Goal: Task Accomplishment & Management: Complete application form

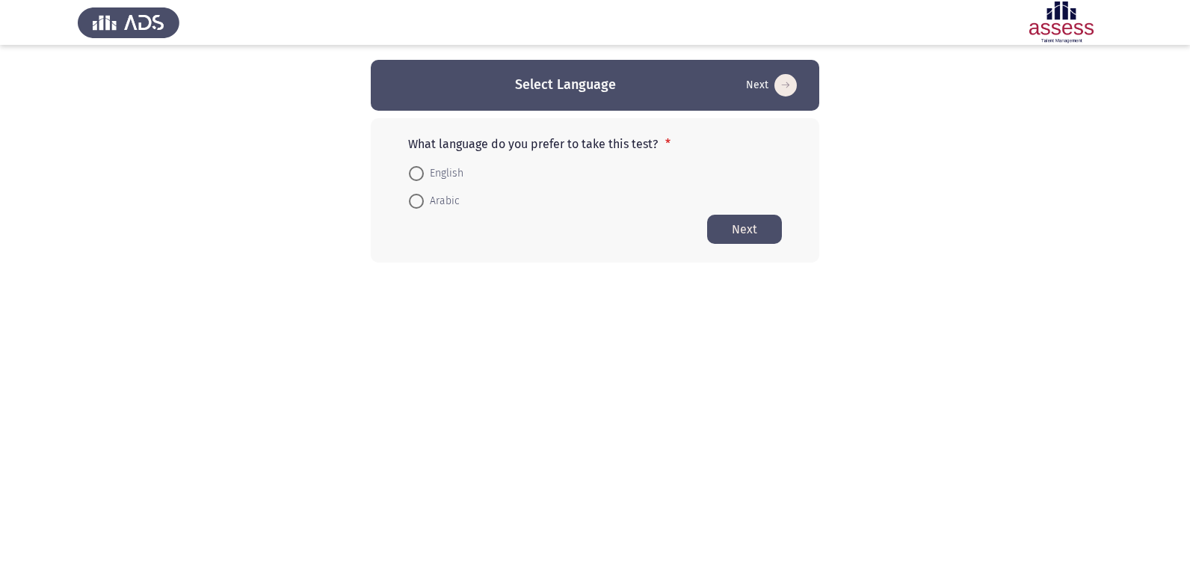
click at [414, 201] on span at bounding box center [416, 201] width 15 height 15
click at [414, 201] on input "Arabic" at bounding box center [416, 201] width 15 height 15
radio input "true"
click at [733, 233] on button "Next" at bounding box center [744, 228] width 75 height 29
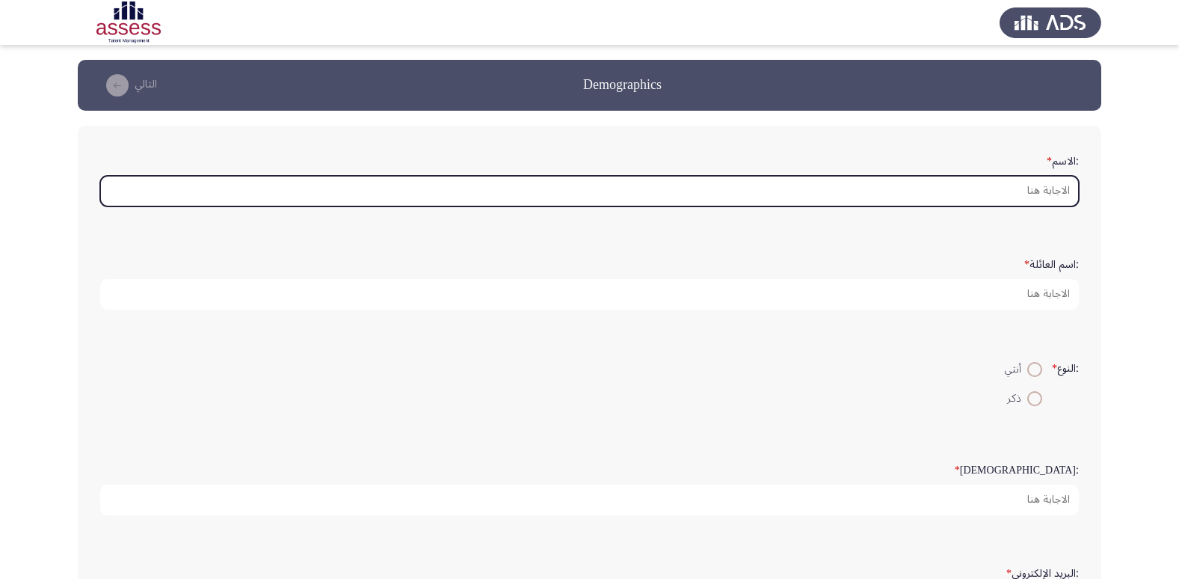
click at [1038, 189] on input ":الاسم *" at bounding box center [589, 191] width 979 height 31
type input "L"
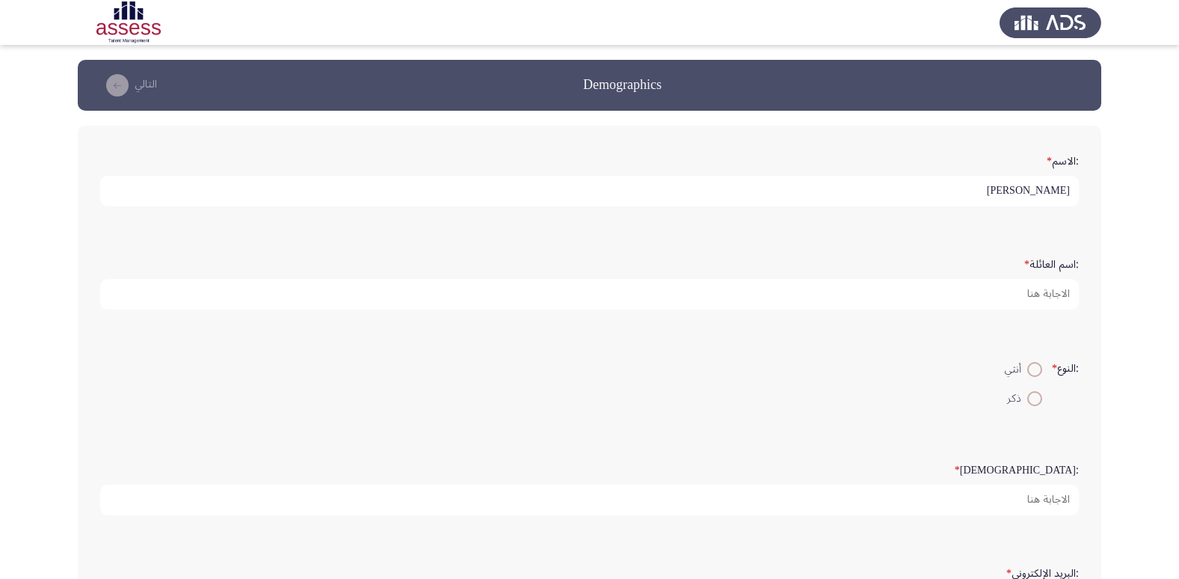
type input "[PERSON_NAME]"
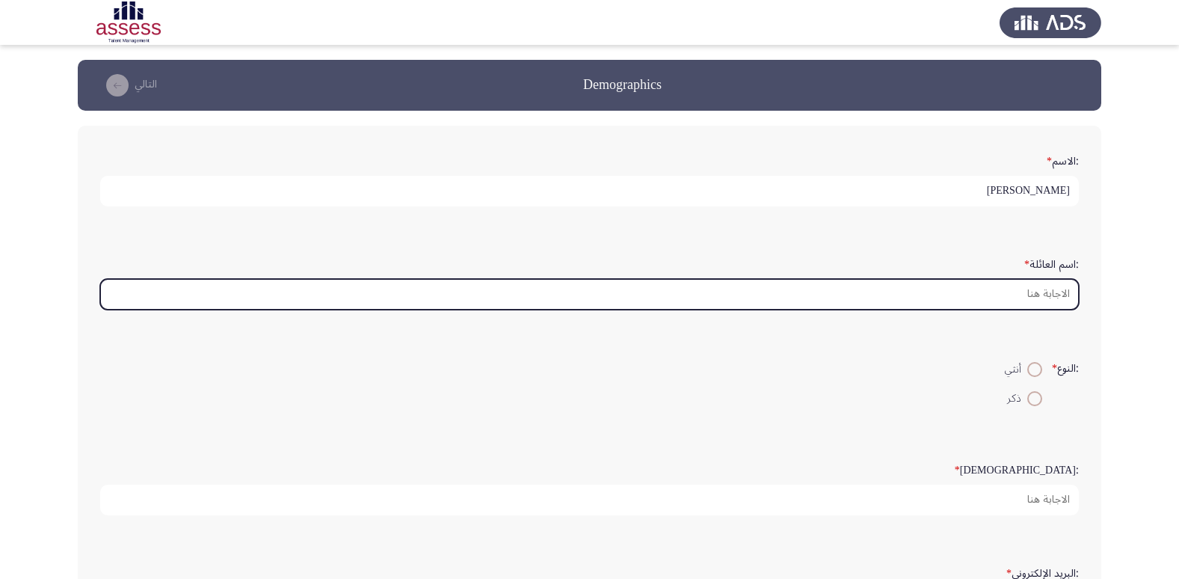
click at [1032, 290] on input ":اسم العائلة *" at bounding box center [589, 294] width 979 height 31
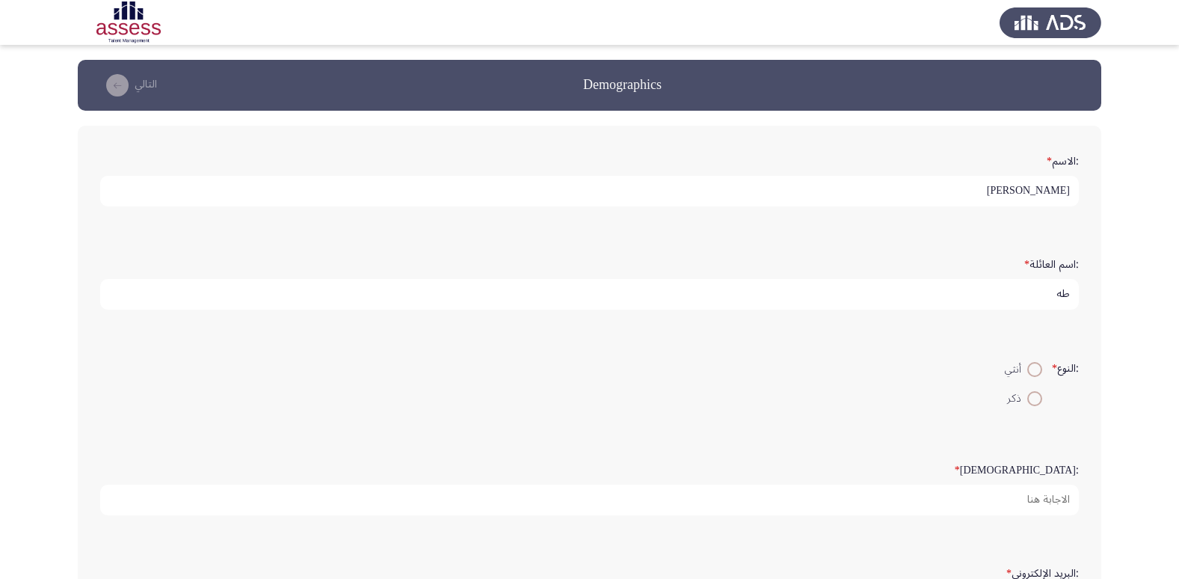
type input "طه"
click at [1027, 403] on span at bounding box center [1034, 398] width 15 height 15
click at [1027, 403] on input "ذكر" at bounding box center [1034, 398] width 15 height 15
radio input "true"
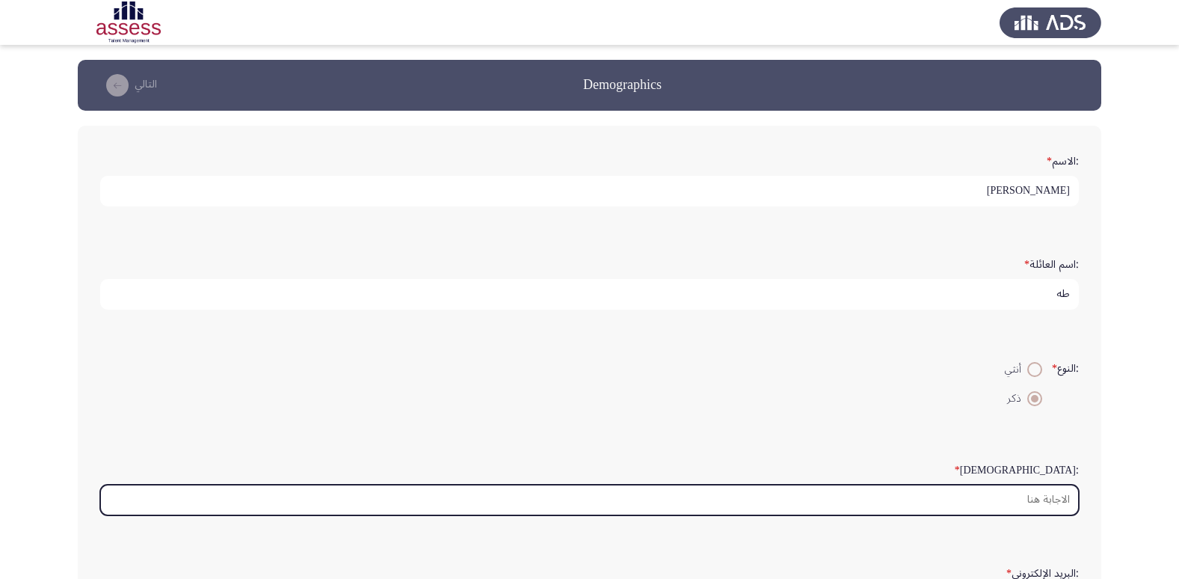
click at [1047, 500] on input ":السن *" at bounding box center [589, 499] width 979 height 31
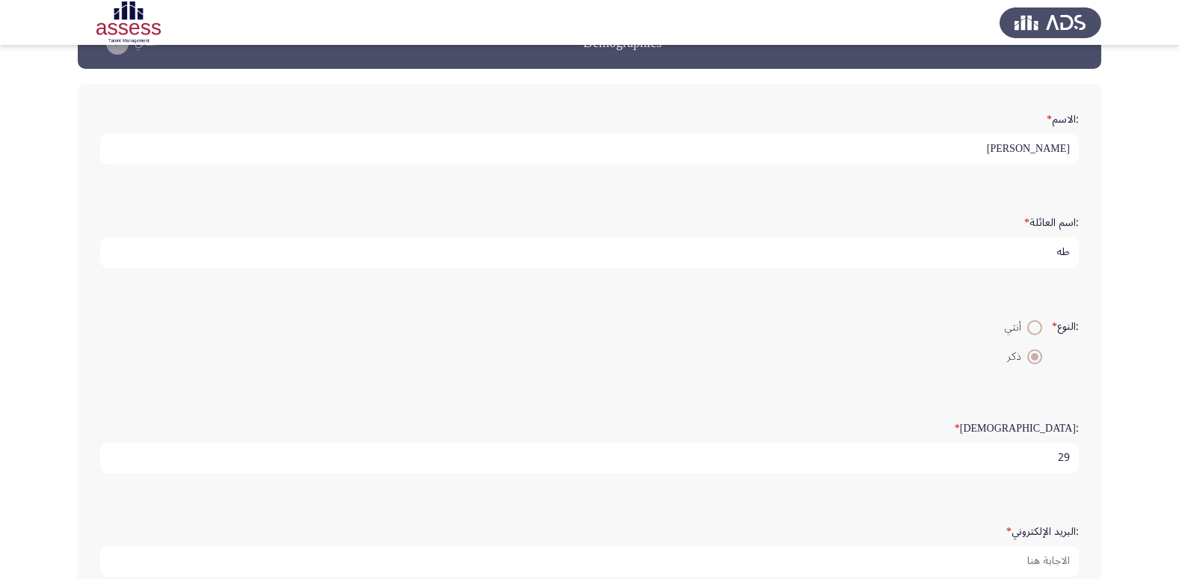
scroll to position [16, 0]
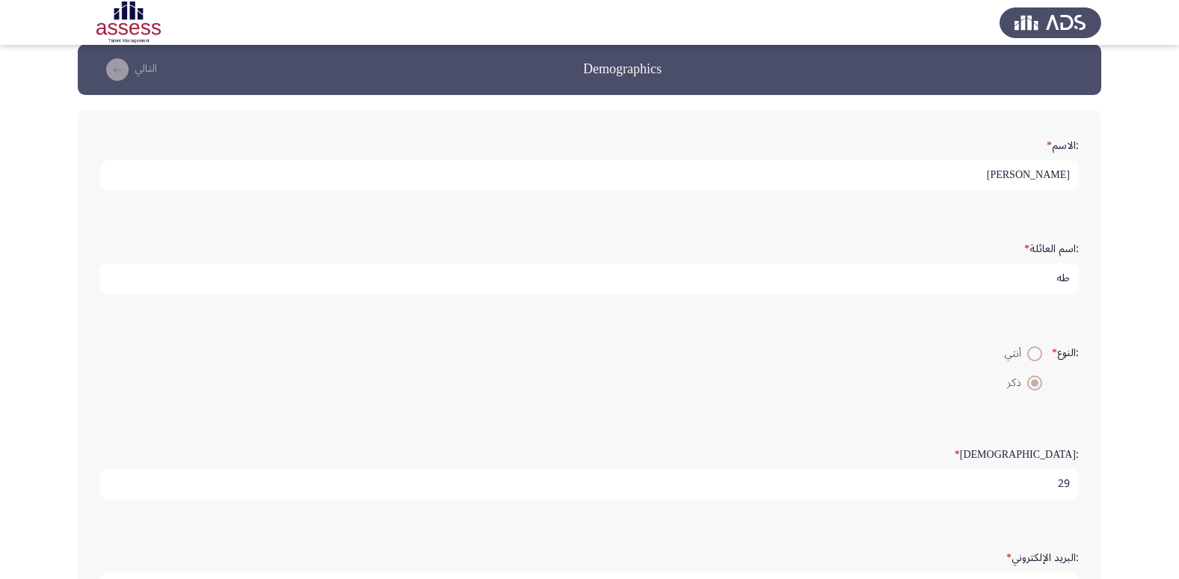
type input "29"
click at [1027, 272] on input "طه" at bounding box center [589, 278] width 979 height 31
type input "ط"
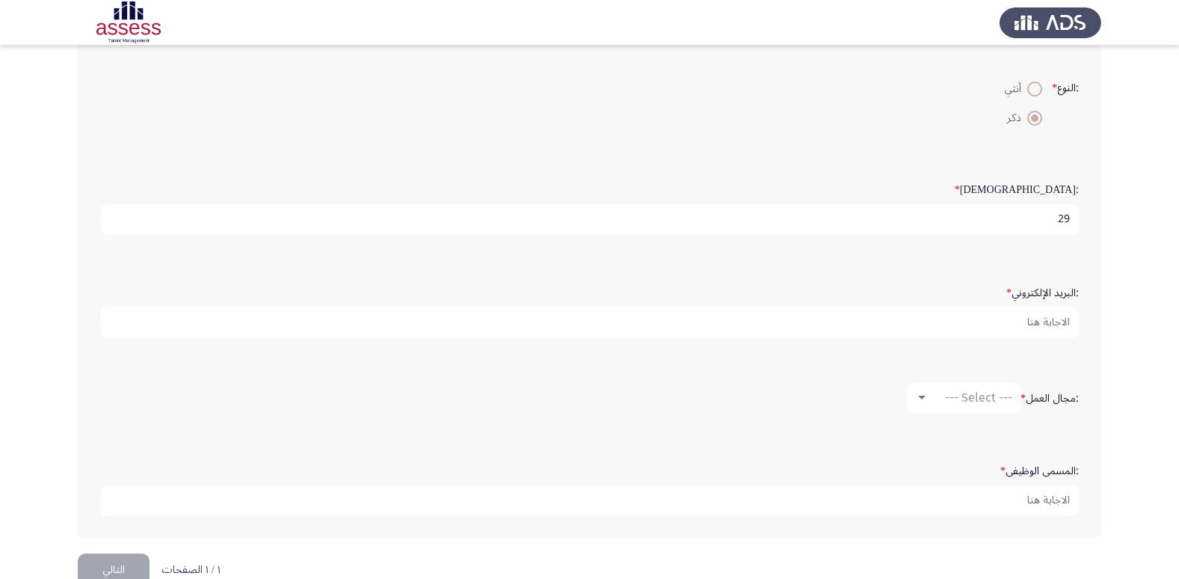
scroll to position [315, 0]
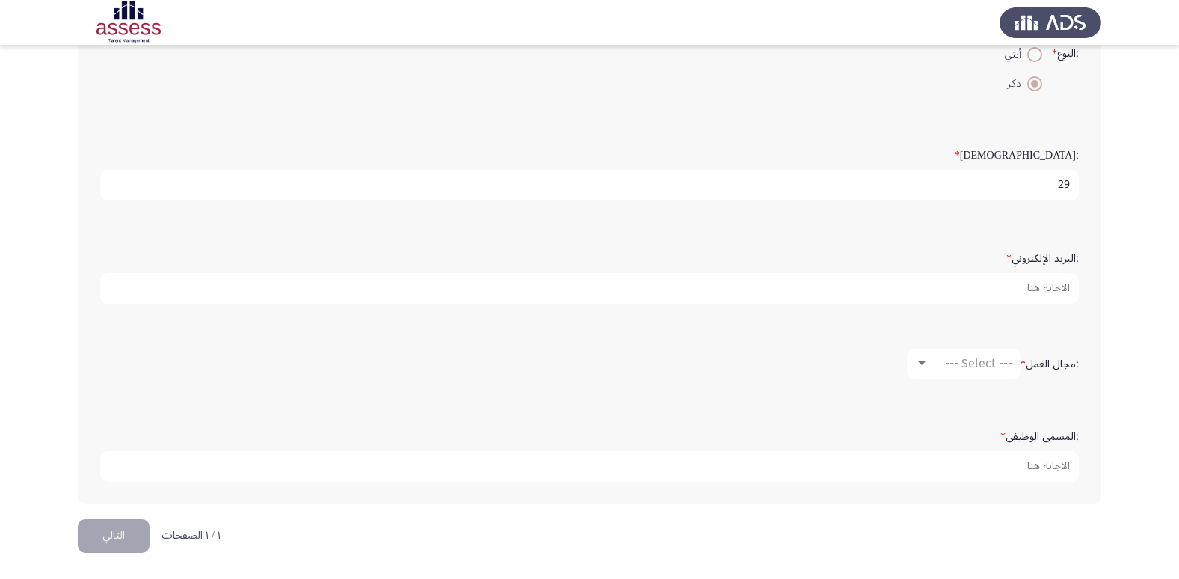
type input "29602031602997"
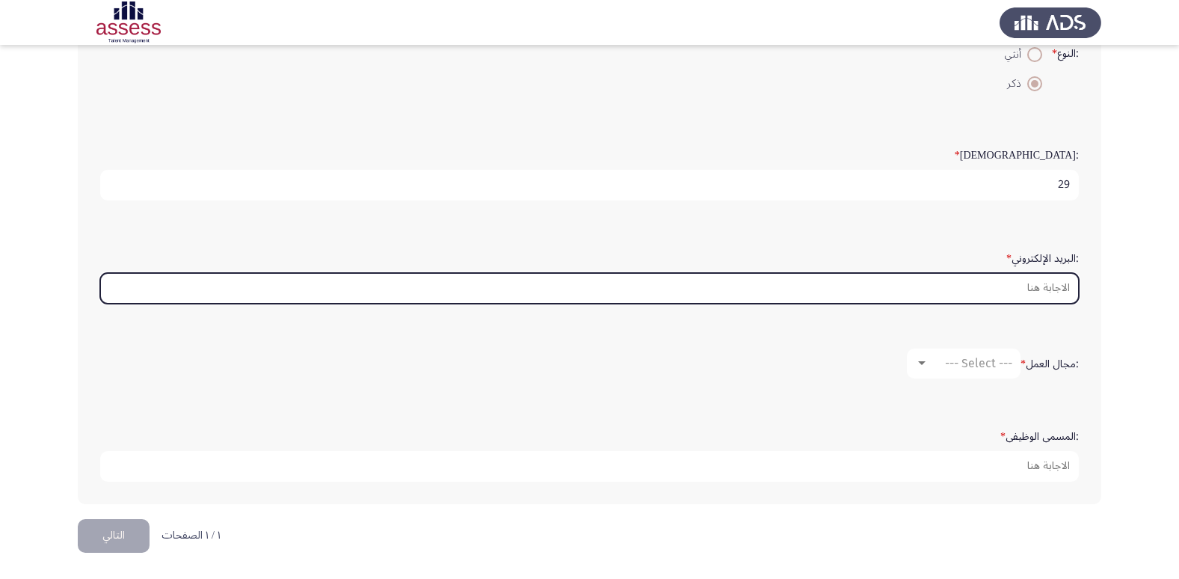
click at [1005, 288] on input ":البريد الإلكتروني *" at bounding box center [589, 288] width 979 height 31
type input "[EMAIL_ADDRESS][DOMAIN_NAME]"
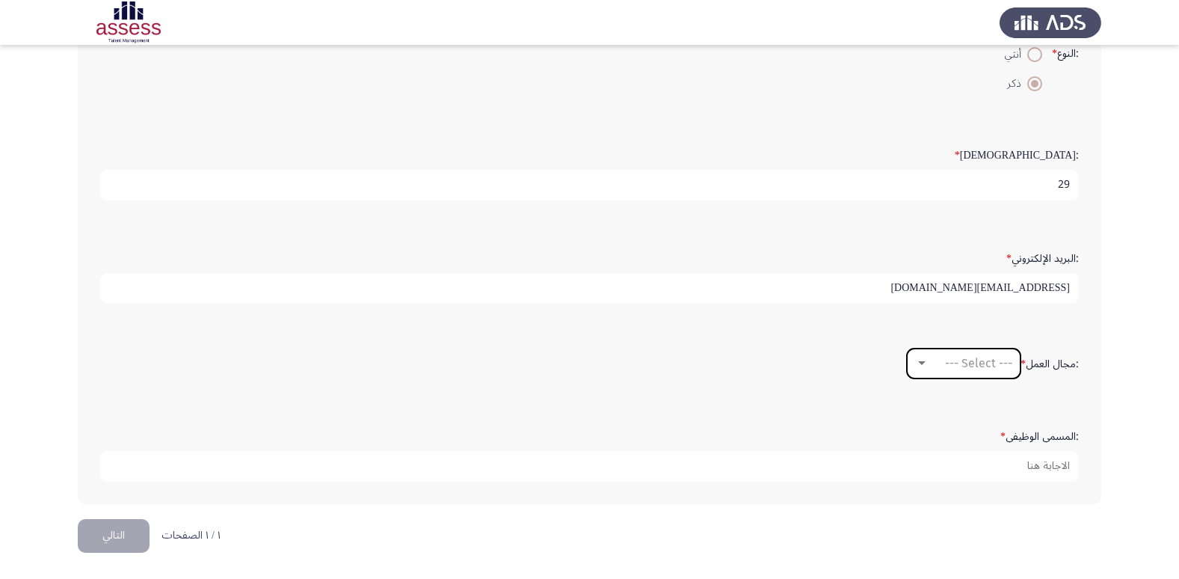
click at [919, 362] on div at bounding box center [921, 363] width 7 height 4
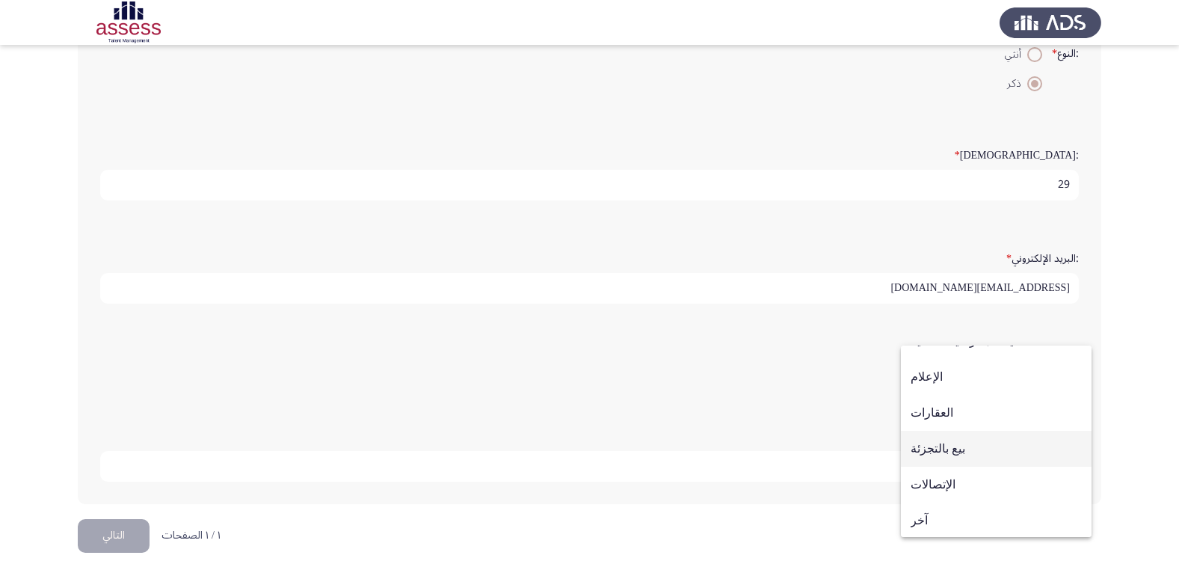
scroll to position [490, 0]
click at [801, 383] on div at bounding box center [589, 289] width 1179 height 579
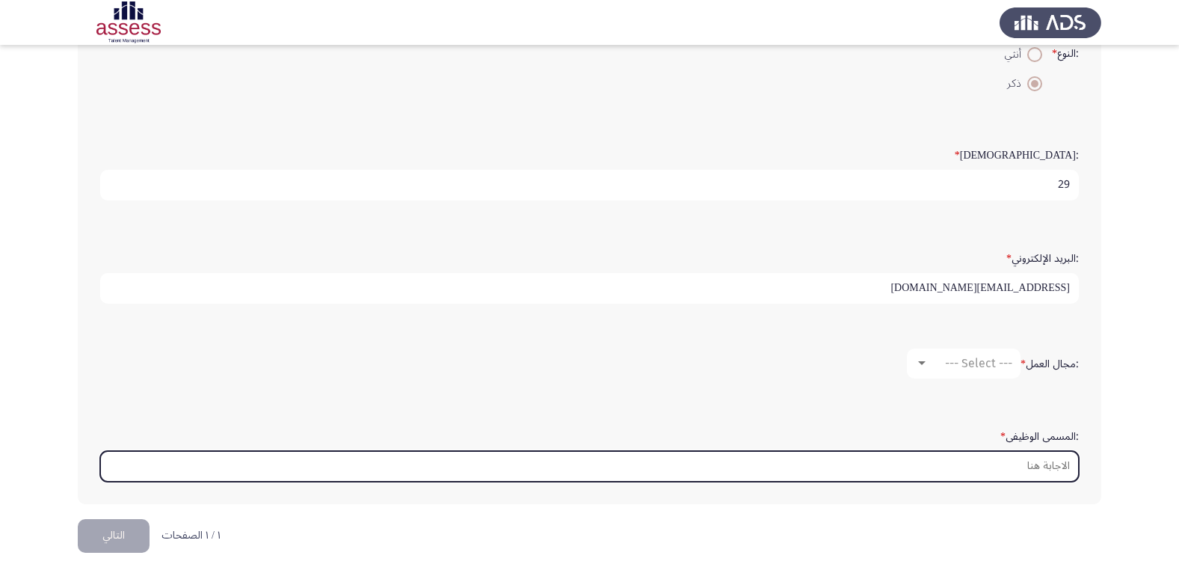
click at [1042, 469] on input ":المسمى الوظيفى *" at bounding box center [589, 466] width 979 height 31
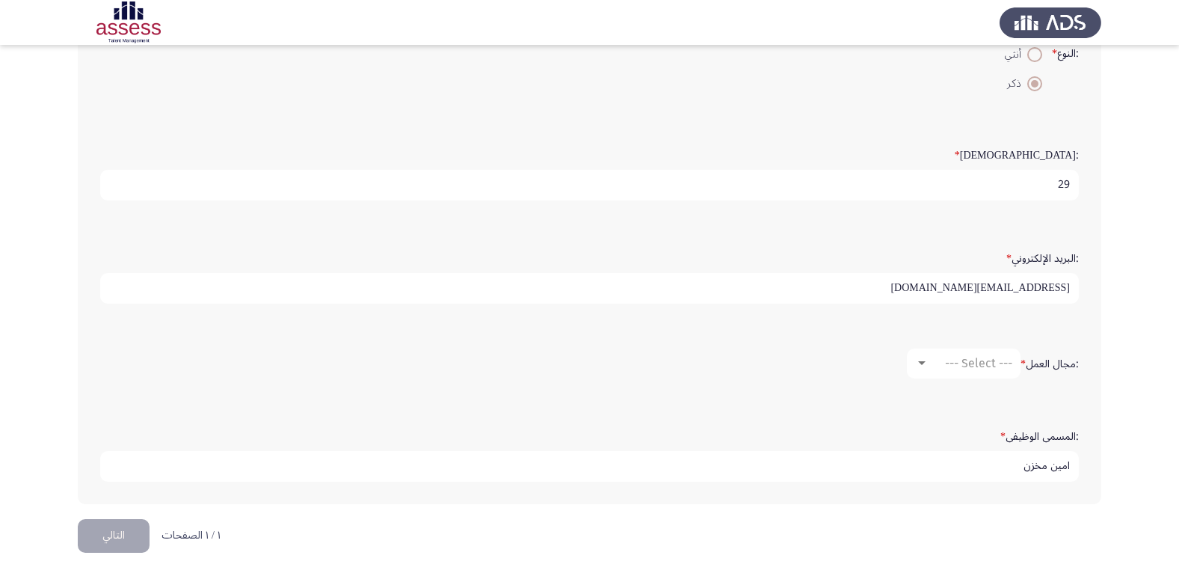
type input "امين مخزن"
click at [927, 355] on mat-select "--- Select ---" at bounding box center [964, 363] width 114 height 30
click at [923, 360] on div at bounding box center [921, 363] width 13 height 12
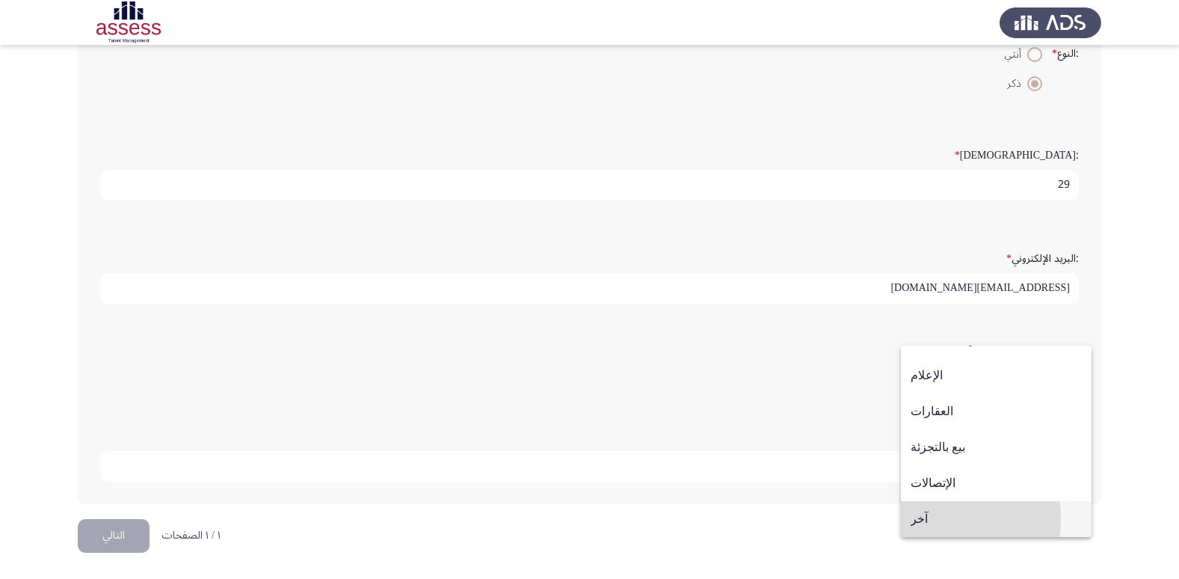
click at [914, 518] on span "آخر" at bounding box center [996, 519] width 171 height 36
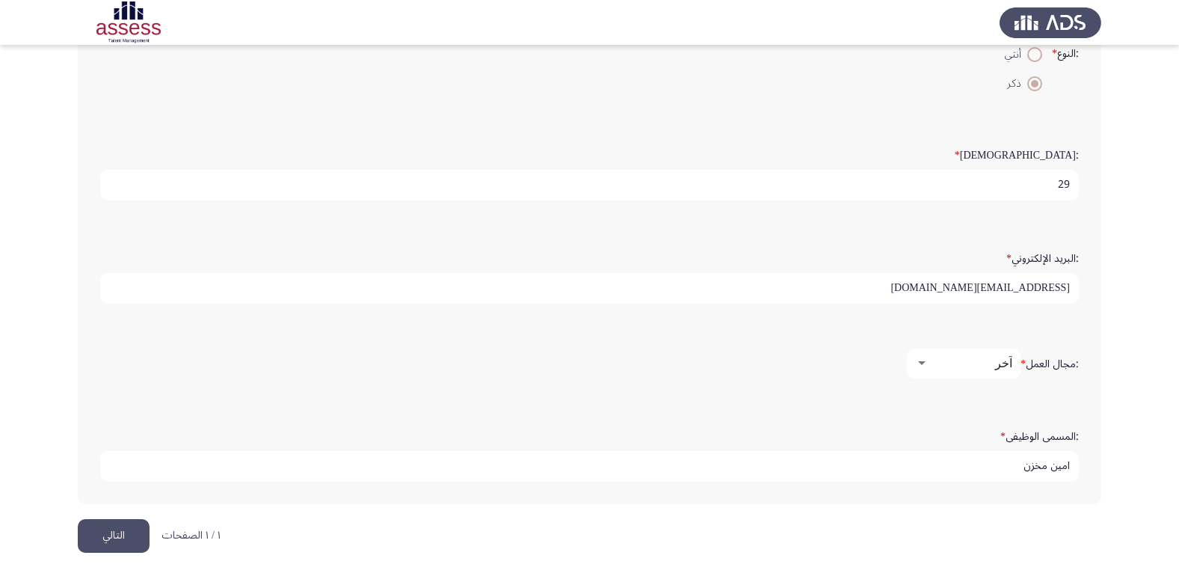
click at [919, 363] on div at bounding box center [921, 363] width 7 height 4
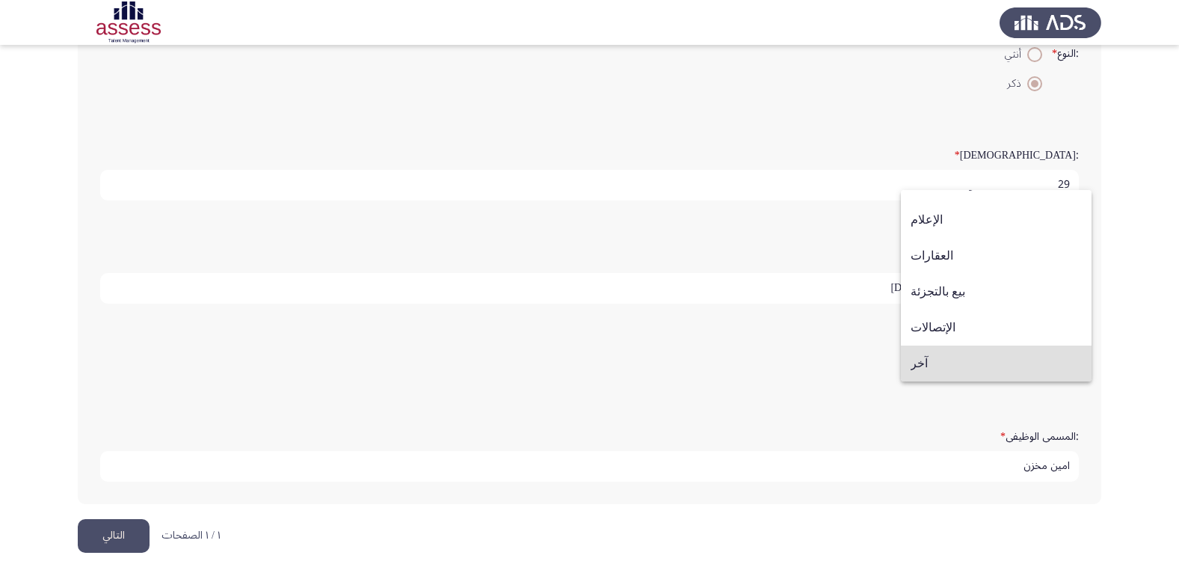
click at [775, 363] on div at bounding box center [589, 289] width 1179 height 579
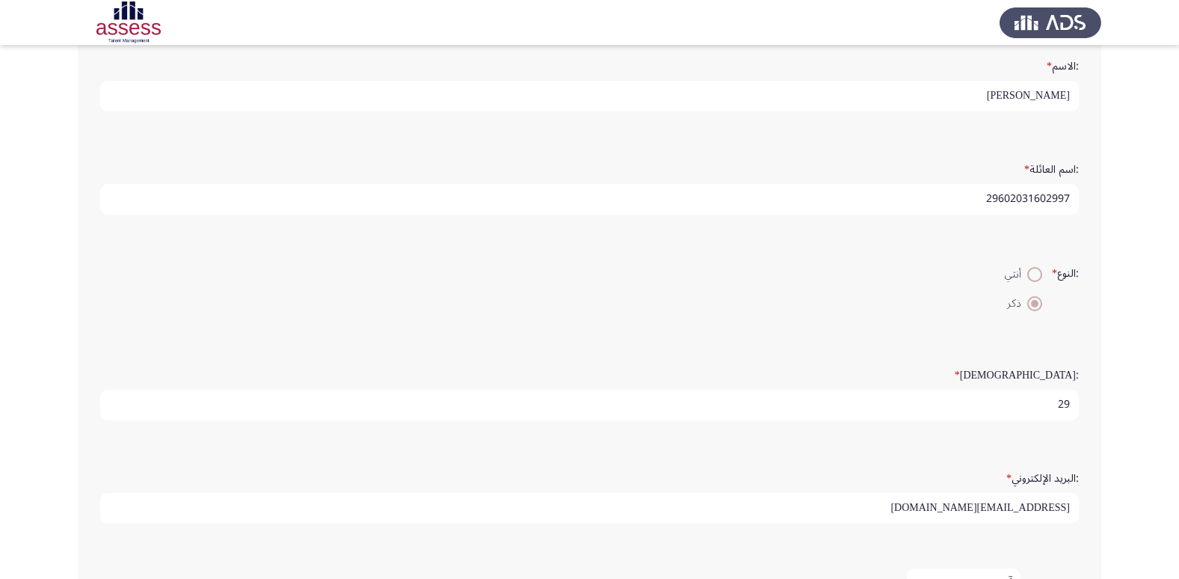
scroll to position [224, 0]
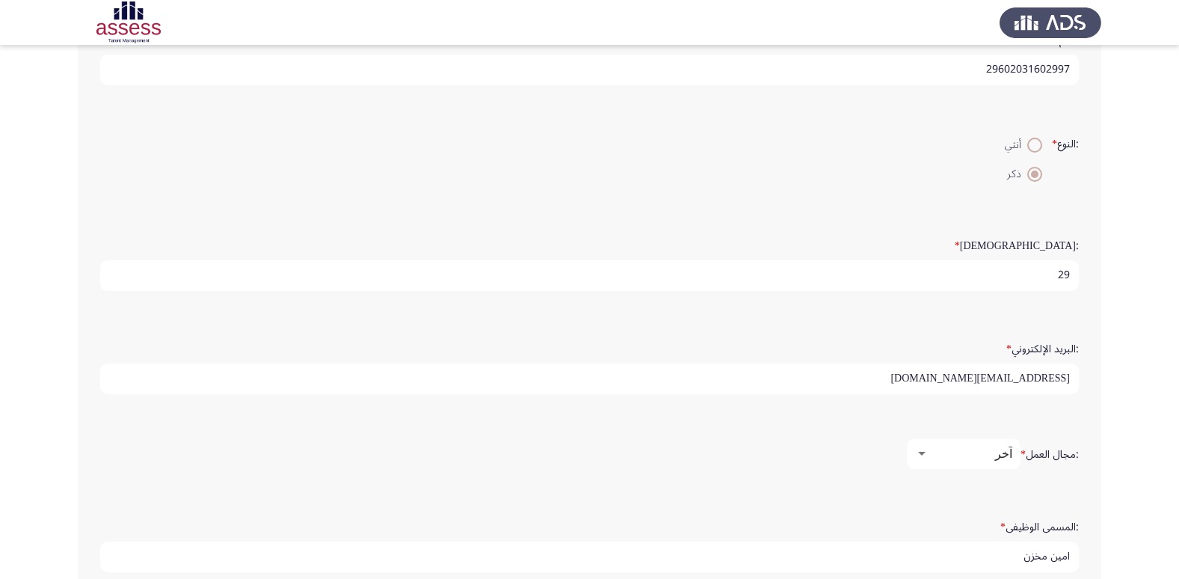
click at [922, 450] on div at bounding box center [921, 454] width 13 height 12
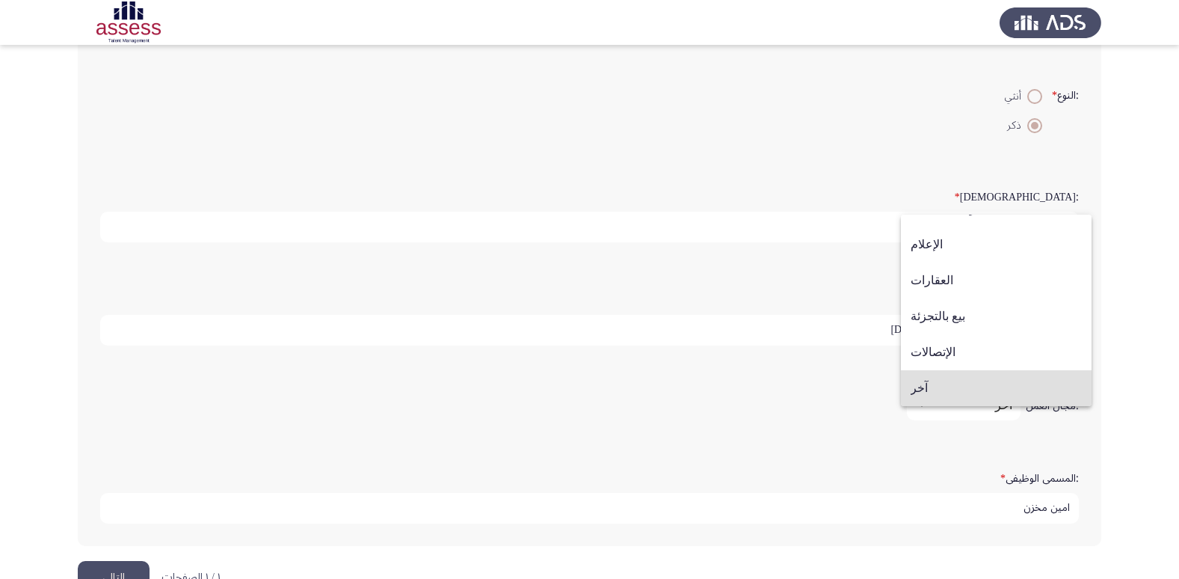
scroll to position [299, 0]
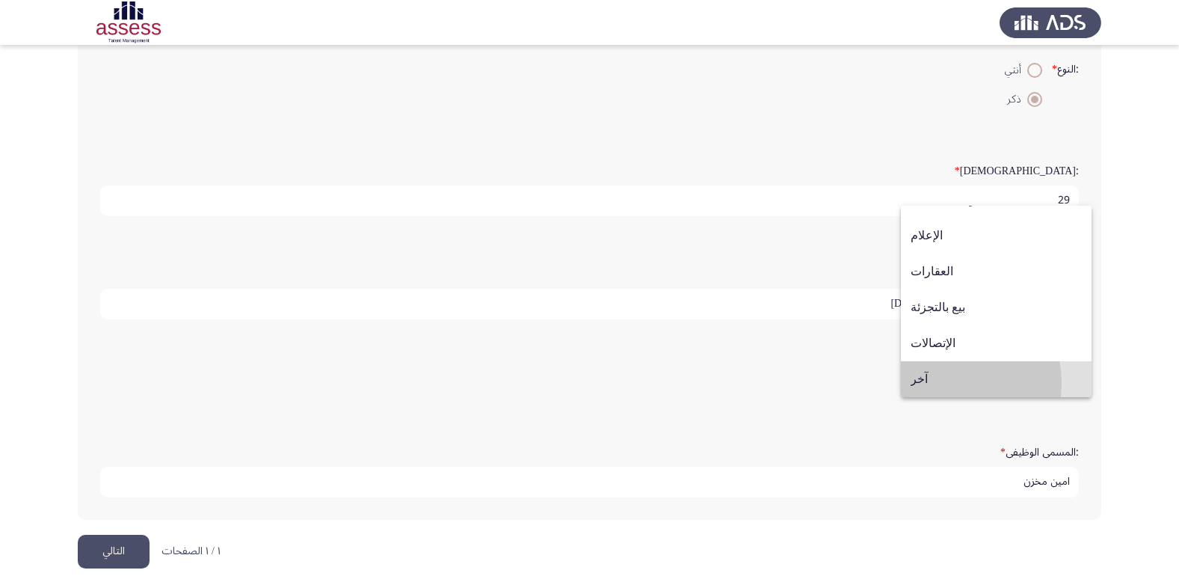
click at [943, 383] on span "آخر" at bounding box center [996, 379] width 171 height 36
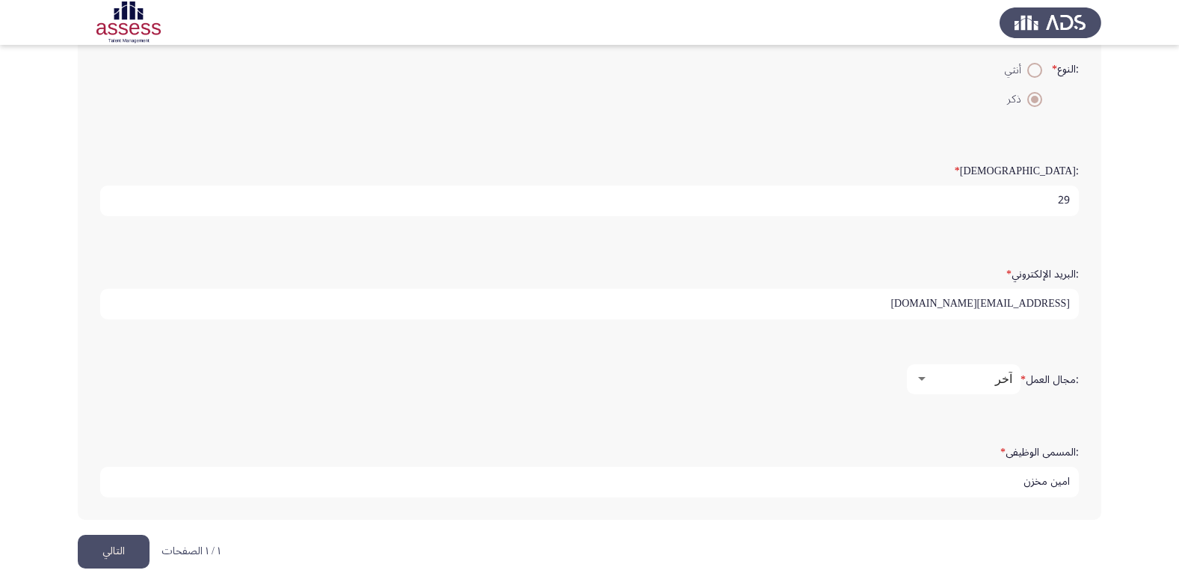
click at [141, 545] on button "التالي" at bounding box center [114, 552] width 72 height 34
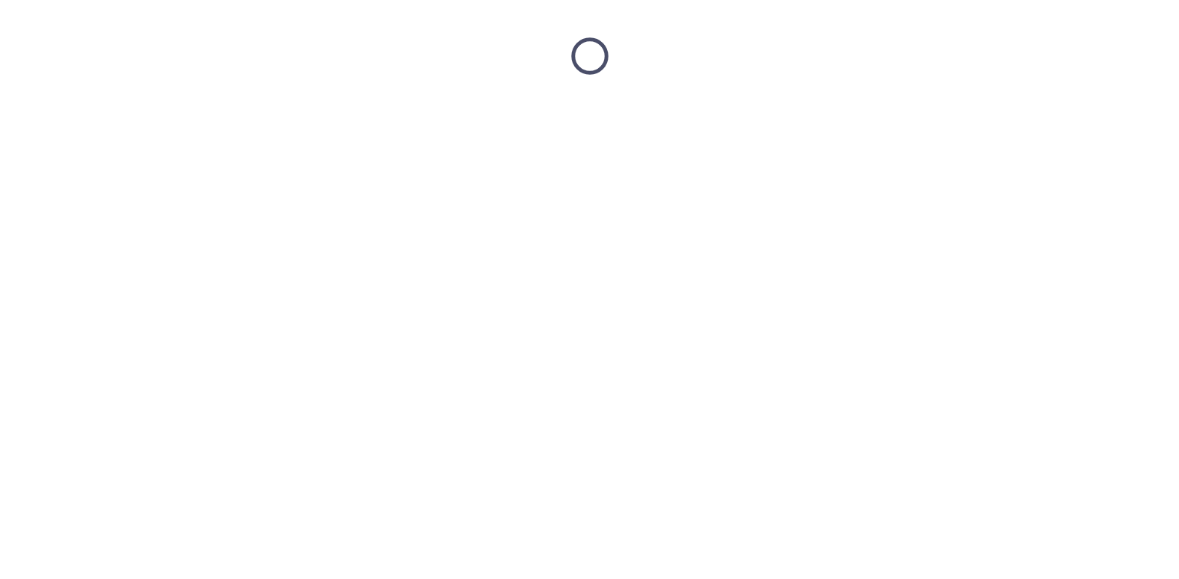
scroll to position [0, 0]
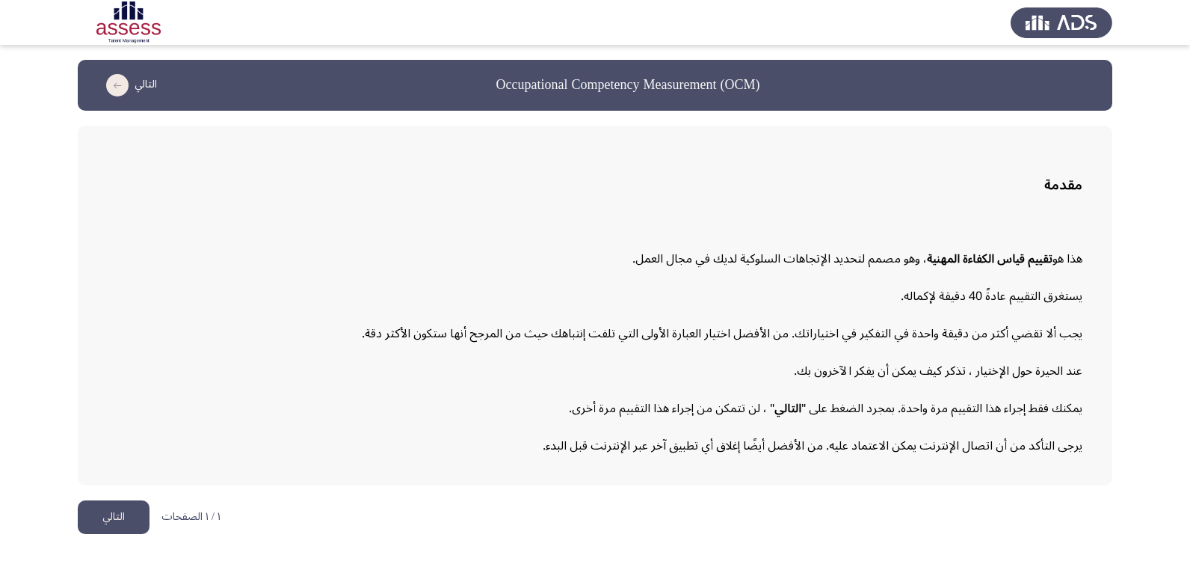
click at [129, 512] on button "التالي" at bounding box center [114, 517] width 72 height 34
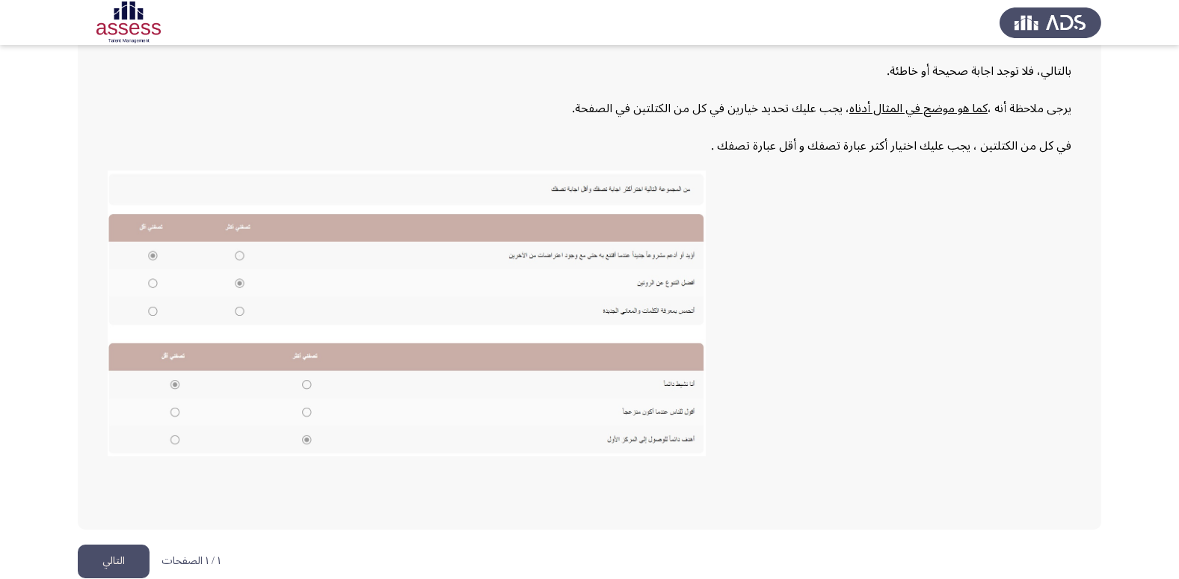
scroll to position [226, 0]
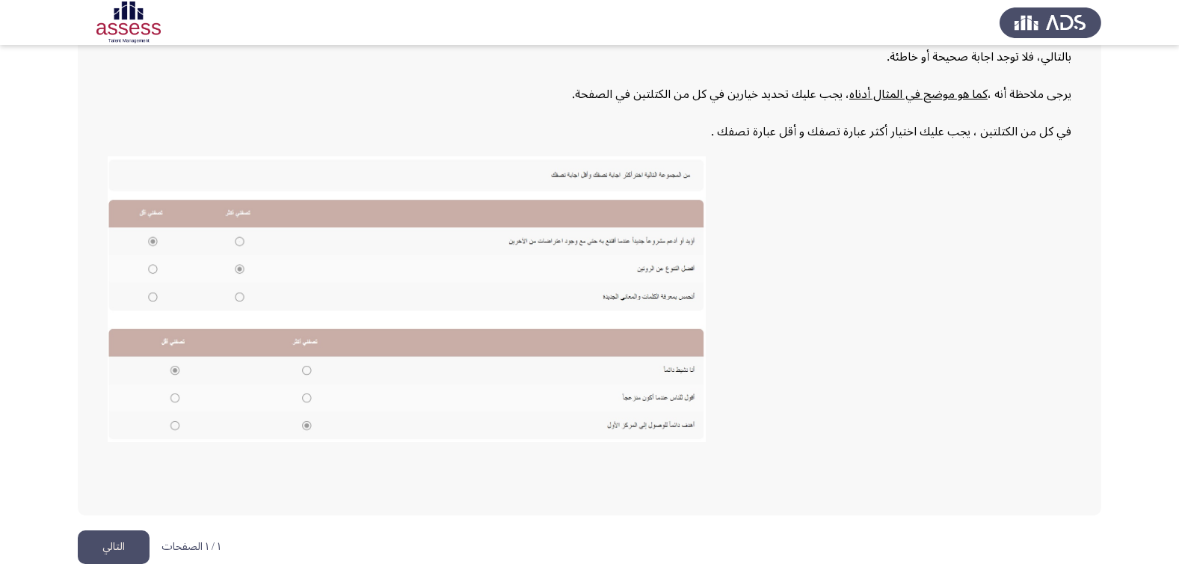
click at [83, 539] on button "التالي" at bounding box center [114, 547] width 72 height 34
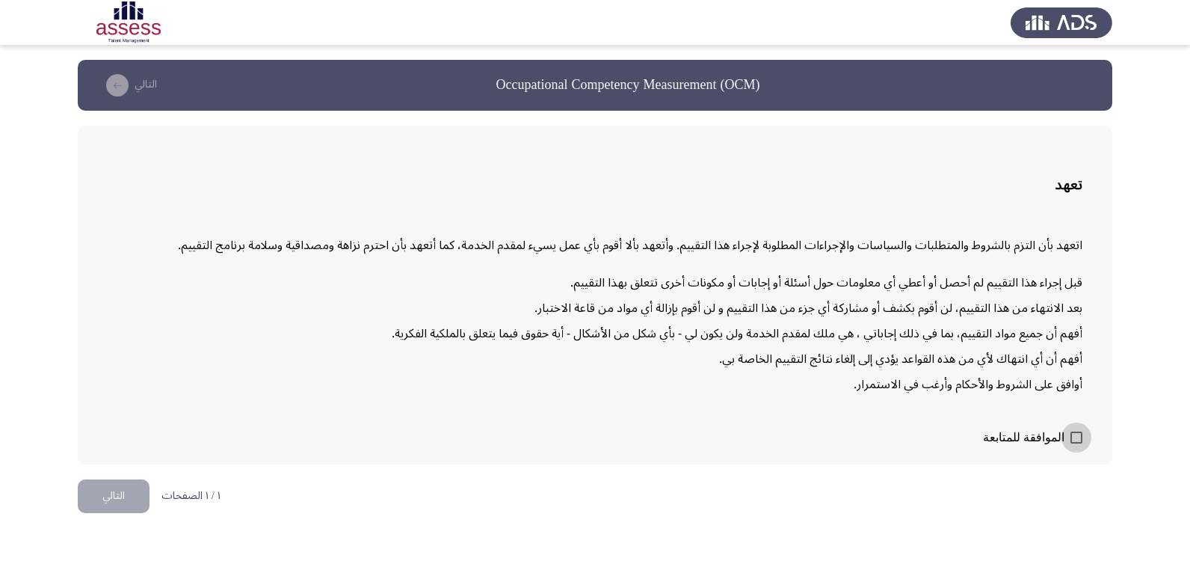
click at [1073, 438] on span at bounding box center [1077, 437] width 12 height 12
click at [1076, 443] on input "الموافقة للمتابعة" at bounding box center [1076, 443] width 1 height 1
checkbox input "true"
click at [116, 493] on button "التالي" at bounding box center [114, 496] width 72 height 34
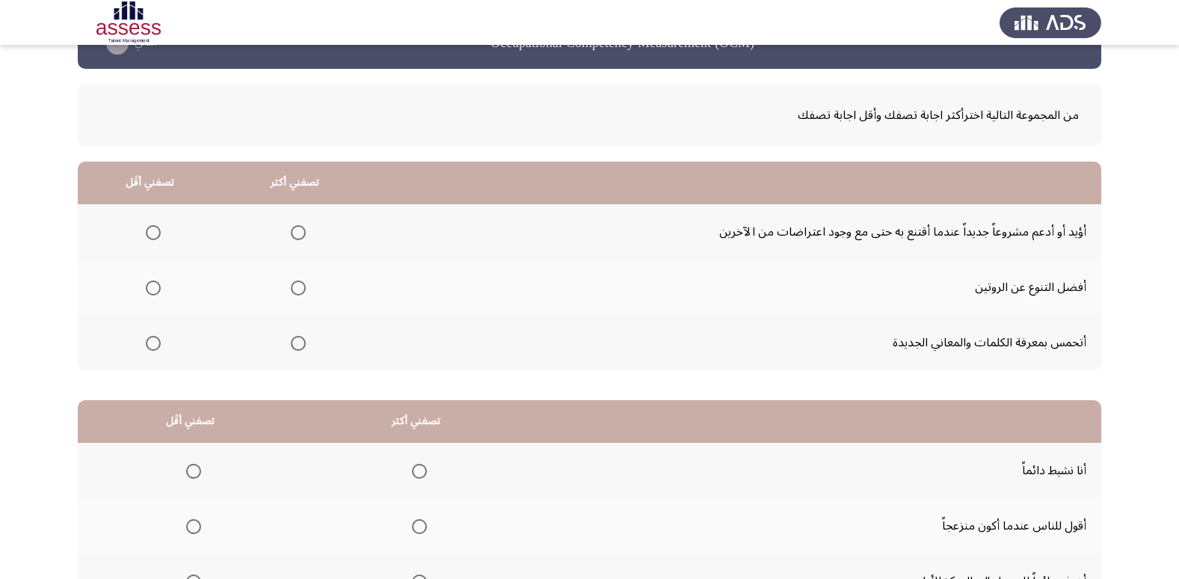
scroll to position [75, 0]
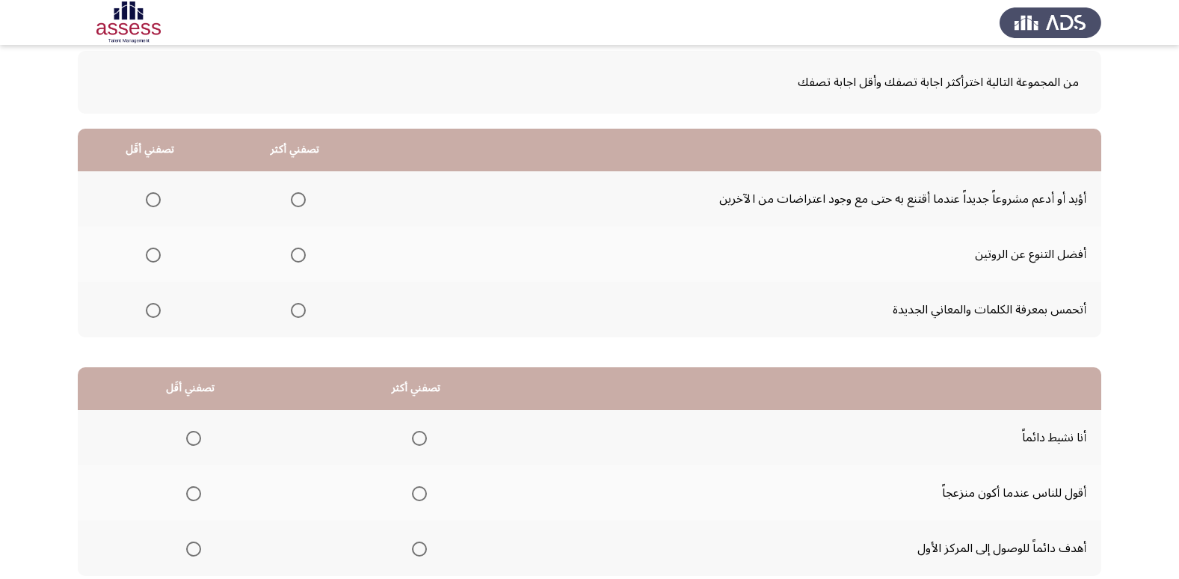
click at [301, 261] on span "Select an option" at bounding box center [298, 254] width 15 height 15
click at [301, 261] on input "Select an option" at bounding box center [298, 254] width 15 height 15
click at [147, 315] on span "Select an option" at bounding box center [153, 310] width 15 height 15
click at [147, 315] on input "Select an option" at bounding box center [153, 310] width 15 height 15
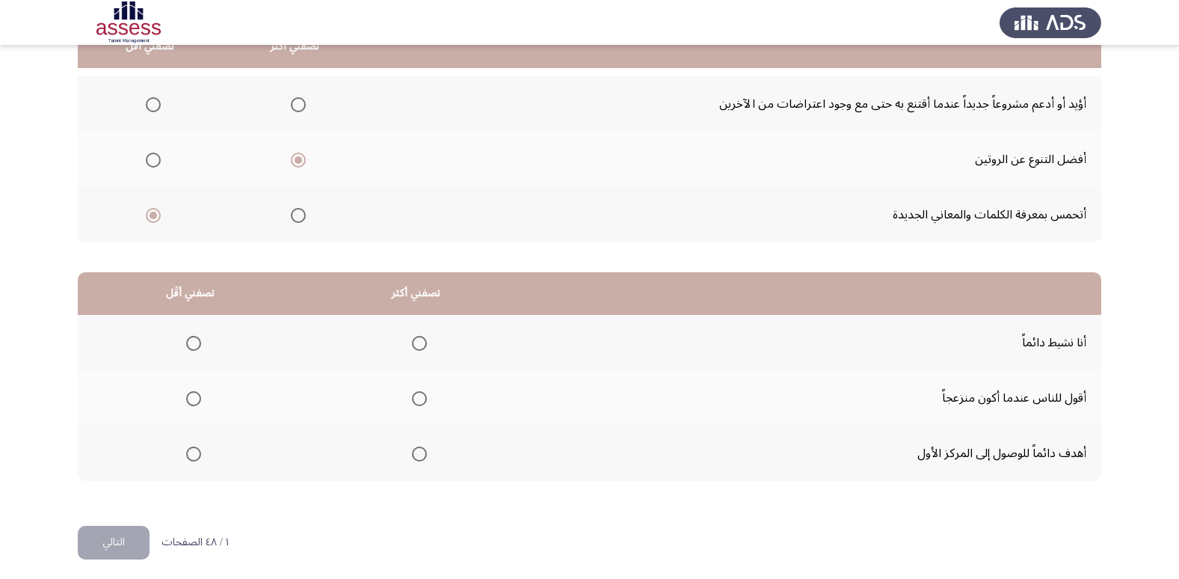
scroll to position [176, 0]
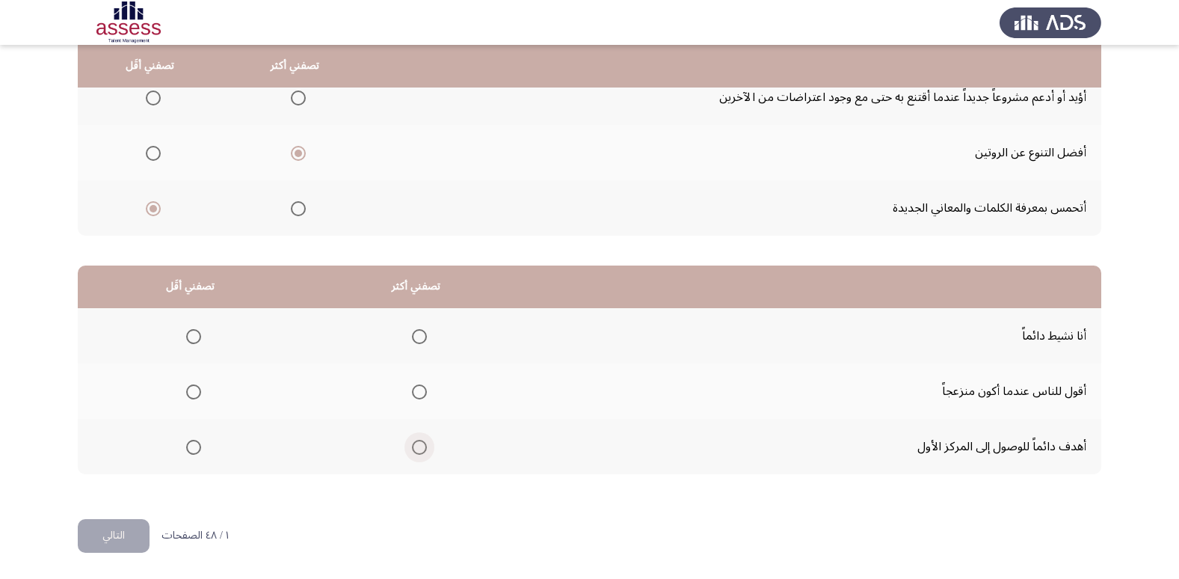
click at [424, 446] on span "Select an option" at bounding box center [419, 447] width 15 height 15
click at [424, 446] on input "Select an option" at bounding box center [419, 447] width 15 height 15
click at [178, 387] on th at bounding box center [191, 390] width 226 height 55
click at [188, 391] on span "Select an option" at bounding box center [193, 391] width 15 height 15
click at [188, 391] on input "Select an option" at bounding box center [193, 391] width 15 height 15
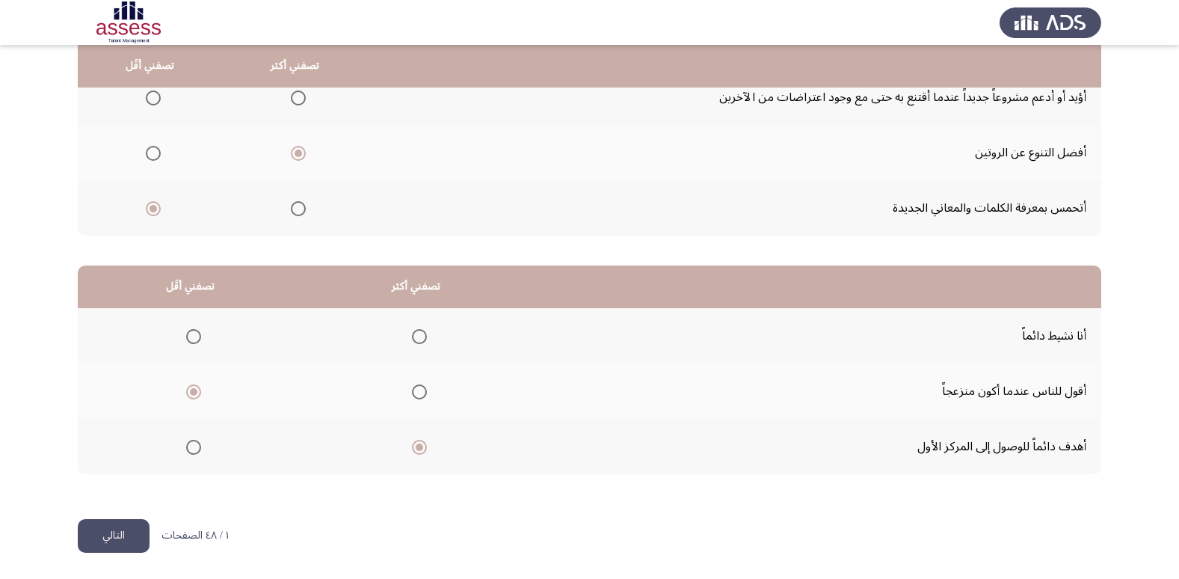
click at [135, 541] on button "التالي" at bounding box center [114, 536] width 72 height 34
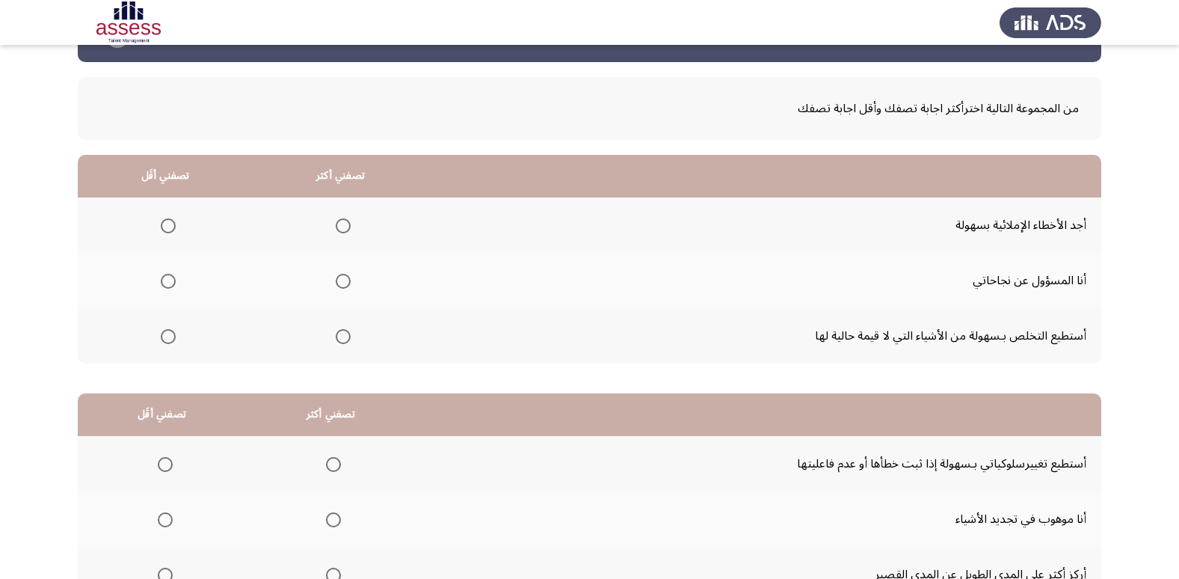
scroll to position [75, 0]
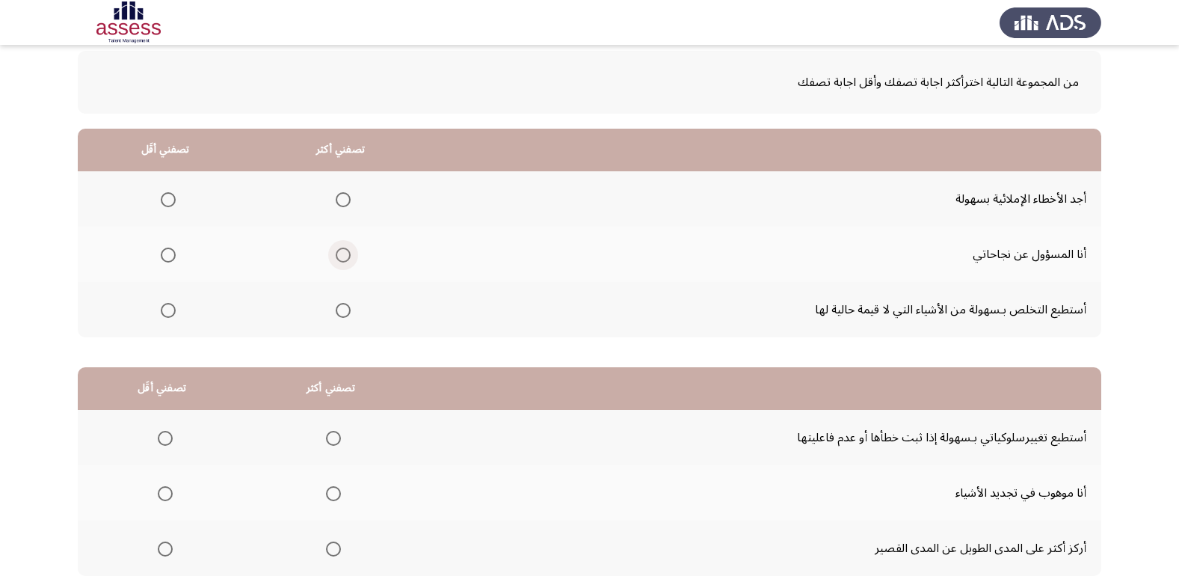
click at [340, 257] on span "Select an option" at bounding box center [343, 254] width 15 height 15
click at [340, 257] on input "Select an option" at bounding box center [343, 254] width 15 height 15
click at [173, 201] on span "Select an option" at bounding box center [168, 199] width 15 height 15
click at [173, 201] on input "Select an option" at bounding box center [168, 199] width 15 height 15
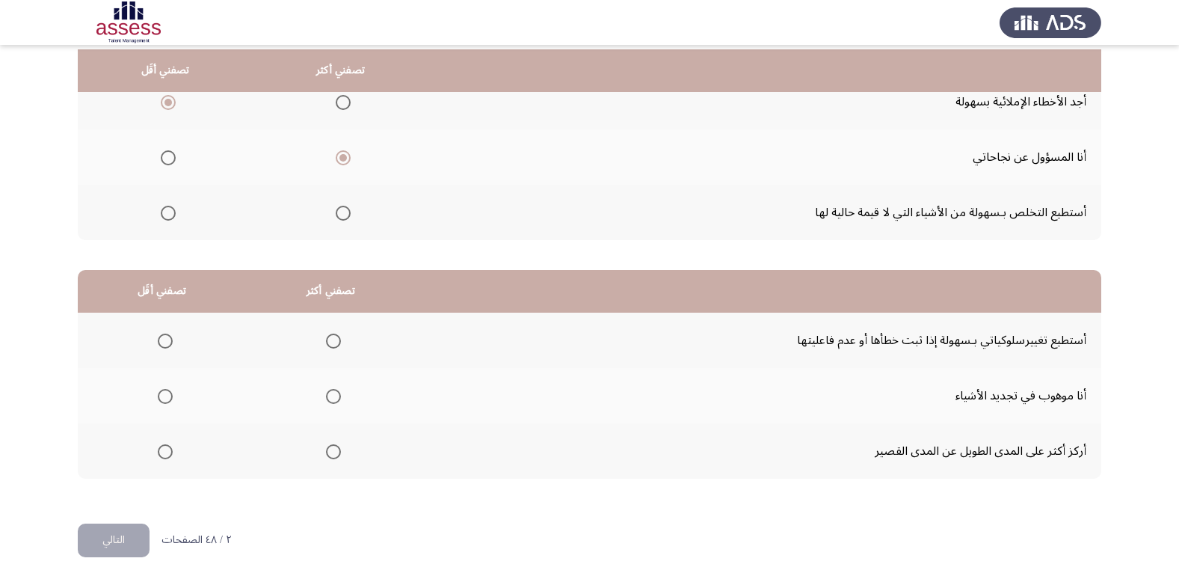
scroll to position [176, 0]
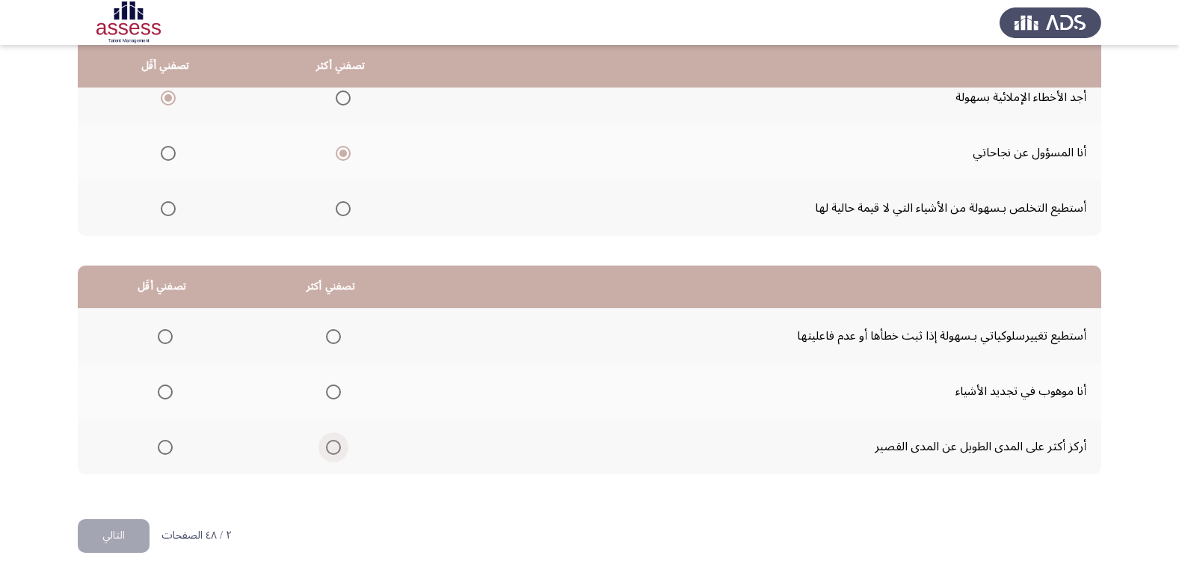
click at [328, 447] on span "Select an option" at bounding box center [333, 447] width 15 height 15
click at [328, 447] on input "Select an option" at bounding box center [333, 447] width 15 height 15
click at [160, 387] on span "Select an option" at bounding box center [165, 391] width 15 height 15
click at [160, 387] on input "Select an option" at bounding box center [165, 391] width 15 height 15
click at [114, 525] on button "التالي" at bounding box center [114, 536] width 72 height 34
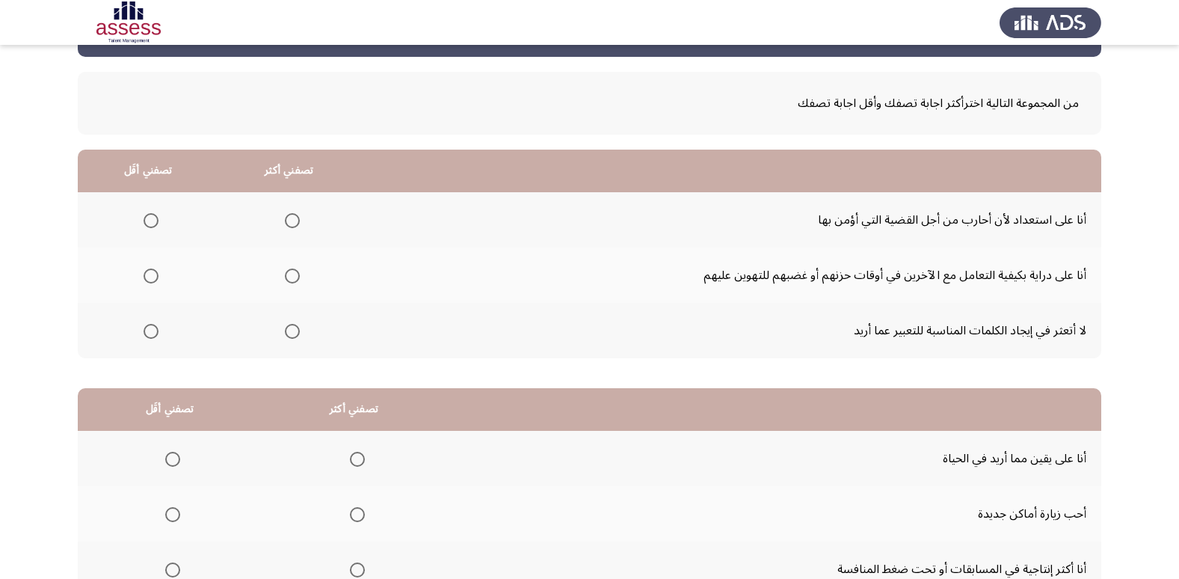
scroll to position [150, 0]
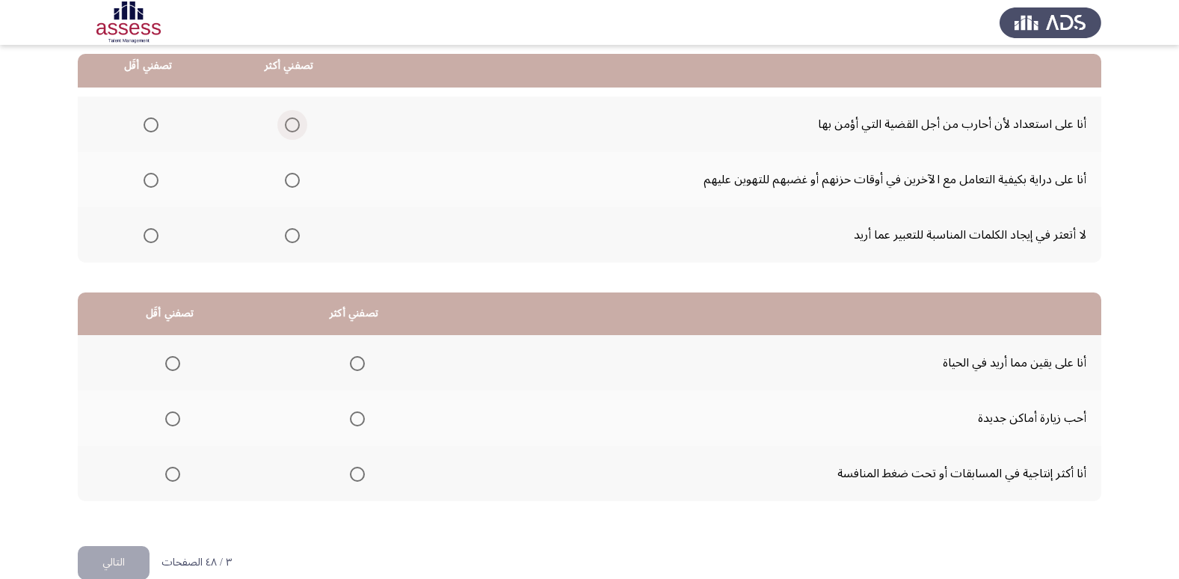
click at [293, 122] on span "Select an option" at bounding box center [292, 124] width 15 height 15
click at [293, 122] on input "Select an option" at bounding box center [292, 124] width 15 height 15
click at [151, 235] on span "Select an option" at bounding box center [151, 235] width 0 height 0
click at [150, 235] on input "Select an option" at bounding box center [151, 235] width 15 height 15
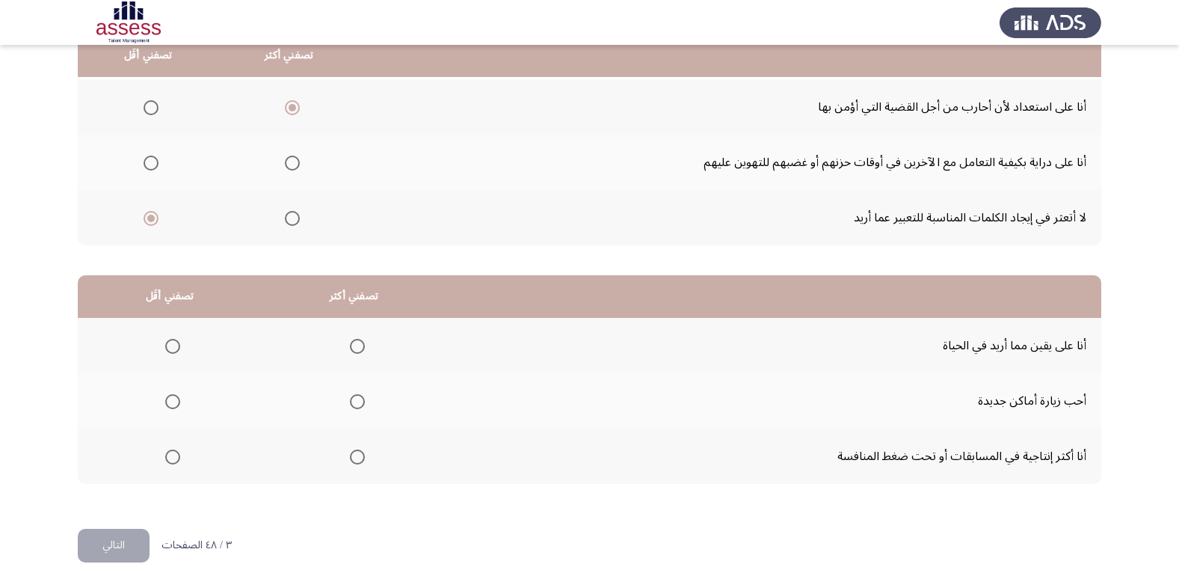
scroll to position [176, 0]
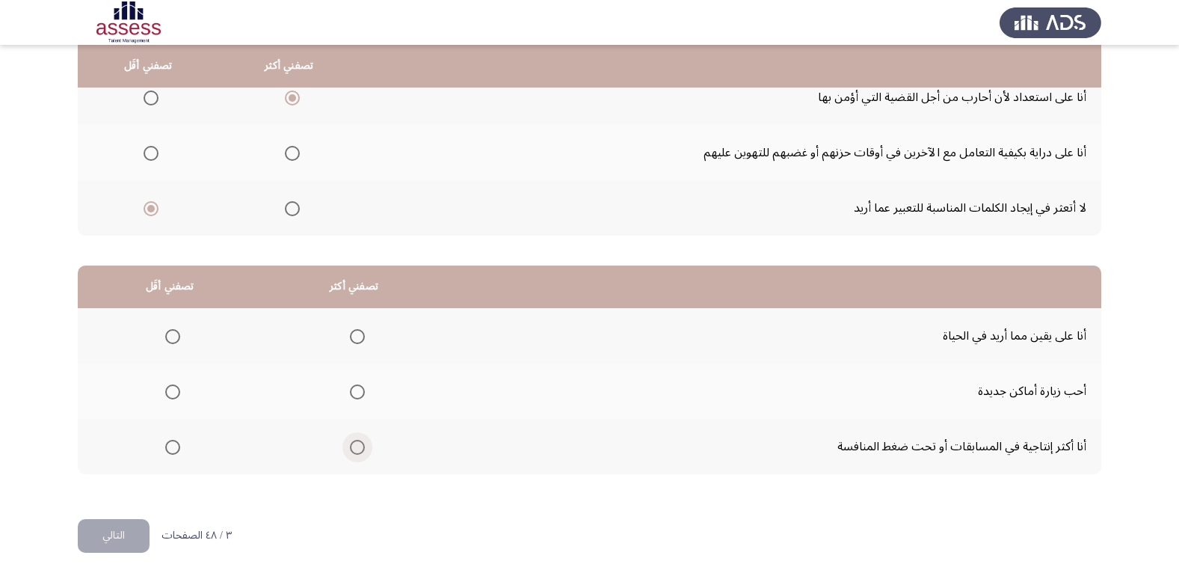
click at [351, 443] on span "Select an option" at bounding box center [357, 447] width 15 height 15
click at [351, 443] on input "Select an option" at bounding box center [357, 447] width 15 height 15
click at [171, 398] on span "Select an option" at bounding box center [172, 391] width 15 height 15
click at [171, 398] on input "Select an option" at bounding box center [172, 391] width 15 height 15
click at [101, 546] on button "التالي" at bounding box center [114, 536] width 72 height 34
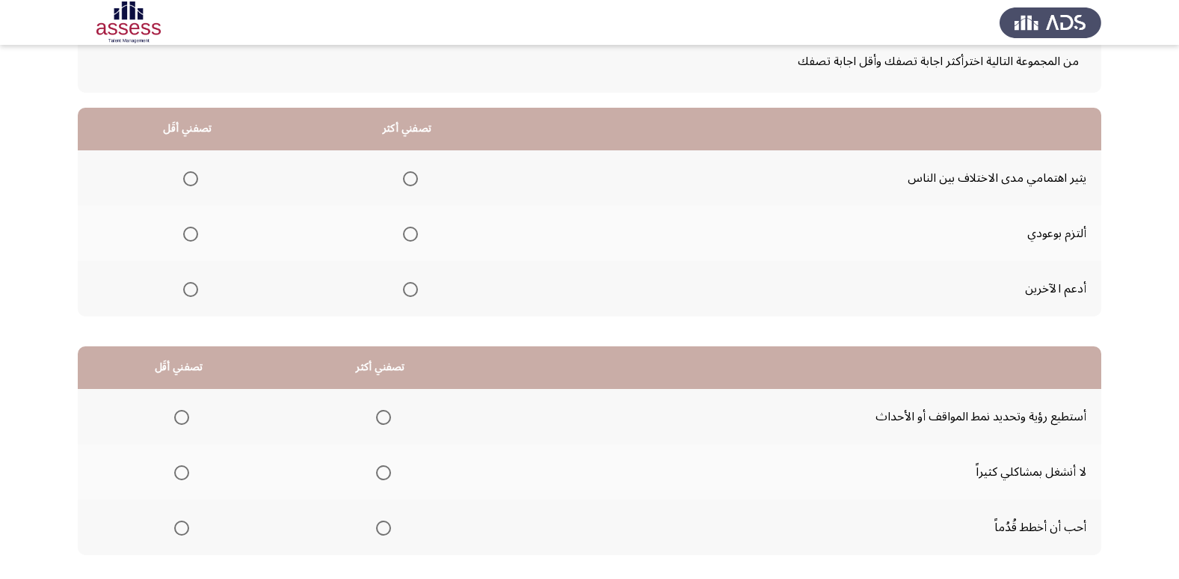
scroll to position [75, 0]
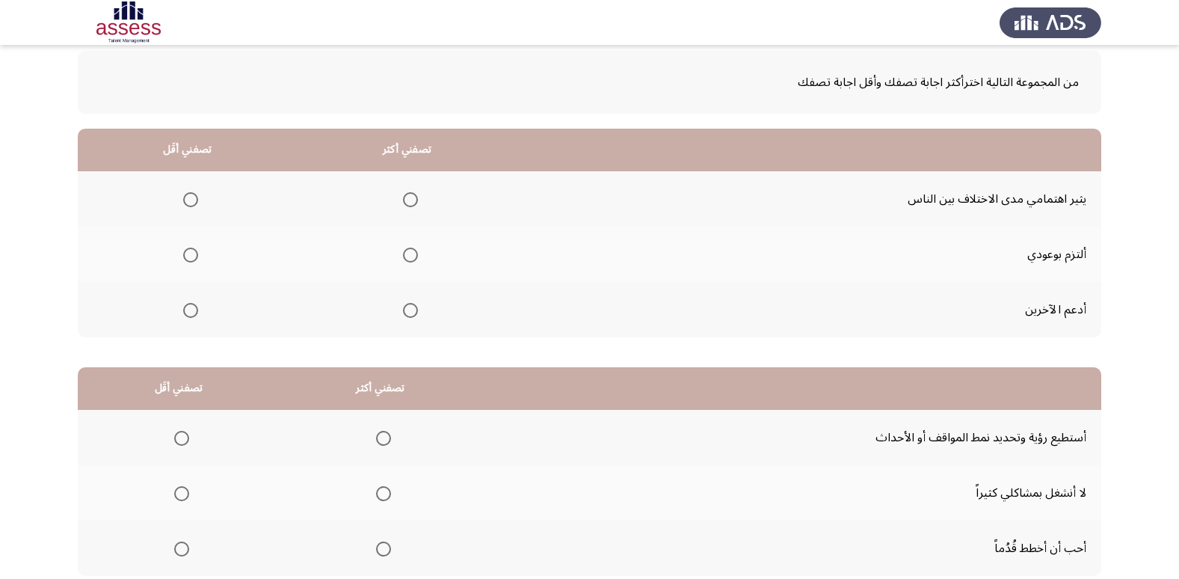
click at [410, 253] on span "Select an option" at bounding box center [410, 254] width 15 height 15
click at [410, 253] on input "Select an option" at bounding box center [410, 254] width 15 height 15
click at [190, 206] on span "Select an option" at bounding box center [190, 199] width 15 height 15
click at [190, 206] on input "Select an option" at bounding box center [190, 199] width 15 height 15
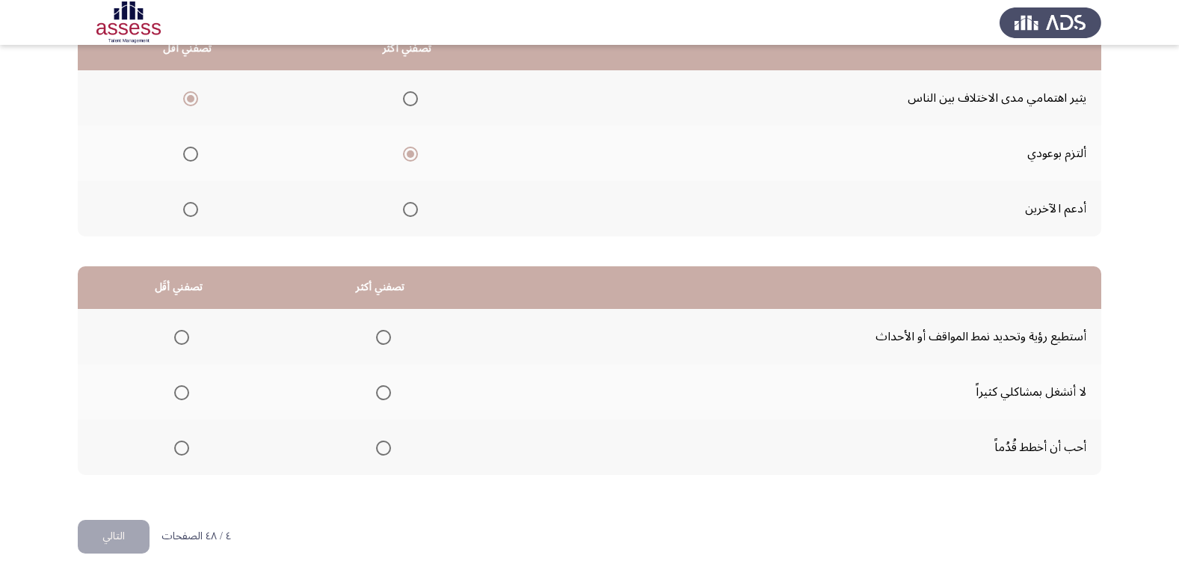
scroll to position [176, 0]
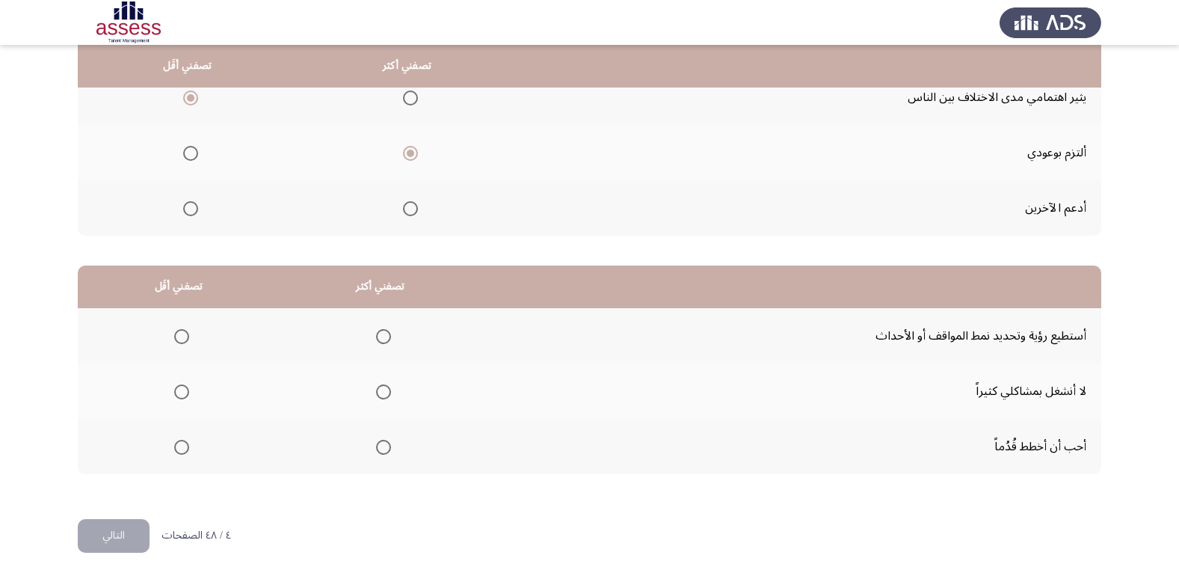
click at [380, 450] on span "Select an option" at bounding box center [383, 447] width 15 height 15
click at [380, 450] on input "Select an option" at bounding box center [383, 447] width 15 height 15
click at [183, 384] on span "Select an option" at bounding box center [181, 391] width 15 height 15
click at [183, 384] on input "Select an option" at bounding box center [181, 391] width 15 height 15
click at [129, 533] on button "التالي" at bounding box center [114, 536] width 72 height 34
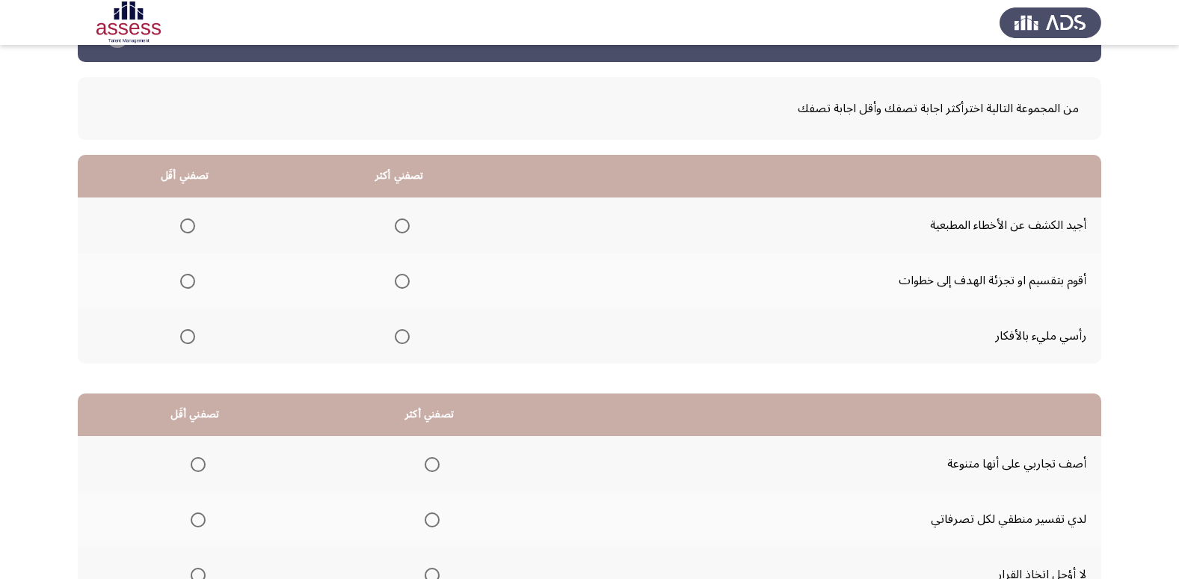
scroll to position [75, 0]
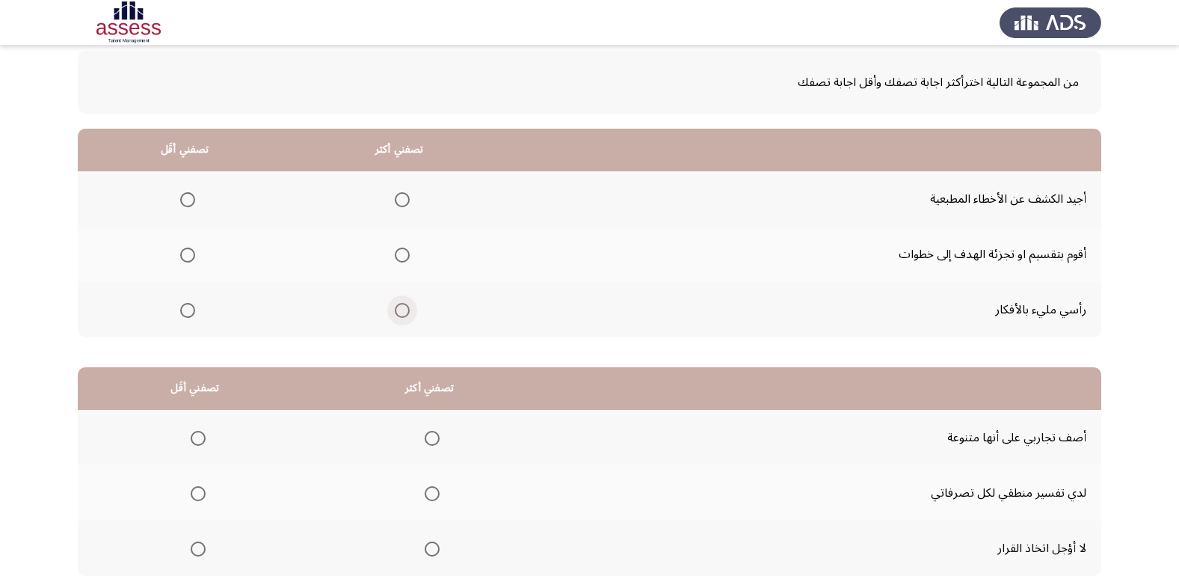
click at [401, 307] on span "Select an option" at bounding box center [402, 310] width 15 height 15
click at [401, 307] on input "Select an option" at bounding box center [402, 310] width 15 height 15
click at [185, 209] on mat-radio-group "Select an option" at bounding box center [184, 198] width 21 height 25
click at [187, 197] on span "Select an option" at bounding box center [187, 199] width 15 height 15
click at [187, 197] on input "Select an option" at bounding box center [187, 199] width 15 height 15
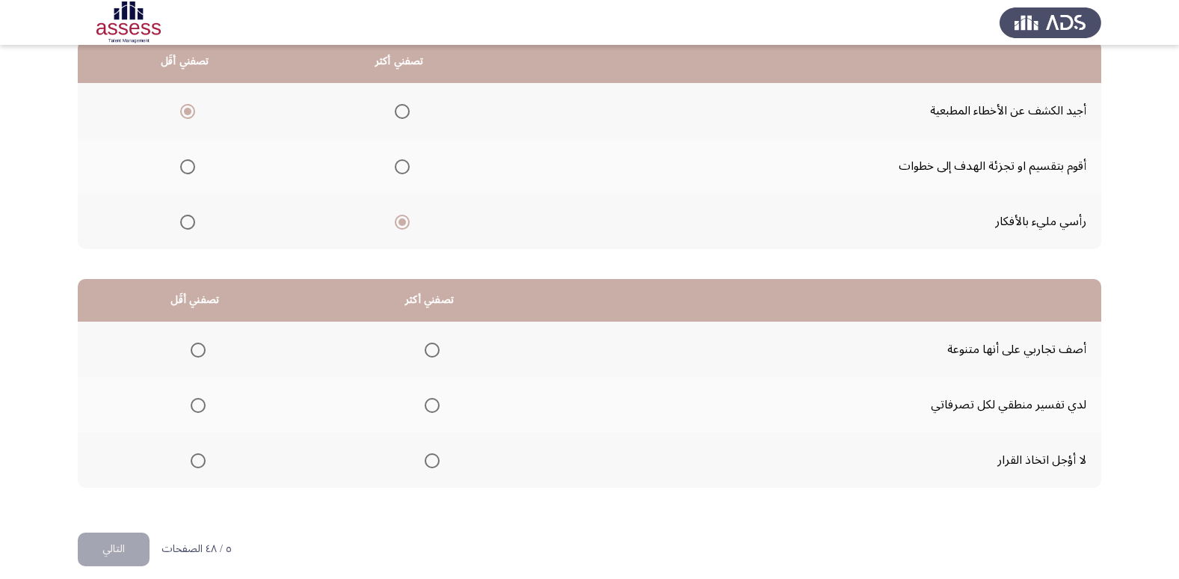
scroll to position [176, 0]
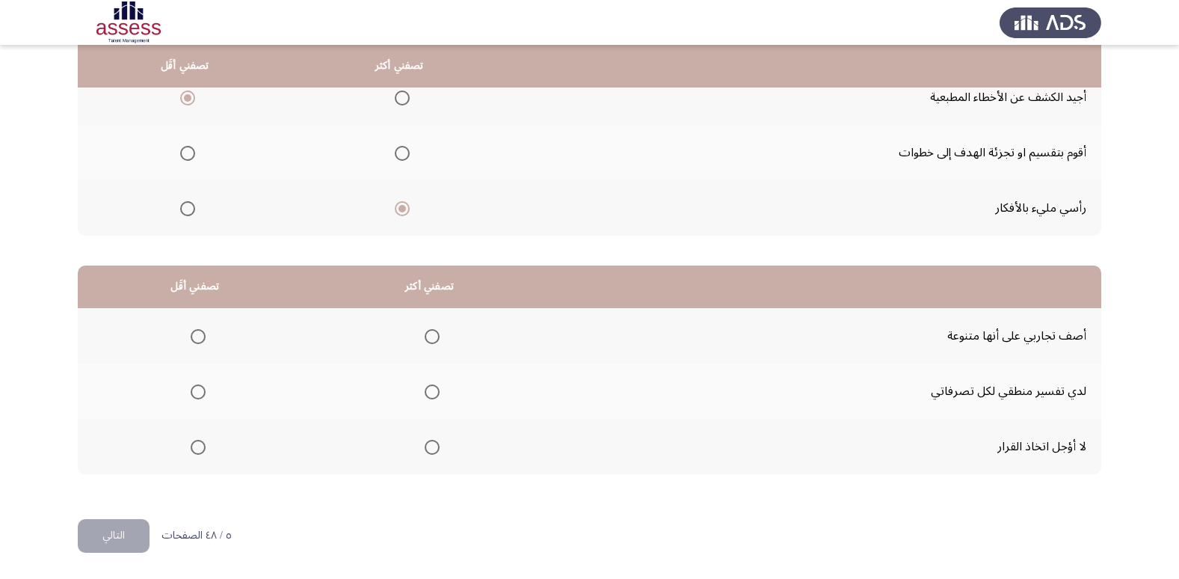
click at [438, 340] on span "Select an option" at bounding box center [432, 336] width 15 height 15
click at [438, 340] on input "Select an option" at bounding box center [432, 336] width 15 height 15
click at [203, 398] on span "Select an option" at bounding box center [198, 391] width 15 height 15
click at [203, 398] on input "Select an option" at bounding box center [198, 391] width 15 height 15
click at [132, 538] on button "التالي" at bounding box center [114, 536] width 72 height 34
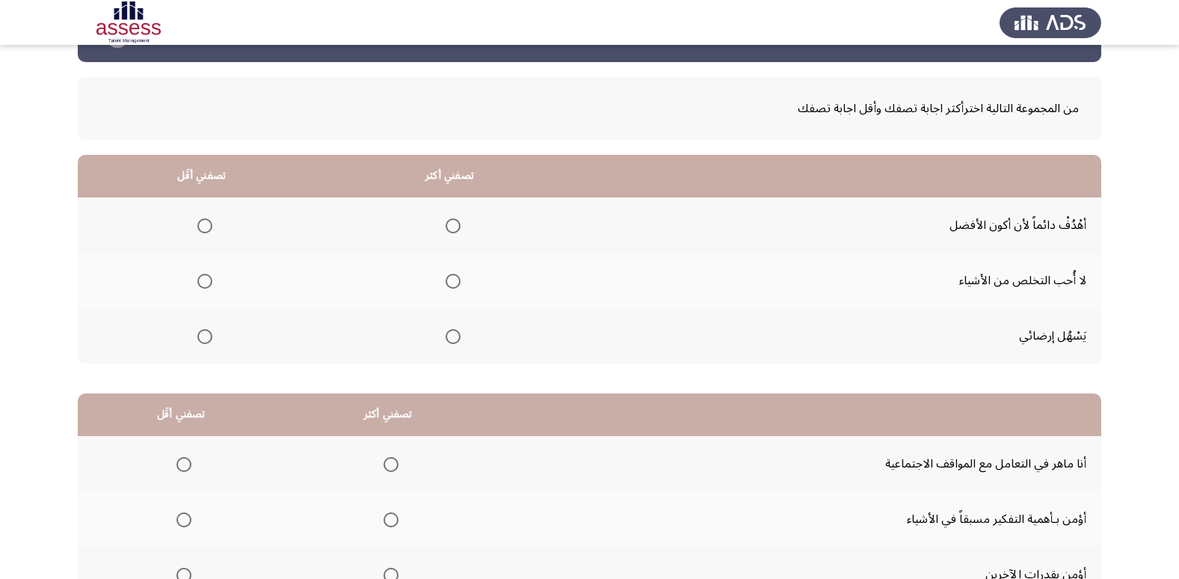
scroll to position [75, 0]
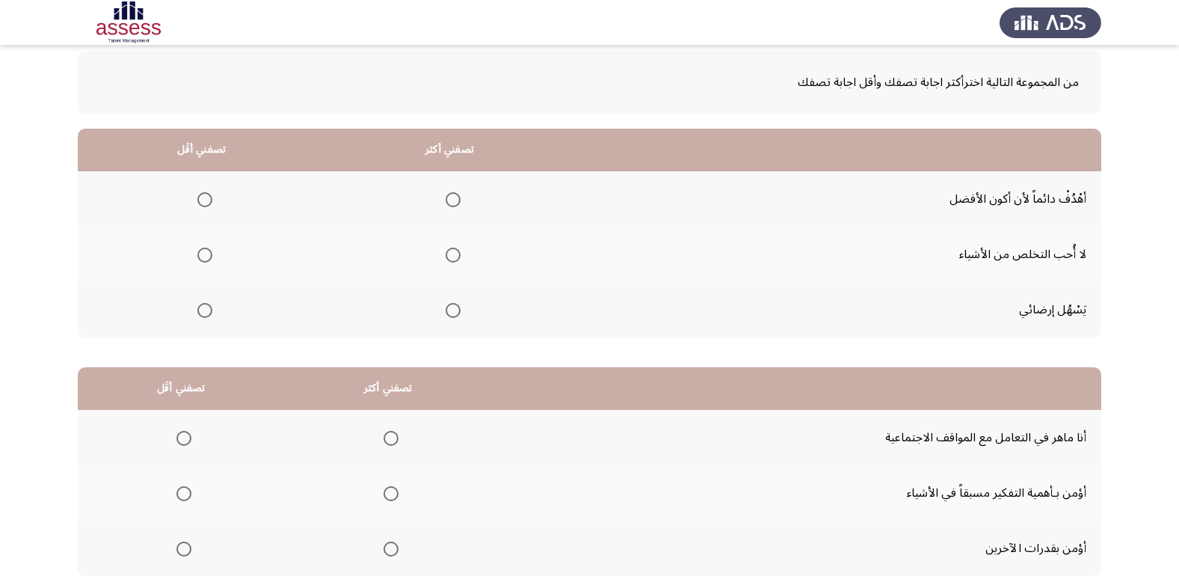
click at [452, 203] on span "Select an option" at bounding box center [453, 199] width 15 height 15
click at [452, 203] on input "Select an option" at bounding box center [453, 199] width 15 height 15
click at [204, 257] on span "Select an option" at bounding box center [204, 254] width 15 height 15
click at [204, 257] on input "Select an option" at bounding box center [204, 254] width 15 height 15
click at [200, 314] on span "Select an option" at bounding box center [204, 310] width 15 height 15
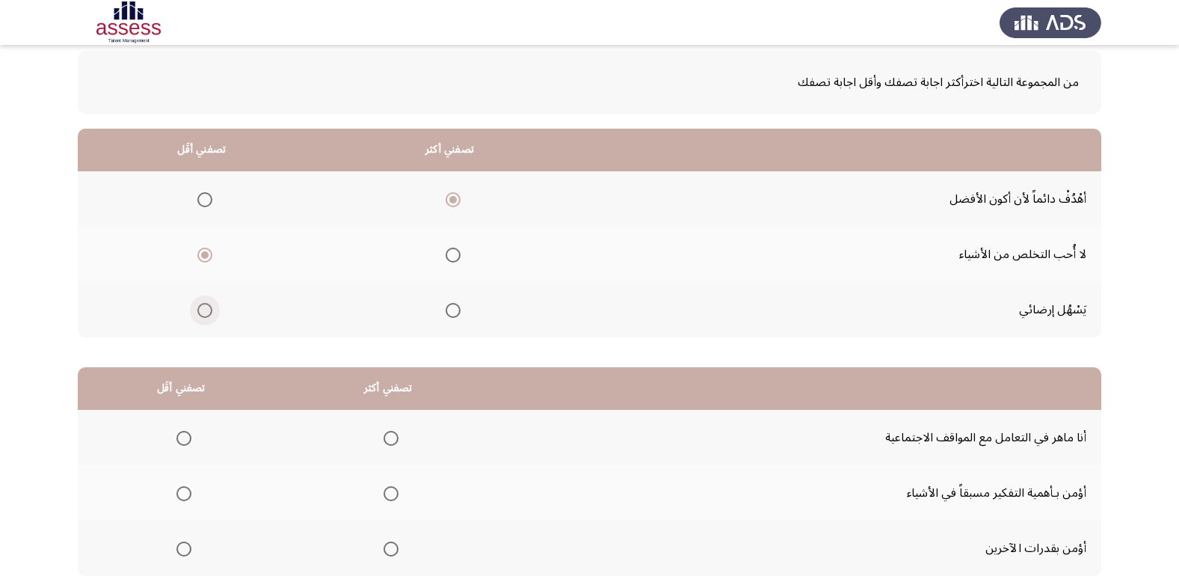
click at [200, 314] on input "Select an option" at bounding box center [204, 310] width 15 height 15
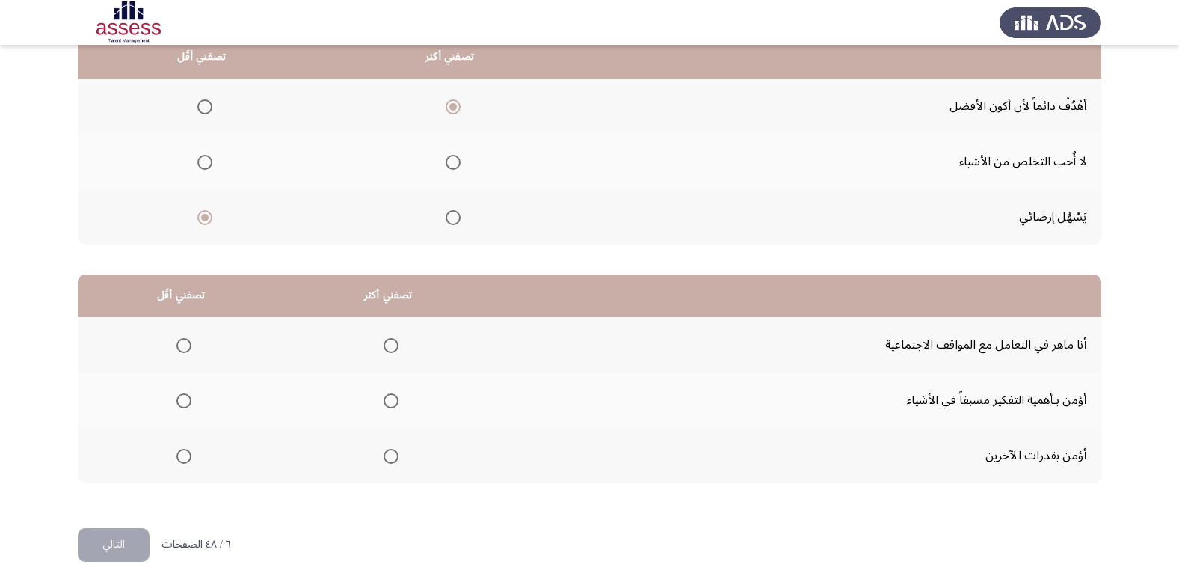
scroll to position [176, 0]
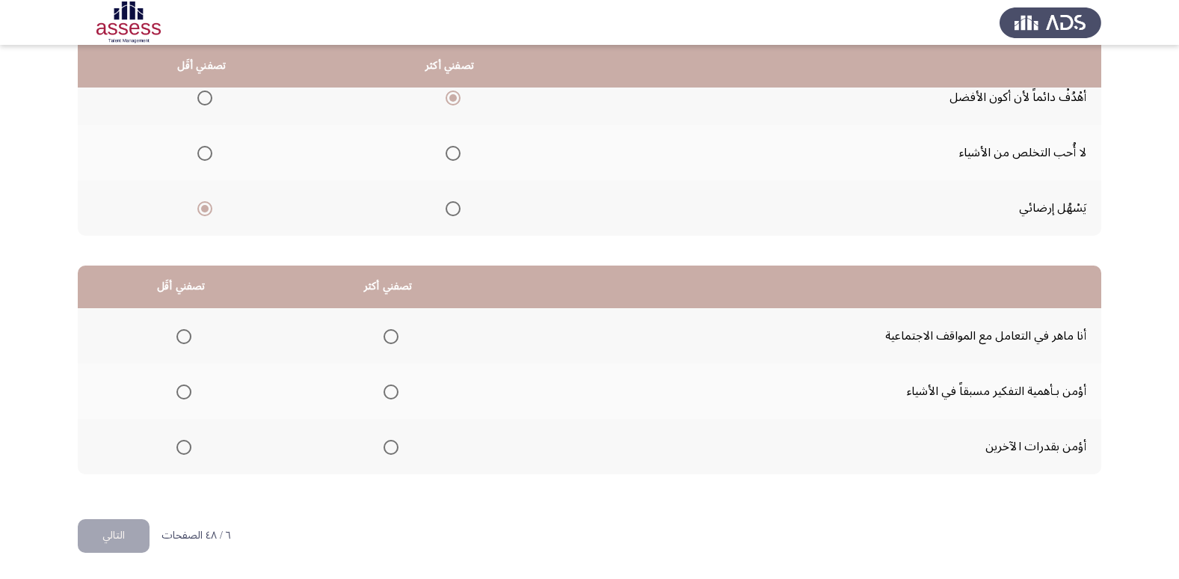
click at [206, 156] on span "Select an option" at bounding box center [204, 153] width 15 height 15
click at [206, 156] on input "Select an option" at bounding box center [204, 153] width 15 height 15
click at [392, 392] on span "Select an option" at bounding box center [391, 391] width 15 height 15
click at [392, 392] on input "Select an option" at bounding box center [391, 391] width 15 height 15
click at [182, 336] on span "Select an option" at bounding box center [183, 336] width 15 height 15
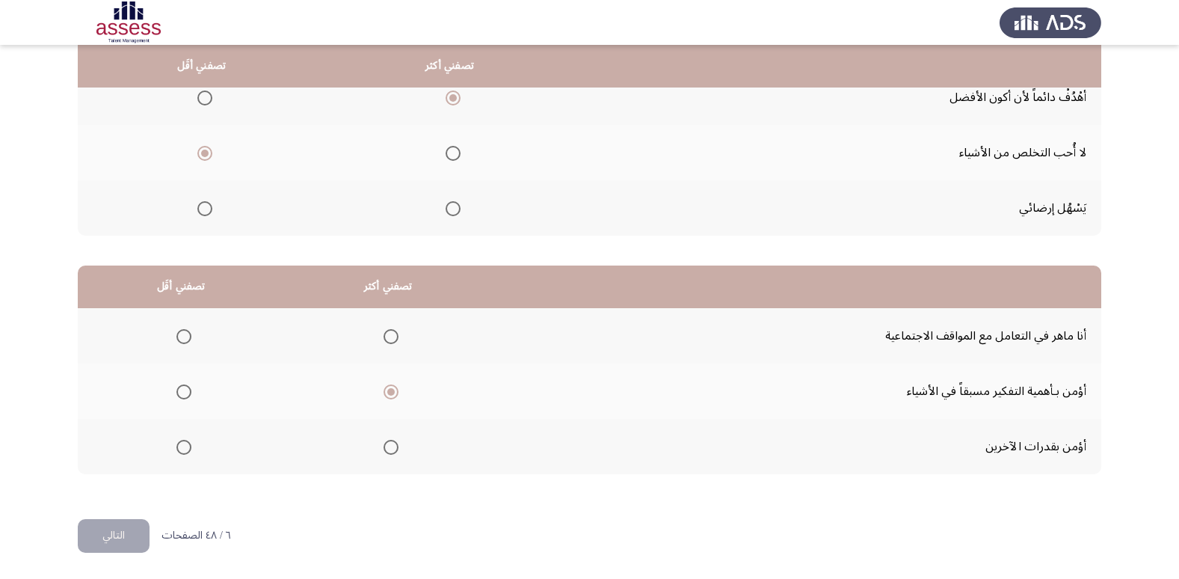
click at [182, 336] on input "Select an option" at bounding box center [183, 336] width 15 height 15
click at [108, 543] on button "التالي" at bounding box center [114, 536] width 72 height 34
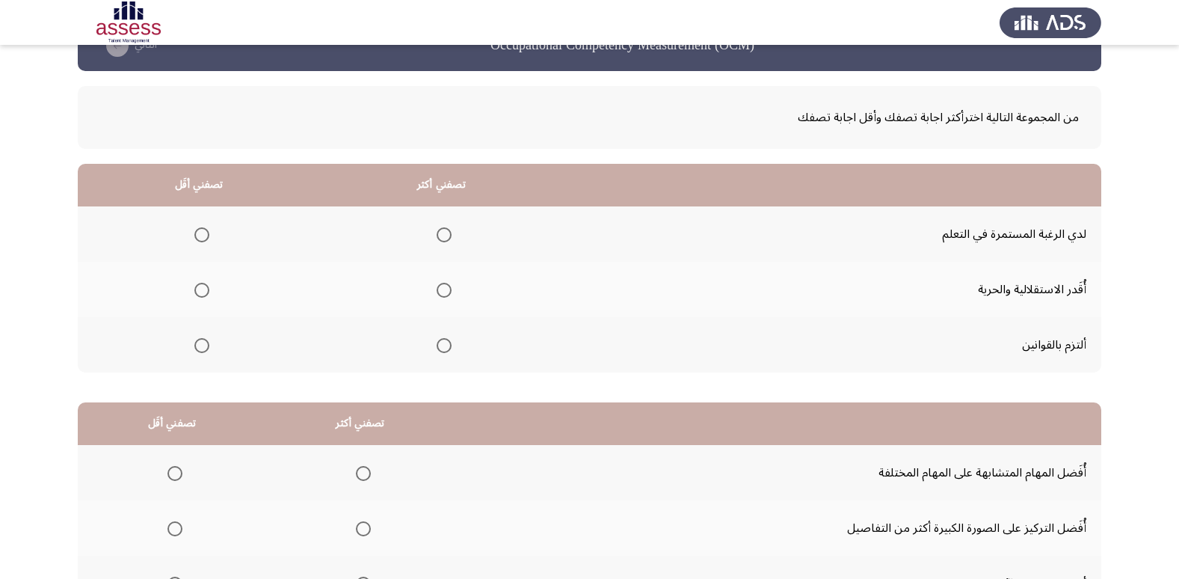
scroll to position [75, 0]
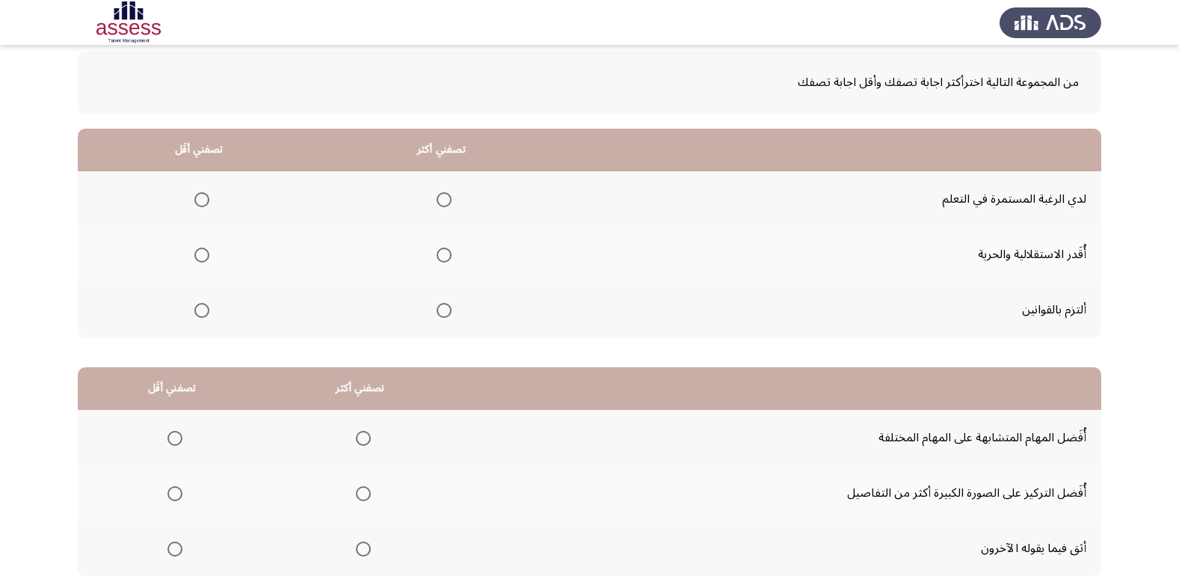
click at [439, 199] on span "Select an option" at bounding box center [444, 199] width 15 height 15
click at [439, 199] on input "Select an option" at bounding box center [444, 199] width 15 height 15
click at [202, 309] on span "Select an option" at bounding box center [201, 310] width 15 height 15
click at [202, 309] on input "Select an option" at bounding box center [201, 310] width 15 height 15
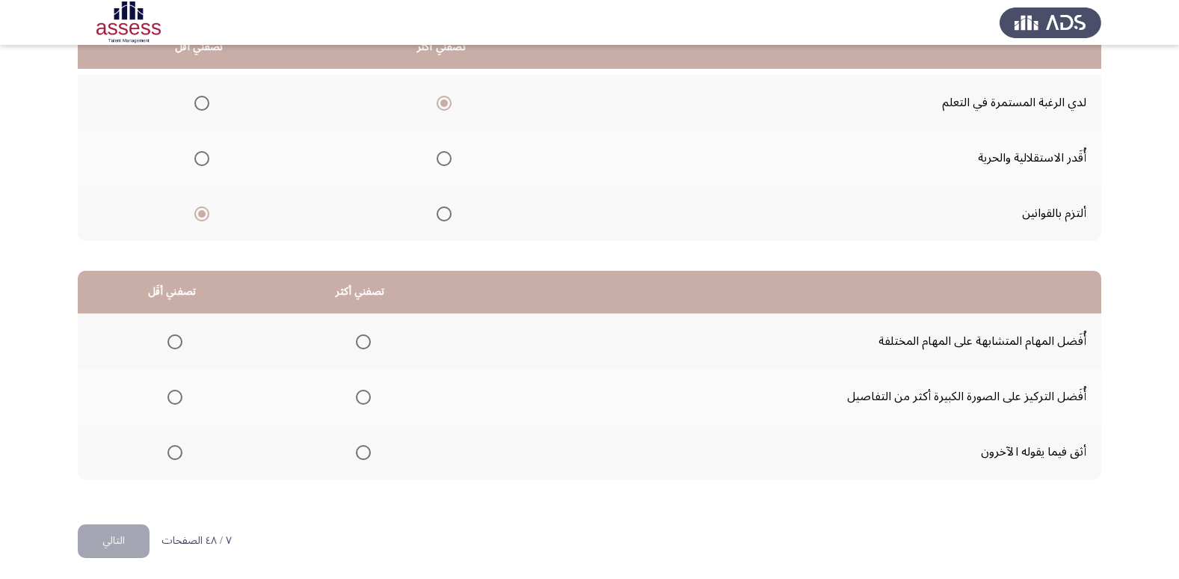
scroll to position [176, 0]
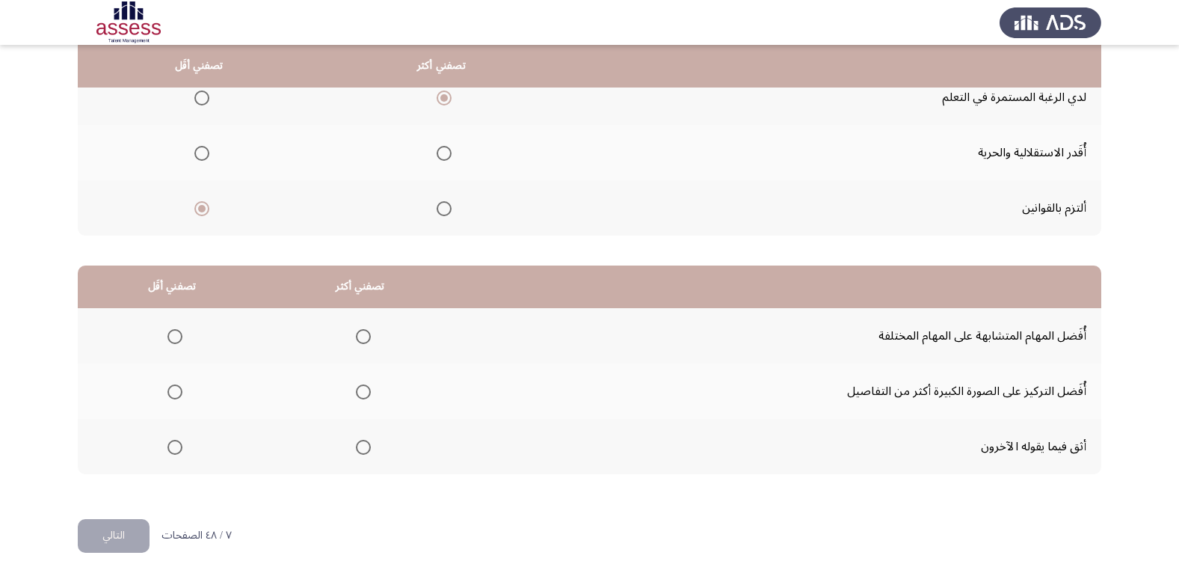
click at [367, 388] on span "Select an option" at bounding box center [363, 391] width 15 height 15
click at [367, 388] on input "Select an option" at bounding box center [363, 391] width 15 height 15
click at [168, 329] on span "Select an option" at bounding box center [174, 336] width 15 height 15
click at [168, 329] on input "Select an option" at bounding box center [174, 336] width 15 height 15
click at [120, 538] on button "التالي" at bounding box center [114, 536] width 72 height 34
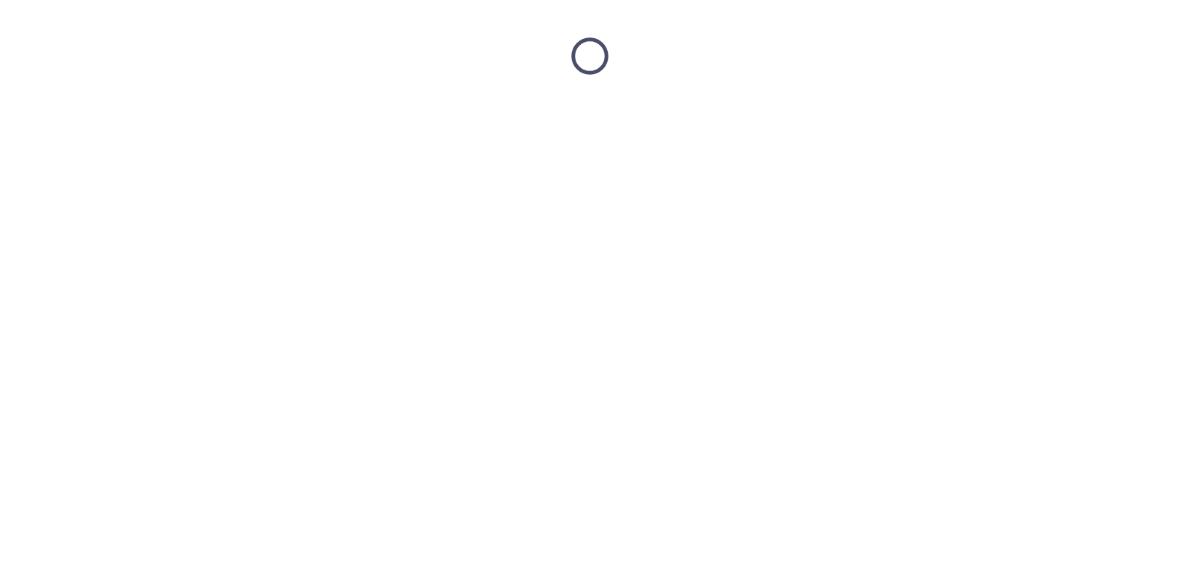
scroll to position [0, 0]
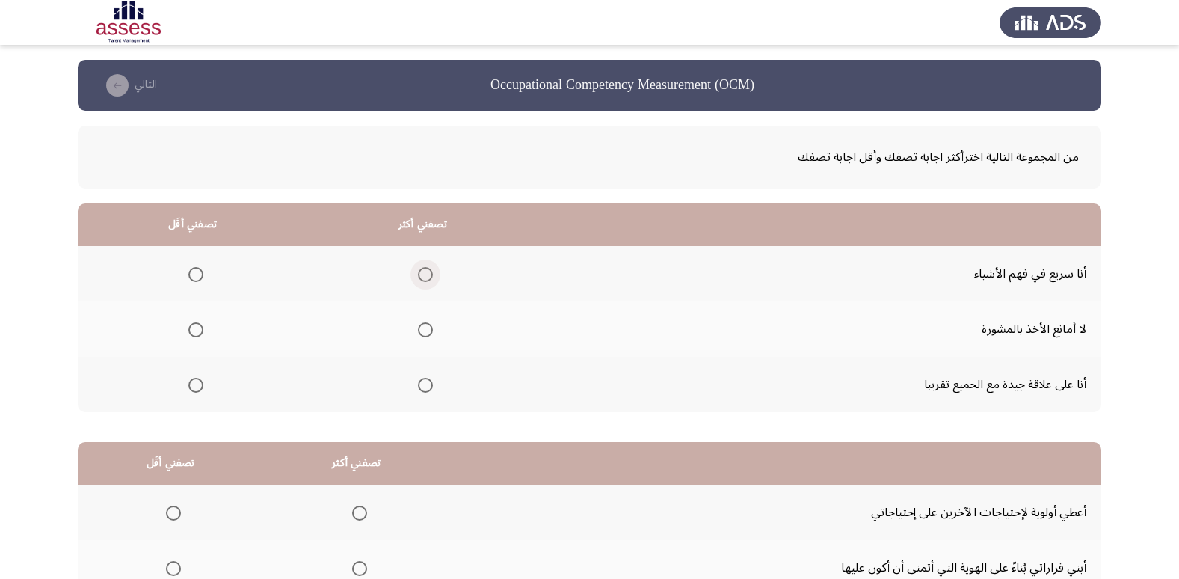
click at [422, 272] on span "Select an option" at bounding box center [425, 274] width 15 height 15
click at [422, 272] on input "Select an option" at bounding box center [425, 274] width 15 height 15
click at [191, 337] on mat-radio-group "Select an option" at bounding box center [192, 328] width 21 height 25
click at [196, 331] on span "Select an option" at bounding box center [195, 329] width 15 height 15
click at [196, 331] on input "Select an option" at bounding box center [195, 329] width 15 height 15
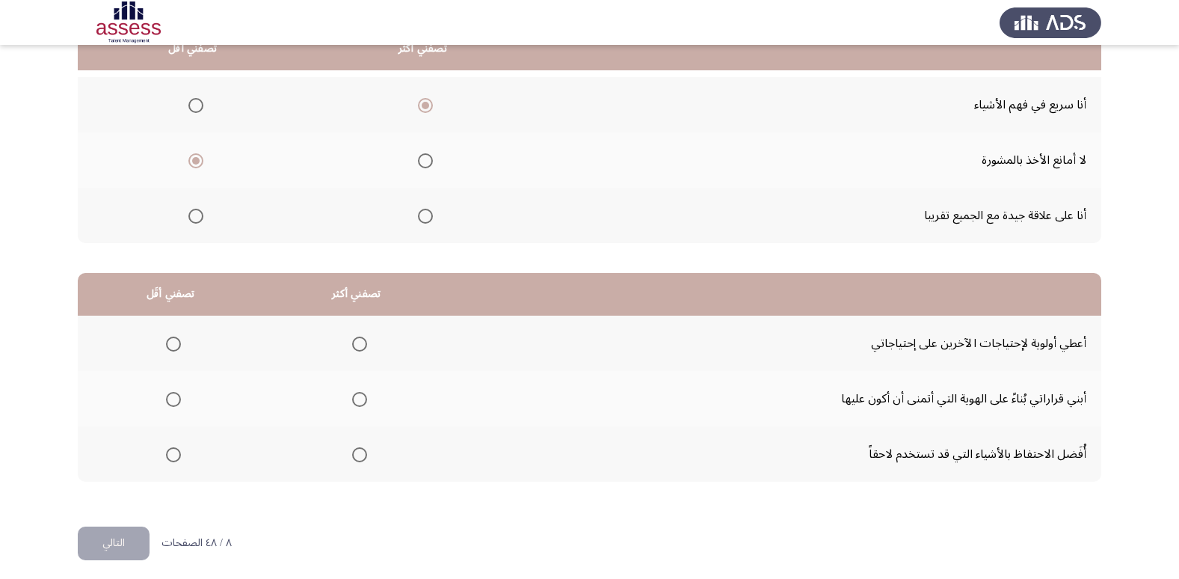
scroll to position [176, 0]
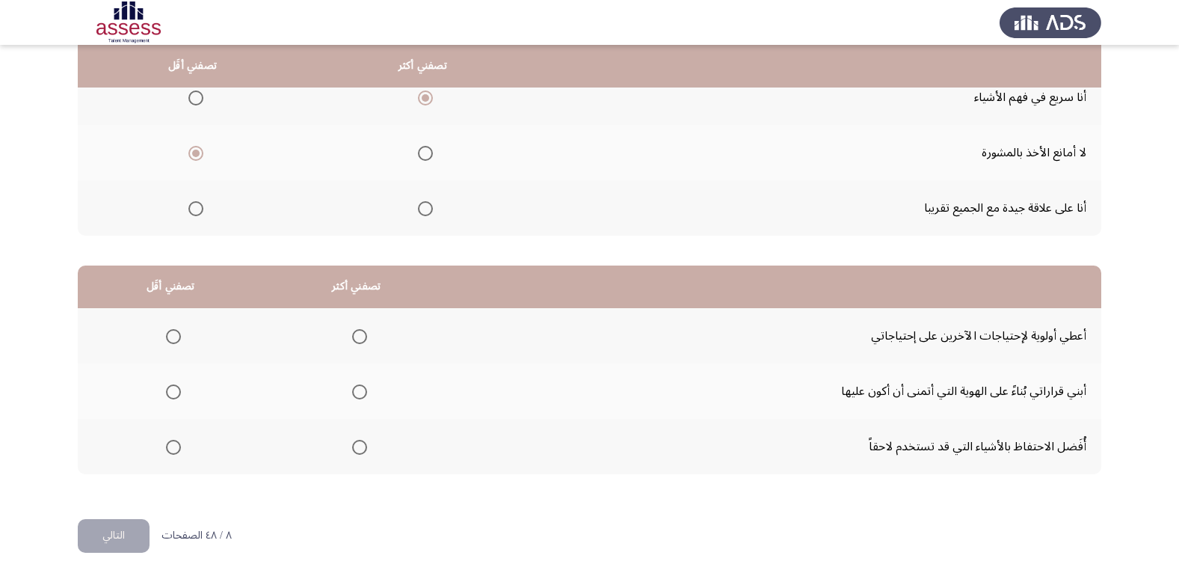
click at [354, 393] on span "Select an option" at bounding box center [359, 391] width 15 height 15
click at [354, 393] on input "Select an option" at bounding box center [359, 391] width 15 height 15
click at [175, 449] on span "Select an option" at bounding box center [173, 447] width 15 height 15
click at [175, 449] on input "Select an option" at bounding box center [173, 447] width 15 height 15
click at [125, 539] on button "التالي" at bounding box center [114, 536] width 72 height 34
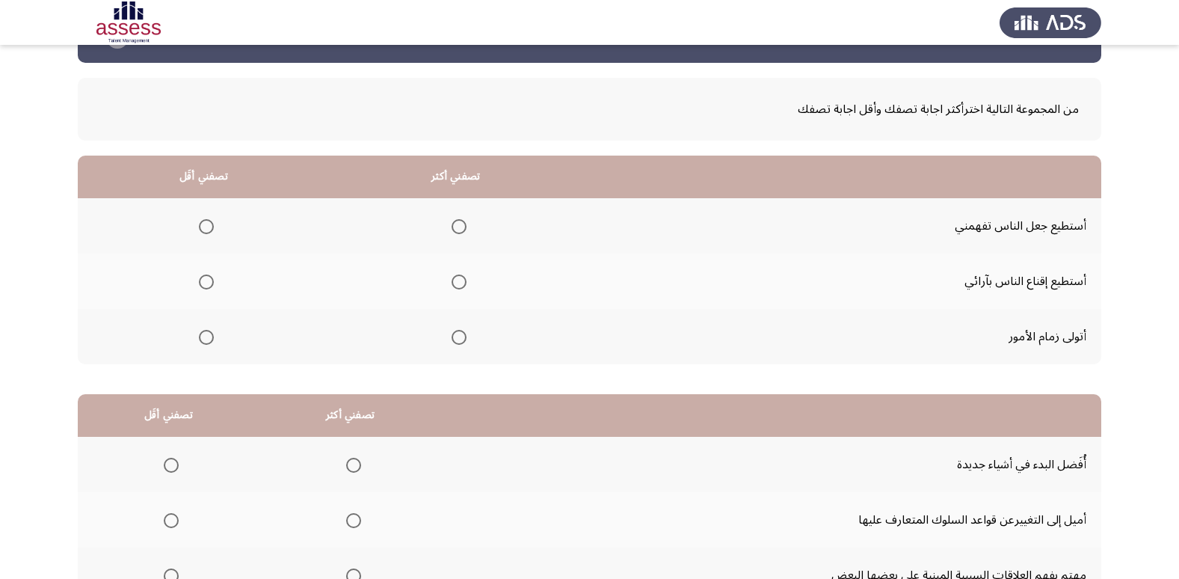
scroll to position [75, 0]
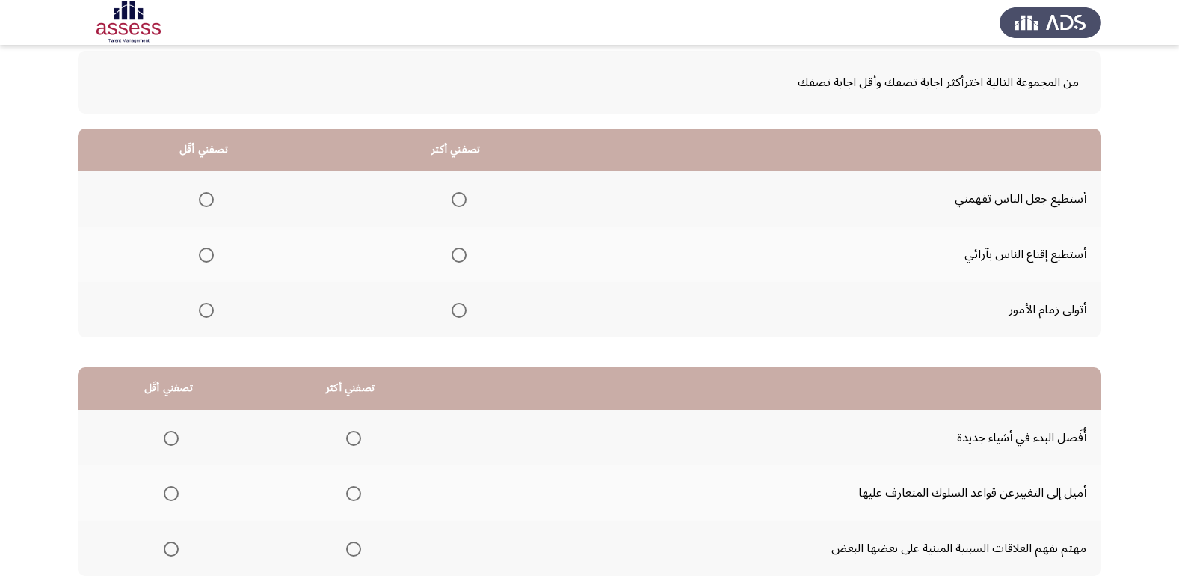
click at [453, 308] on span "Select an option" at bounding box center [459, 310] width 15 height 15
click at [453, 308] on input "Select an option" at bounding box center [459, 310] width 15 height 15
click at [209, 259] on span "Select an option" at bounding box center [206, 254] width 15 height 15
click at [209, 259] on input "Select an option" at bounding box center [206, 254] width 15 height 15
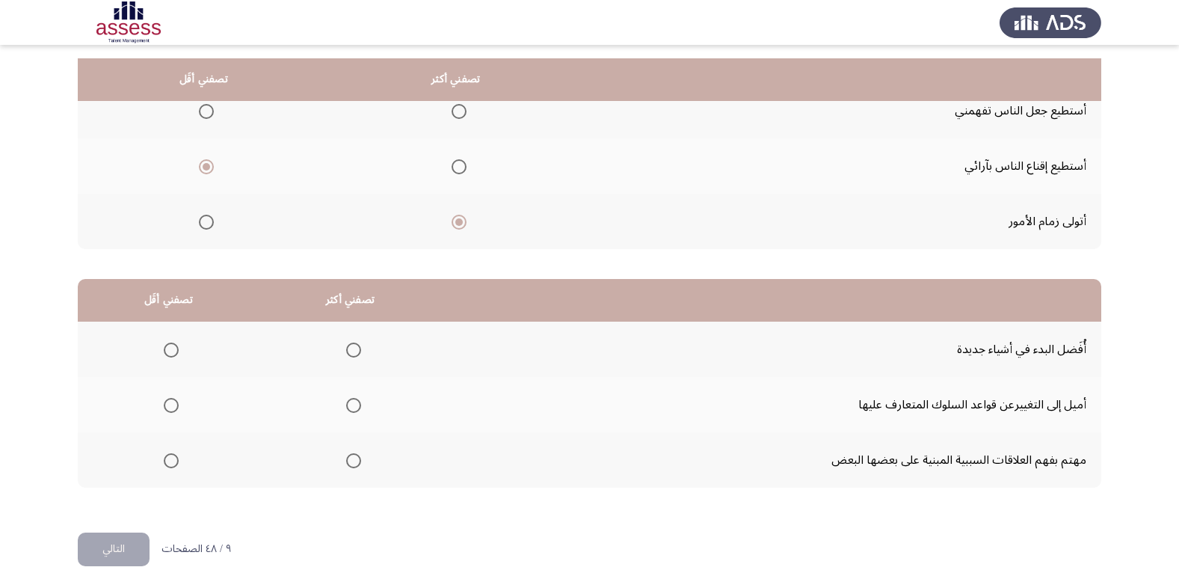
scroll to position [176, 0]
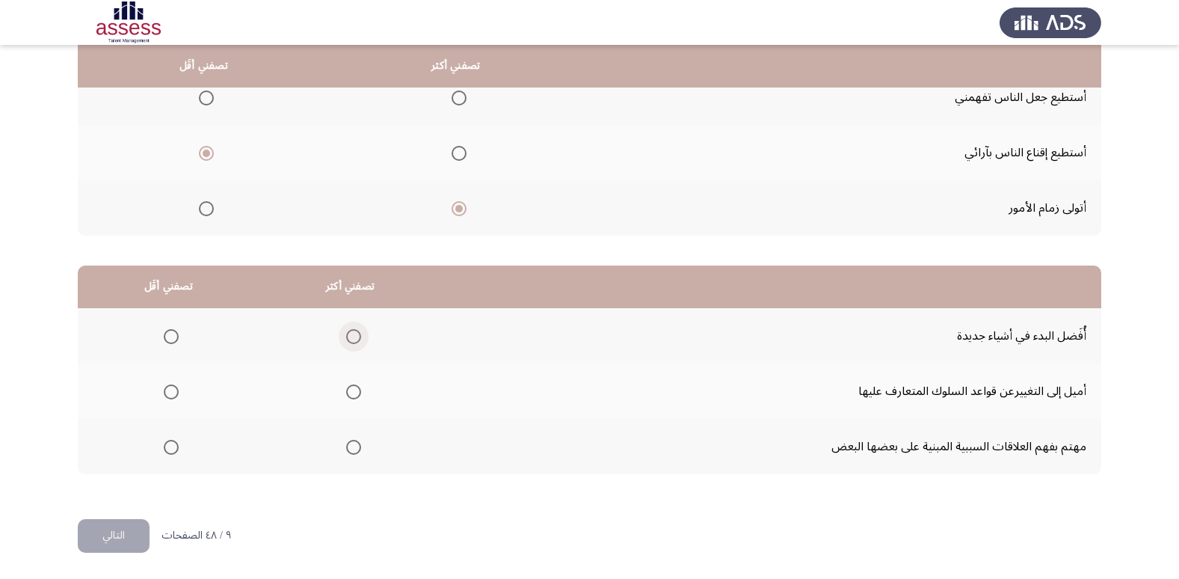
click at [351, 334] on span "Select an option" at bounding box center [353, 336] width 15 height 15
click at [351, 334] on input "Select an option" at bounding box center [353, 336] width 15 height 15
click at [161, 448] on label "Select an option" at bounding box center [168, 447] width 21 height 15
click at [164, 448] on input "Select an option" at bounding box center [171, 447] width 15 height 15
click at [129, 536] on button "التالي" at bounding box center [114, 536] width 72 height 34
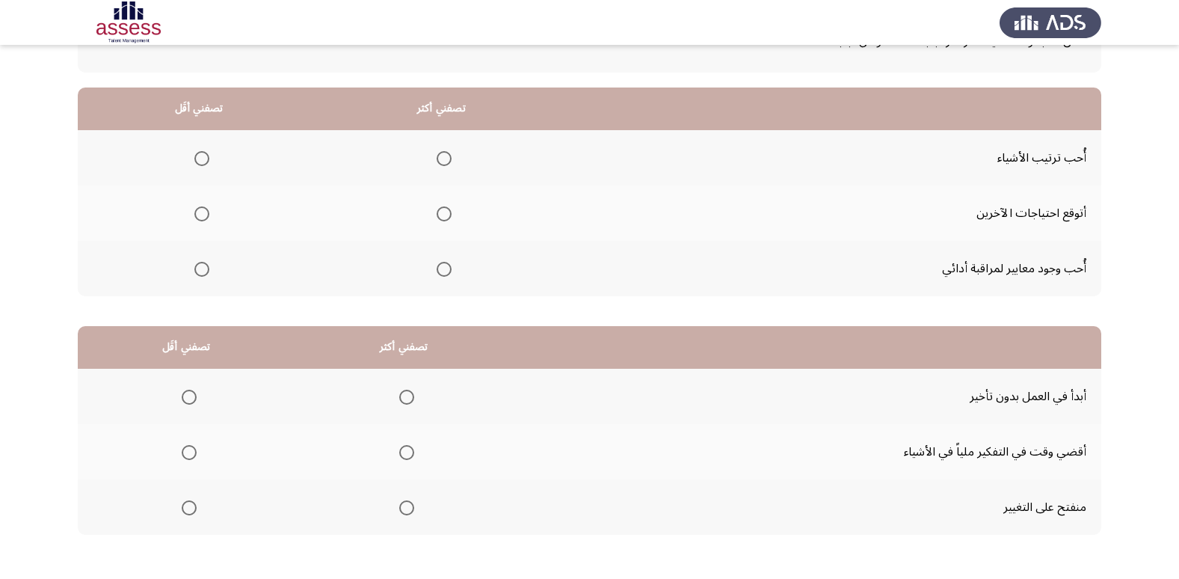
scroll to position [150, 0]
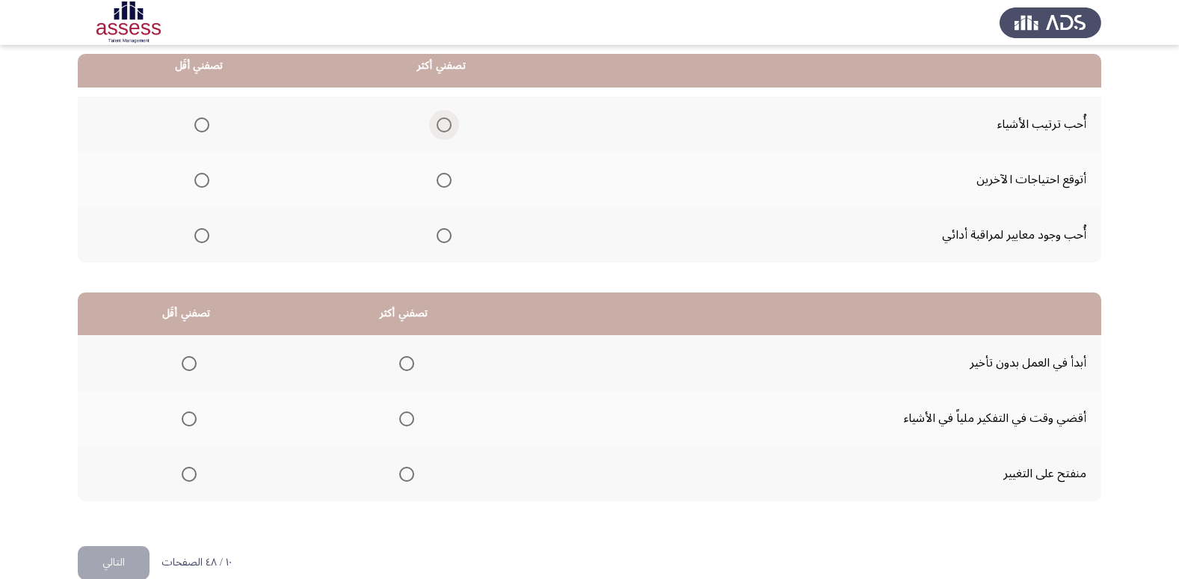
click at [443, 129] on span "Select an option" at bounding box center [444, 124] width 15 height 15
click at [443, 129] on input "Select an option" at bounding box center [444, 124] width 15 height 15
click at [202, 235] on span "Select an option" at bounding box center [202, 235] width 0 height 0
click at [200, 235] on input "Select an option" at bounding box center [201, 235] width 15 height 15
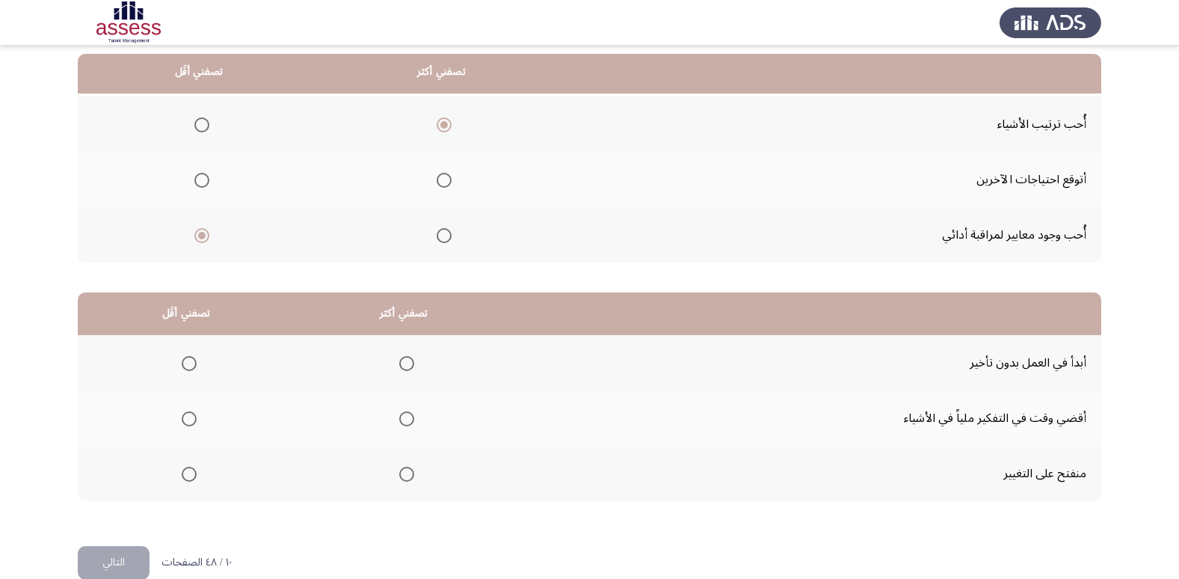
scroll to position [176, 0]
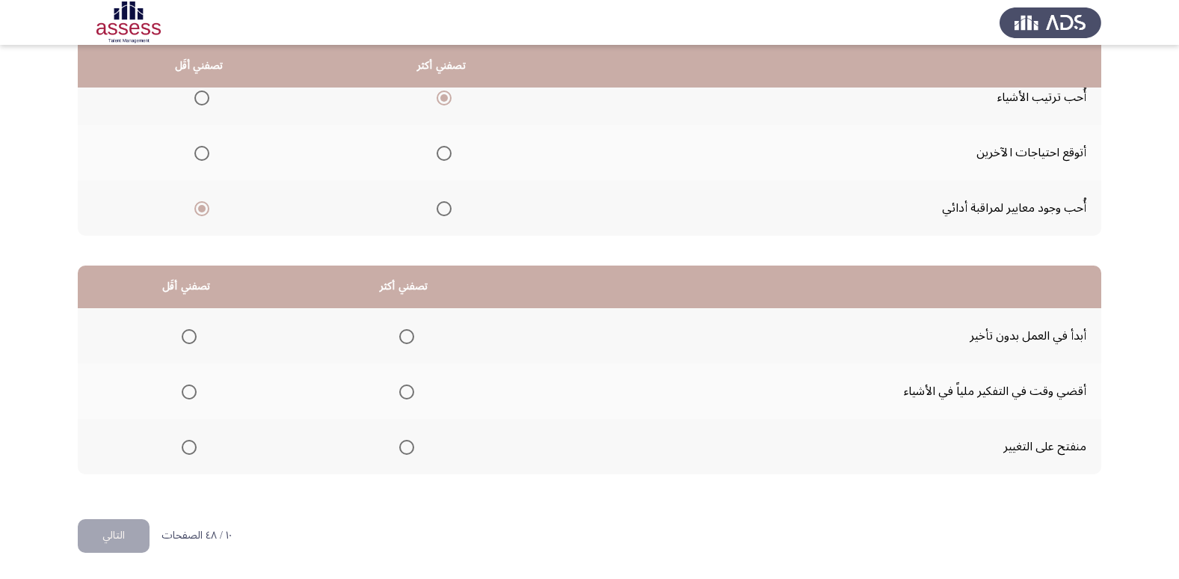
click at [413, 330] on th at bounding box center [404, 335] width 218 height 55
click at [190, 442] on span "Select an option" at bounding box center [189, 447] width 15 height 15
click at [190, 442] on input "Select an option" at bounding box center [189, 447] width 15 height 15
click at [113, 524] on button "التالي" at bounding box center [114, 536] width 72 height 34
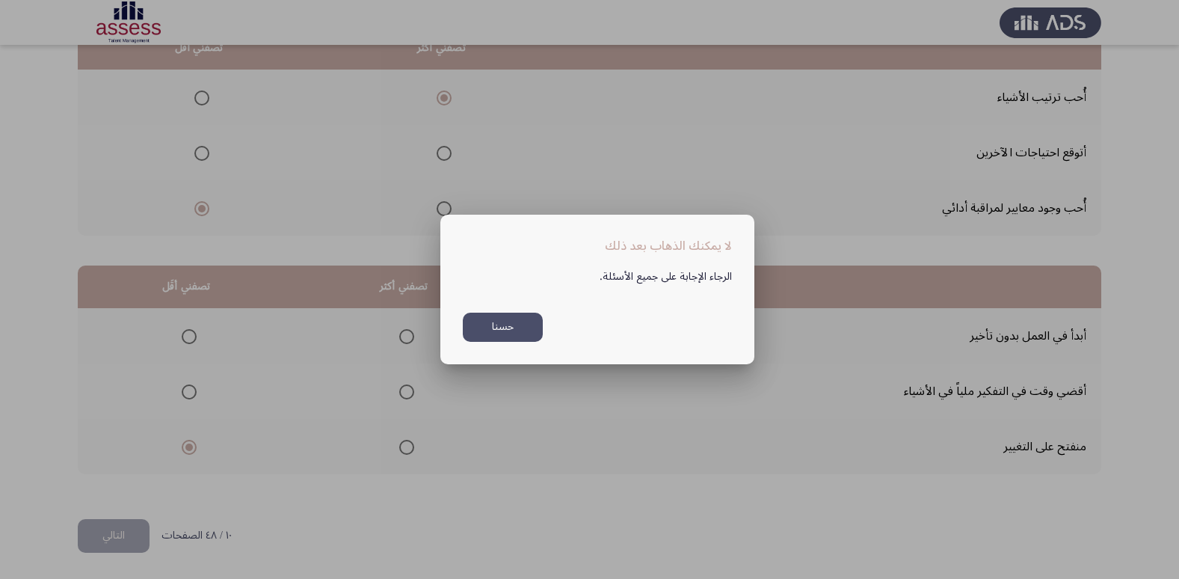
scroll to position [0, 0]
click at [461, 314] on div "الرجاء الإجابة على جميع الأسئلة. حسنا" at bounding box center [597, 299] width 305 height 87
click at [479, 335] on button "حسنا" at bounding box center [503, 326] width 80 height 29
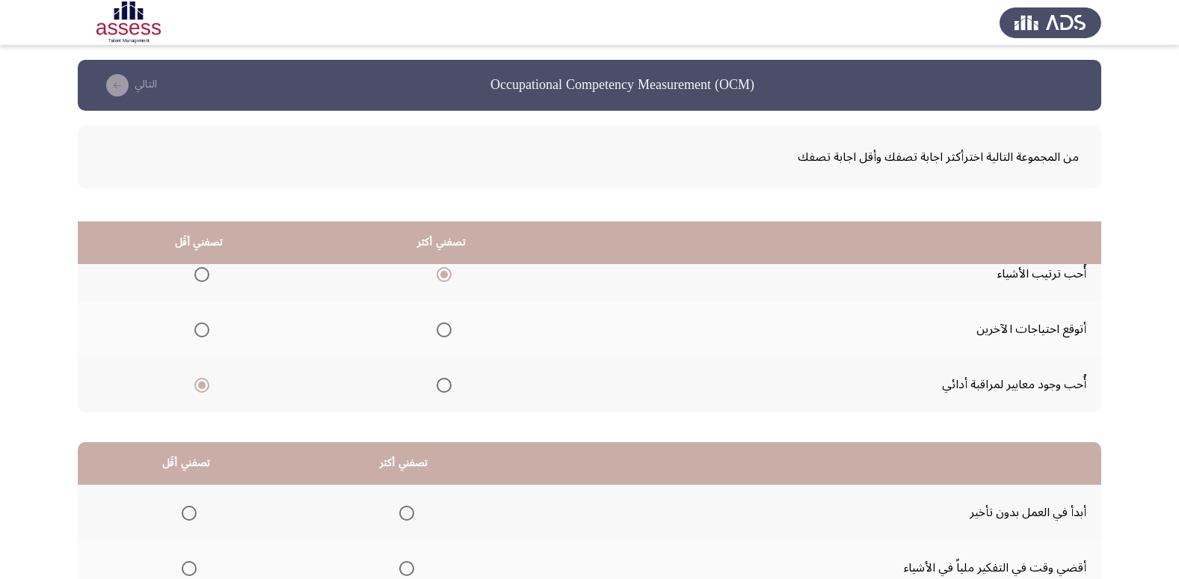
scroll to position [176, 0]
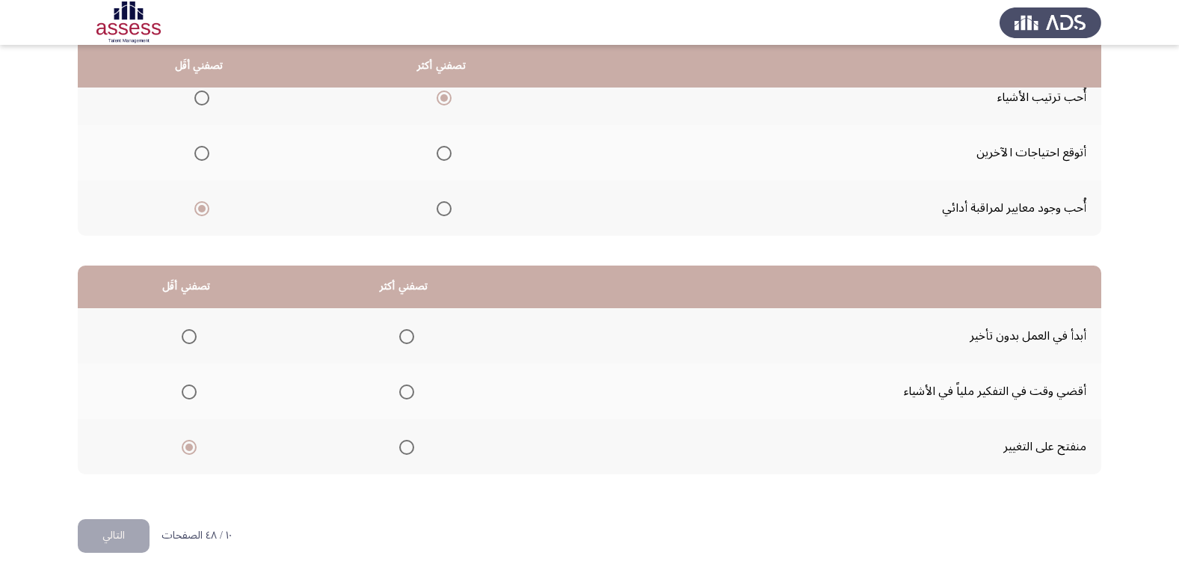
click at [410, 342] on span "Select an option" at bounding box center [406, 336] width 15 height 15
click at [410, 342] on input "Select an option" at bounding box center [406, 336] width 15 height 15
click at [120, 531] on button "التالي" at bounding box center [114, 536] width 72 height 34
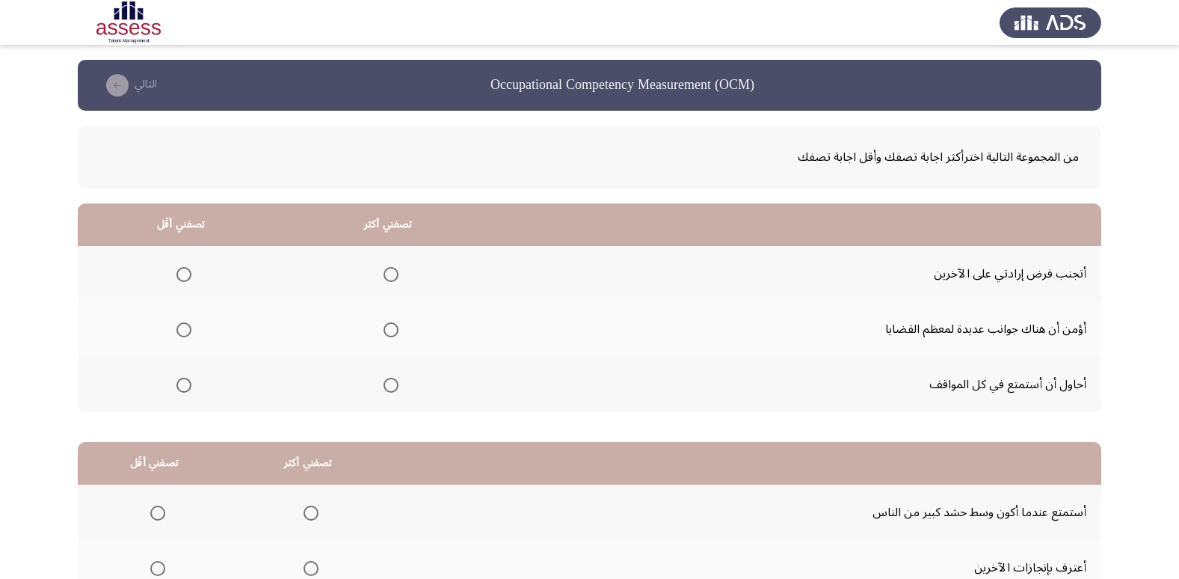
scroll to position [75, 0]
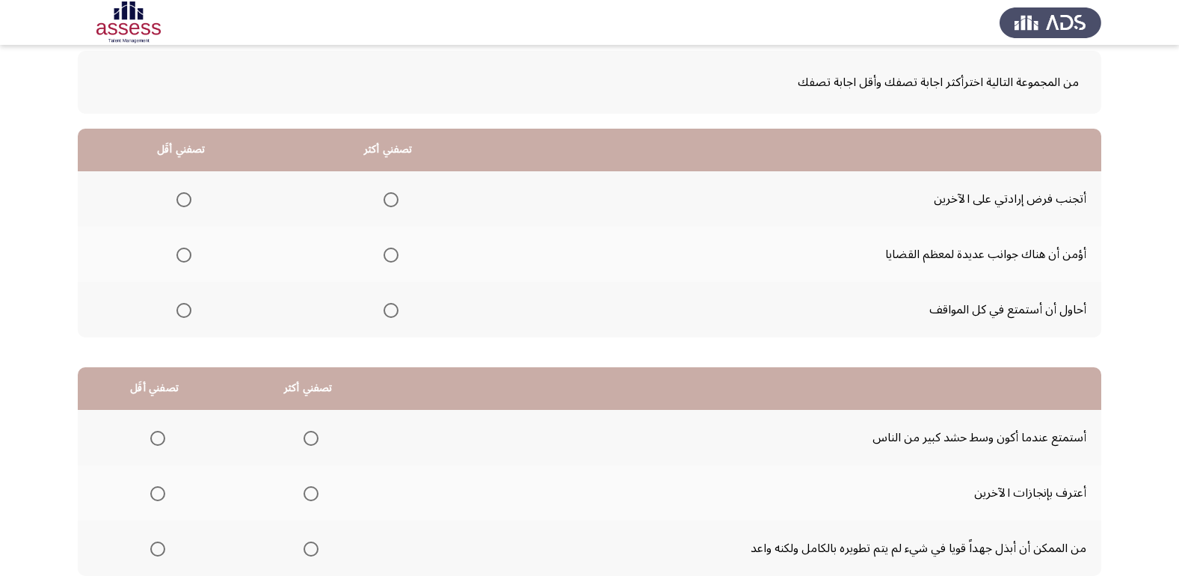
click at [390, 314] on span "Select an option" at bounding box center [391, 310] width 15 height 15
click at [390, 314] on input "Select an option" at bounding box center [391, 310] width 15 height 15
click at [188, 259] on span "Select an option" at bounding box center [183, 254] width 15 height 15
click at [188, 259] on input "Select an option" at bounding box center [183, 254] width 15 height 15
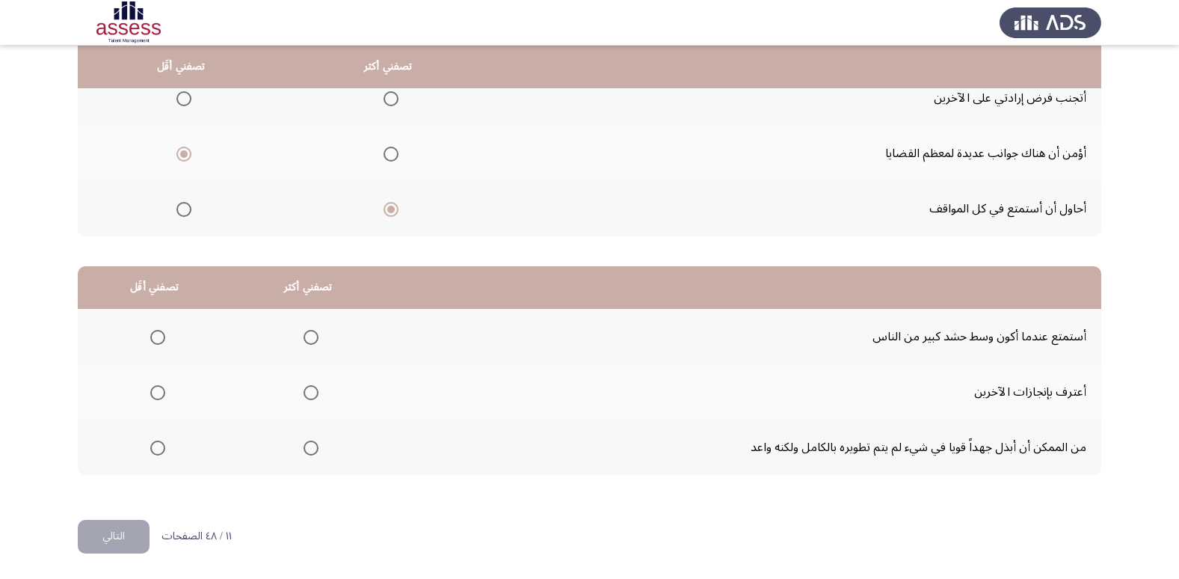
scroll to position [176, 0]
click at [311, 343] on span "Select an option" at bounding box center [311, 336] width 15 height 15
click at [311, 343] on input "Select an option" at bounding box center [311, 336] width 15 height 15
click at [157, 446] on span "Select an option" at bounding box center [157, 447] width 15 height 15
click at [157, 446] on input "Select an option" at bounding box center [157, 447] width 15 height 15
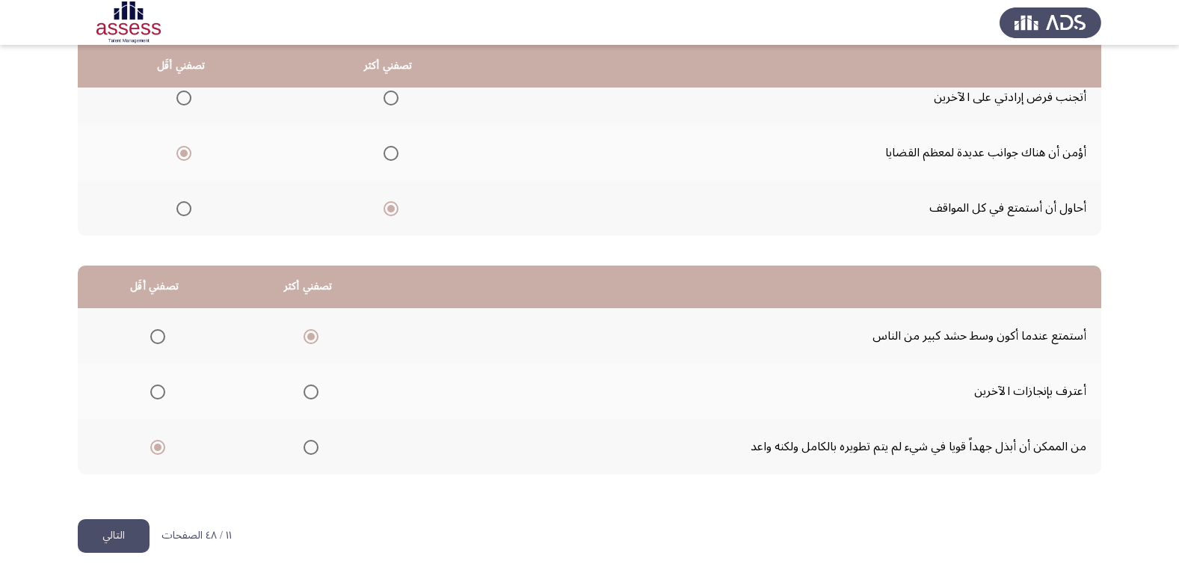
click at [109, 538] on button "التالي" at bounding box center [114, 536] width 72 height 34
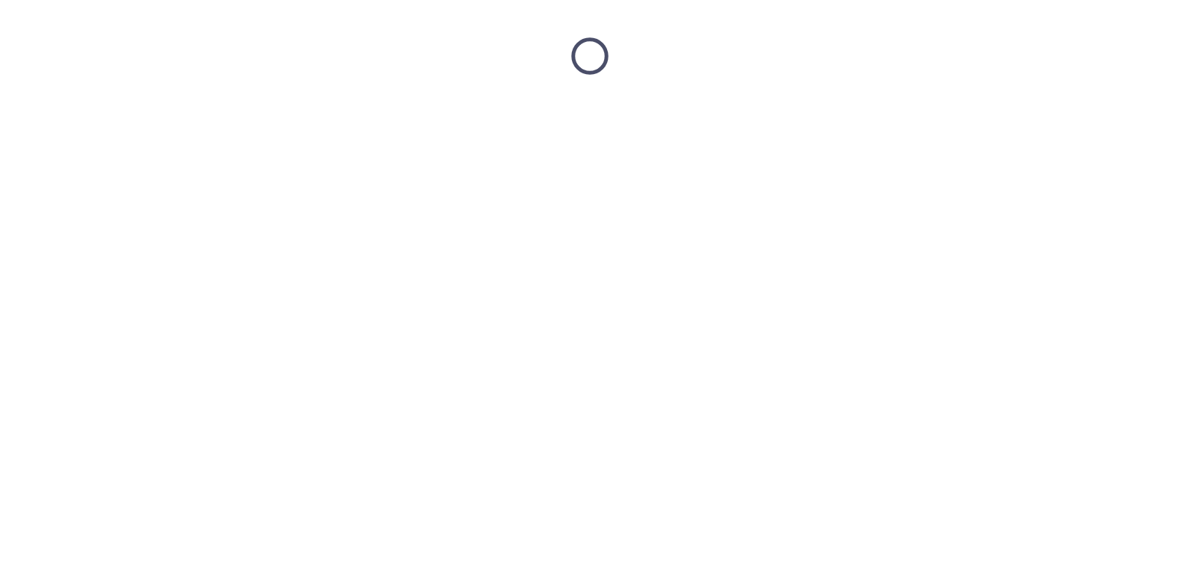
scroll to position [0, 0]
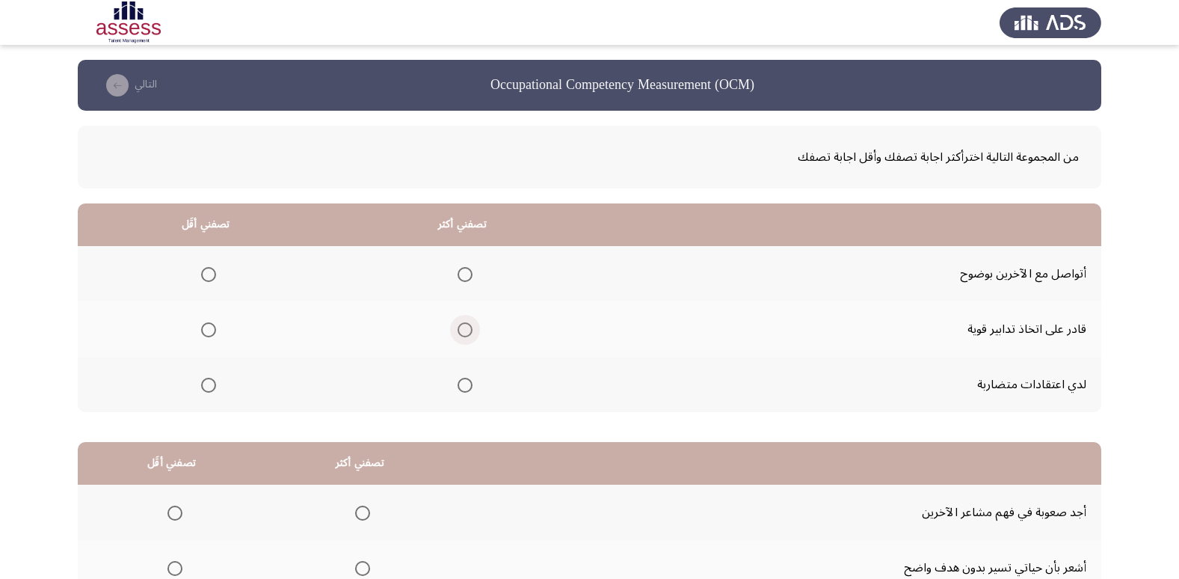
click at [471, 331] on span "Select an option" at bounding box center [465, 329] width 15 height 15
click at [471, 331] on input "Select an option" at bounding box center [465, 329] width 15 height 15
click at [206, 275] on span "Select an option" at bounding box center [208, 274] width 15 height 15
click at [206, 275] on input "Select an option" at bounding box center [208, 274] width 15 height 15
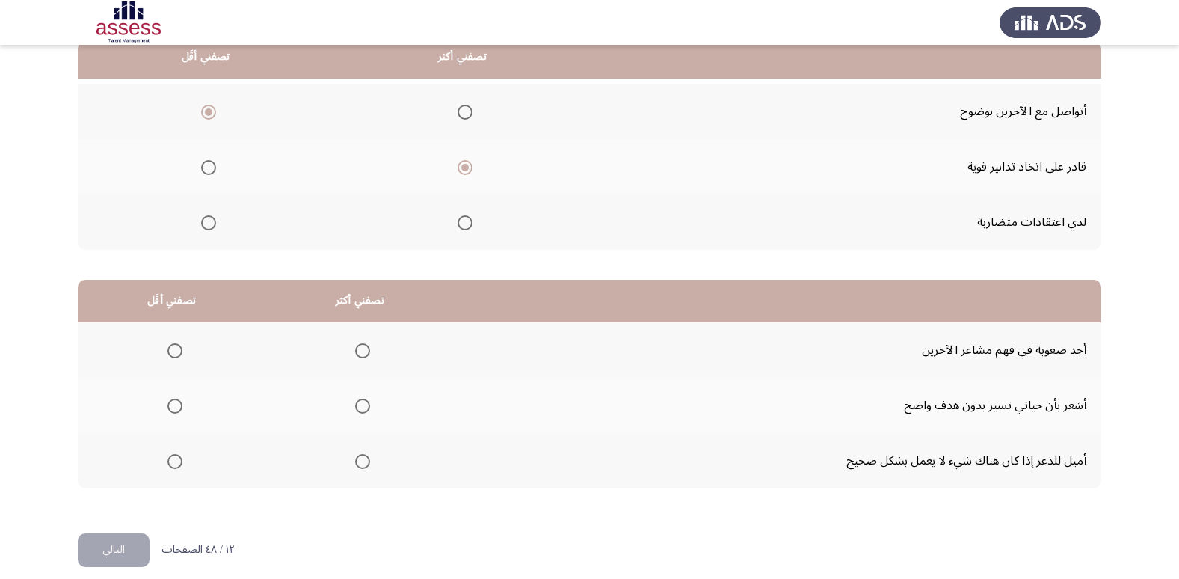
scroll to position [176, 0]
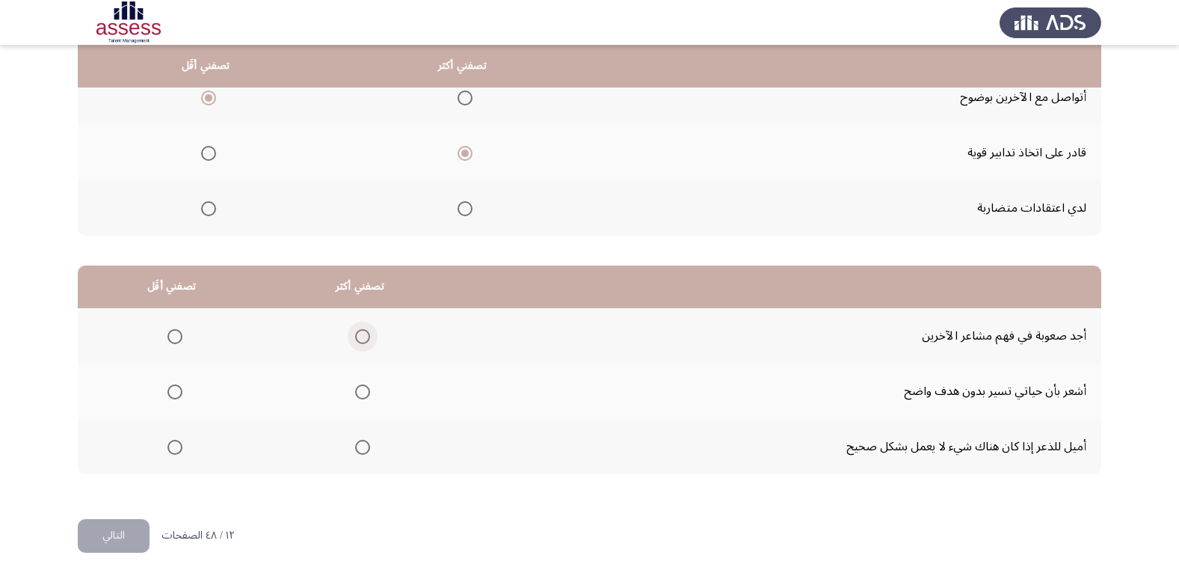
click at [360, 338] on span "Select an option" at bounding box center [362, 336] width 15 height 15
click at [360, 338] on input "Select an option" at bounding box center [362, 336] width 15 height 15
click at [167, 452] on span "Select an option" at bounding box center [174, 447] width 15 height 15
click at [167, 452] on input "Select an option" at bounding box center [174, 447] width 15 height 15
click at [121, 534] on button "التالي" at bounding box center [114, 536] width 72 height 34
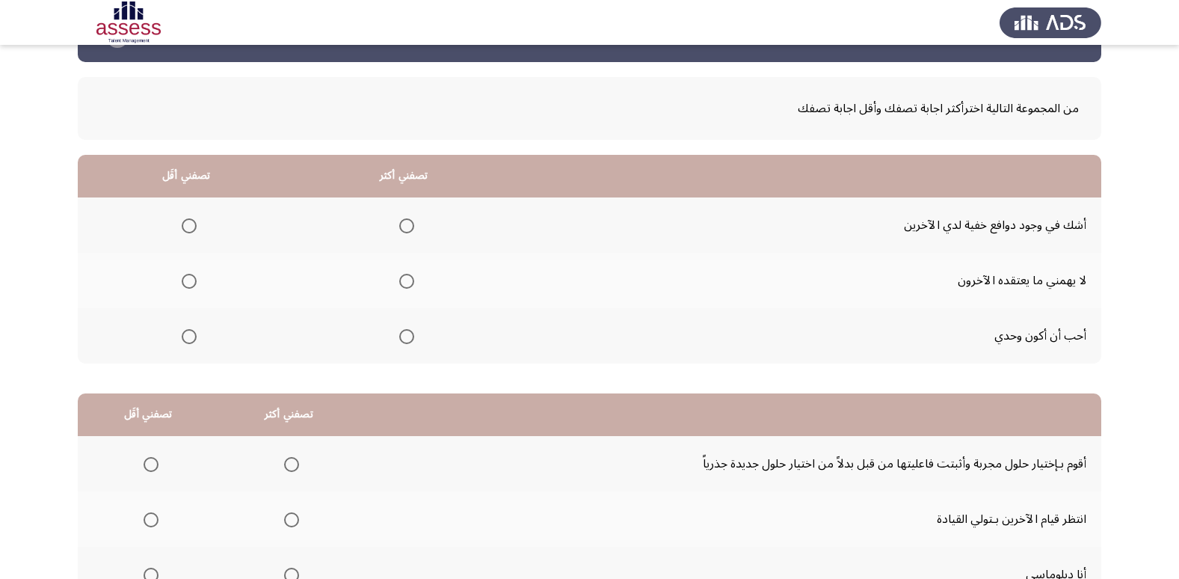
scroll to position [75, 0]
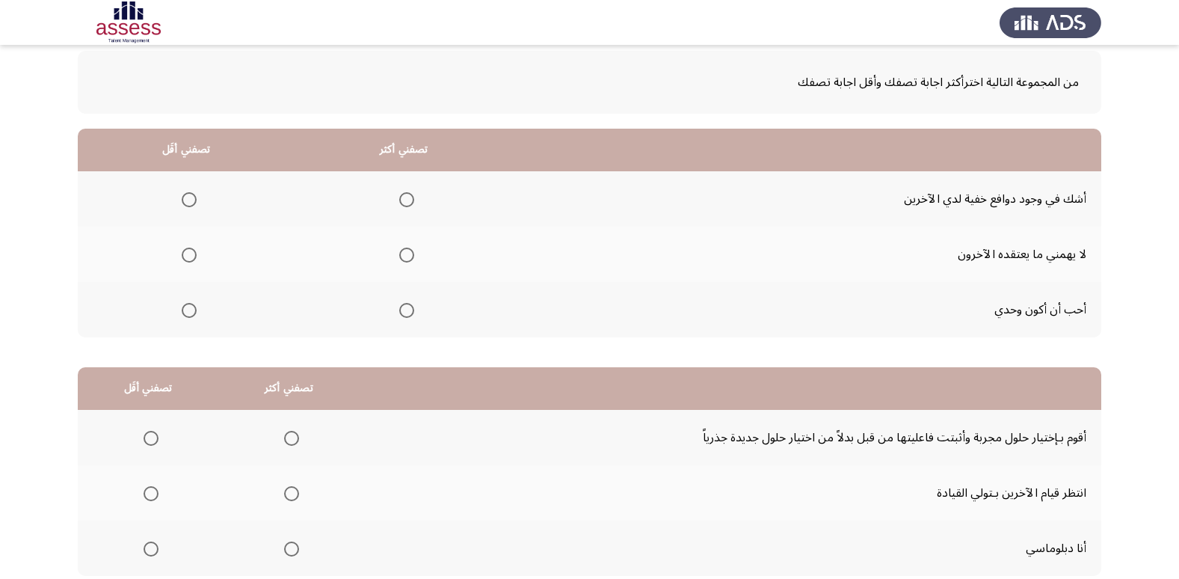
click at [399, 258] on span "Select an option" at bounding box center [406, 254] width 15 height 15
click at [399, 258] on input "Select an option" at bounding box center [406, 254] width 15 height 15
click at [192, 208] on mat-radio-group "Select an option" at bounding box center [186, 198] width 21 height 25
click at [198, 197] on th at bounding box center [187, 198] width 218 height 55
click at [190, 202] on span "Select an option" at bounding box center [189, 199] width 15 height 15
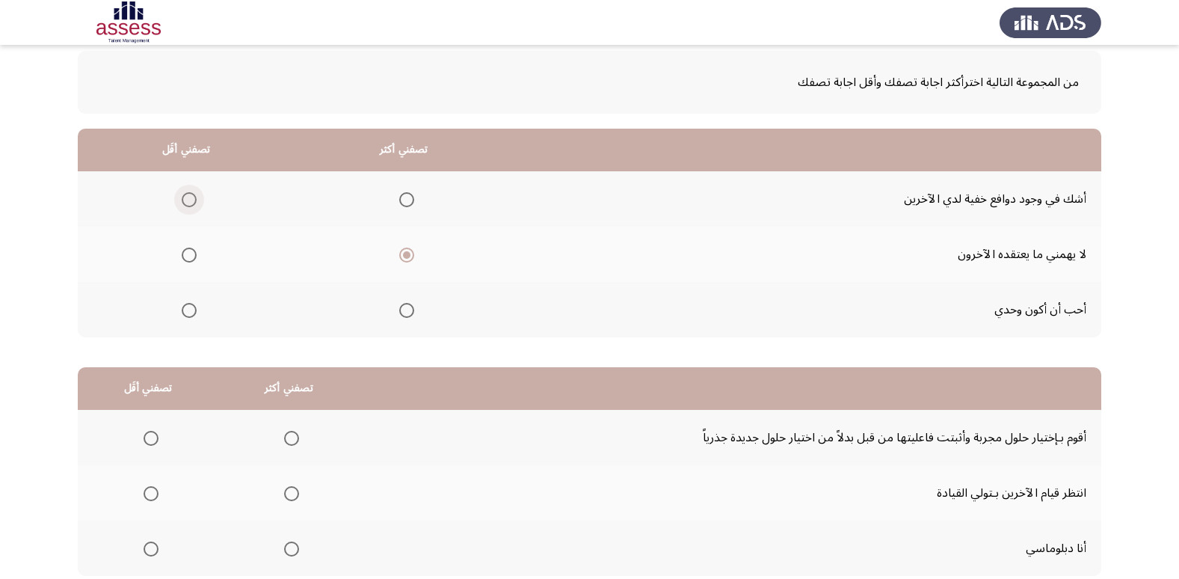
click at [190, 202] on input "Select an option" at bounding box center [189, 199] width 15 height 15
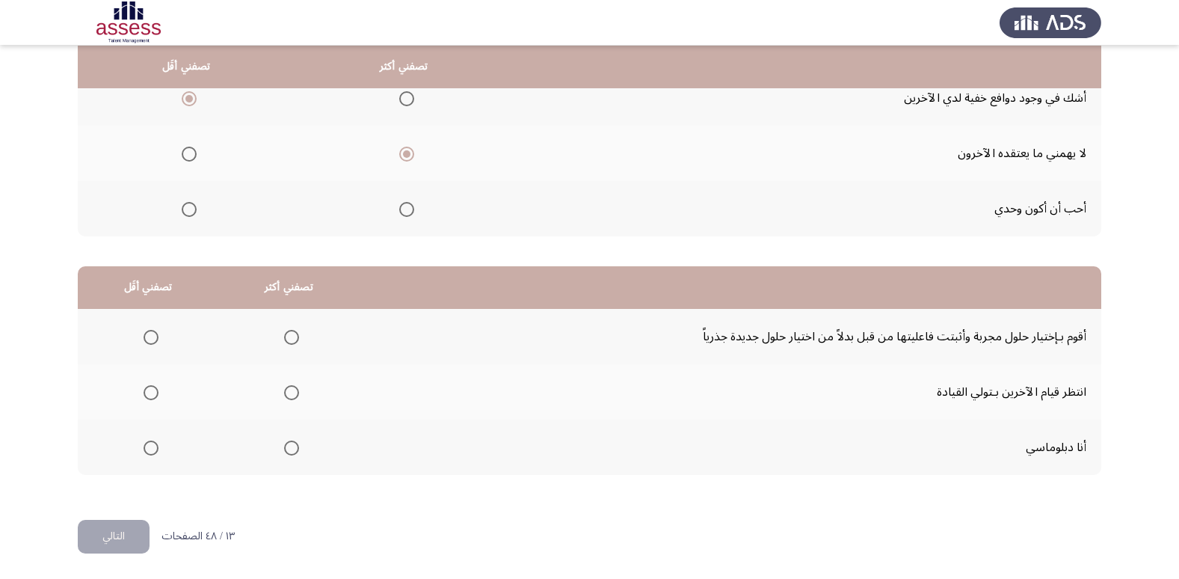
scroll to position [176, 0]
click at [292, 447] on span "Select an option" at bounding box center [292, 447] width 0 height 0
click at [289, 446] on input "Select an option" at bounding box center [291, 447] width 15 height 15
click at [144, 336] on span "Select an option" at bounding box center [151, 336] width 15 height 15
click at [144, 336] on input "Select an option" at bounding box center [151, 336] width 15 height 15
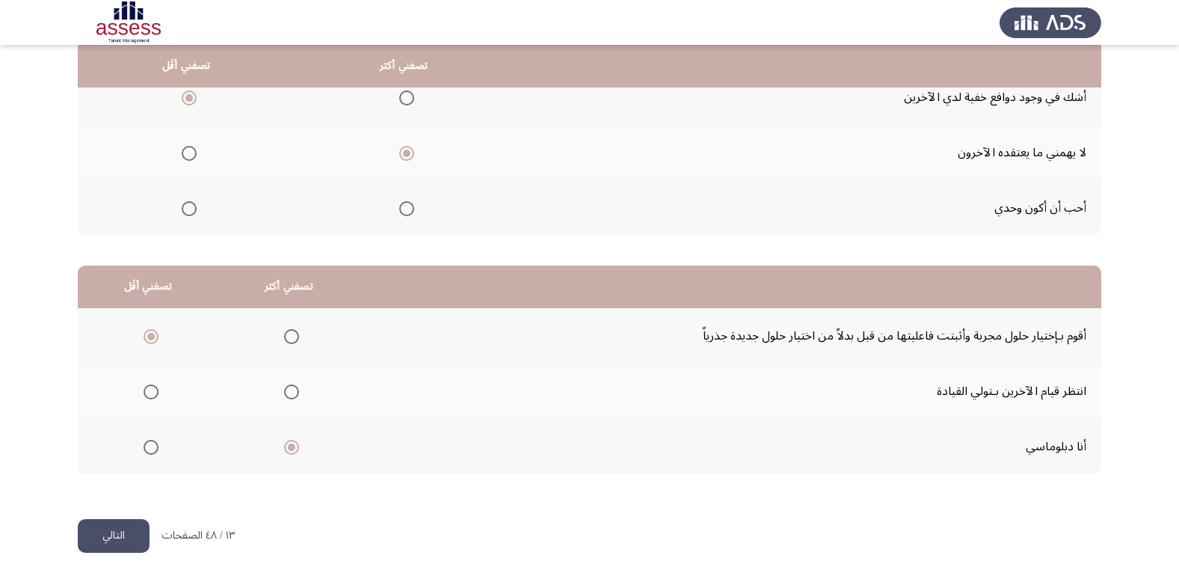
click at [120, 532] on button "التالي" at bounding box center [114, 536] width 72 height 34
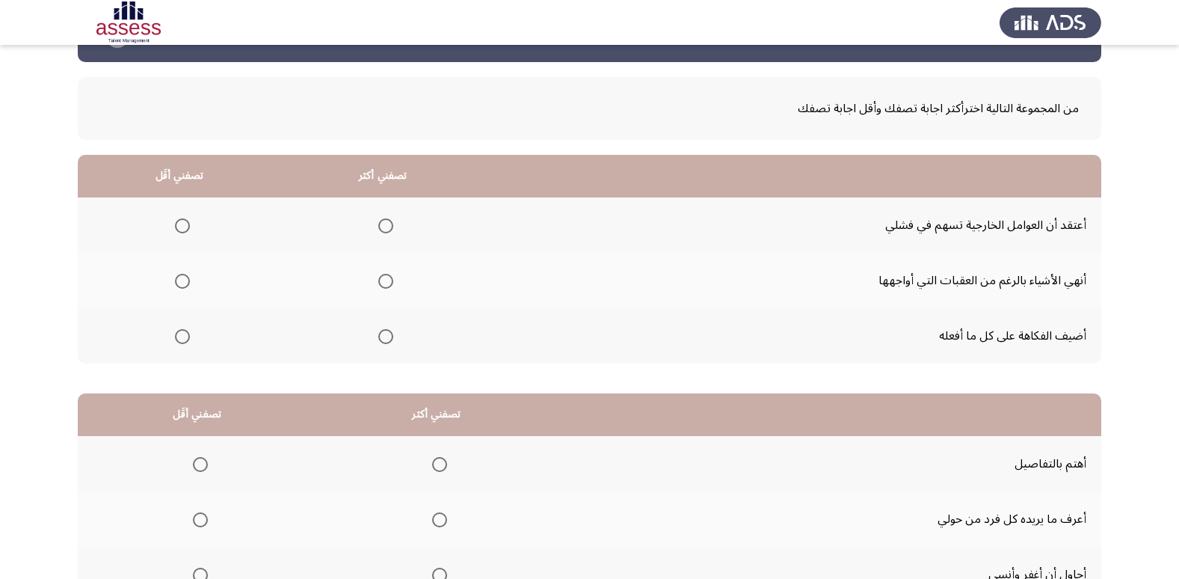
scroll to position [75, 0]
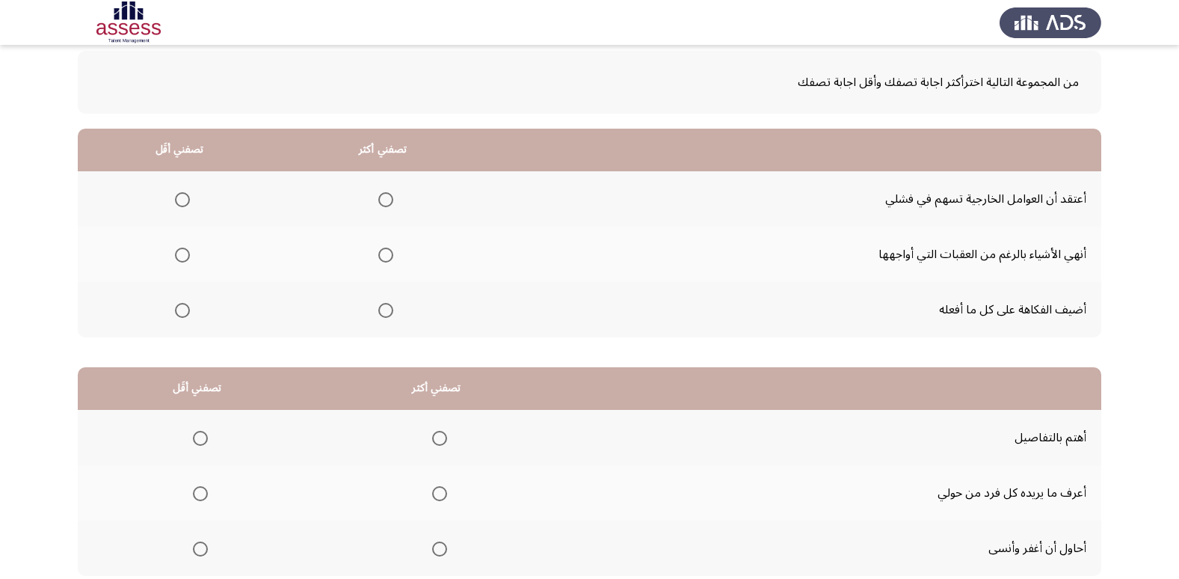
click at [383, 260] on span "Select an option" at bounding box center [385, 254] width 15 height 15
click at [383, 260] on input "Select an option" at bounding box center [385, 254] width 15 height 15
click at [182, 197] on span "Select an option" at bounding box center [182, 199] width 15 height 15
click at [182, 197] on input "Select an option" at bounding box center [182, 199] width 15 height 15
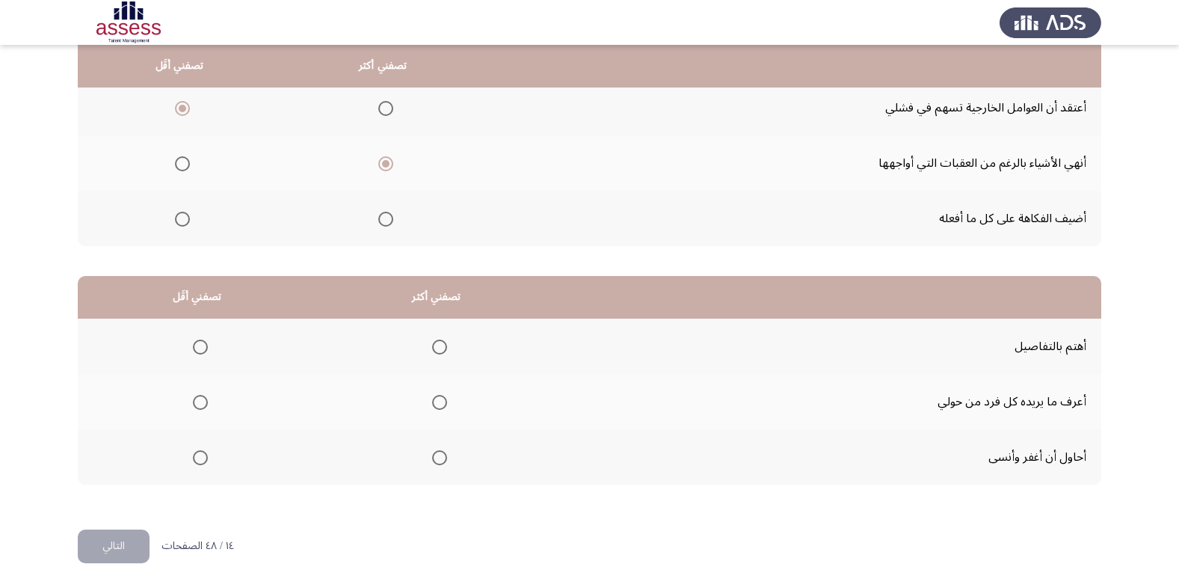
scroll to position [176, 0]
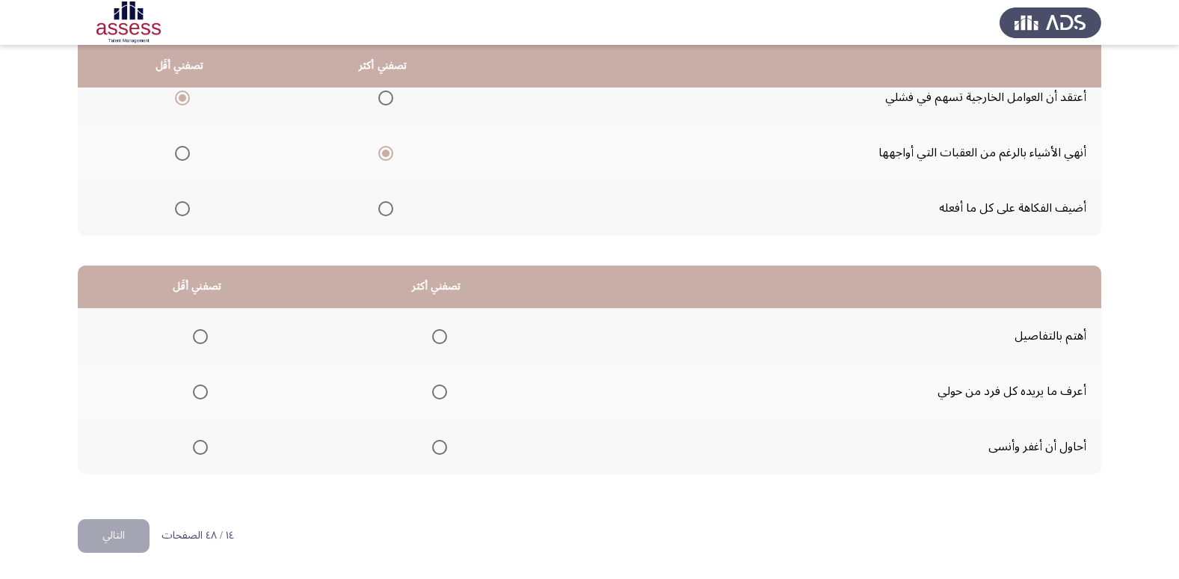
click at [441, 337] on span "Select an option" at bounding box center [439, 336] width 15 height 15
click at [441, 337] on input "Select an option" at bounding box center [439, 336] width 15 height 15
click at [203, 390] on span "Select an option" at bounding box center [200, 391] width 15 height 15
click at [203, 390] on input "Select an option" at bounding box center [200, 391] width 15 height 15
click at [116, 539] on button "التالي" at bounding box center [114, 536] width 72 height 34
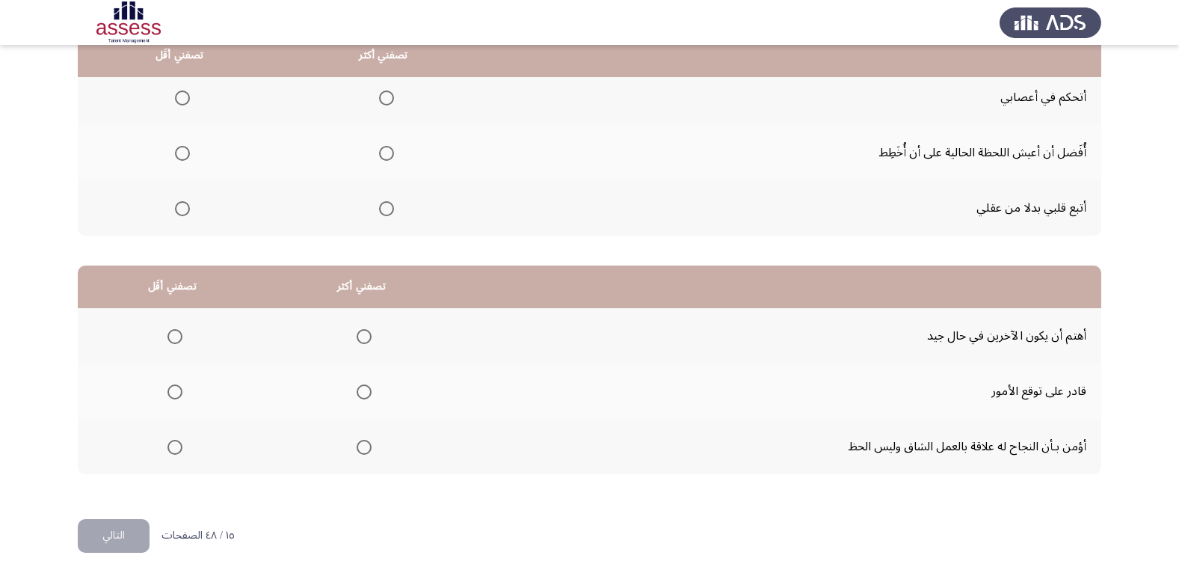
scroll to position [102, 0]
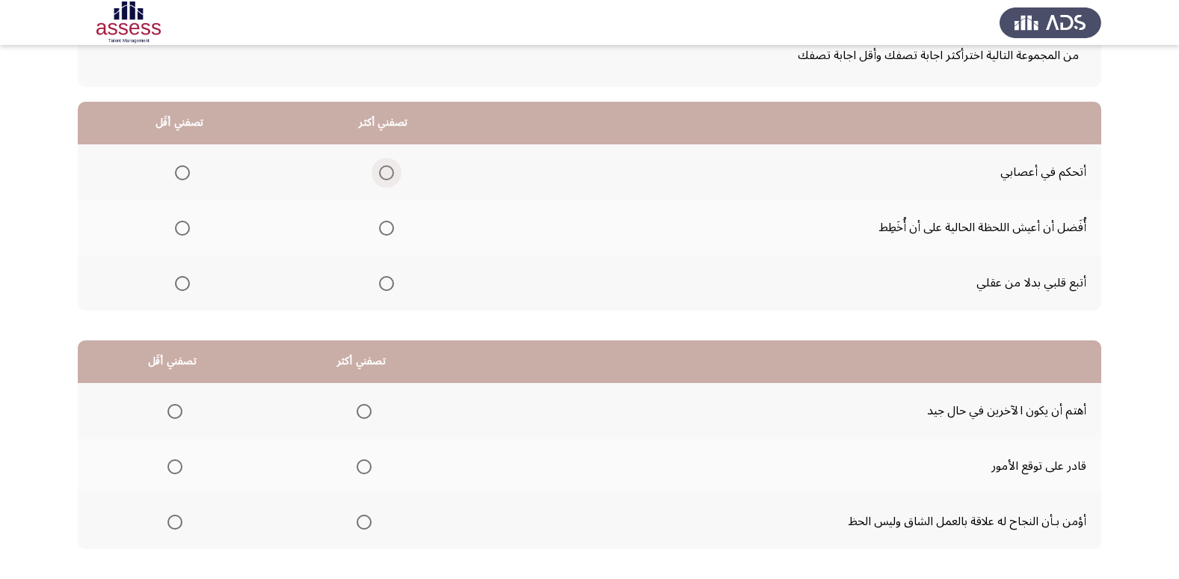
click at [386, 170] on span "Select an option" at bounding box center [386, 172] width 15 height 15
click at [386, 170] on input "Select an option" at bounding box center [386, 172] width 15 height 15
click at [179, 224] on span "Select an option" at bounding box center [182, 228] width 15 height 15
click at [179, 224] on input "Select an option" at bounding box center [182, 228] width 15 height 15
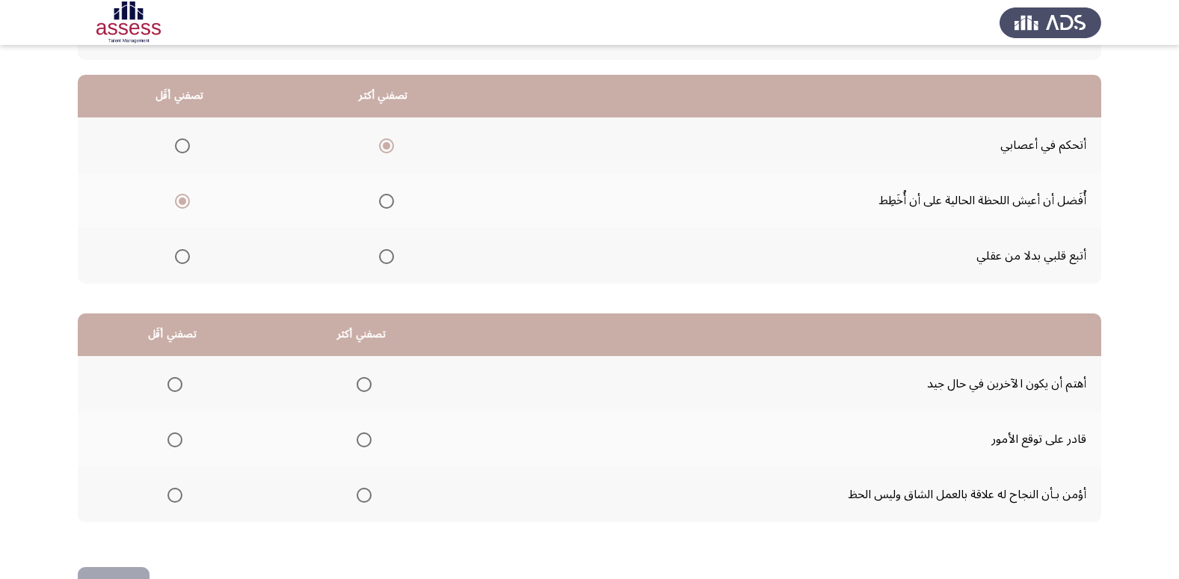
scroll to position [176, 0]
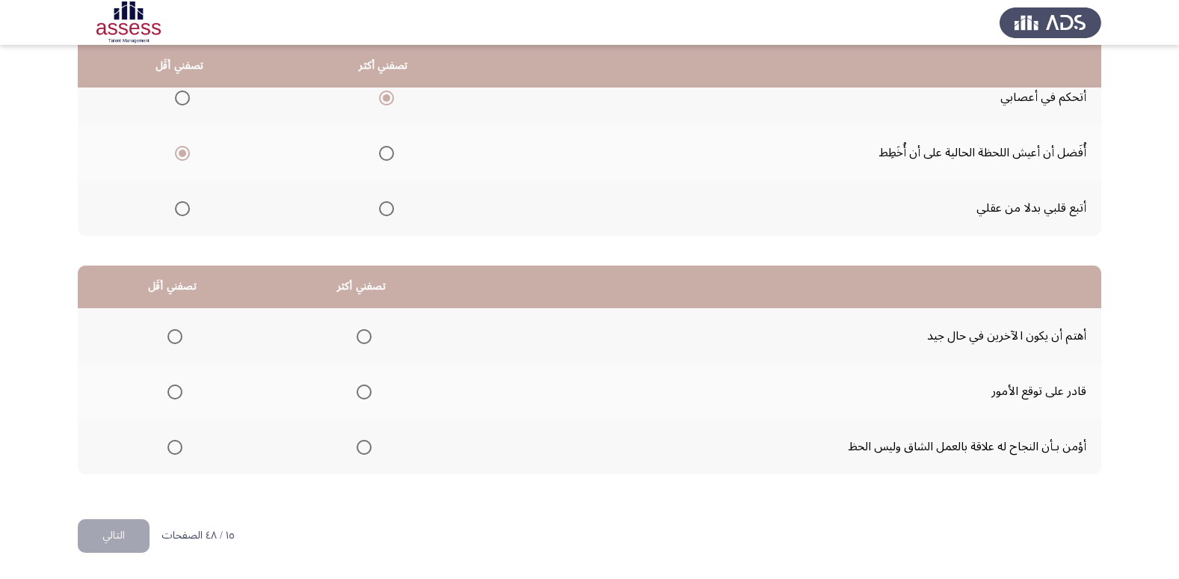
click at [367, 438] on th at bounding box center [361, 446] width 189 height 55
click at [357, 453] on span "Select an option" at bounding box center [364, 447] width 15 height 15
click at [357, 453] on input "Select an option" at bounding box center [364, 447] width 15 height 15
click at [171, 394] on span "Select an option" at bounding box center [174, 391] width 15 height 15
click at [171, 394] on input "Select an option" at bounding box center [174, 391] width 15 height 15
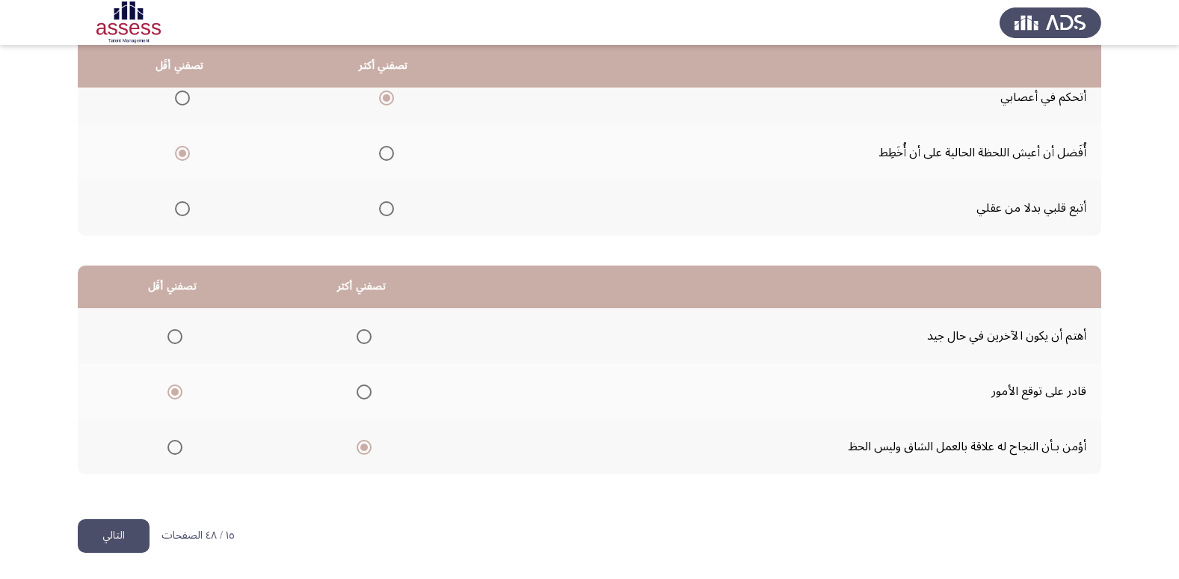
click at [116, 529] on button "التالي" at bounding box center [114, 536] width 72 height 34
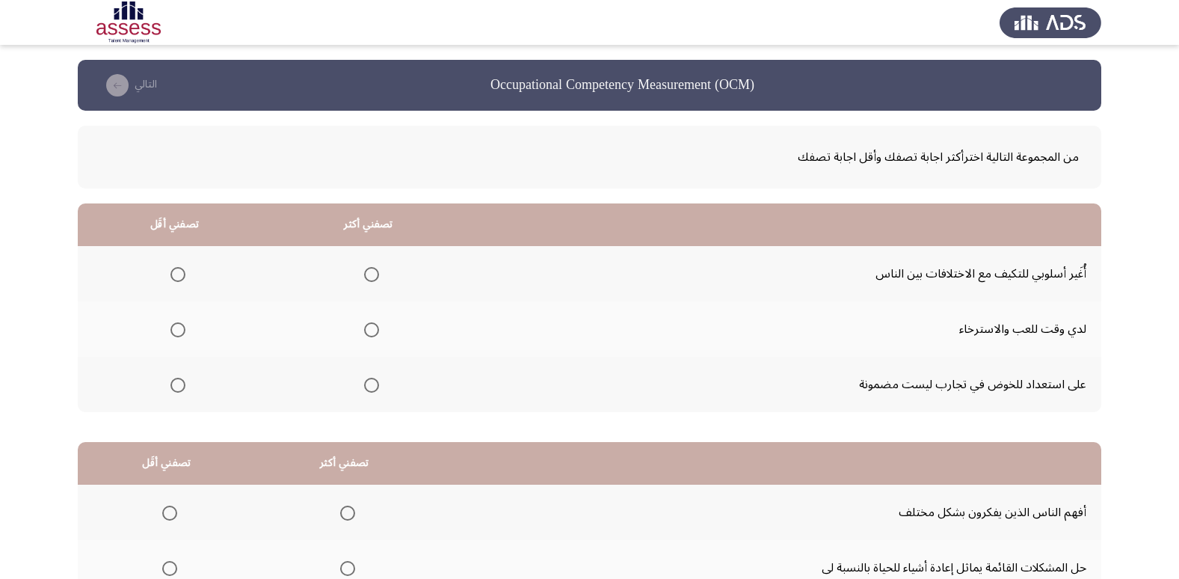
scroll to position [75, 0]
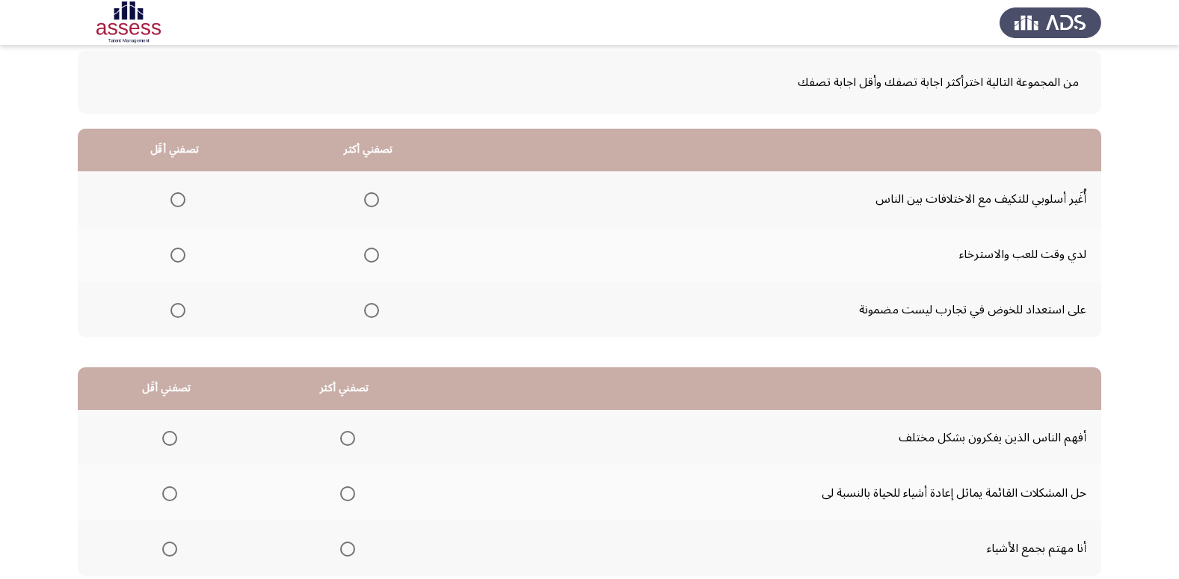
click at [369, 312] on span "Select an option" at bounding box center [371, 310] width 15 height 15
click at [369, 312] on input "Select an option" at bounding box center [371, 310] width 15 height 15
click at [184, 197] on span "Select an option" at bounding box center [177, 199] width 15 height 15
click at [184, 197] on input "Select an option" at bounding box center [177, 199] width 15 height 15
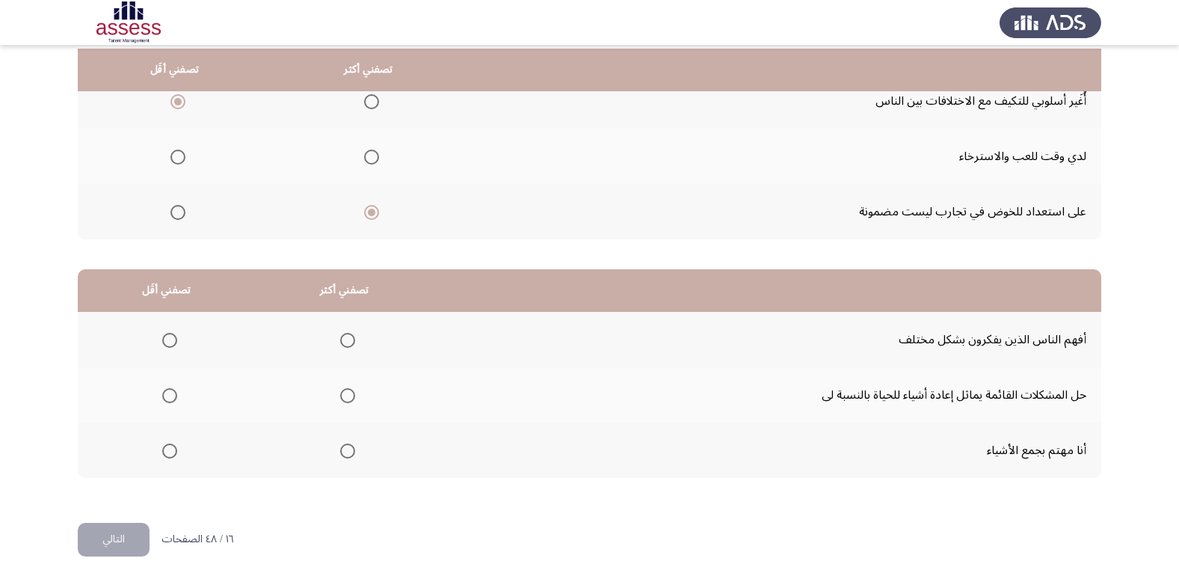
scroll to position [176, 0]
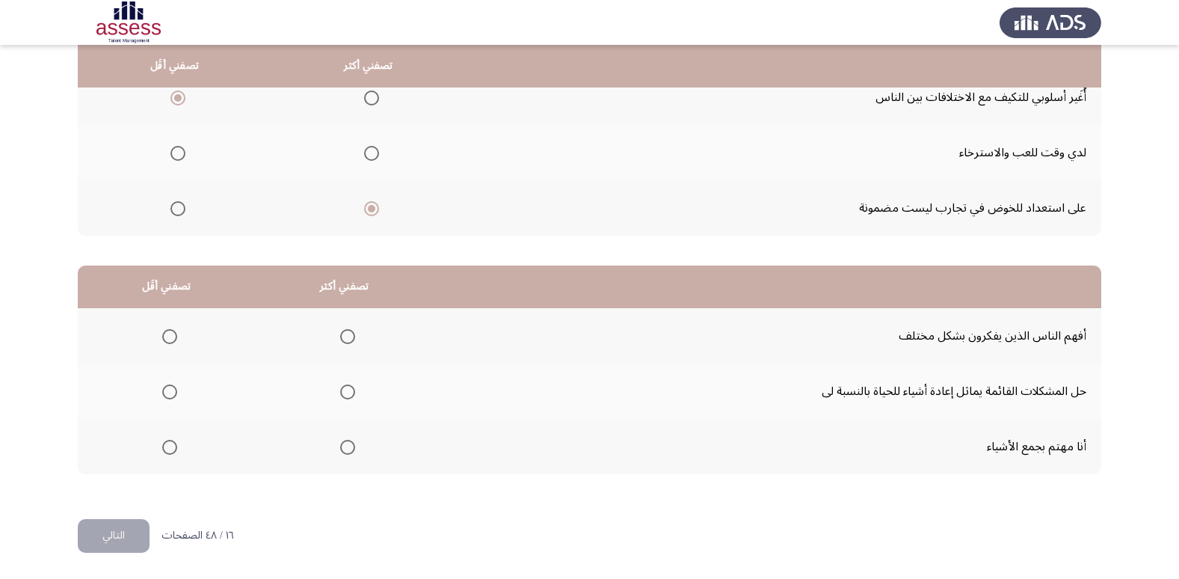
click at [345, 388] on span "Select an option" at bounding box center [347, 391] width 15 height 15
click at [345, 388] on input "Select an option" at bounding box center [347, 391] width 15 height 15
click at [165, 449] on span "Select an option" at bounding box center [169, 447] width 15 height 15
click at [165, 449] on input "Select an option" at bounding box center [169, 447] width 15 height 15
click at [92, 529] on button "التالي" at bounding box center [114, 536] width 72 height 34
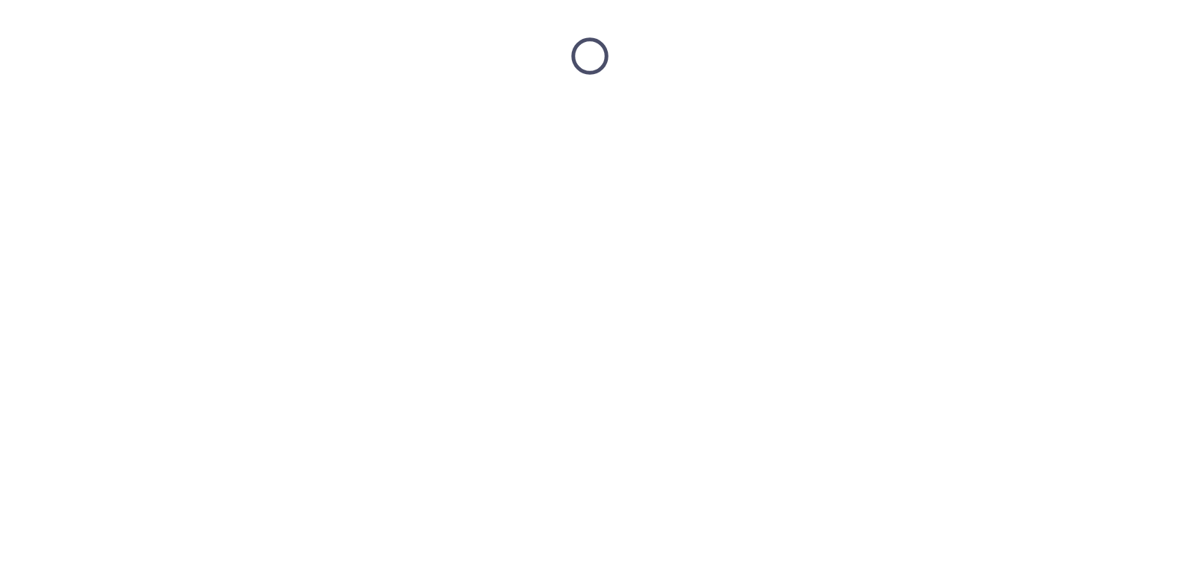
scroll to position [0, 0]
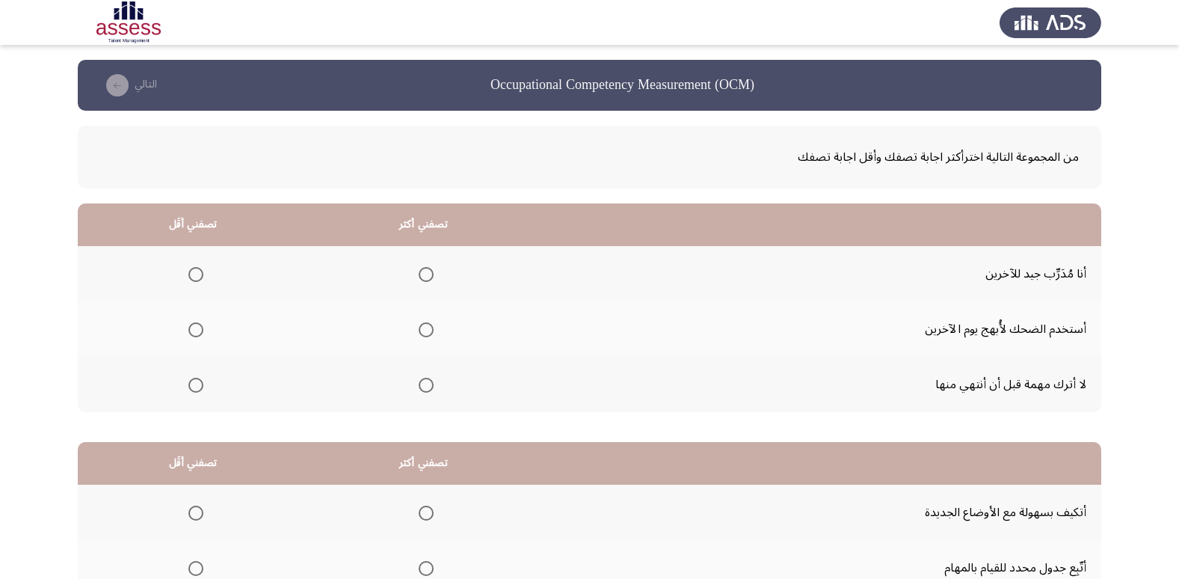
click at [421, 382] on span "Select an option" at bounding box center [426, 385] width 15 height 15
click at [421, 382] on input "Select an option" at bounding box center [426, 385] width 15 height 15
click at [185, 272] on label "Select an option" at bounding box center [192, 274] width 21 height 15
click at [188, 272] on input "Select an option" at bounding box center [195, 274] width 15 height 15
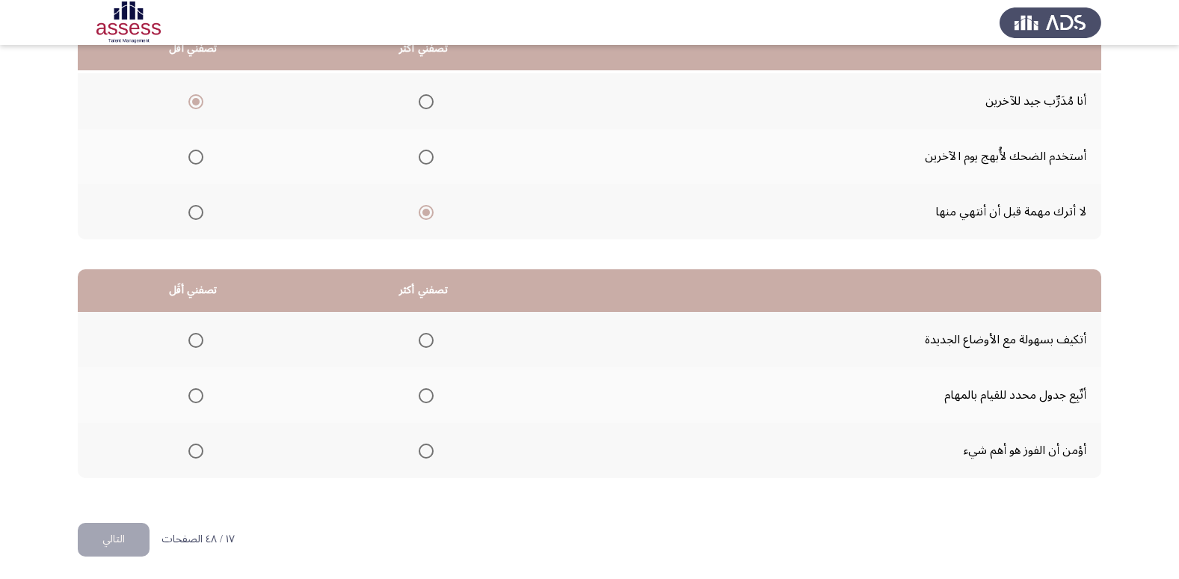
scroll to position [176, 0]
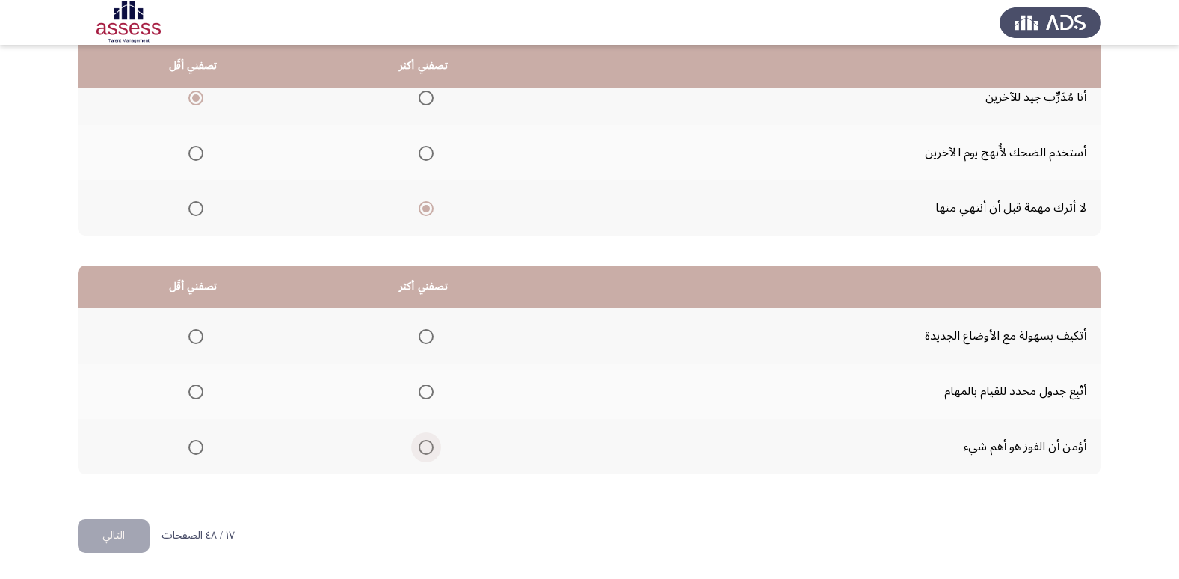
click at [419, 445] on span "Select an option" at bounding box center [426, 447] width 15 height 15
click at [419, 445] on input "Select an option" at bounding box center [426, 447] width 15 height 15
click at [202, 389] on span "Select an option" at bounding box center [195, 391] width 15 height 15
click at [202, 389] on input "Select an option" at bounding box center [195, 391] width 15 height 15
click at [102, 548] on button "التالي" at bounding box center [114, 536] width 72 height 34
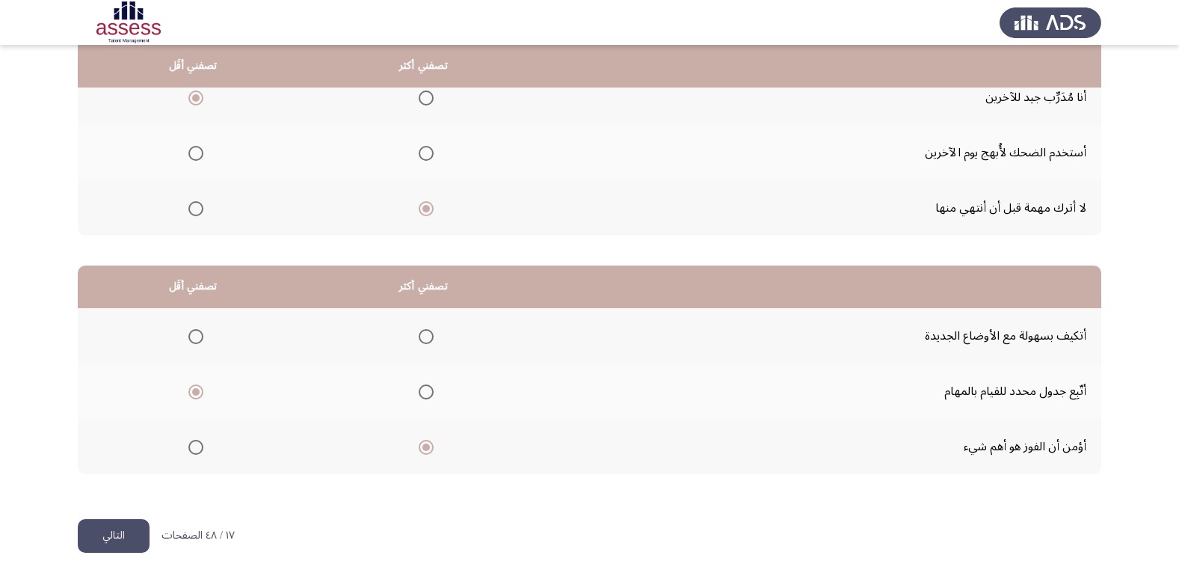
scroll to position [0, 0]
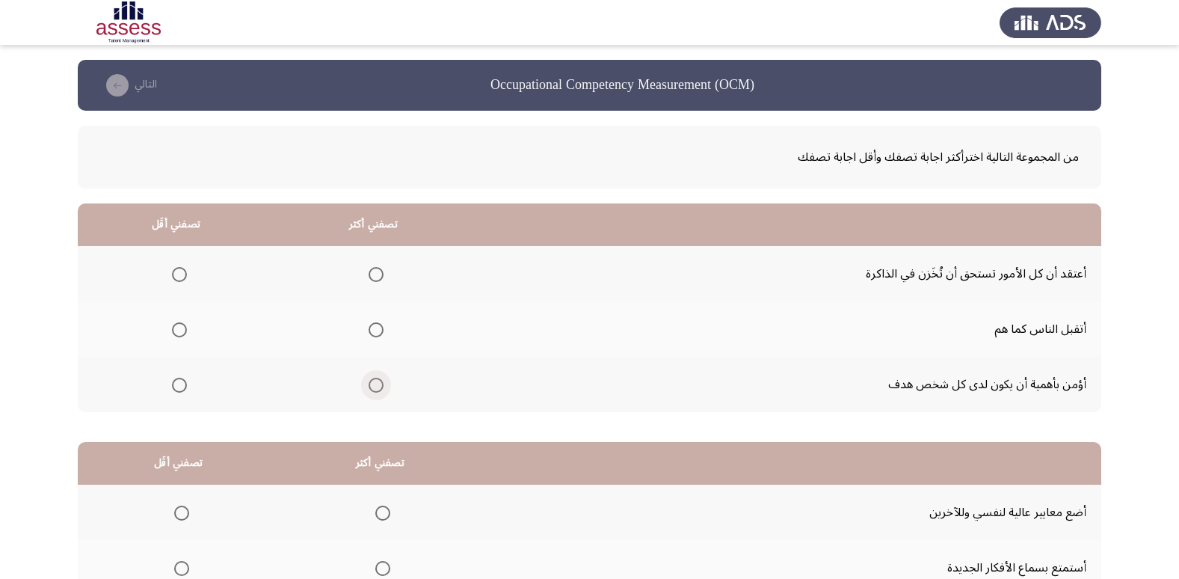
click at [381, 382] on span "Select an option" at bounding box center [376, 385] width 15 height 15
click at [381, 382] on input "Select an option" at bounding box center [376, 385] width 15 height 15
click at [179, 336] on span "Select an option" at bounding box center [179, 329] width 15 height 15
click at [179, 336] on input "Select an option" at bounding box center [179, 329] width 15 height 15
click at [176, 391] on span "Select an option" at bounding box center [179, 385] width 15 height 15
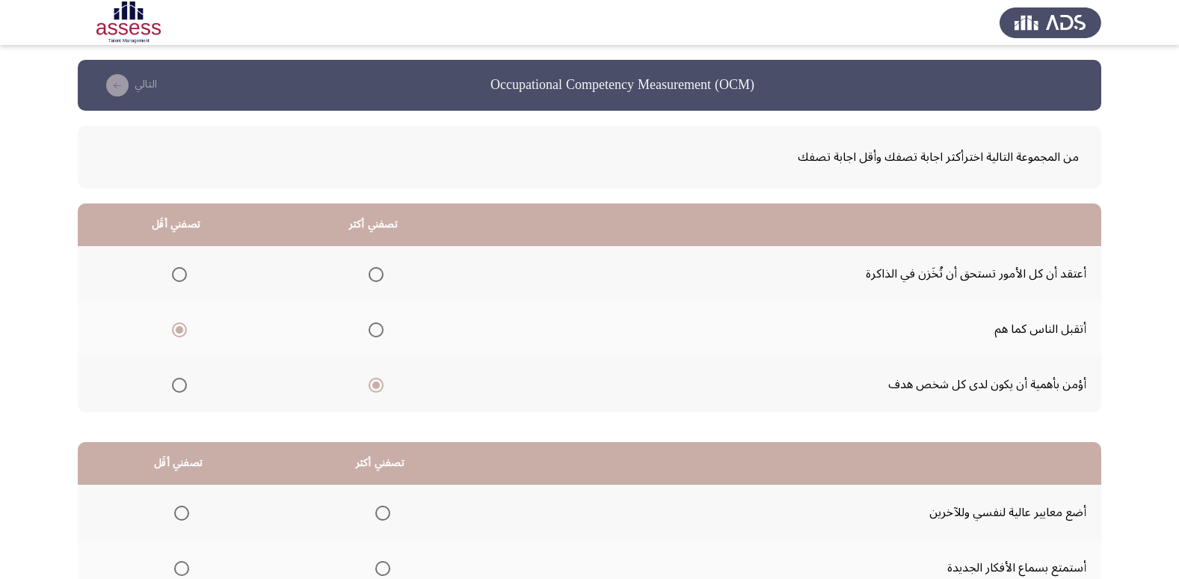
click at [176, 391] on input "Select an option" at bounding box center [179, 385] width 15 height 15
click at [173, 333] on span "Select an option" at bounding box center [179, 329] width 15 height 15
click at [173, 333] on input "Select an option" at bounding box center [179, 329] width 15 height 15
click at [384, 382] on span "Select an option" at bounding box center [376, 385] width 15 height 15
click at [384, 382] on input "Select an option" at bounding box center [376, 385] width 15 height 15
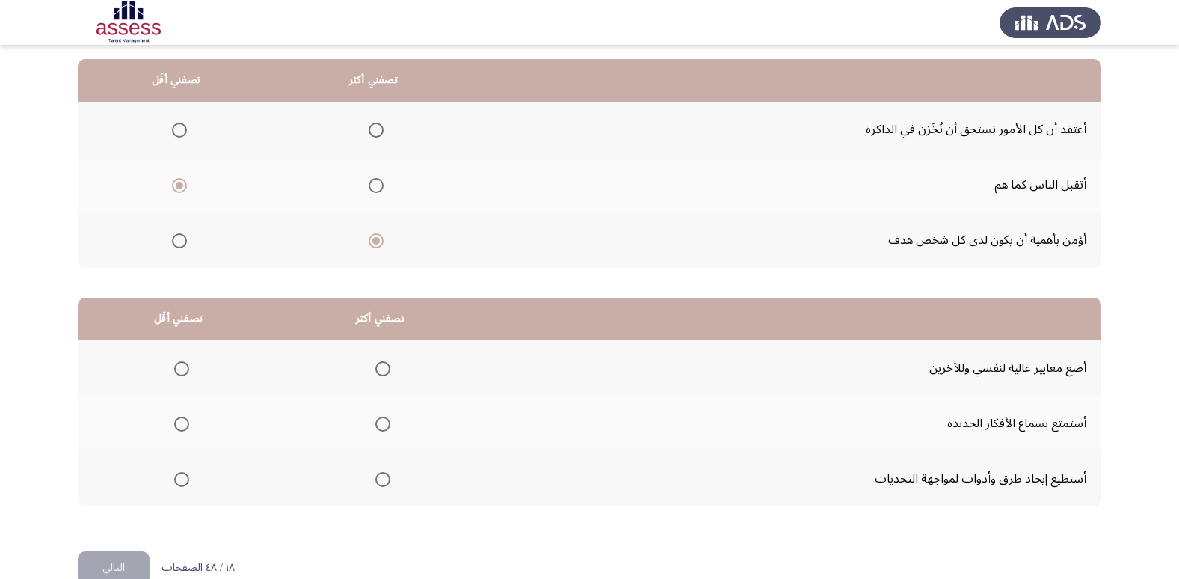
scroll to position [176, 0]
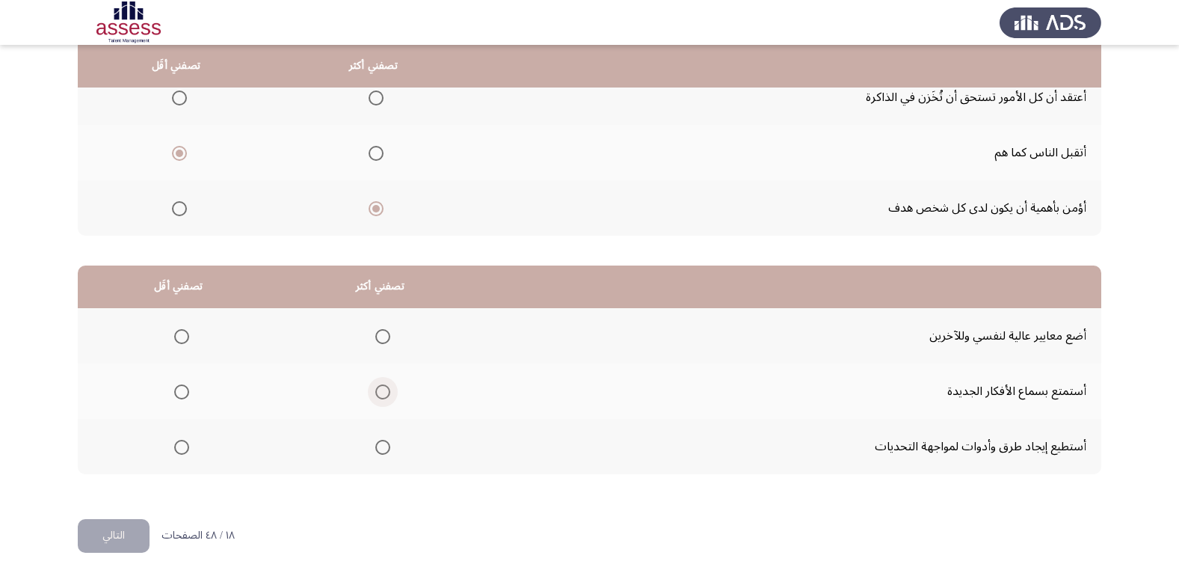
click at [380, 395] on span "Select an option" at bounding box center [382, 391] width 15 height 15
click at [380, 395] on input "Select an option" at bounding box center [382, 391] width 15 height 15
click at [182, 445] on span "Select an option" at bounding box center [181, 447] width 15 height 15
click at [182, 445] on input "Select an option" at bounding box center [181, 447] width 15 height 15
click at [103, 531] on button "التالي" at bounding box center [114, 536] width 72 height 34
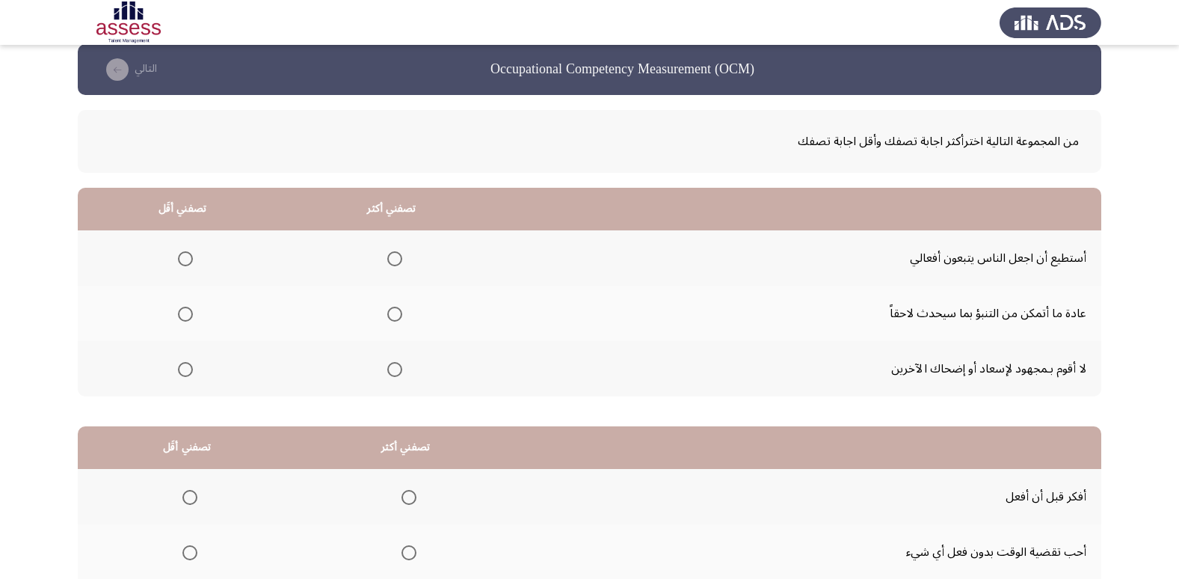
scroll to position [0, 0]
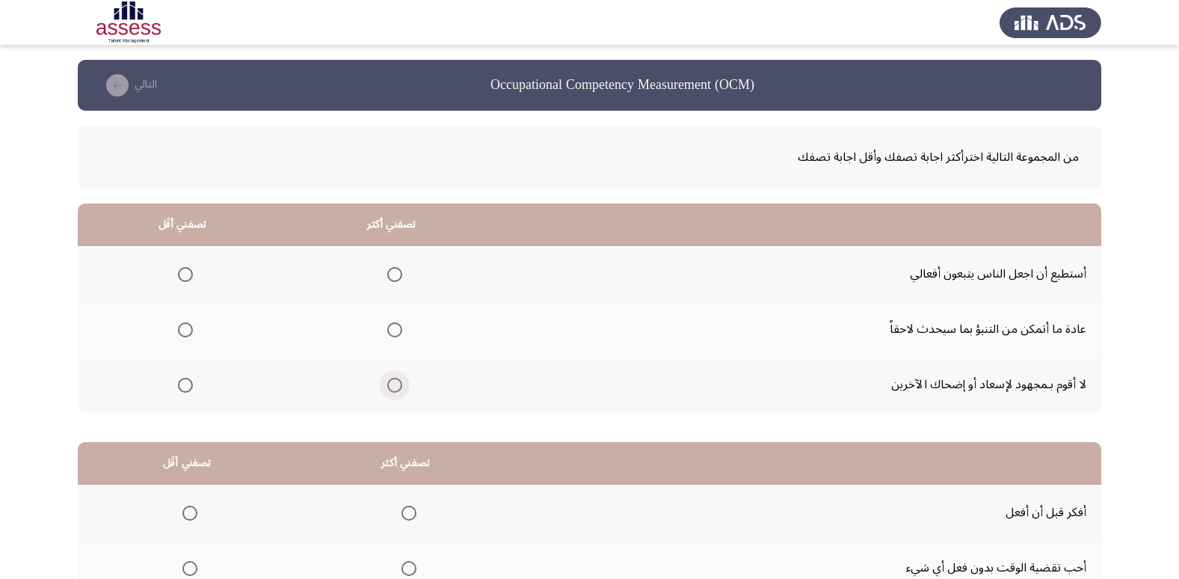
click at [381, 386] on label "Select an option" at bounding box center [391, 385] width 21 height 15
click at [387, 386] on input "Select an option" at bounding box center [394, 385] width 15 height 15
click at [180, 269] on span "Select an option" at bounding box center [185, 274] width 15 height 15
click at [180, 269] on input "Select an option" at bounding box center [185, 274] width 15 height 15
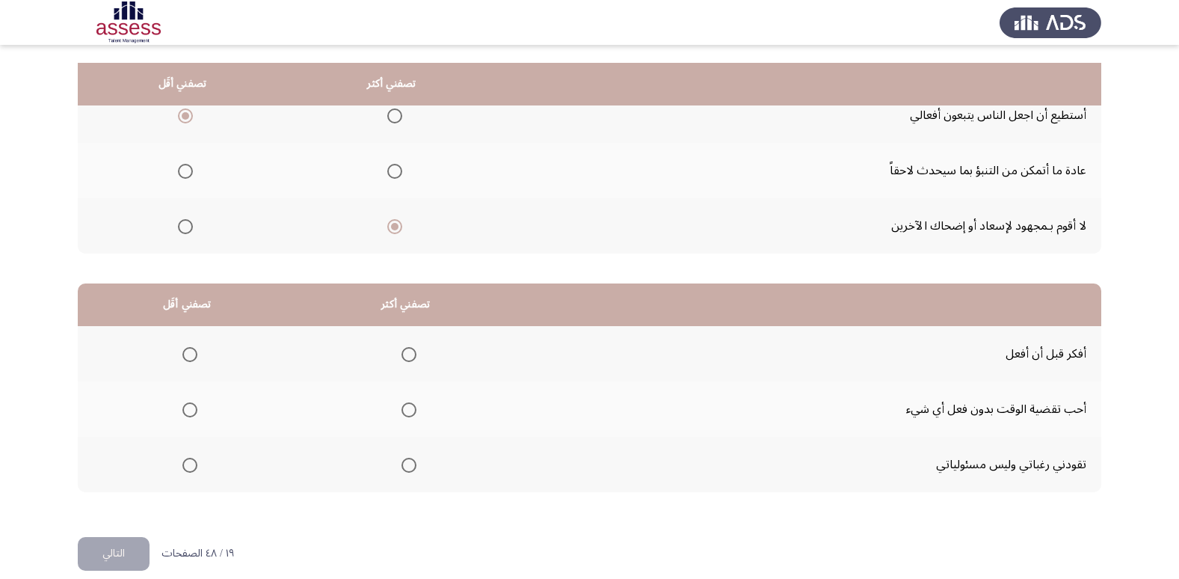
scroll to position [176, 0]
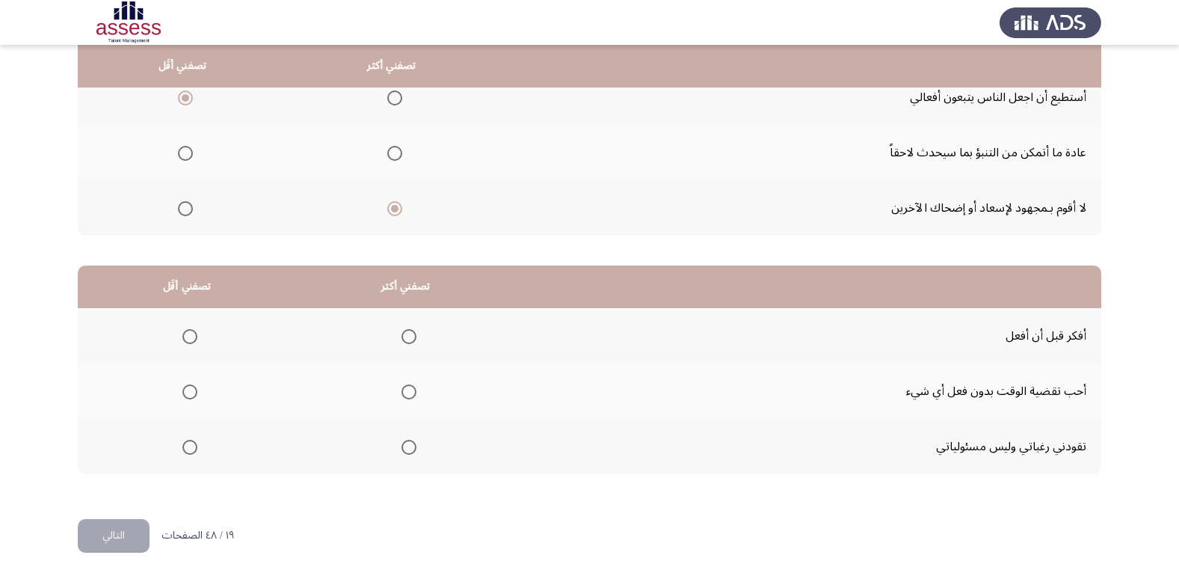
click at [401, 335] on span "Select an option" at bounding box center [408, 336] width 15 height 15
click at [401, 335] on input "Select an option" at bounding box center [408, 336] width 15 height 15
click at [194, 452] on span "Select an option" at bounding box center [189, 447] width 15 height 15
click at [194, 452] on input "Select an option" at bounding box center [189, 447] width 15 height 15
click at [133, 532] on button "التالي" at bounding box center [114, 536] width 72 height 34
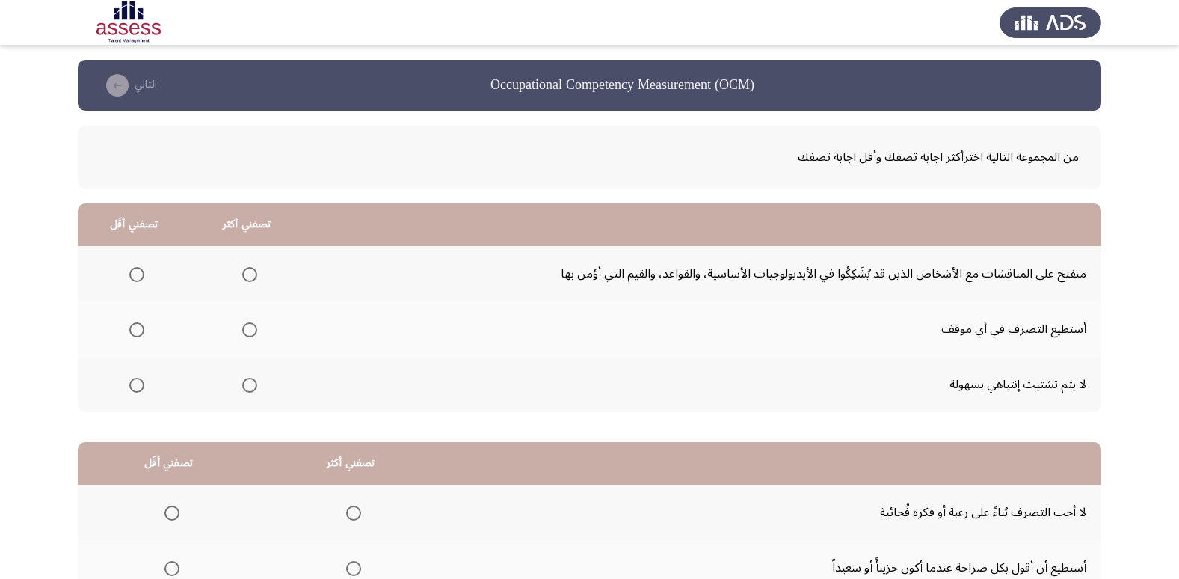
scroll to position [75, 0]
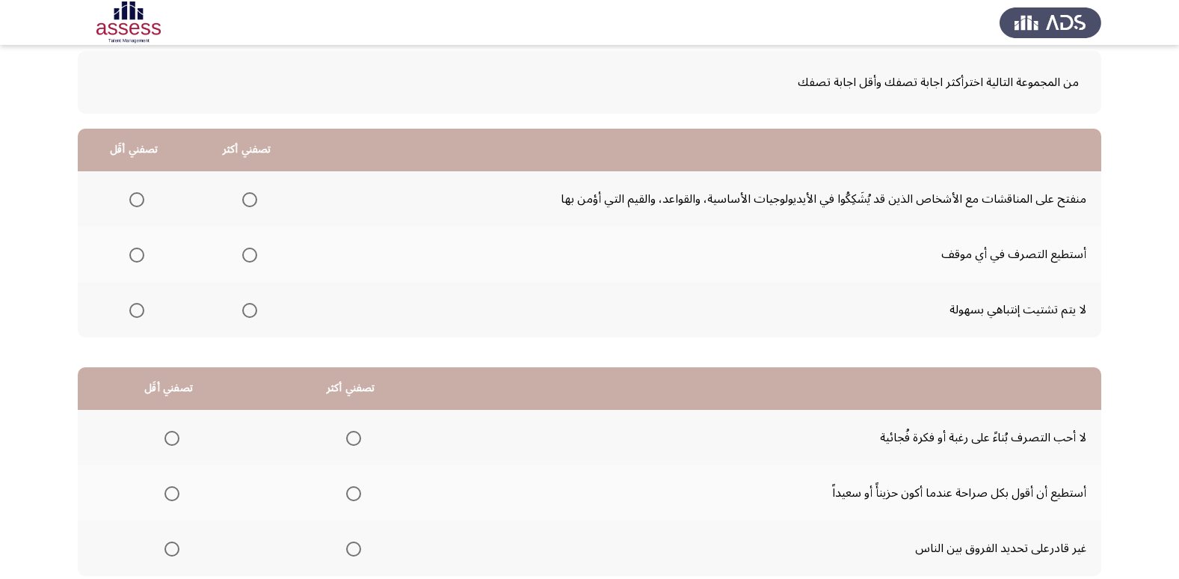
click at [253, 254] on span "Select an option" at bounding box center [249, 254] width 15 height 15
click at [253, 254] on input "Select an option" at bounding box center [249, 254] width 15 height 15
click at [132, 307] on span "Select an option" at bounding box center [136, 310] width 15 height 15
click at [132, 307] on input "Select an option" at bounding box center [136, 310] width 15 height 15
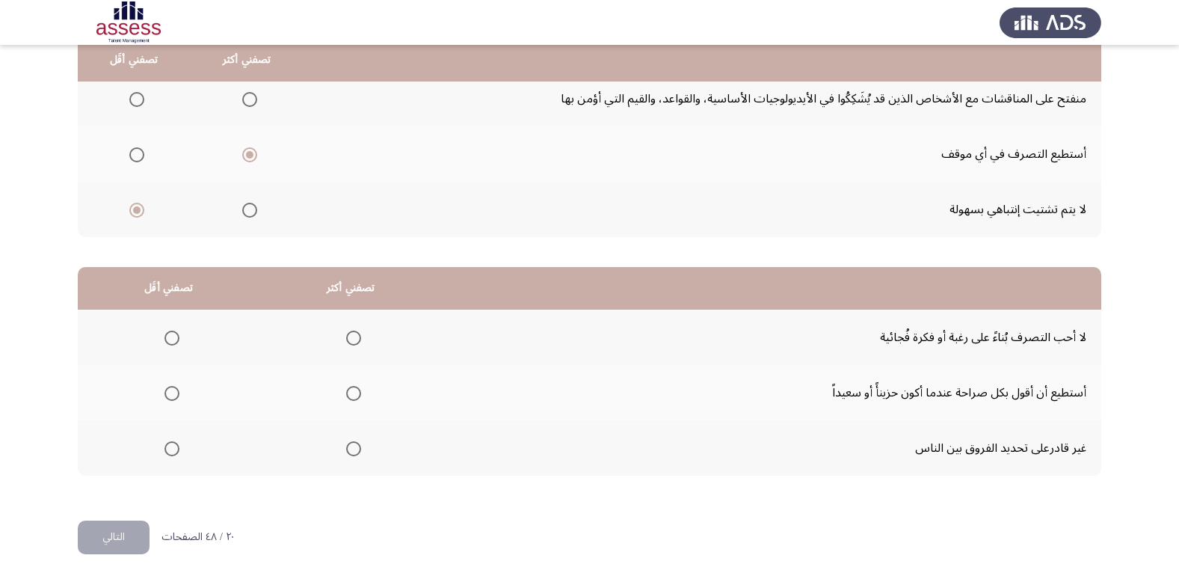
scroll to position [176, 0]
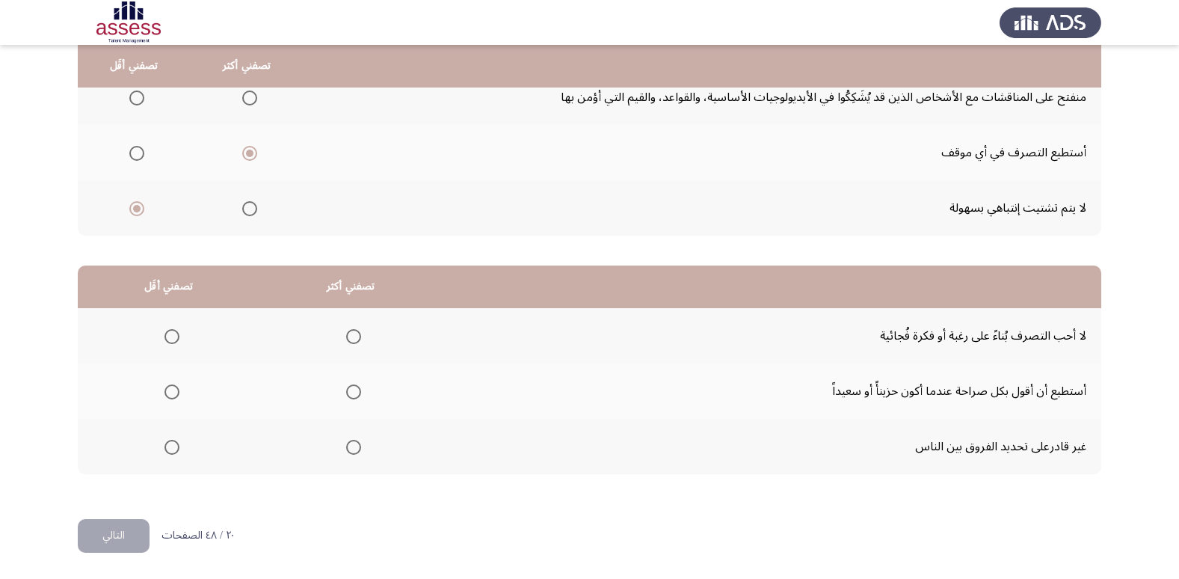
click at [353, 330] on span "Select an option" at bounding box center [353, 336] width 15 height 15
click at [353, 330] on input "Select an option" at bounding box center [353, 336] width 15 height 15
click at [168, 396] on span "Select an option" at bounding box center [171, 391] width 15 height 15
click at [168, 396] on input "Select an option" at bounding box center [171, 391] width 15 height 15
click at [122, 532] on button "التالي" at bounding box center [114, 536] width 72 height 34
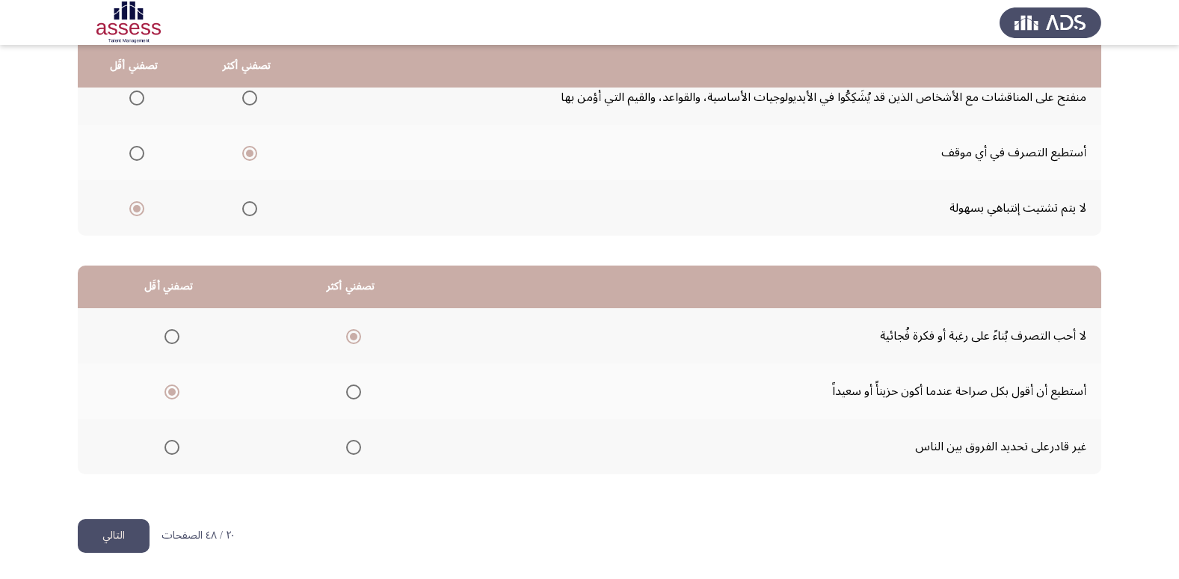
scroll to position [0, 0]
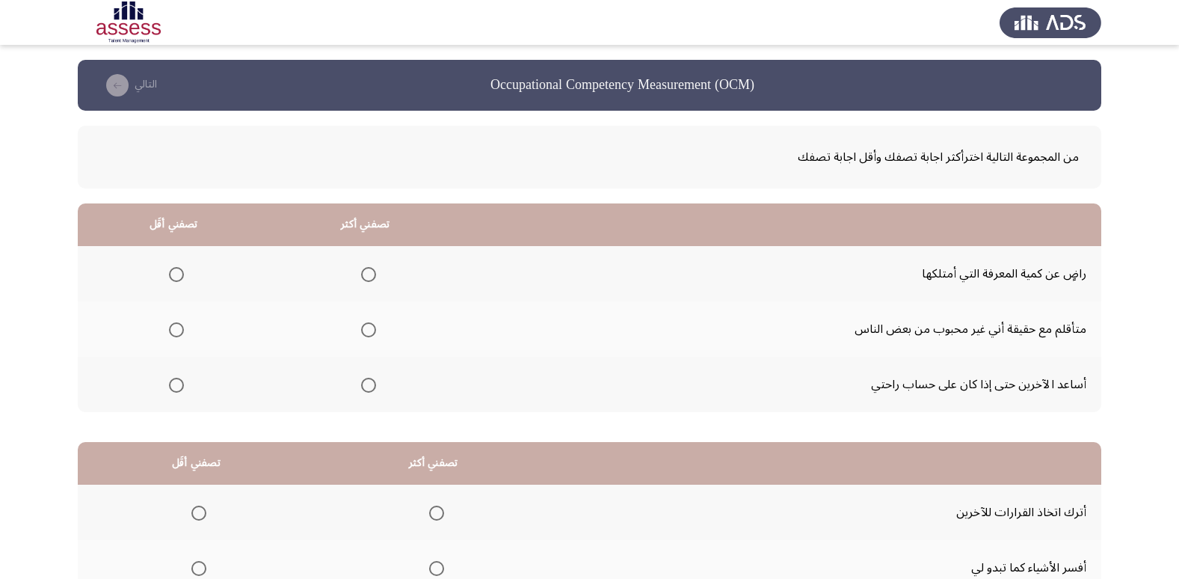
click at [363, 275] on span "Select an option" at bounding box center [368, 274] width 15 height 15
click at [363, 275] on input "Select an option" at bounding box center [368, 274] width 15 height 15
click at [173, 328] on span "Select an option" at bounding box center [176, 329] width 15 height 15
click at [173, 328] on input "Select an option" at bounding box center [176, 329] width 15 height 15
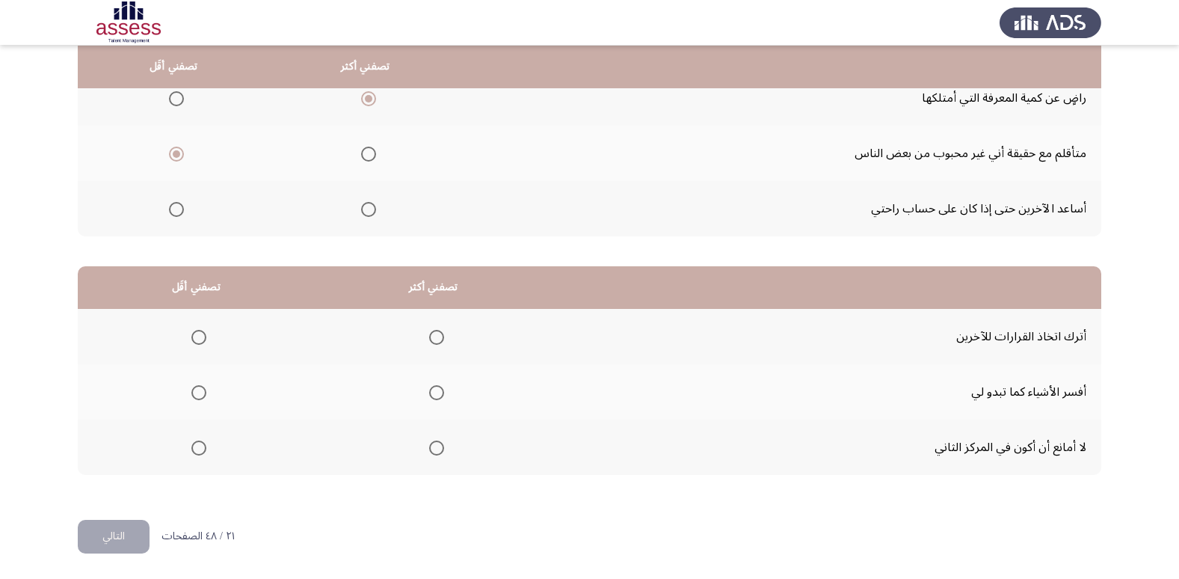
scroll to position [176, 0]
click at [437, 449] on span "Select an option" at bounding box center [436, 447] width 15 height 15
click at [437, 449] on input "Select an option" at bounding box center [436, 447] width 15 height 15
click at [199, 388] on span "Select an option" at bounding box center [198, 391] width 15 height 15
click at [199, 388] on input "Select an option" at bounding box center [198, 391] width 15 height 15
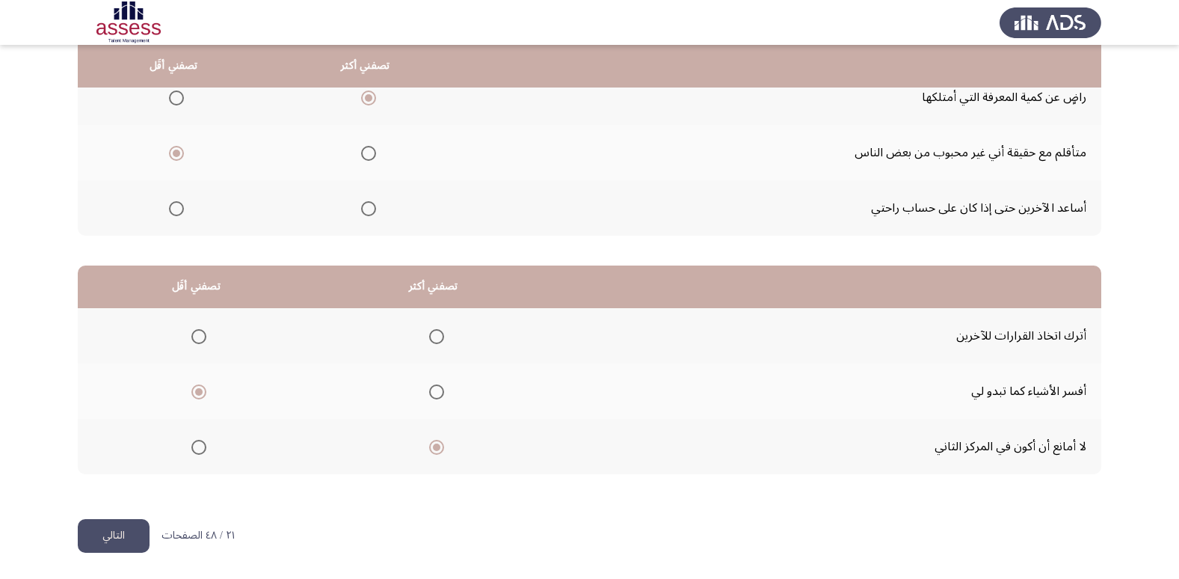
click at [120, 542] on button "التالي" at bounding box center [114, 536] width 72 height 34
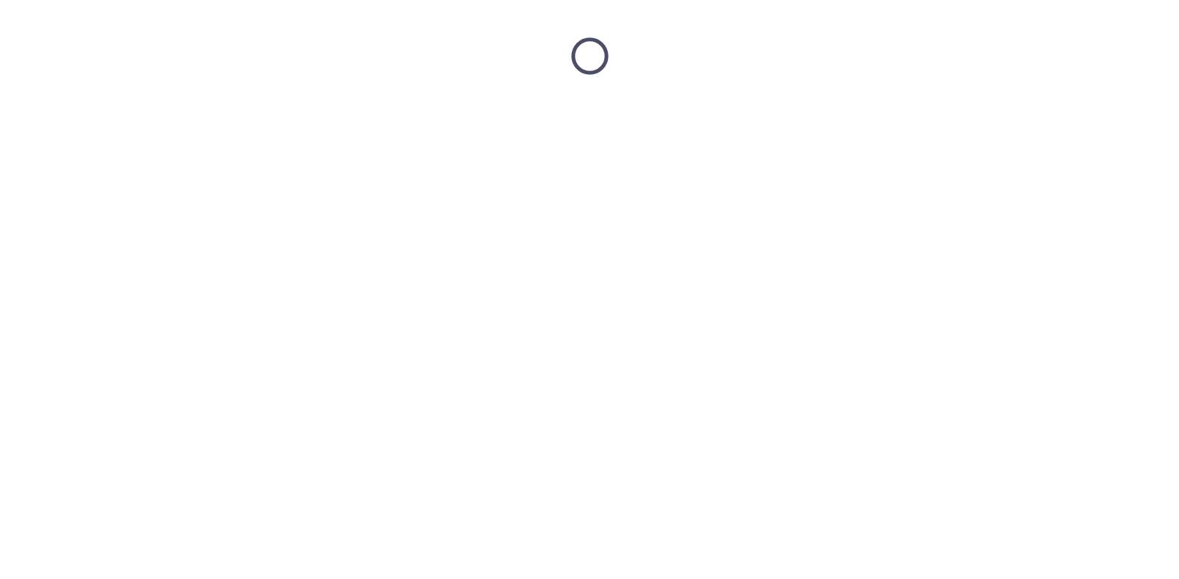
scroll to position [0, 0]
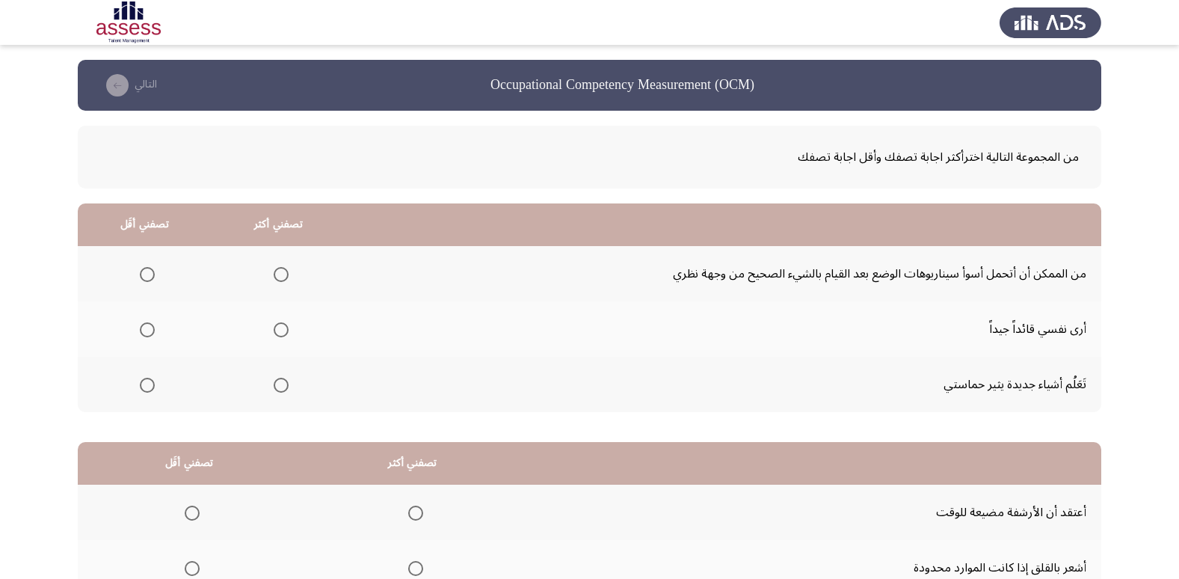
click at [276, 327] on span "Select an option" at bounding box center [281, 329] width 15 height 15
click at [276, 327] on input "Select an option" at bounding box center [281, 329] width 15 height 15
click at [144, 378] on span "Select an option" at bounding box center [147, 385] width 15 height 15
click at [144, 378] on input "Select an option" at bounding box center [147, 385] width 15 height 15
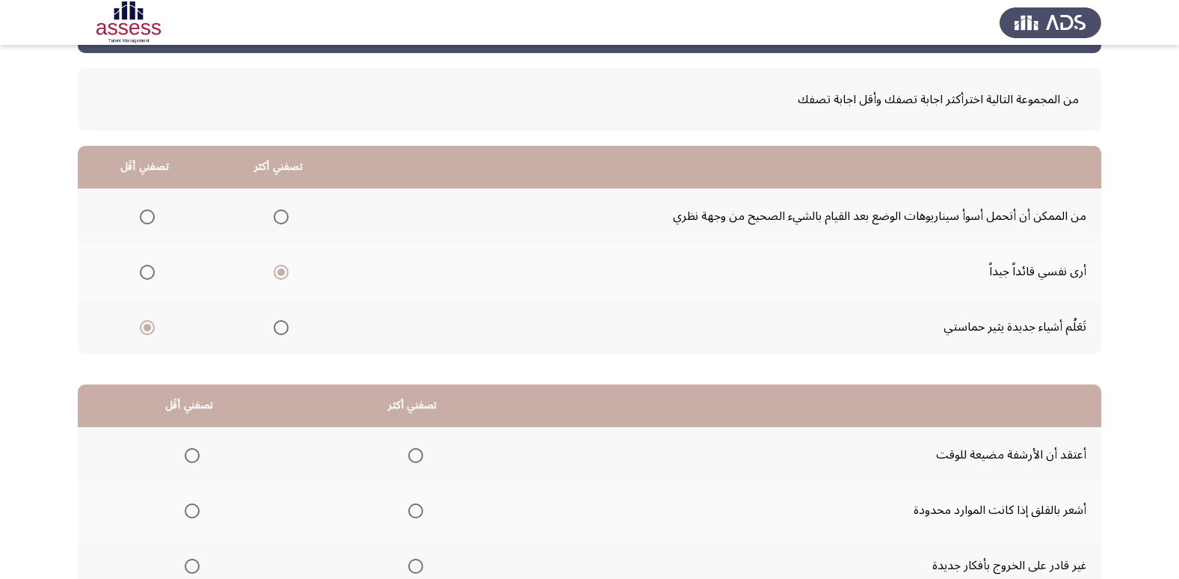
scroll to position [176, 0]
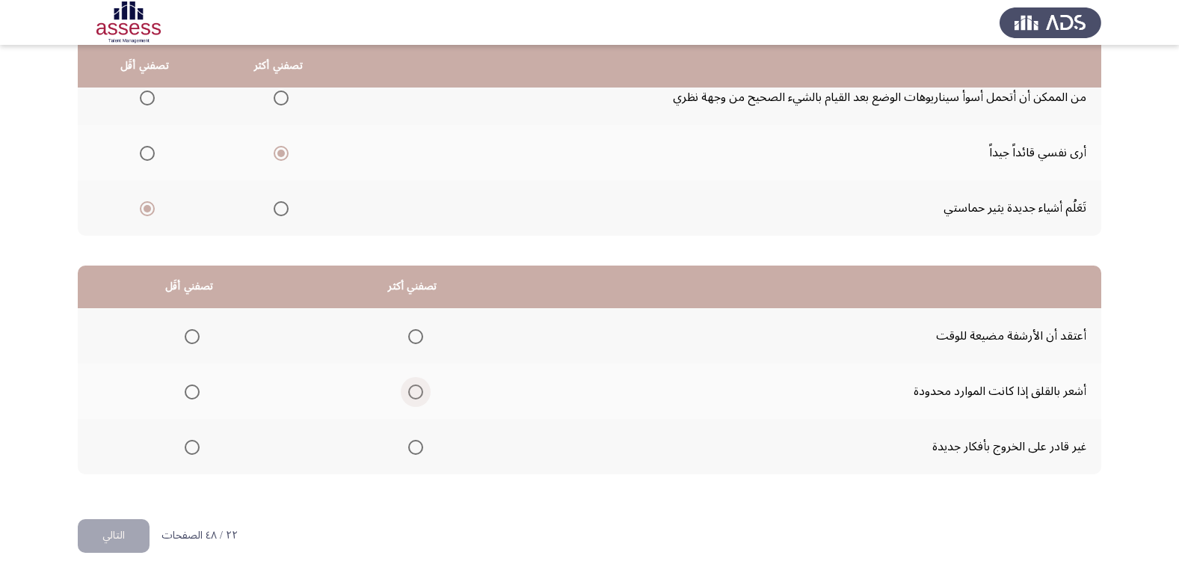
click at [411, 397] on span "Select an option" at bounding box center [415, 391] width 15 height 15
click at [411, 397] on input "Select an option" at bounding box center [415, 391] width 15 height 15
click at [187, 446] on span "Select an option" at bounding box center [192, 447] width 15 height 15
click at [187, 446] on input "Select an option" at bounding box center [192, 447] width 15 height 15
click at [129, 545] on button "التالي" at bounding box center [114, 536] width 72 height 34
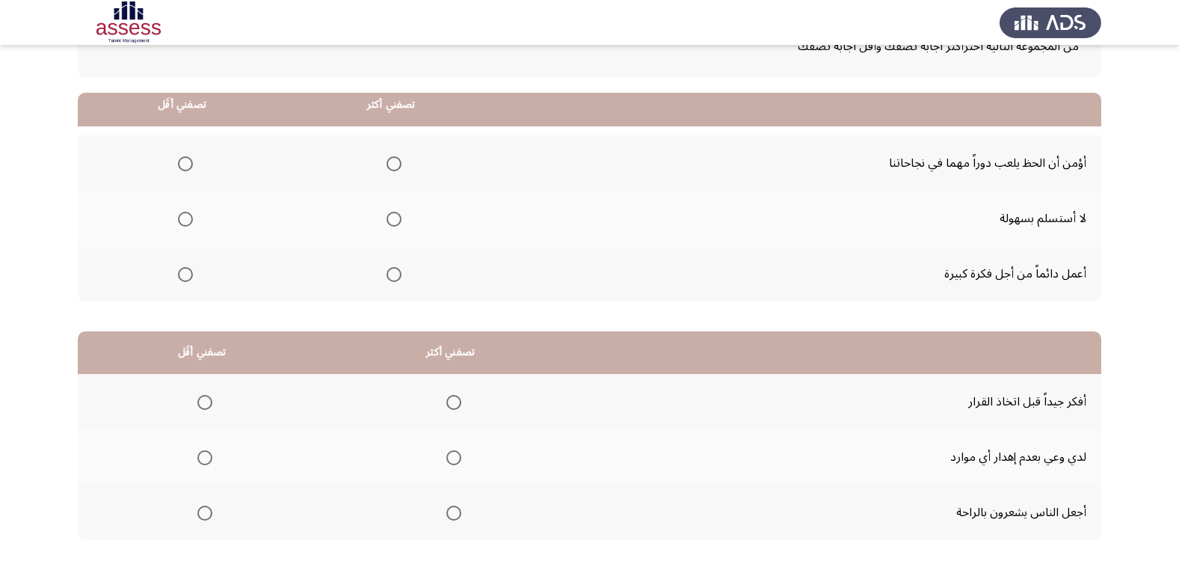
scroll to position [75, 0]
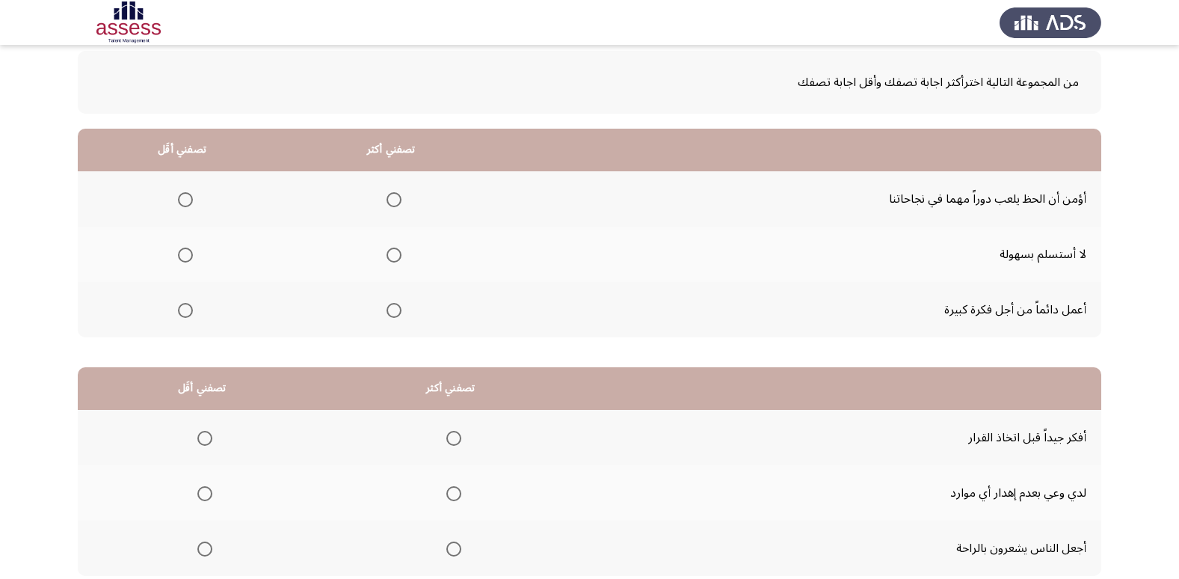
click at [388, 307] on span "Select an option" at bounding box center [394, 310] width 15 height 15
click at [388, 307] on input "Select an option" at bounding box center [394, 310] width 15 height 15
click at [178, 253] on span "Select an option" at bounding box center [185, 254] width 15 height 15
click at [178, 253] on input "Select an option" at bounding box center [185, 254] width 15 height 15
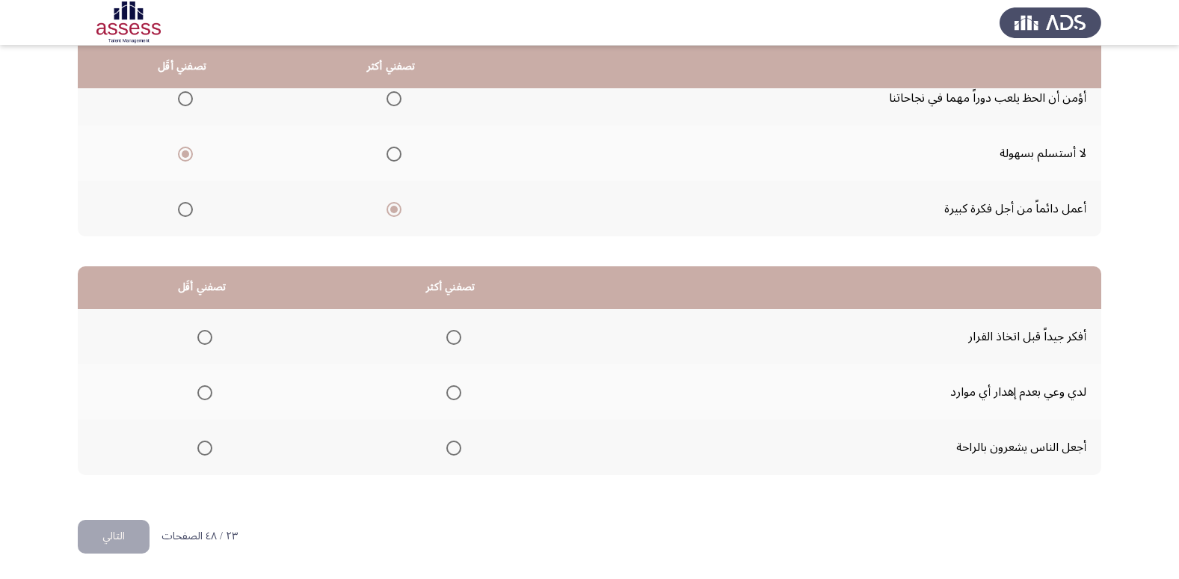
scroll to position [176, 0]
click at [451, 339] on span "Select an option" at bounding box center [453, 336] width 15 height 15
click at [451, 339] on input "Select an option" at bounding box center [453, 336] width 15 height 15
click at [193, 395] on label "Select an option" at bounding box center [201, 391] width 21 height 15
click at [197, 395] on input "Select an option" at bounding box center [204, 391] width 15 height 15
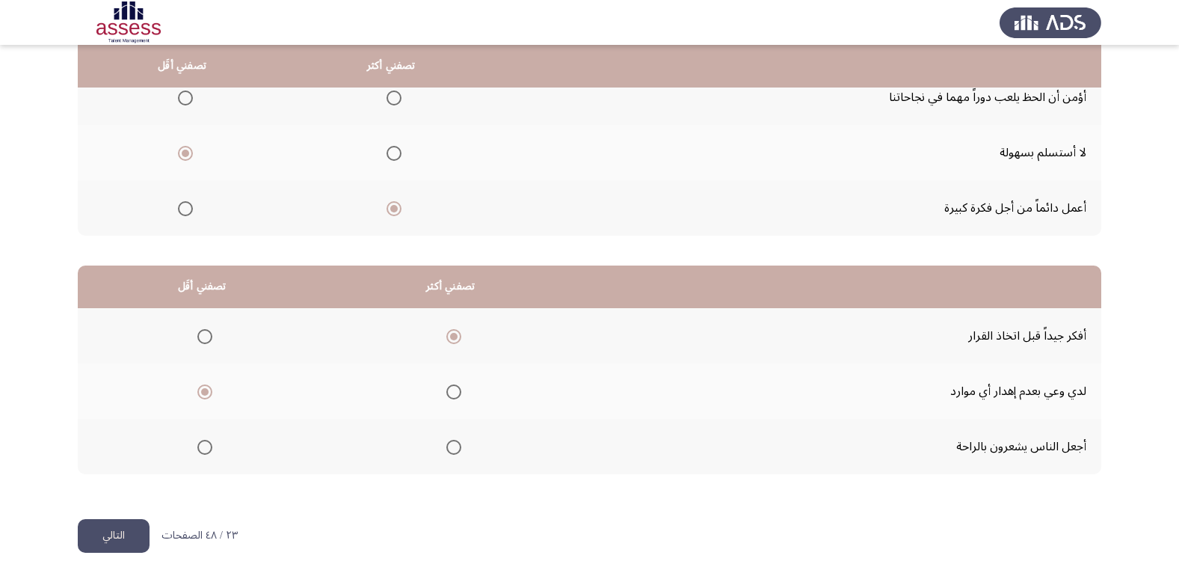
click at [131, 533] on button "التالي" at bounding box center [114, 536] width 72 height 34
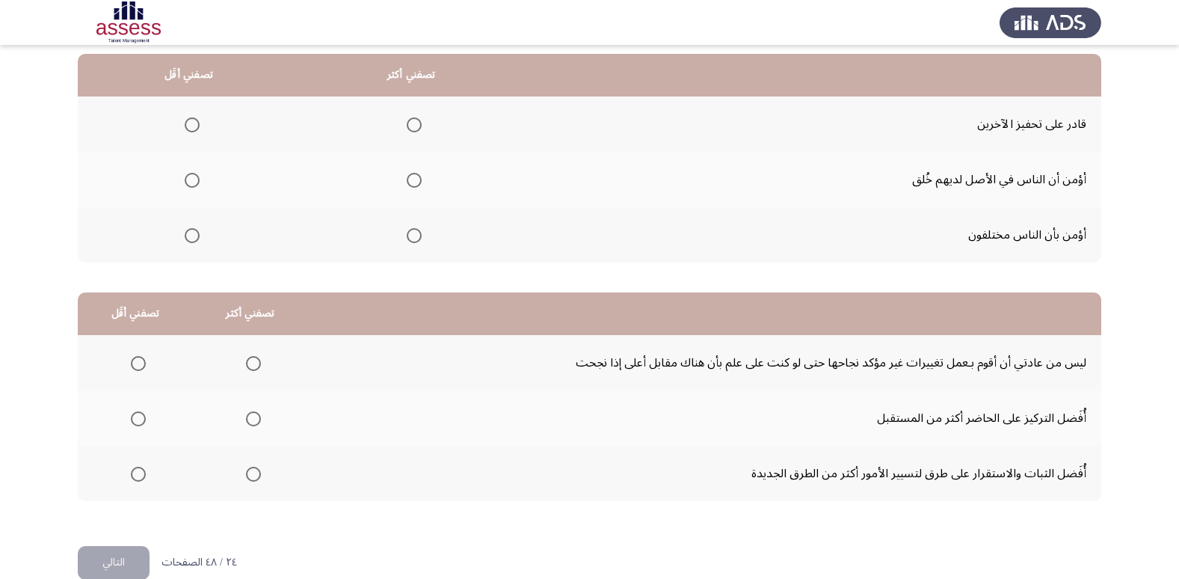
scroll to position [75, 0]
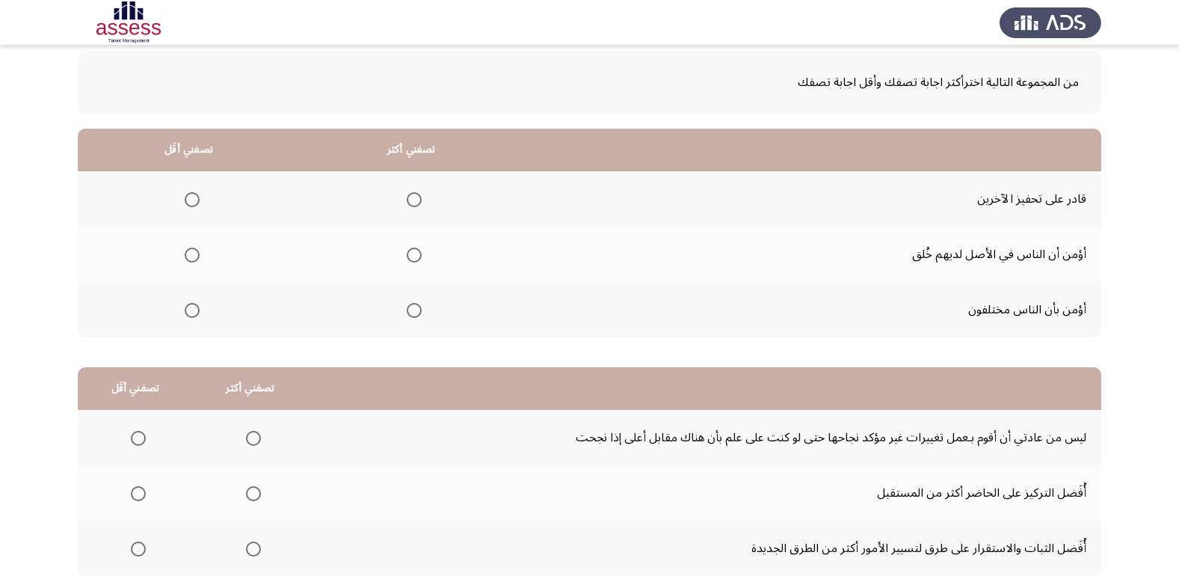
click at [407, 306] on span "Select an option" at bounding box center [414, 310] width 15 height 15
click at [407, 306] on input "Select an option" at bounding box center [414, 310] width 15 height 15
click at [199, 253] on span "Select an option" at bounding box center [192, 254] width 15 height 15
click at [199, 253] on input "Select an option" at bounding box center [192, 254] width 15 height 15
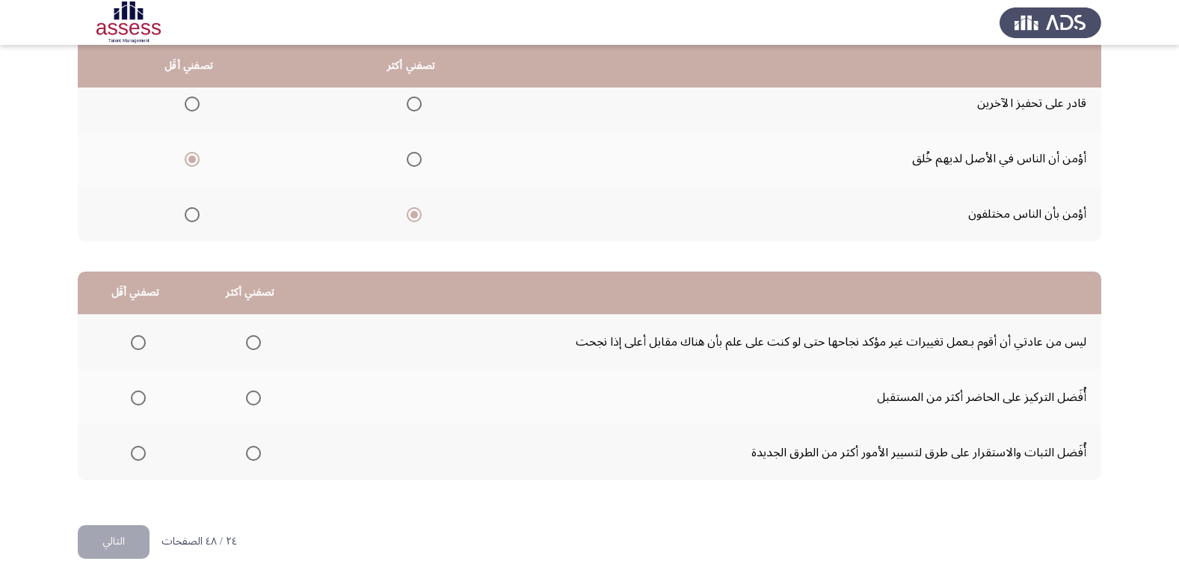
scroll to position [176, 0]
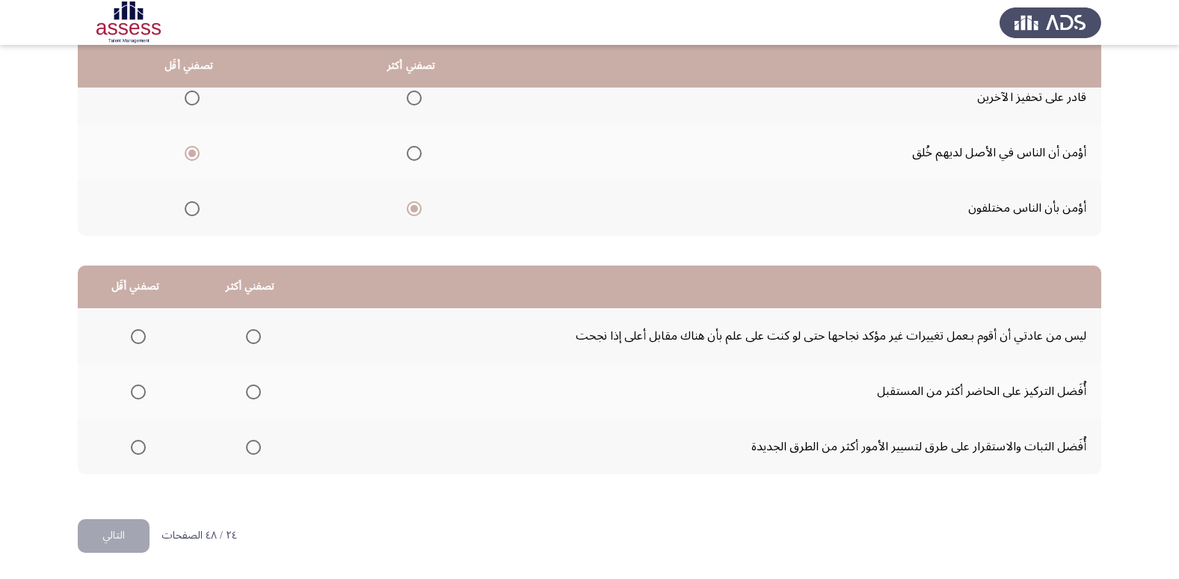
click at [135, 443] on span "Select an option" at bounding box center [138, 447] width 15 height 15
click at [135, 443] on input "Select an option" at bounding box center [138, 447] width 15 height 15
click at [248, 384] on span "Select an option" at bounding box center [253, 391] width 15 height 15
click at [248, 384] on input "Select an option" at bounding box center [253, 391] width 15 height 15
click at [131, 529] on button "التالي" at bounding box center [114, 536] width 72 height 34
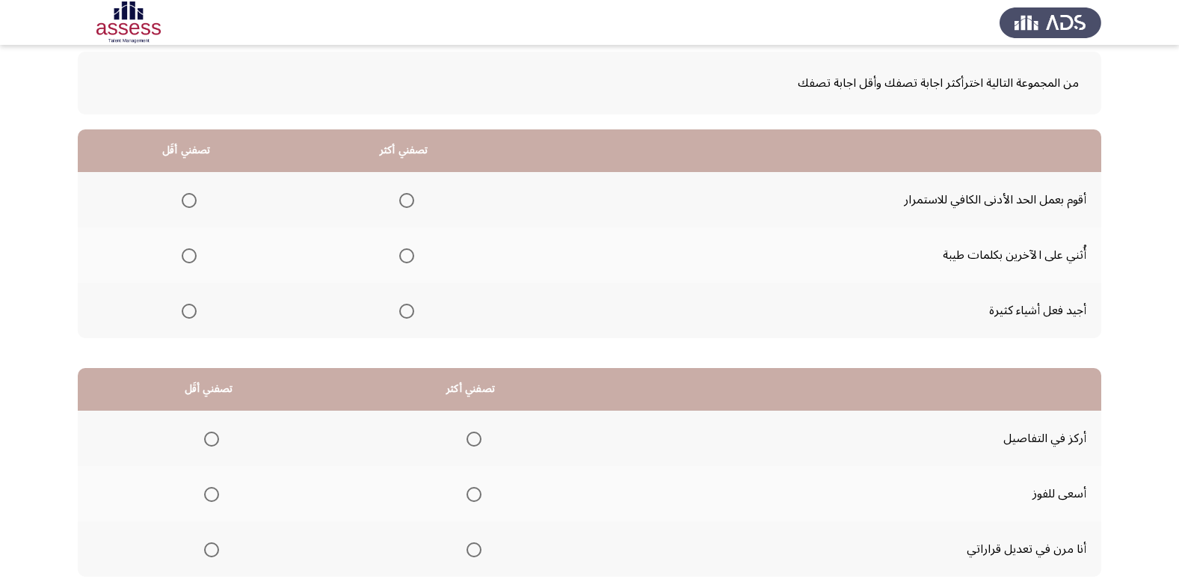
scroll to position [150, 0]
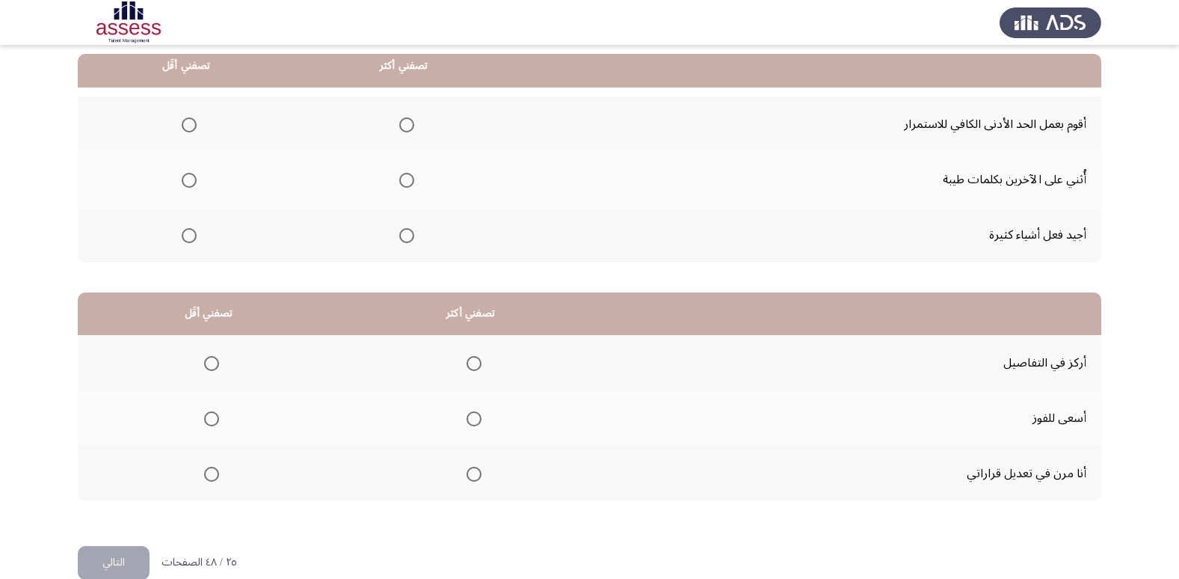
click at [410, 239] on span "Select an option" at bounding box center [406, 235] width 15 height 15
click at [410, 239] on input "Select an option" at bounding box center [406, 235] width 15 height 15
click at [190, 126] on span "Select an option" at bounding box center [189, 124] width 15 height 15
click at [190, 126] on input "Select an option" at bounding box center [189, 124] width 15 height 15
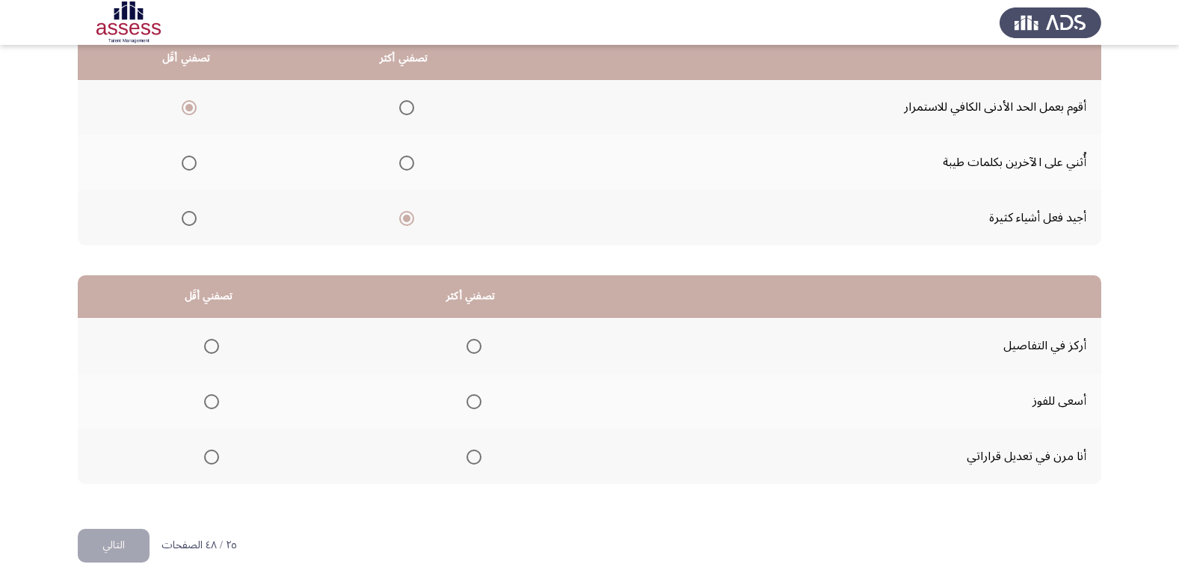
scroll to position [176, 0]
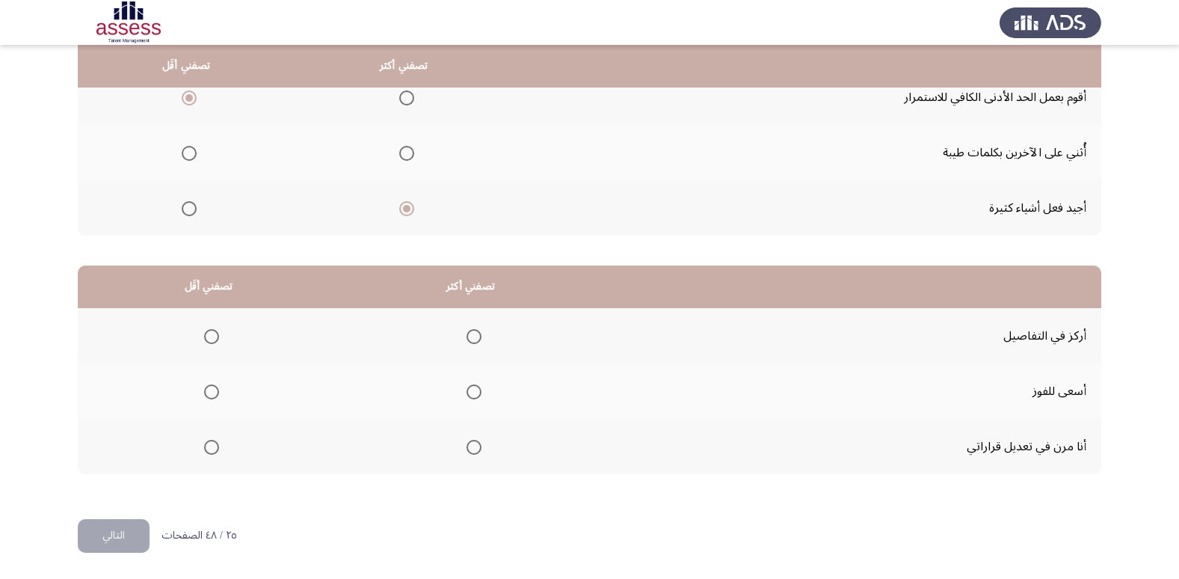
click at [471, 394] on span "Select an option" at bounding box center [474, 391] width 15 height 15
click at [471, 394] on input "Select an option" at bounding box center [474, 391] width 15 height 15
click at [212, 447] on span "Select an option" at bounding box center [212, 447] width 0 height 0
click at [211, 447] on input "Select an option" at bounding box center [211, 447] width 15 height 15
click at [117, 526] on button "التالي" at bounding box center [114, 536] width 72 height 34
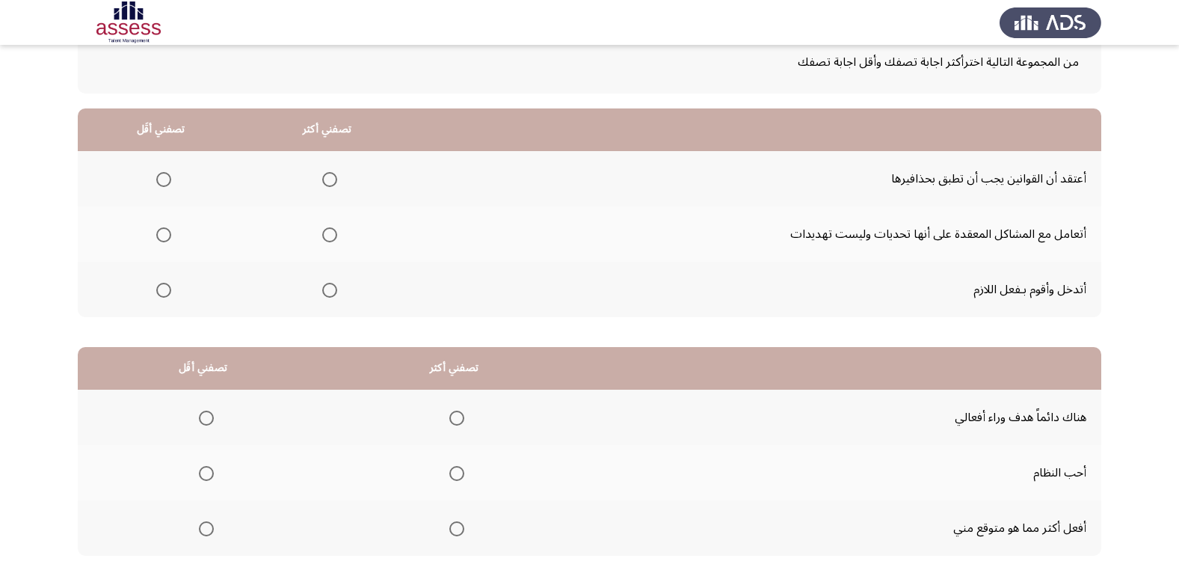
scroll to position [27, 0]
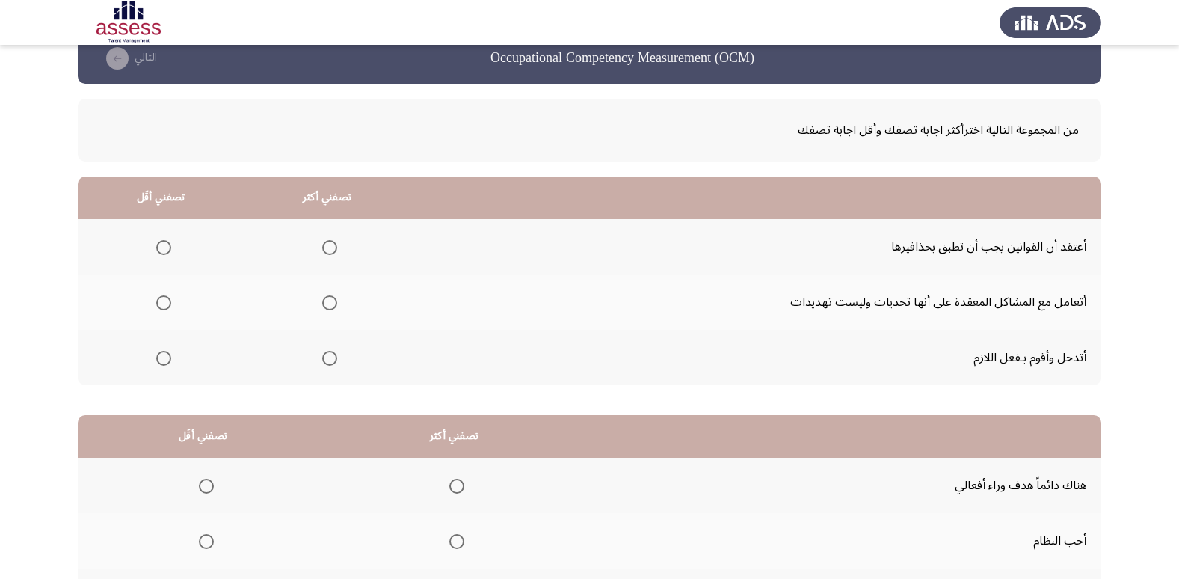
click at [327, 242] on span "Select an option" at bounding box center [329, 247] width 15 height 15
click at [327, 242] on input "Select an option" at bounding box center [329, 247] width 15 height 15
click at [164, 304] on span "Select an option" at bounding box center [163, 302] width 15 height 15
click at [164, 304] on input "Select an option" at bounding box center [163, 302] width 15 height 15
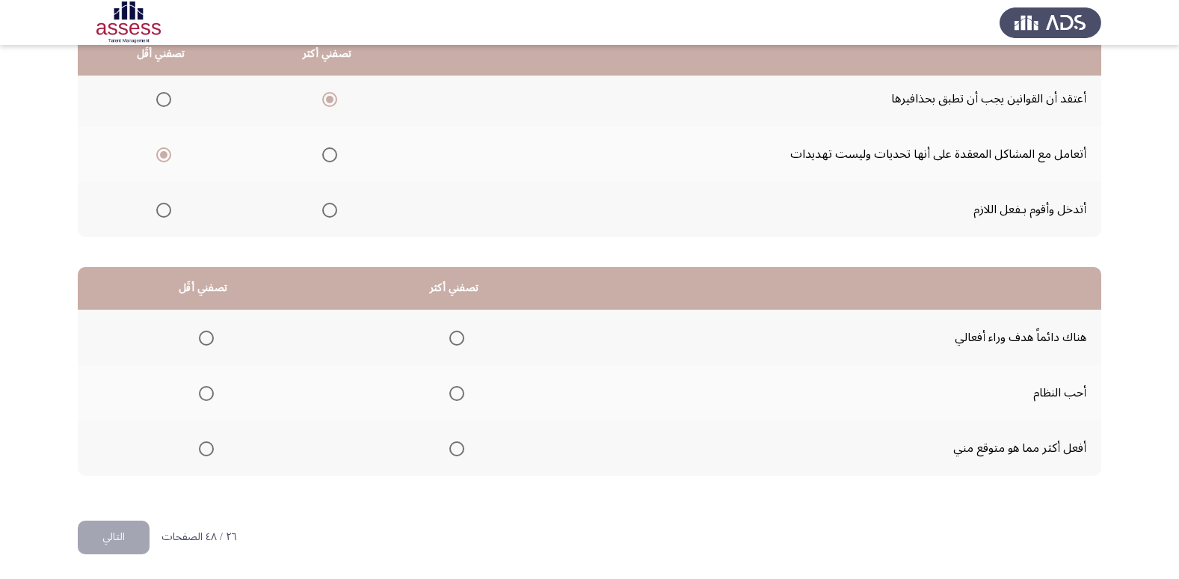
scroll to position [176, 0]
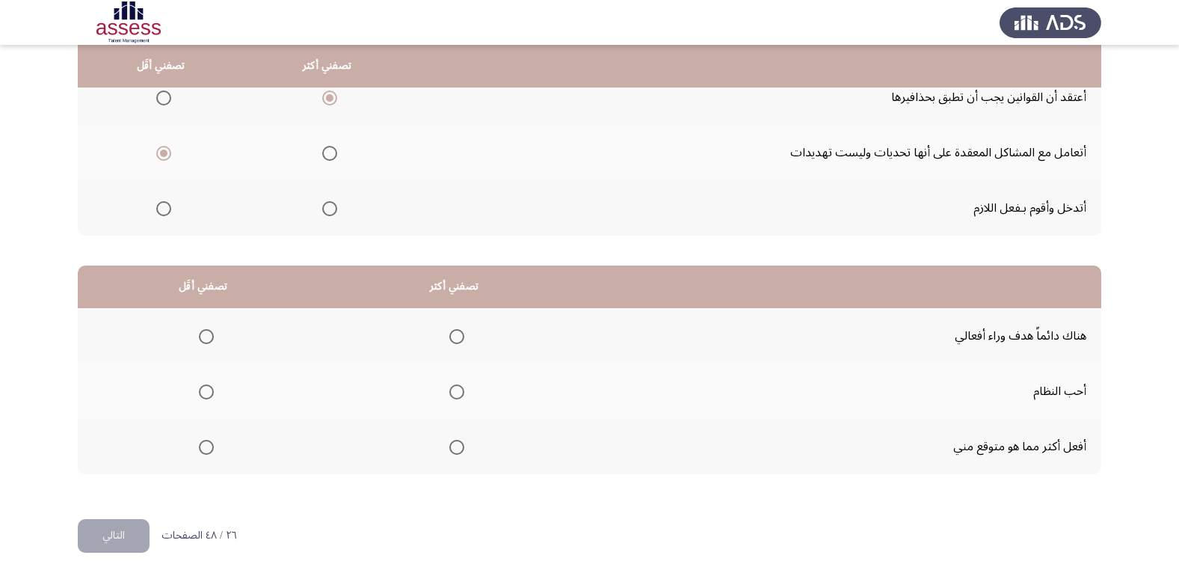
click at [462, 387] on span "Select an option" at bounding box center [456, 391] width 15 height 15
click at [462, 387] on input "Select an option" at bounding box center [456, 391] width 15 height 15
click at [210, 449] on span "Select an option" at bounding box center [206, 447] width 15 height 15
click at [210, 449] on input "Select an option" at bounding box center [206, 447] width 15 height 15
click at [89, 526] on button "التالي" at bounding box center [114, 536] width 72 height 34
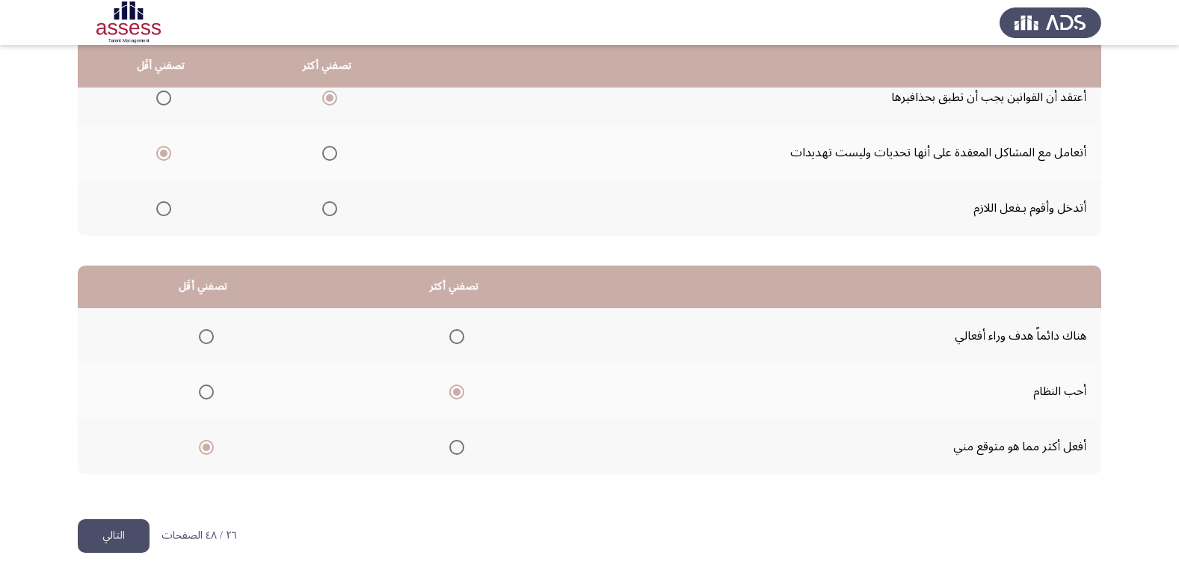
scroll to position [0, 0]
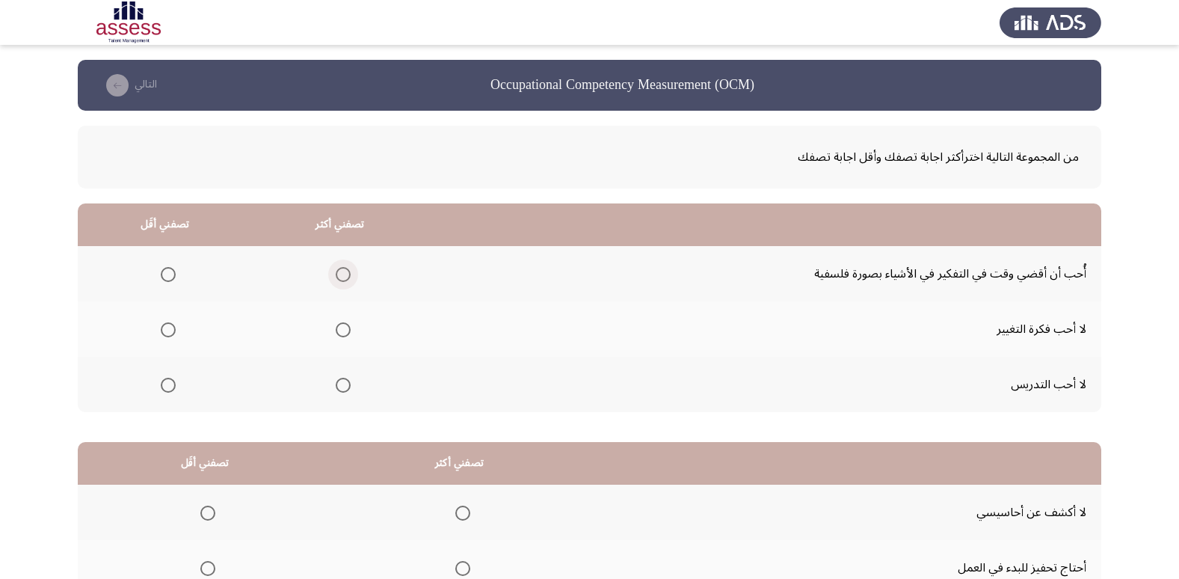
click at [336, 272] on span "Select an option" at bounding box center [343, 274] width 15 height 15
click at [336, 272] on input "Select an option" at bounding box center [343, 274] width 15 height 15
click at [171, 384] on span "Select an option" at bounding box center [168, 385] width 15 height 15
click at [171, 384] on input "Select an option" at bounding box center [168, 385] width 15 height 15
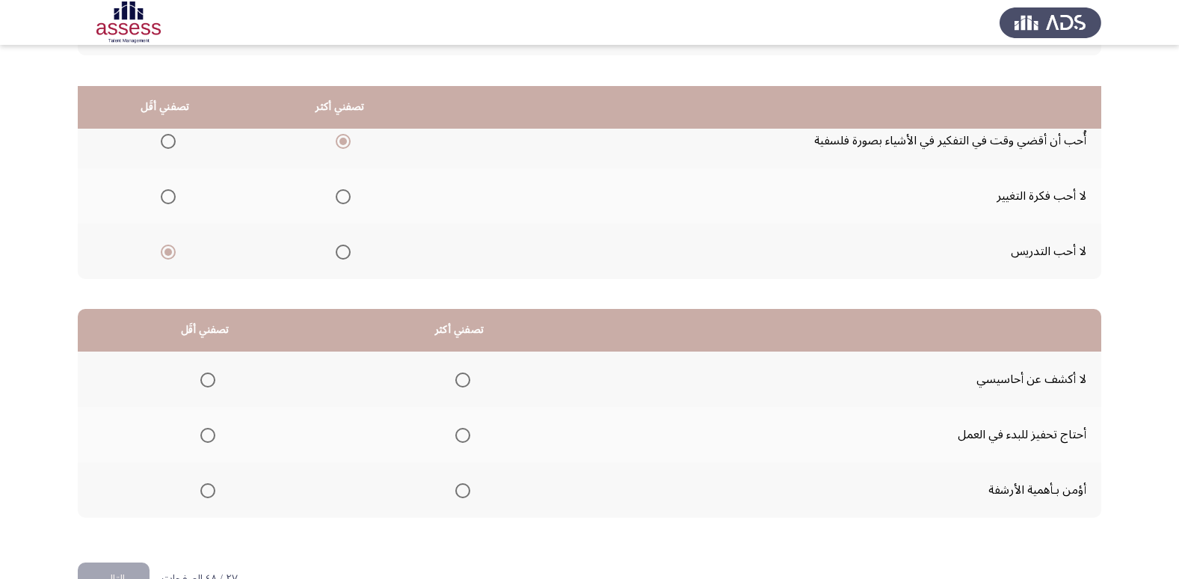
scroll to position [176, 0]
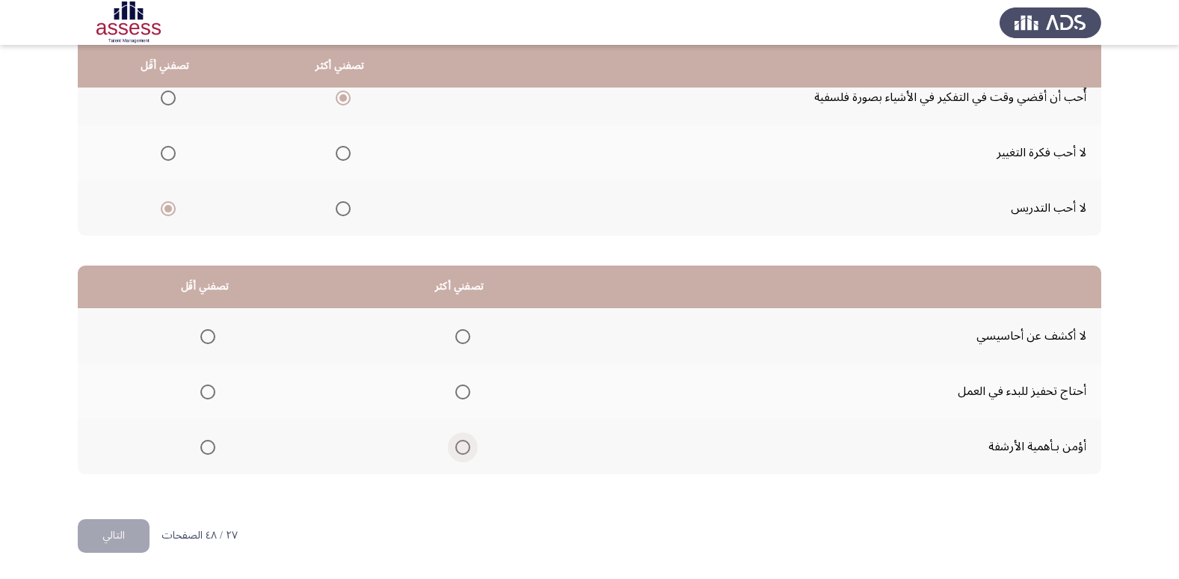
click at [461, 449] on span "Select an option" at bounding box center [462, 447] width 15 height 15
click at [461, 449] on input "Select an option" at bounding box center [462, 447] width 15 height 15
click at [212, 398] on span "Select an option" at bounding box center [207, 391] width 15 height 15
click at [212, 398] on input "Select an option" at bounding box center [207, 391] width 15 height 15
click at [214, 337] on span "Select an option" at bounding box center [207, 336] width 15 height 15
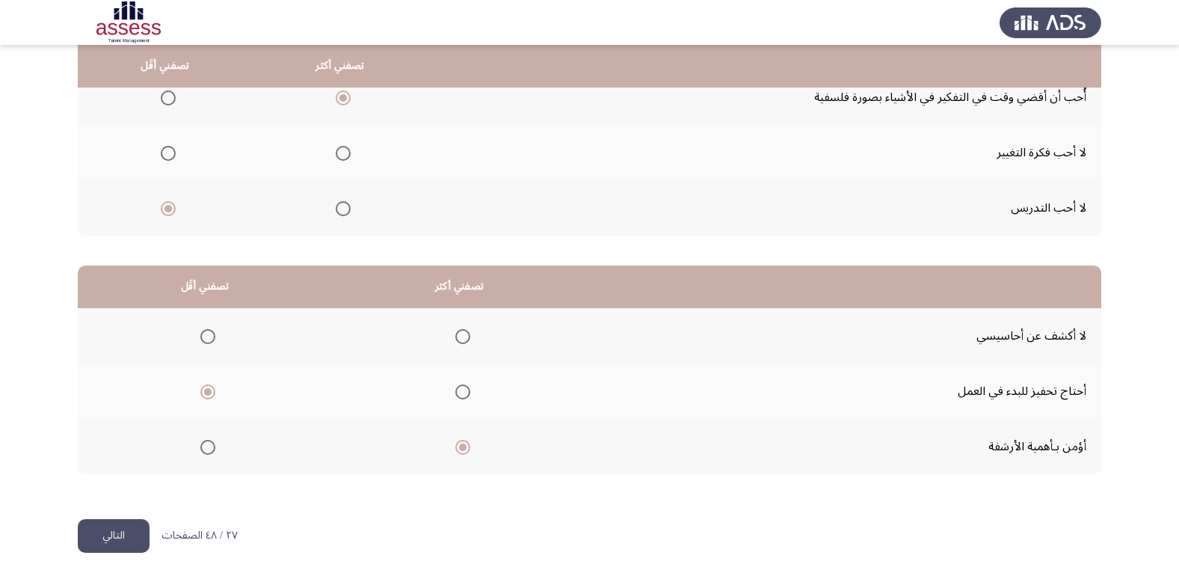
click at [214, 337] on input "Select an option" at bounding box center [207, 336] width 15 height 15
click at [122, 525] on button "التالي" at bounding box center [114, 536] width 72 height 34
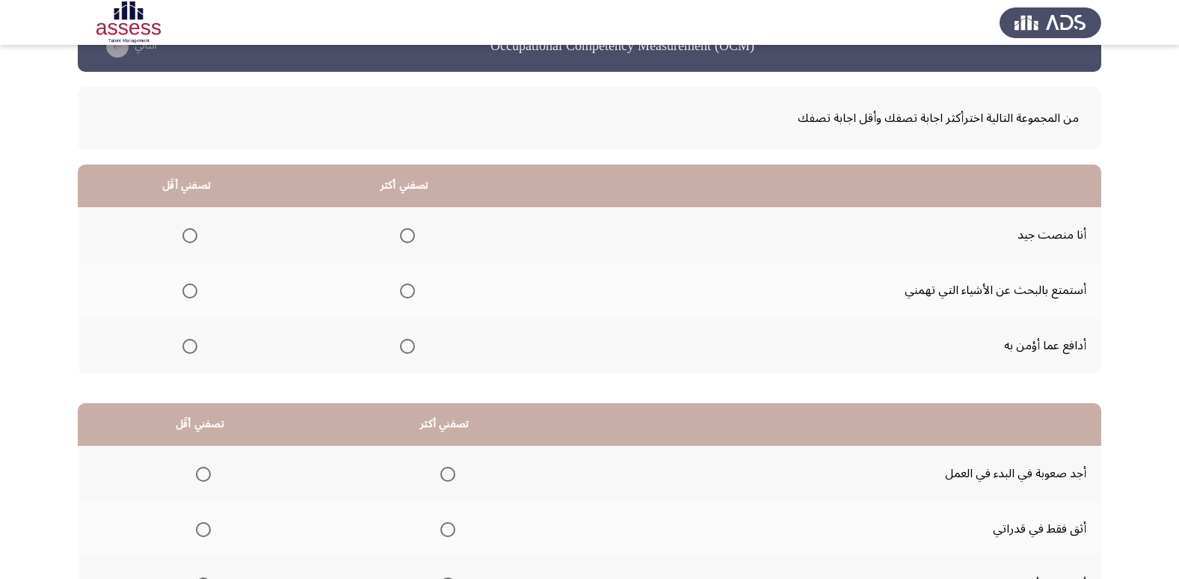
scroll to position [75, 0]
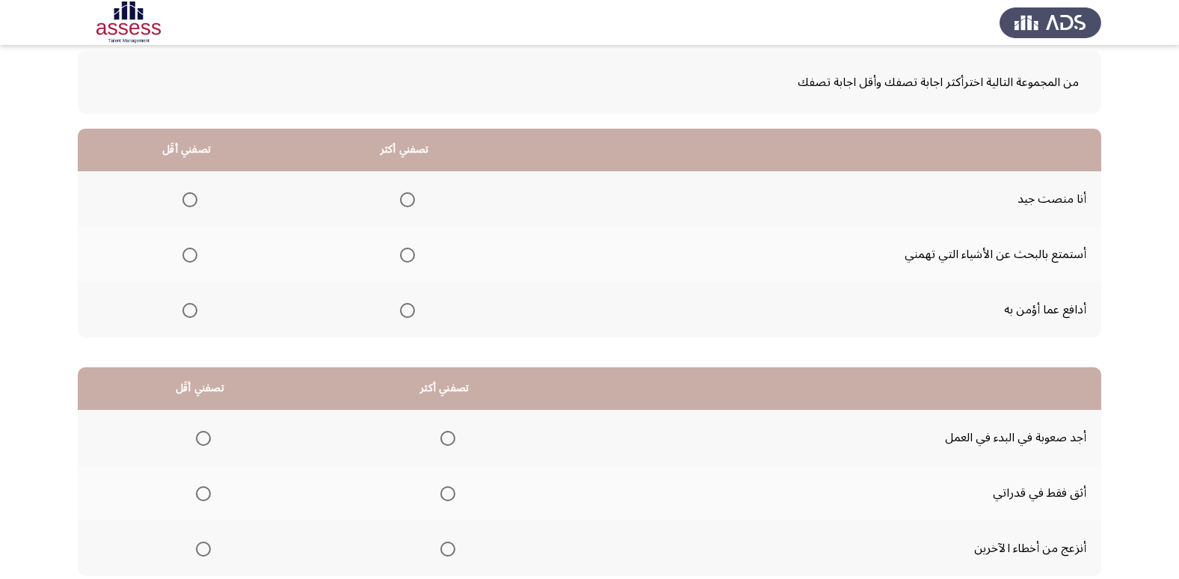
click at [406, 256] on span "Select an option" at bounding box center [407, 254] width 15 height 15
click at [406, 256] on input "Select an option" at bounding box center [407, 254] width 15 height 15
click at [194, 307] on span "Select an option" at bounding box center [189, 310] width 15 height 15
click at [194, 307] on input "Select an option" at bounding box center [189, 310] width 15 height 15
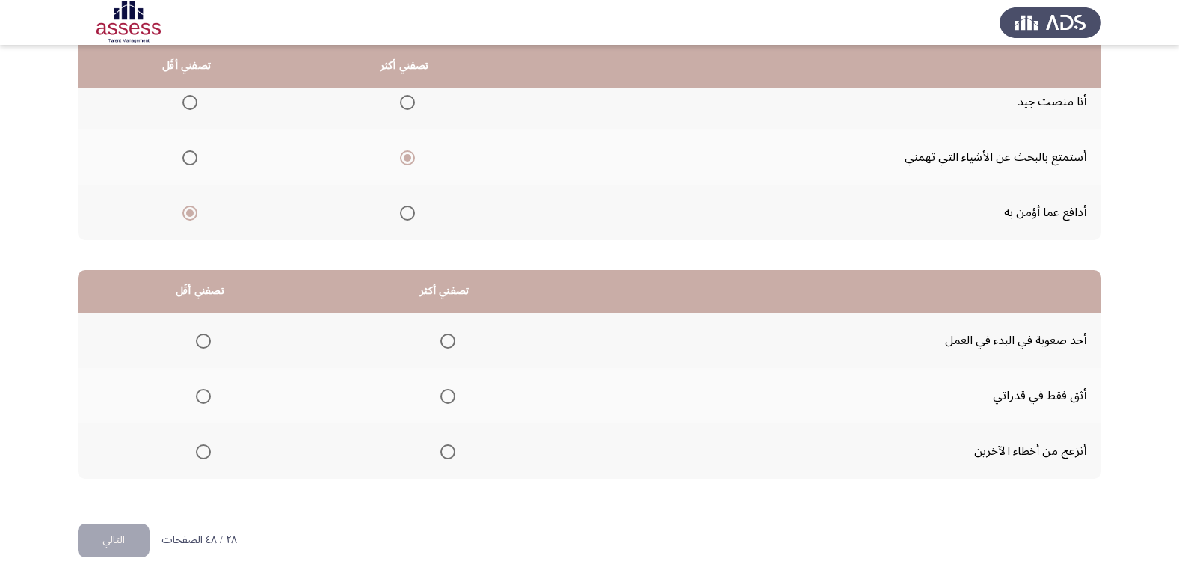
scroll to position [176, 0]
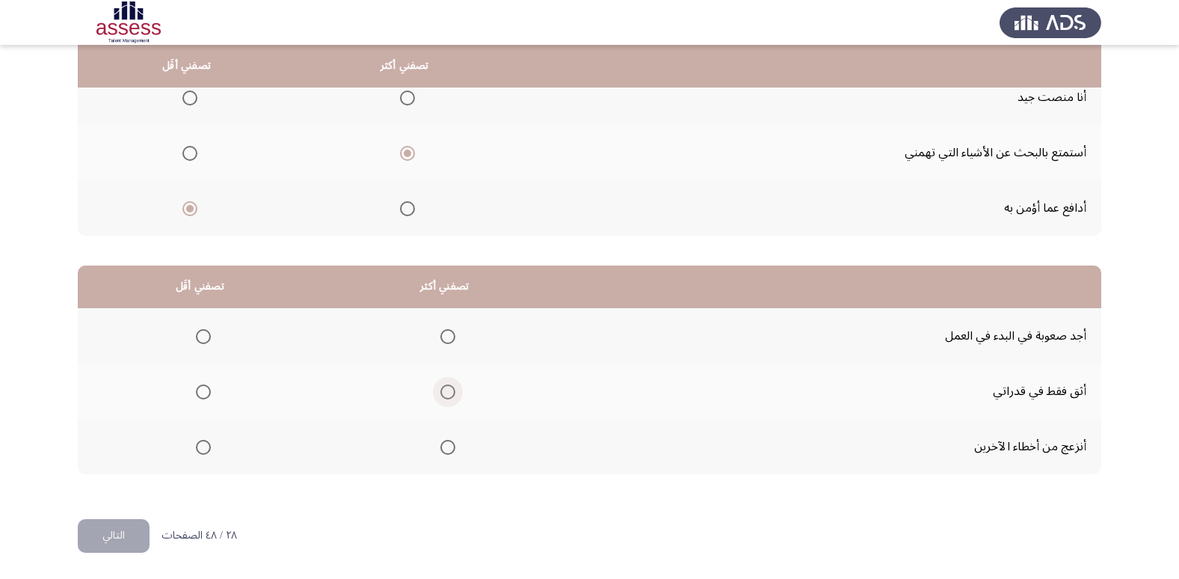
click at [448, 394] on span "Select an option" at bounding box center [447, 391] width 15 height 15
click at [448, 394] on input "Select an option" at bounding box center [447, 391] width 15 height 15
click at [197, 442] on span "Select an option" at bounding box center [203, 447] width 15 height 15
click at [197, 442] on input "Select an option" at bounding box center [203, 447] width 15 height 15
click at [104, 544] on button "التالي" at bounding box center [114, 536] width 72 height 34
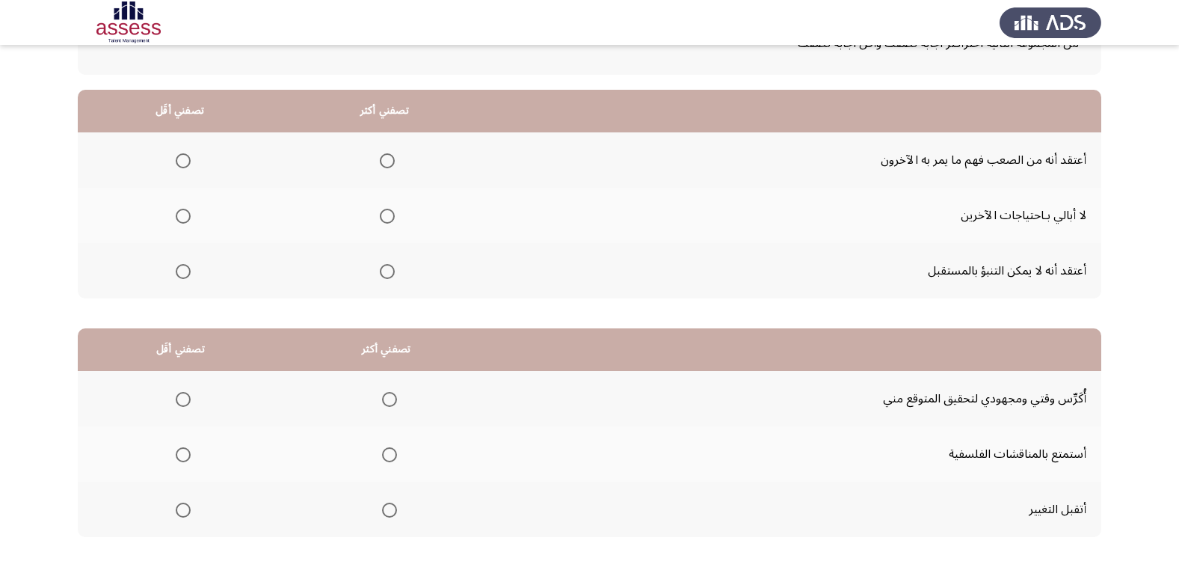
scroll to position [150, 0]
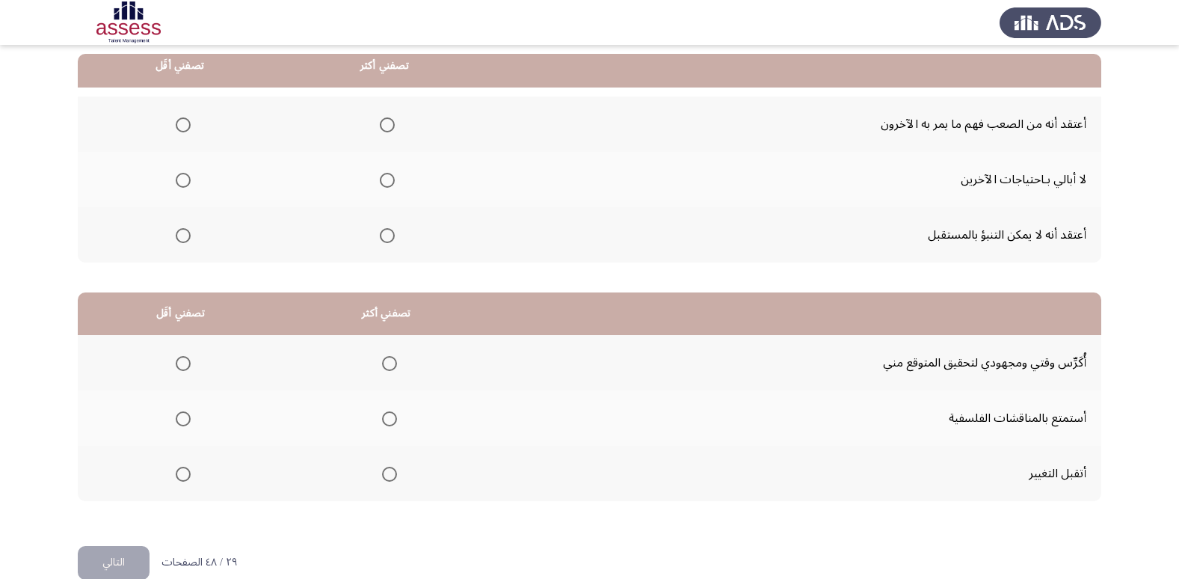
click at [380, 128] on span "Select an option" at bounding box center [387, 124] width 15 height 15
click at [380, 128] on input "Select an option" at bounding box center [387, 124] width 15 height 15
click at [188, 185] on span "Select an option" at bounding box center [183, 180] width 15 height 15
click at [188, 185] on input "Select an option" at bounding box center [183, 180] width 15 height 15
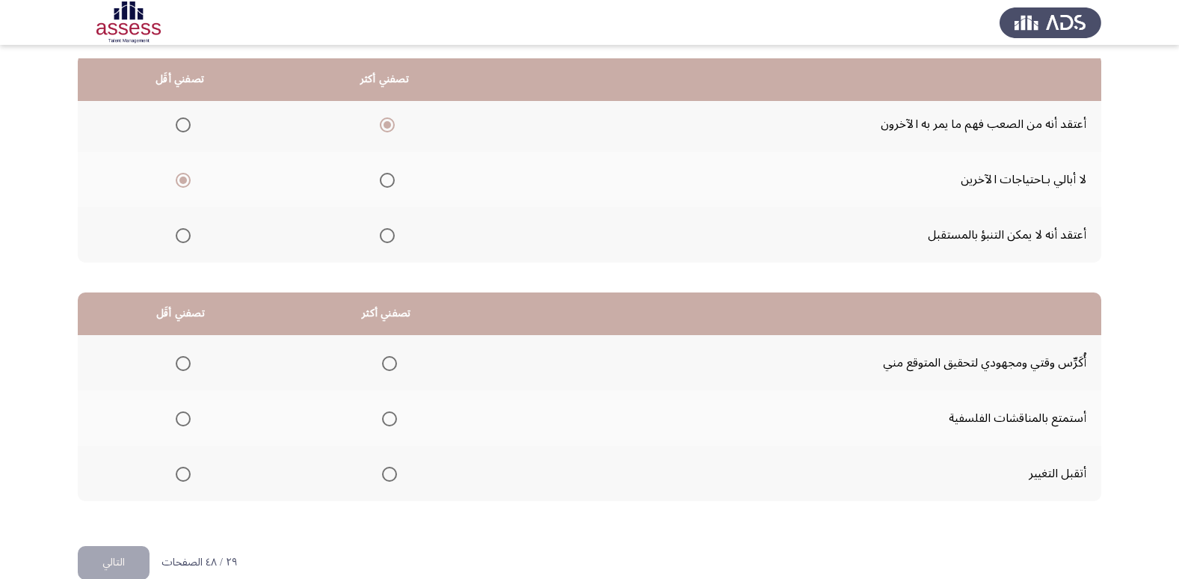
scroll to position [176, 0]
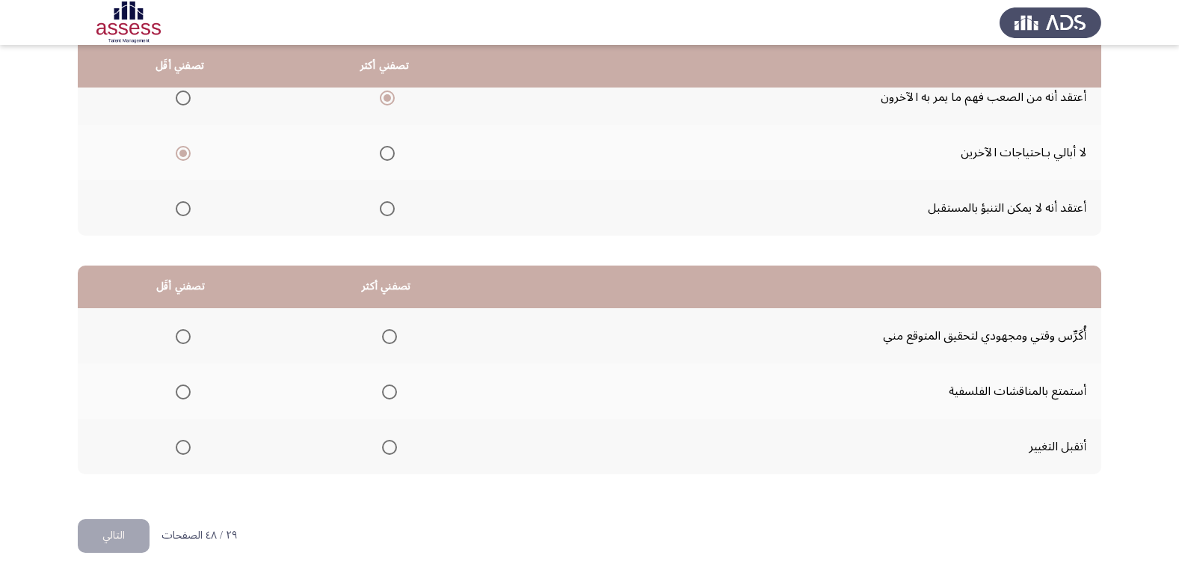
click at [394, 334] on span "Select an option" at bounding box center [389, 336] width 15 height 15
click at [394, 334] on input "Select an option" at bounding box center [389, 336] width 15 height 15
click at [177, 446] on span "Select an option" at bounding box center [183, 447] width 15 height 15
click at [177, 446] on input "Select an option" at bounding box center [183, 447] width 15 height 15
click at [126, 532] on button "التالي" at bounding box center [114, 536] width 72 height 34
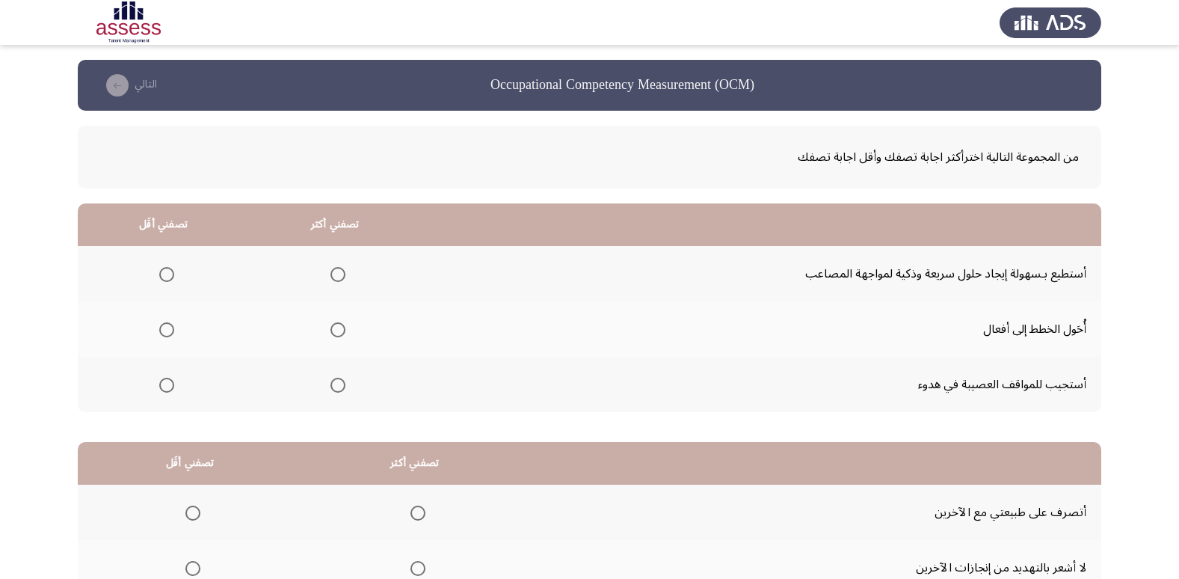
scroll to position [75, 0]
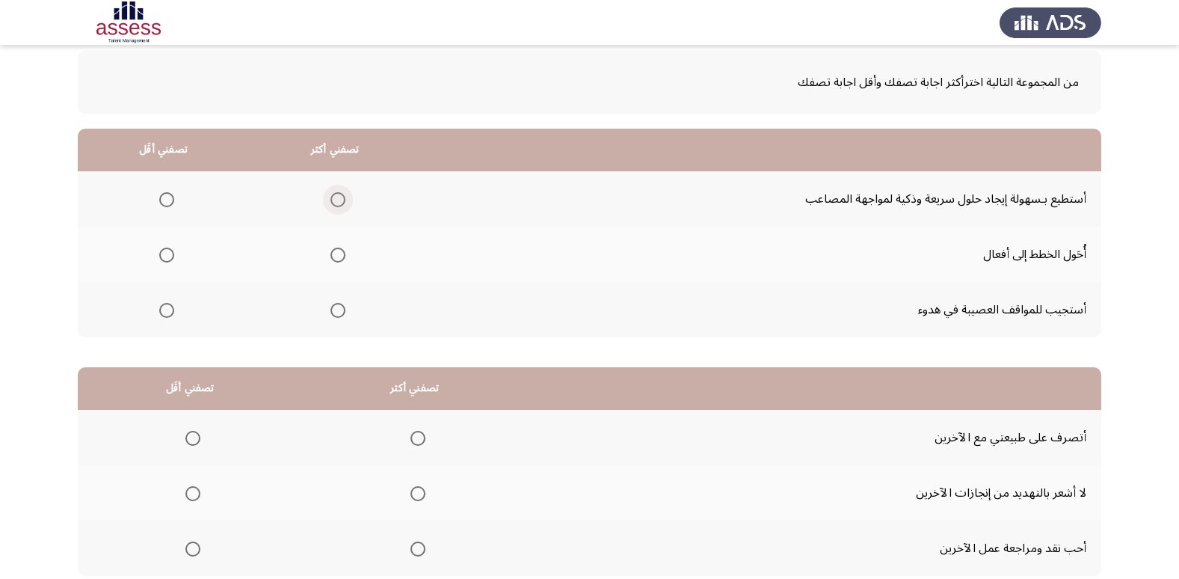
click at [337, 203] on span "Select an option" at bounding box center [337, 199] width 15 height 15
click at [337, 203] on input "Select an option" at bounding box center [337, 199] width 15 height 15
click at [164, 310] on span "Select an option" at bounding box center [166, 310] width 15 height 15
click at [164, 310] on input "Select an option" at bounding box center [166, 310] width 15 height 15
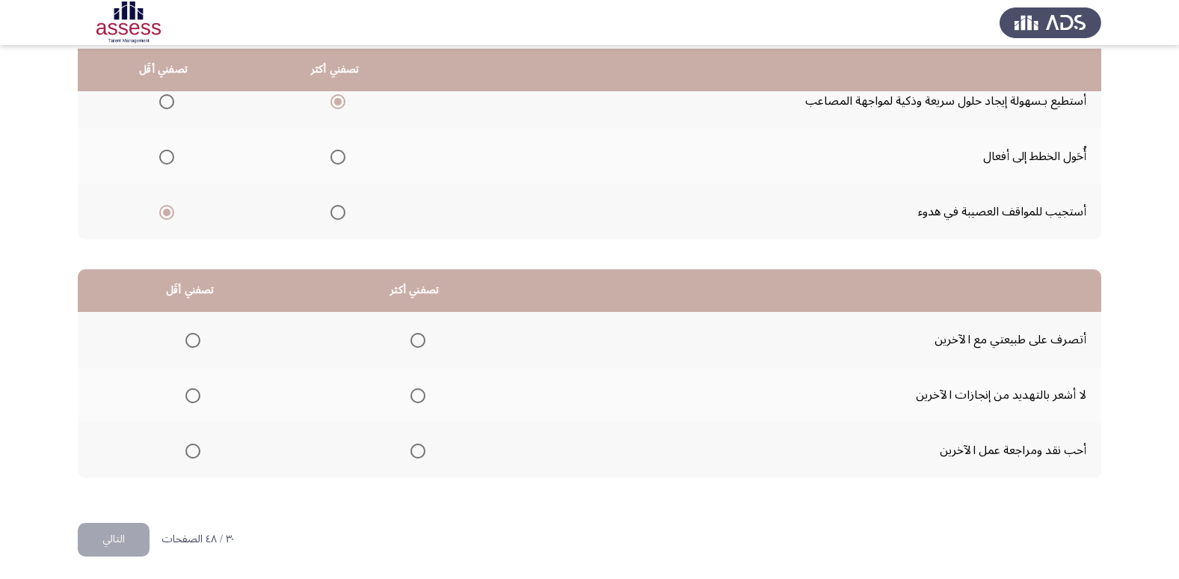
scroll to position [176, 0]
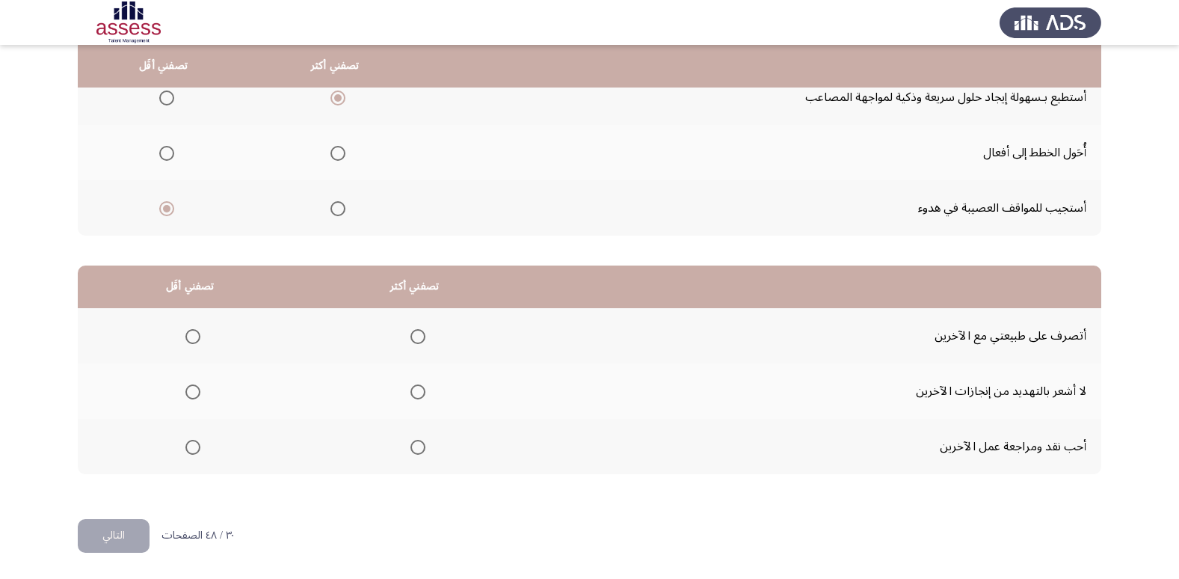
click at [411, 390] on span "Select an option" at bounding box center [417, 391] width 15 height 15
click at [411, 390] on input "Select an option" at bounding box center [417, 391] width 15 height 15
click at [195, 332] on span "Select an option" at bounding box center [192, 336] width 15 height 15
click at [195, 332] on input "Select an option" at bounding box center [192, 336] width 15 height 15
click at [410, 335] on span "Select an option" at bounding box center [417, 336] width 15 height 15
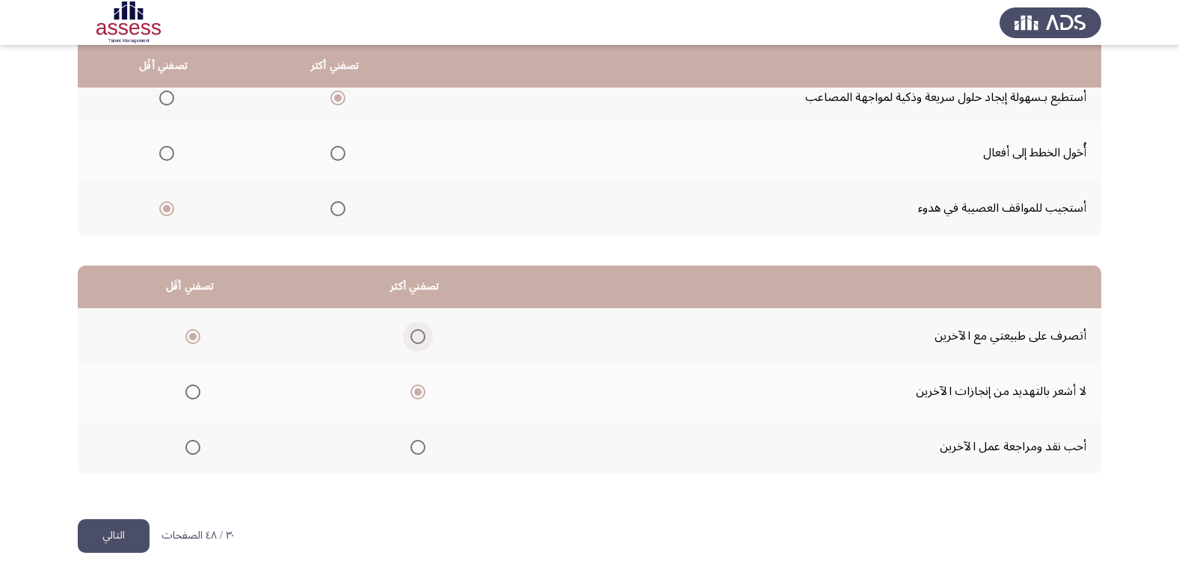
click at [410, 335] on input "Select an option" at bounding box center [417, 336] width 15 height 15
click at [183, 390] on label "Select an option" at bounding box center [189, 391] width 21 height 15
click at [185, 390] on input "Select an option" at bounding box center [192, 391] width 15 height 15
click at [120, 537] on button "التالي" at bounding box center [114, 536] width 72 height 34
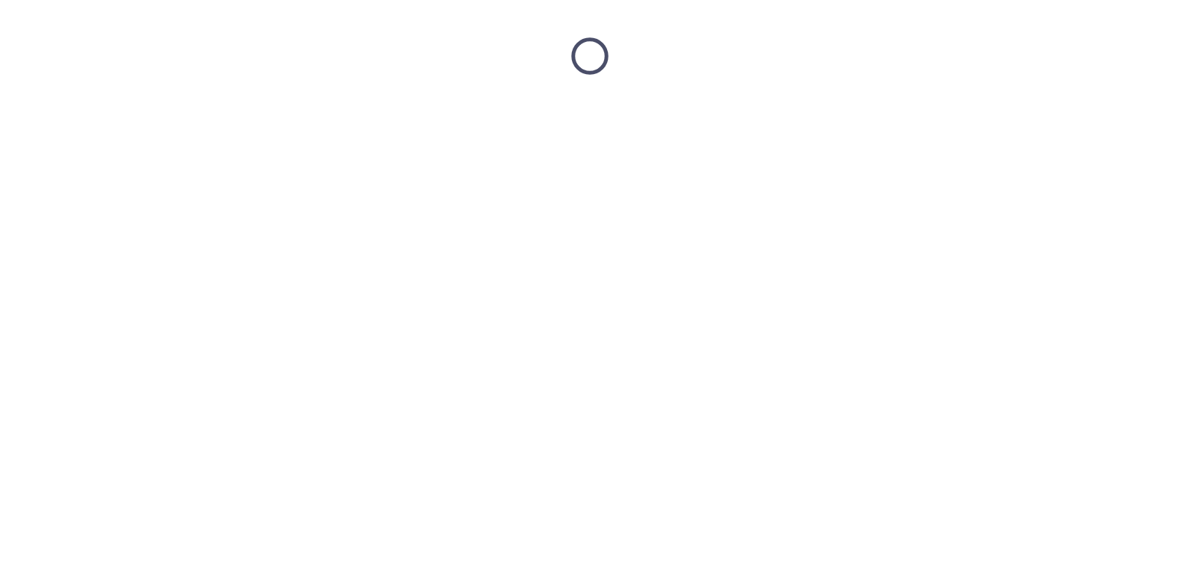
scroll to position [0, 0]
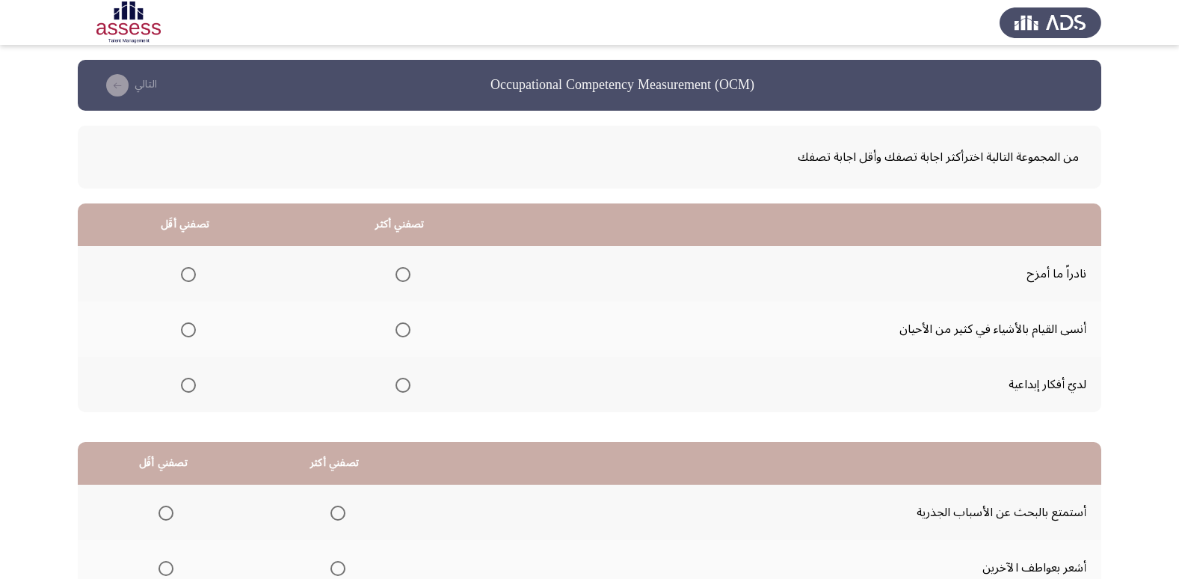
click at [391, 385] on label "Select an option" at bounding box center [399, 385] width 21 height 15
click at [395, 385] on input "Select an option" at bounding box center [402, 385] width 15 height 15
click at [184, 269] on span "Select an option" at bounding box center [188, 274] width 15 height 15
click at [184, 269] on input "Select an option" at bounding box center [188, 274] width 15 height 15
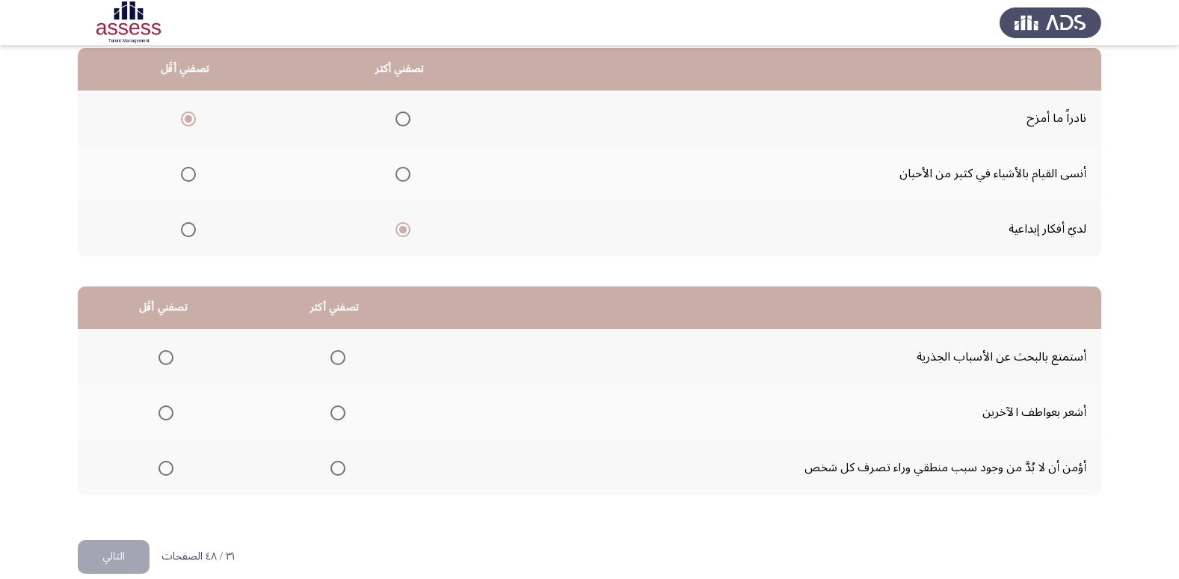
scroll to position [176, 0]
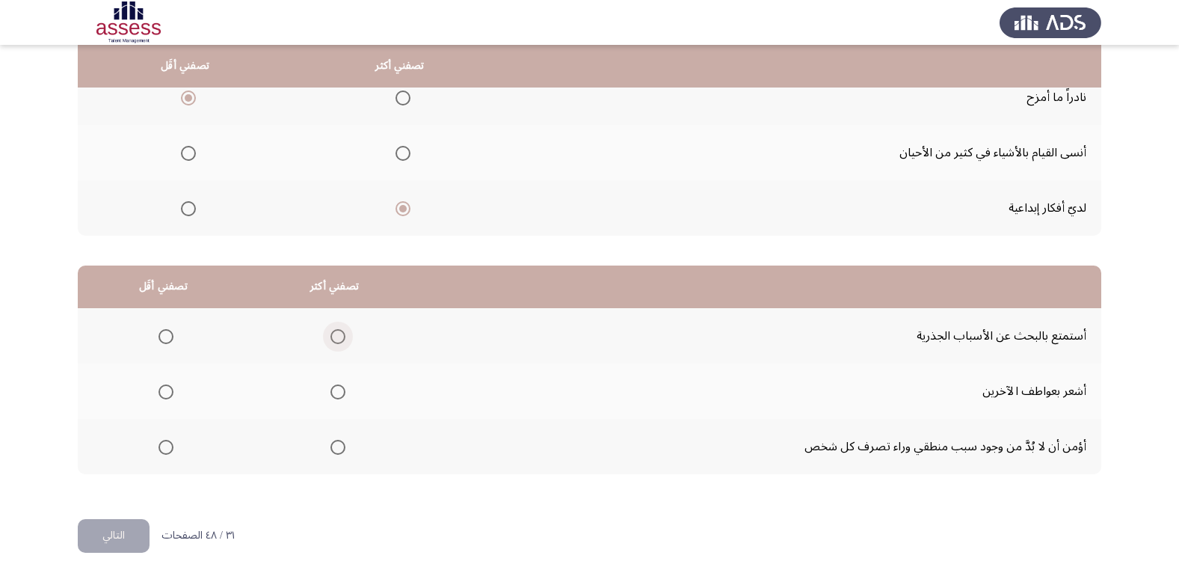
click at [338, 331] on span "Select an option" at bounding box center [337, 336] width 15 height 15
click at [338, 331] on input "Select an option" at bounding box center [337, 336] width 15 height 15
click at [172, 442] on span "Select an option" at bounding box center [165, 447] width 15 height 15
click at [172, 442] on input "Select an option" at bounding box center [165, 447] width 15 height 15
click at [115, 534] on button "التالي" at bounding box center [114, 536] width 72 height 34
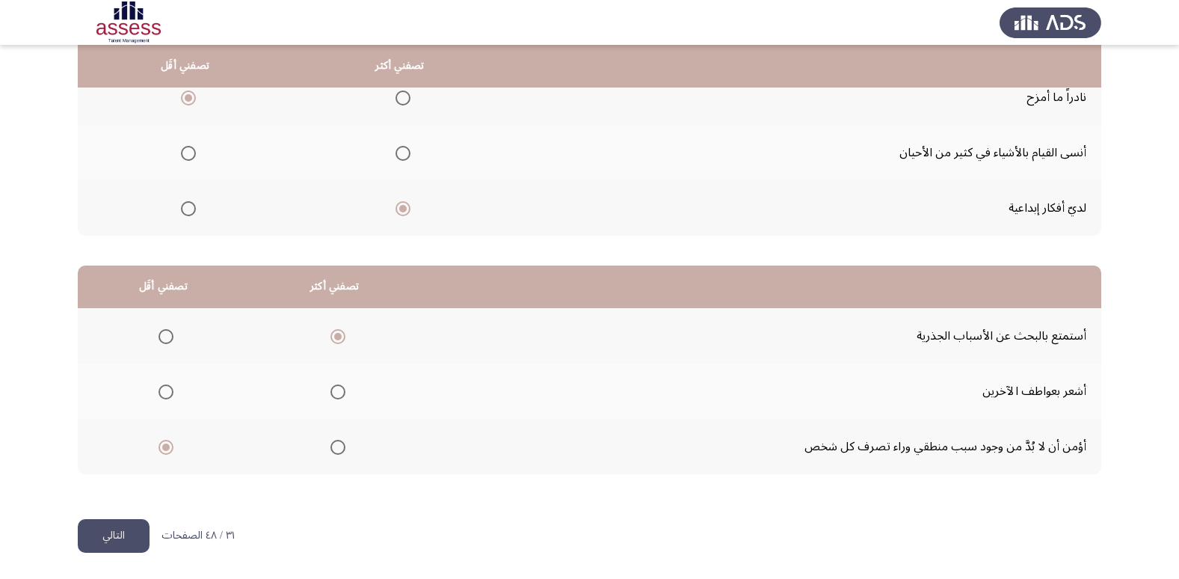
scroll to position [0, 0]
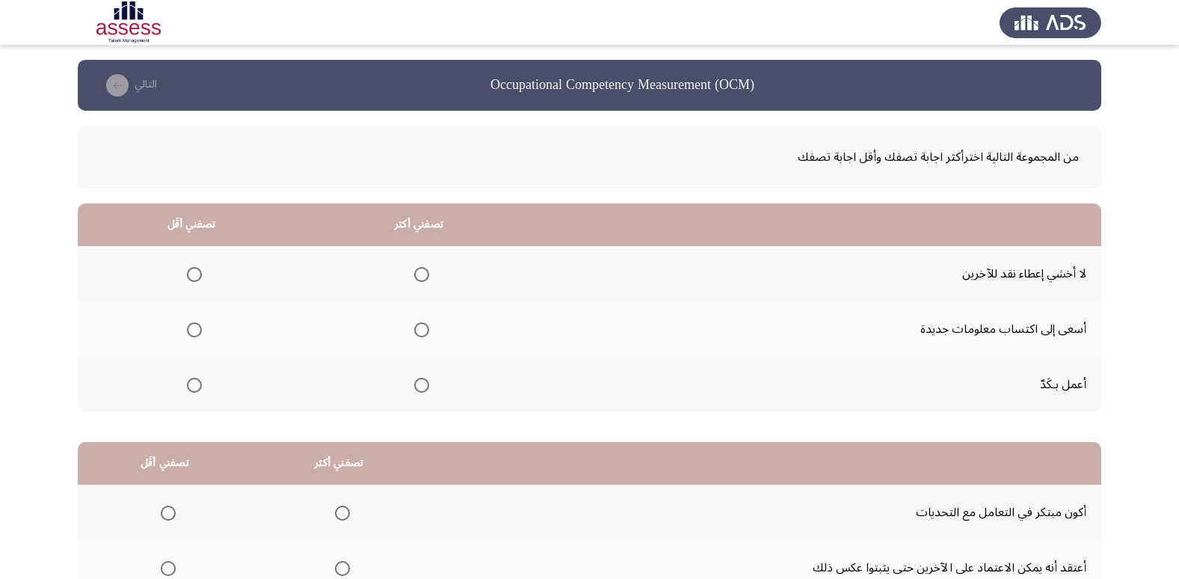
click at [425, 333] on span "Select an option" at bounding box center [421, 329] width 15 height 15
click at [425, 333] on input "Select an option" at bounding box center [421, 329] width 15 height 15
click at [196, 385] on span "Select an option" at bounding box center [194, 385] width 15 height 15
click at [196, 385] on input "Select an option" at bounding box center [194, 385] width 15 height 15
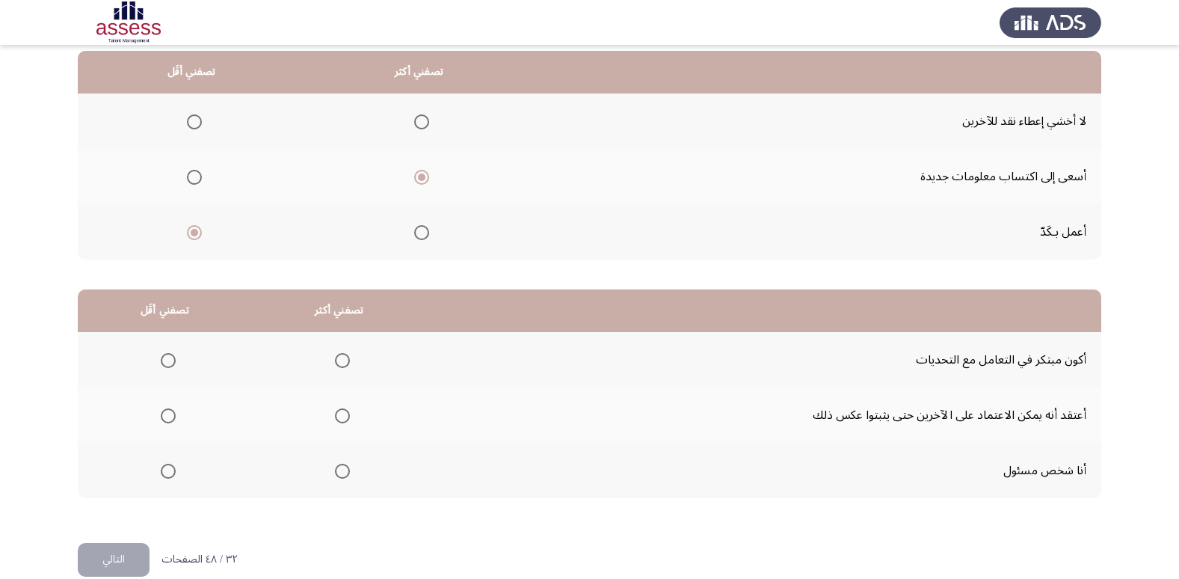
scroll to position [176, 0]
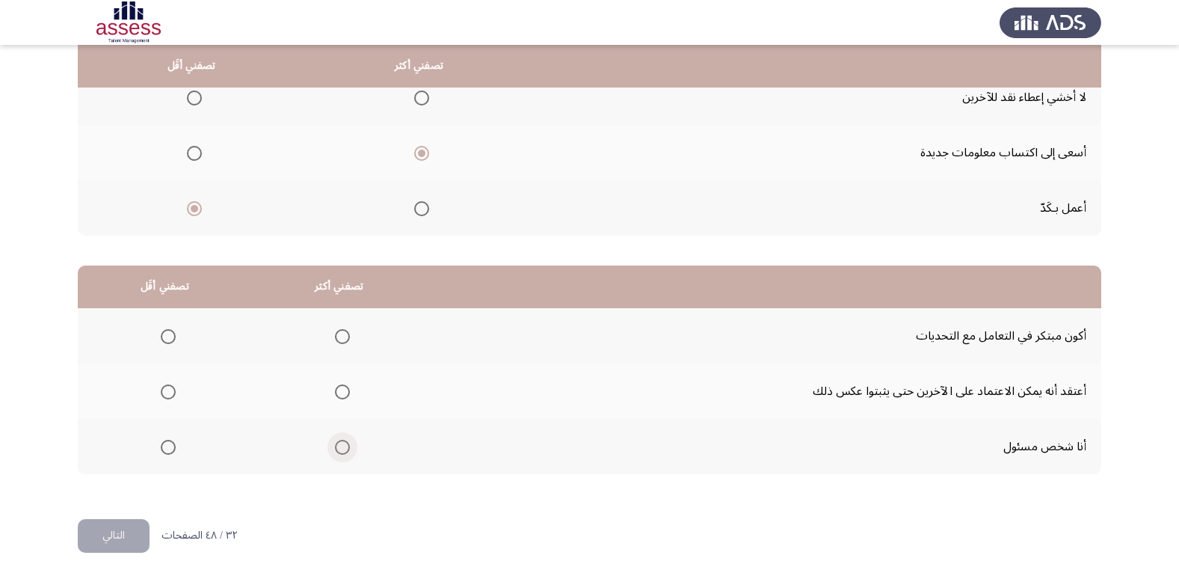
click at [341, 444] on span "Select an option" at bounding box center [342, 447] width 15 height 15
click at [341, 444] on input "Select an option" at bounding box center [342, 447] width 15 height 15
click at [167, 328] on mat-radio-button "Select an option" at bounding box center [165, 336] width 21 height 16
click at [173, 385] on span "Select an option" at bounding box center [168, 391] width 15 height 15
click at [173, 385] on input "Select an option" at bounding box center [168, 391] width 15 height 15
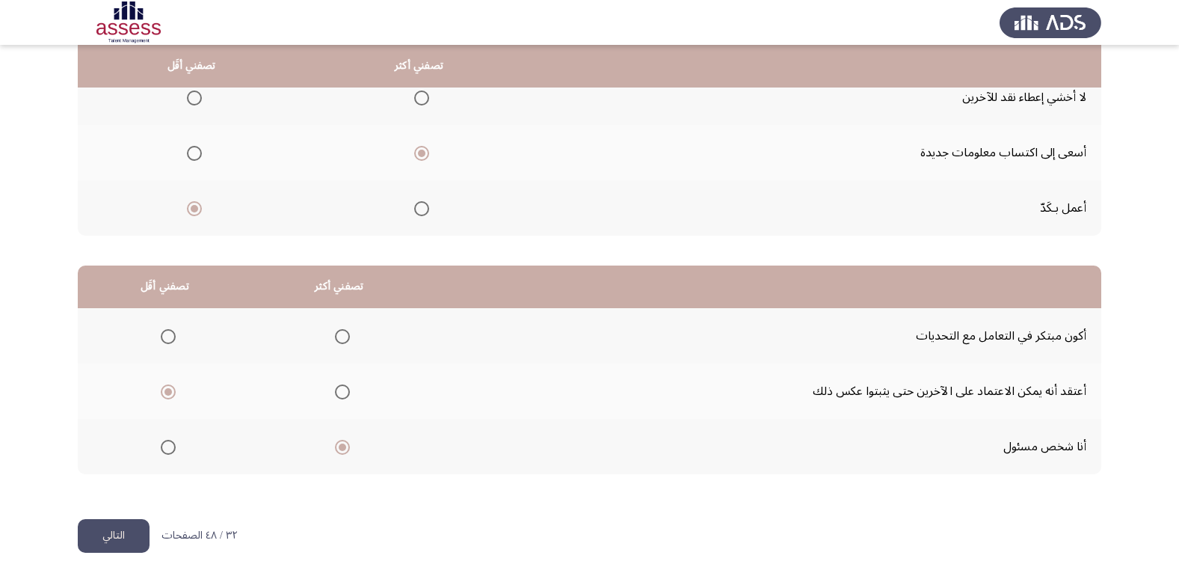
click at [116, 523] on button "التالي" at bounding box center [114, 536] width 72 height 34
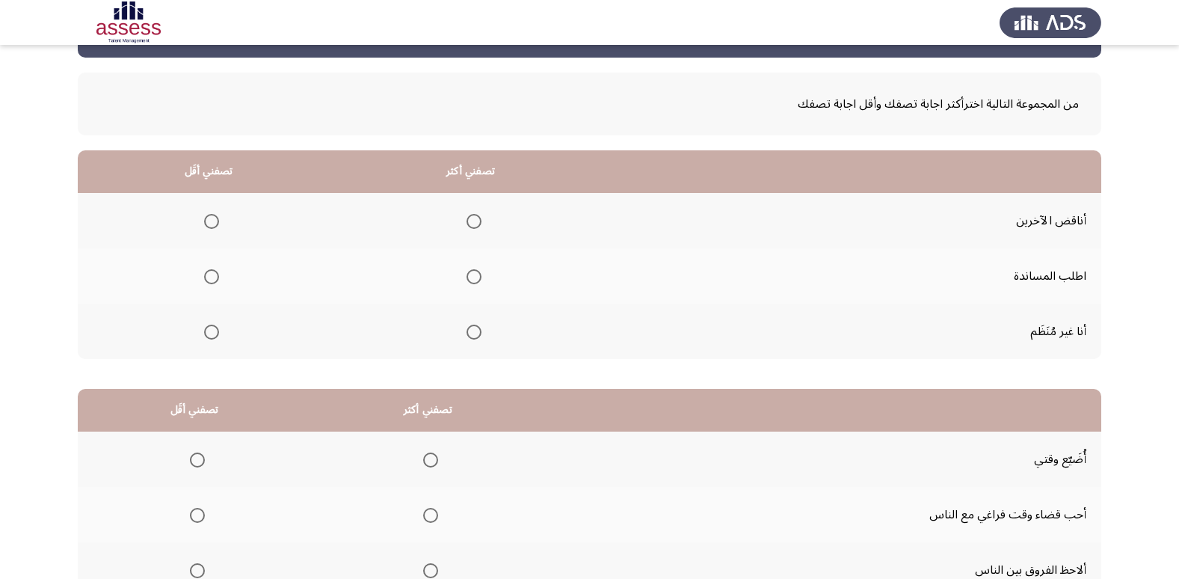
scroll to position [75, 0]
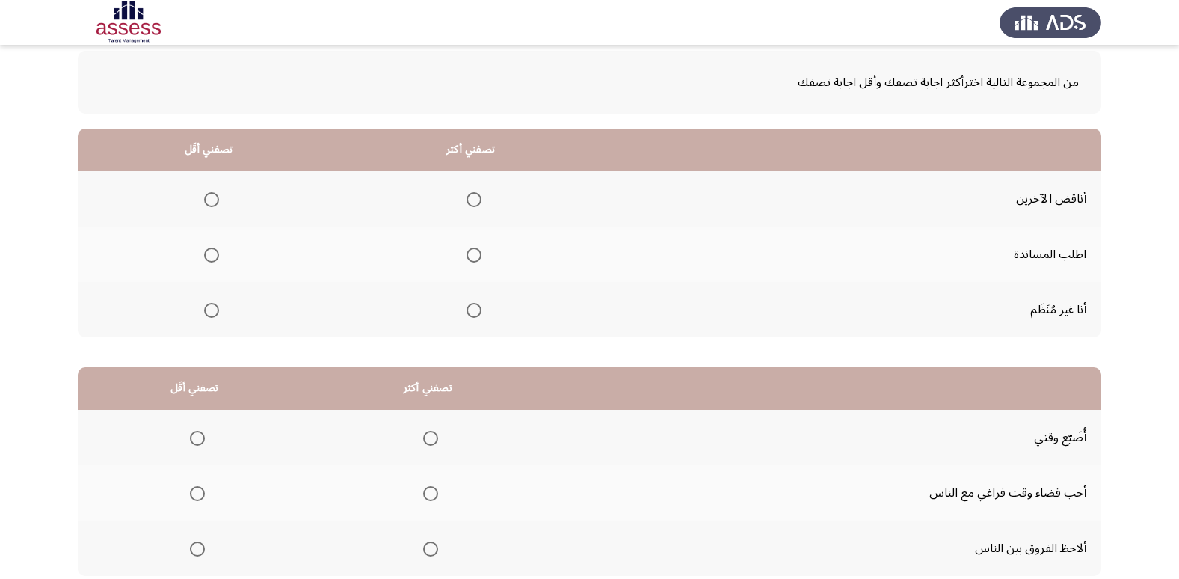
click at [475, 203] on span "Select an option" at bounding box center [474, 199] width 15 height 15
click at [475, 203] on input "Select an option" at bounding box center [474, 199] width 15 height 15
click at [207, 255] on span "Select an option" at bounding box center [211, 254] width 15 height 15
click at [207, 255] on input "Select an option" at bounding box center [211, 254] width 15 height 15
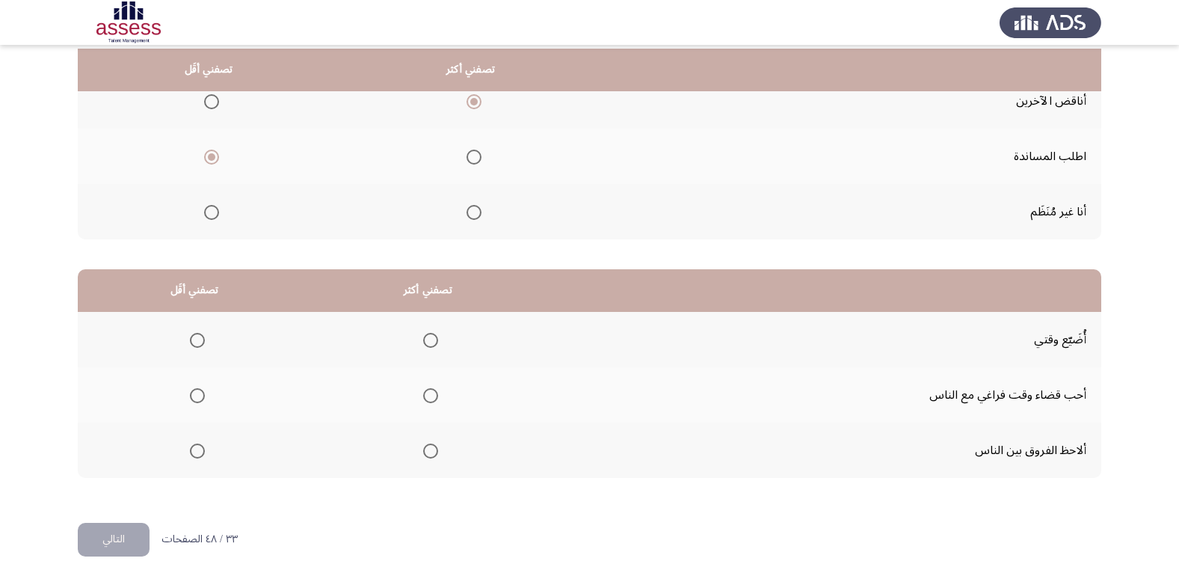
scroll to position [176, 0]
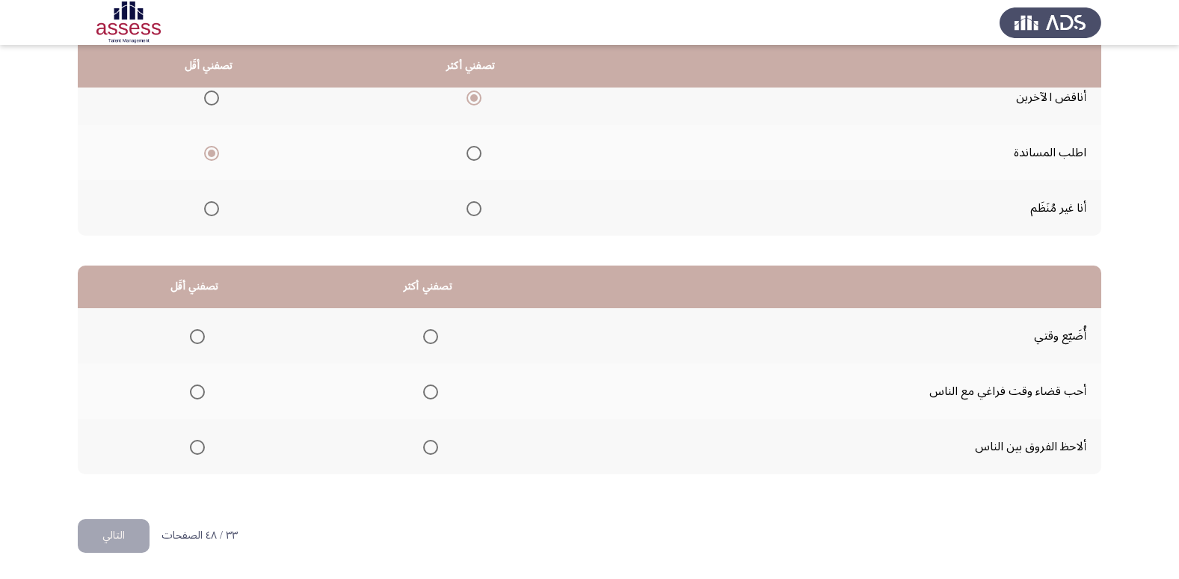
click at [423, 395] on span "Select an option" at bounding box center [430, 391] width 15 height 15
click at [423, 395] on input "Select an option" at bounding box center [430, 391] width 15 height 15
click at [205, 447] on th at bounding box center [194, 446] width 233 height 55
click at [194, 444] on span "Select an option" at bounding box center [197, 447] width 15 height 15
click at [194, 444] on input "Select an option" at bounding box center [197, 447] width 15 height 15
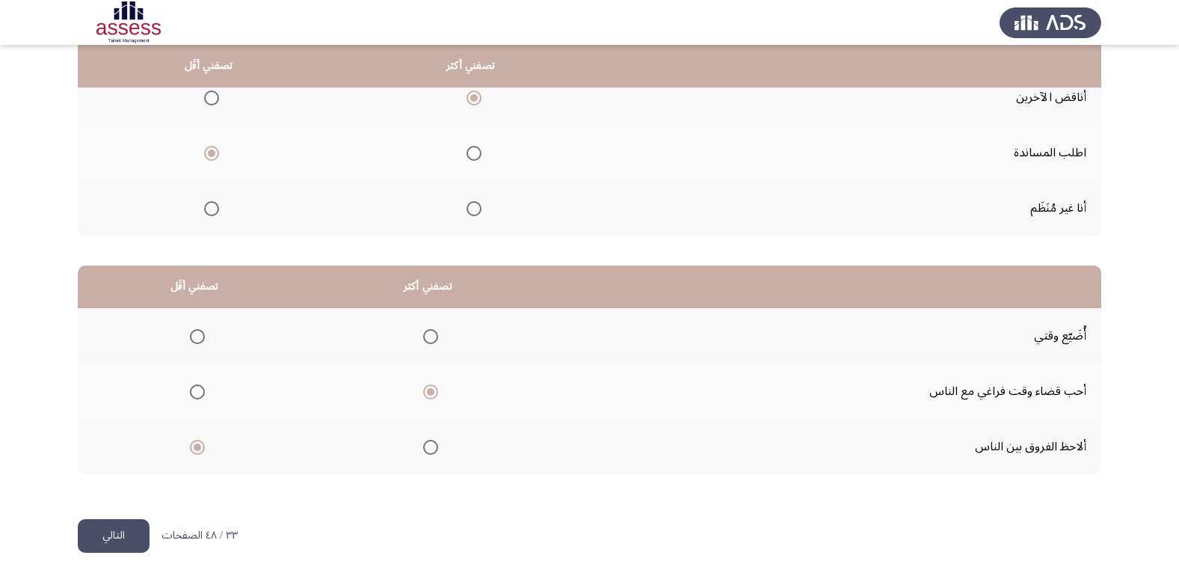
click at [99, 537] on button "التالي" at bounding box center [114, 536] width 72 height 34
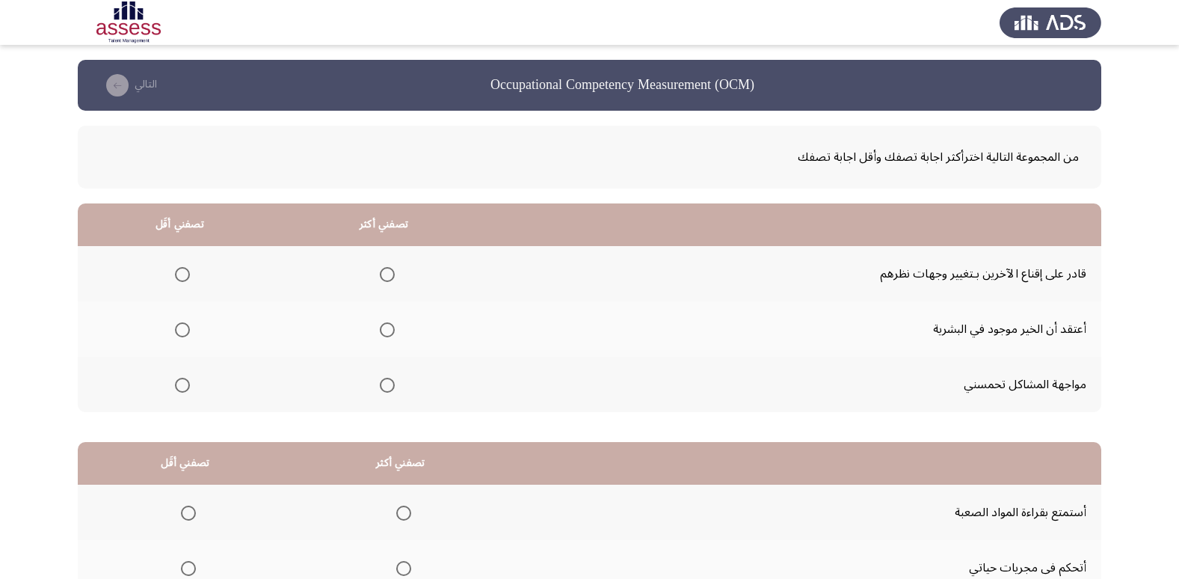
click at [386, 390] on span "Select an option" at bounding box center [387, 385] width 15 height 15
click at [386, 390] on input "Select an option" at bounding box center [387, 385] width 15 height 15
click at [185, 322] on span "Select an option" at bounding box center [182, 329] width 15 height 15
click at [185, 322] on input "Select an option" at bounding box center [182, 329] width 15 height 15
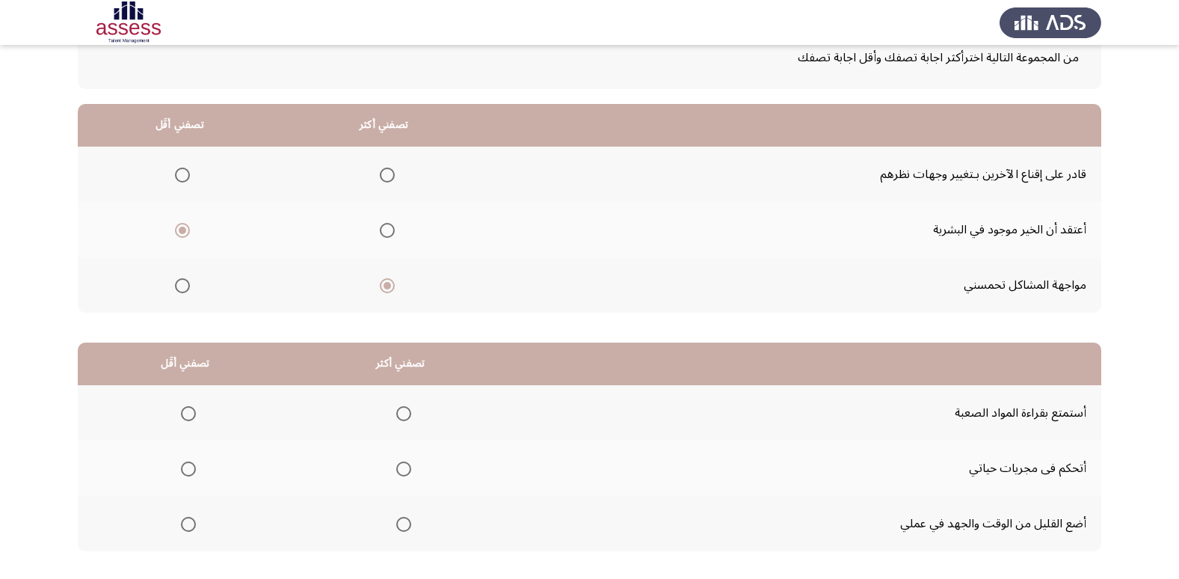
scroll to position [176, 0]
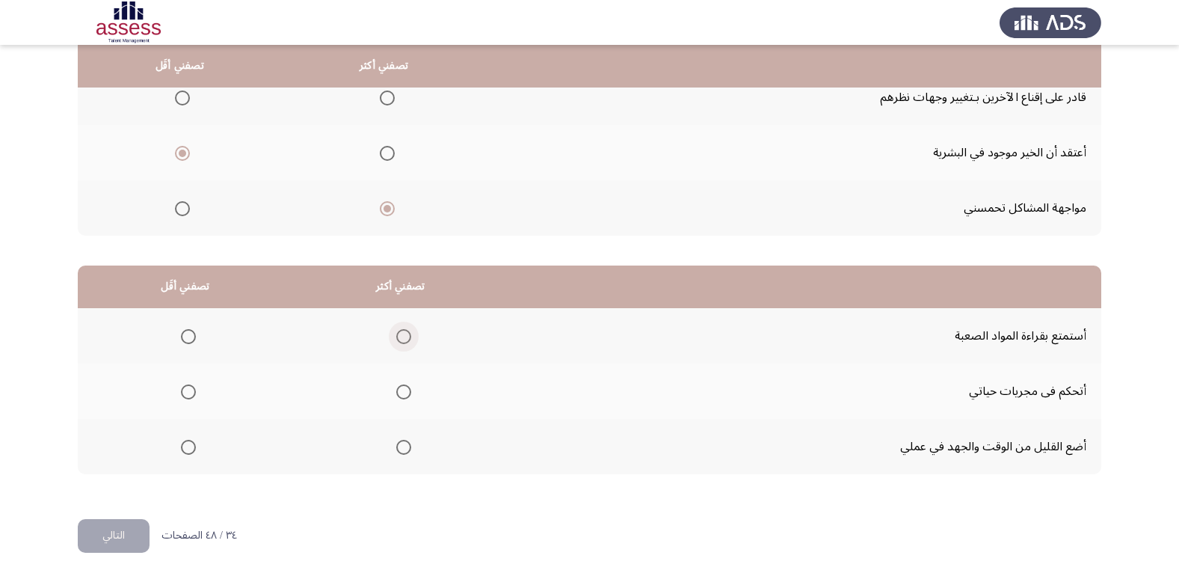
click at [403, 343] on span "Select an option" at bounding box center [403, 336] width 15 height 15
click at [403, 343] on input "Select an option" at bounding box center [403, 336] width 15 height 15
click at [188, 396] on span "Select an option" at bounding box center [188, 391] width 15 height 15
click at [188, 396] on input "Select an option" at bounding box center [188, 391] width 15 height 15
click at [138, 524] on button "التالي" at bounding box center [114, 536] width 72 height 34
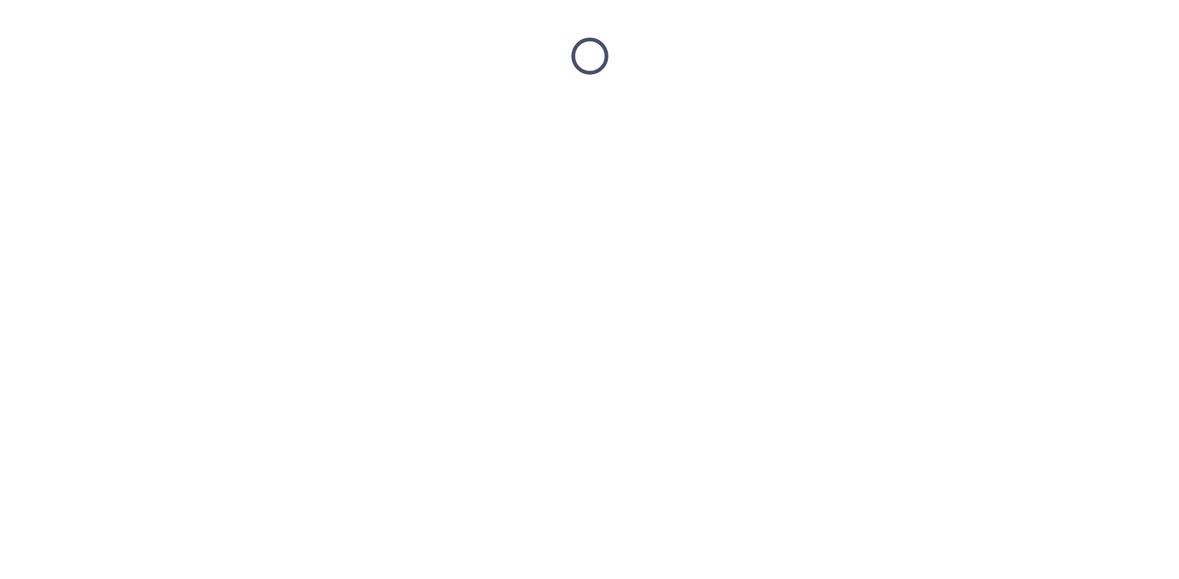
scroll to position [0, 0]
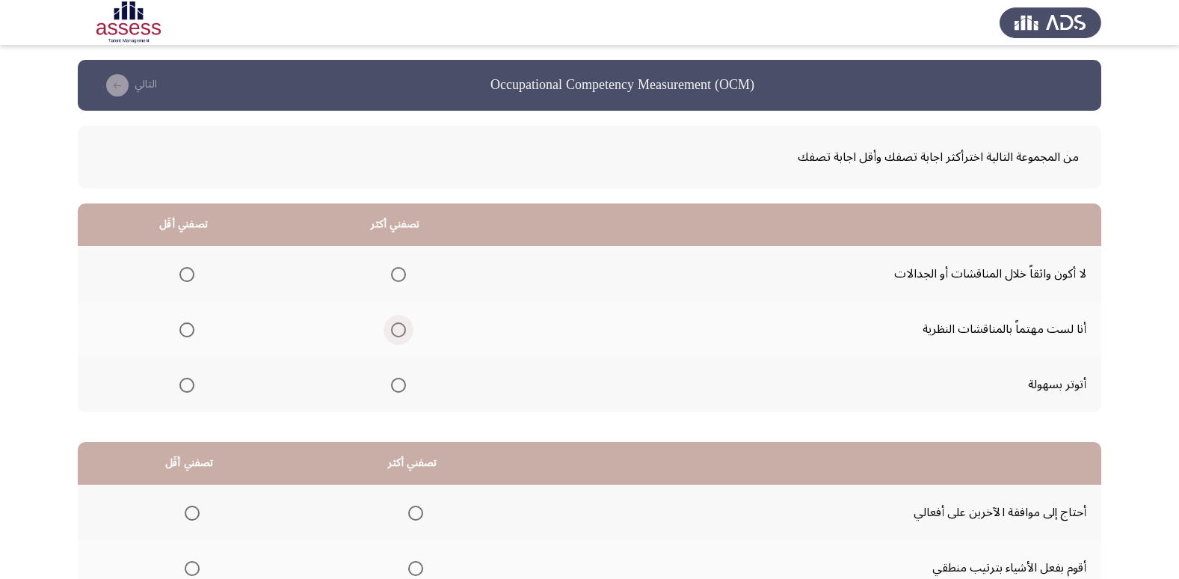
click at [392, 334] on span "Select an option" at bounding box center [398, 329] width 15 height 15
click at [392, 334] on input "Select an option" at bounding box center [398, 329] width 15 height 15
click at [183, 267] on span "Select an option" at bounding box center [186, 274] width 15 height 15
click at [183, 267] on input "Select an option" at bounding box center [186, 274] width 15 height 15
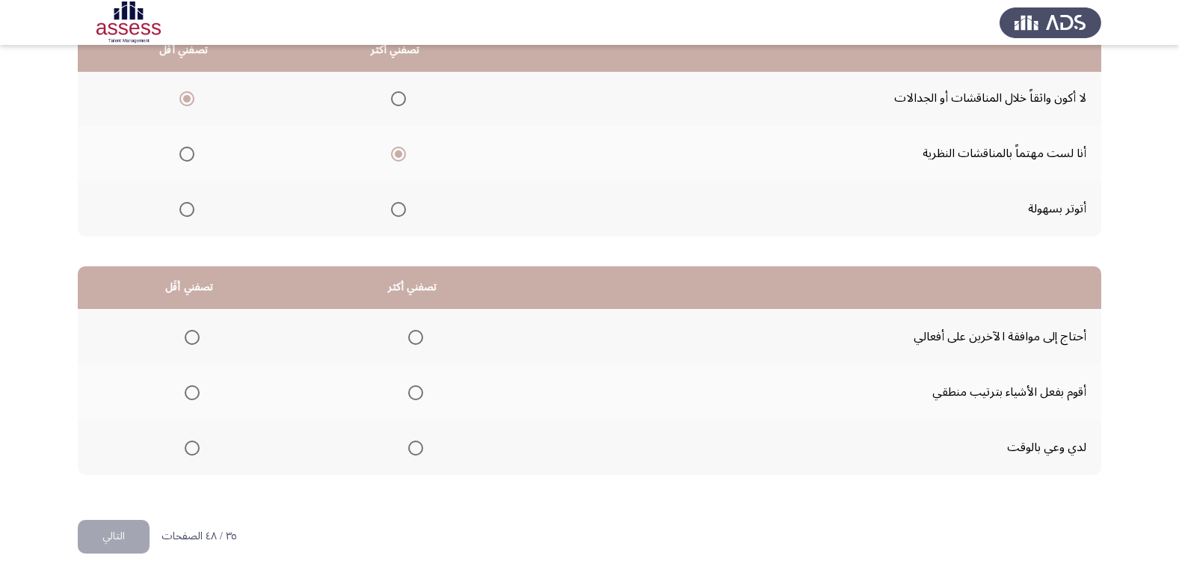
scroll to position [176, 0]
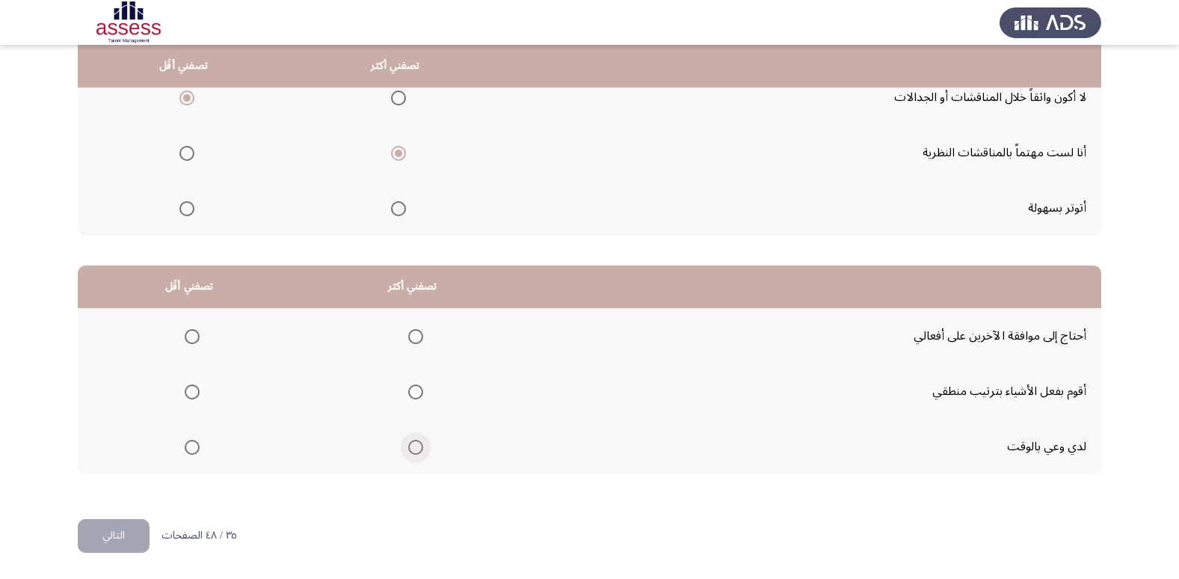
click at [413, 449] on span "Select an option" at bounding box center [415, 447] width 15 height 15
click at [413, 449] on input "Select an option" at bounding box center [415, 447] width 15 height 15
click at [188, 394] on span "Select an option" at bounding box center [192, 391] width 15 height 15
click at [188, 394] on input "Select an option" at bounding box center [192, 391] width 15 height 15
click at [124, 532] on button "التالي" at bounding box center [114, 536] width 72 height 34
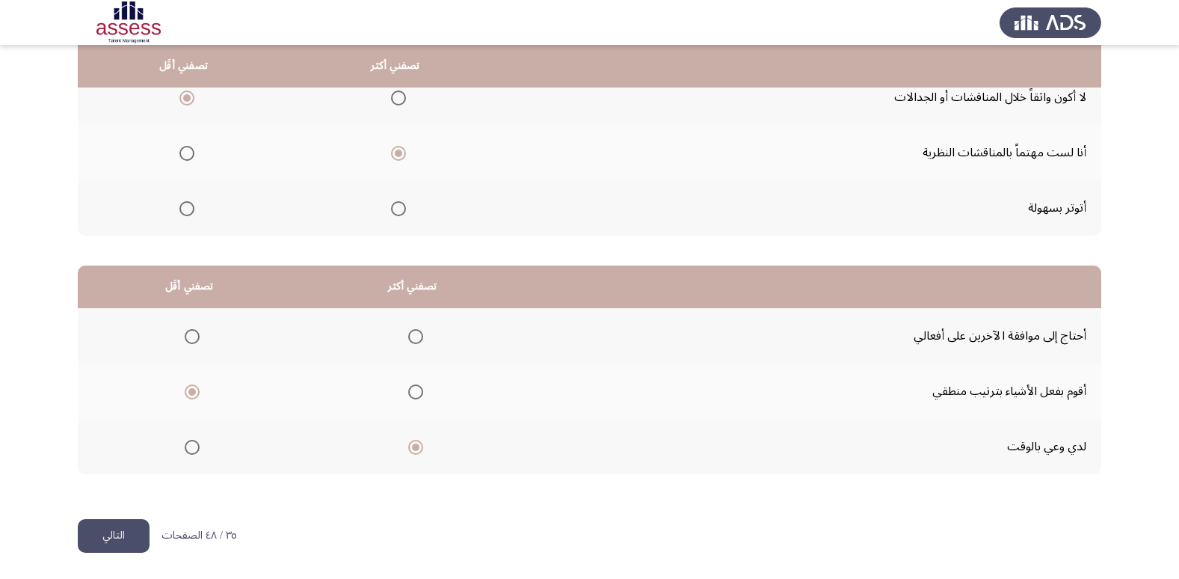
scroll to position [0, 0]
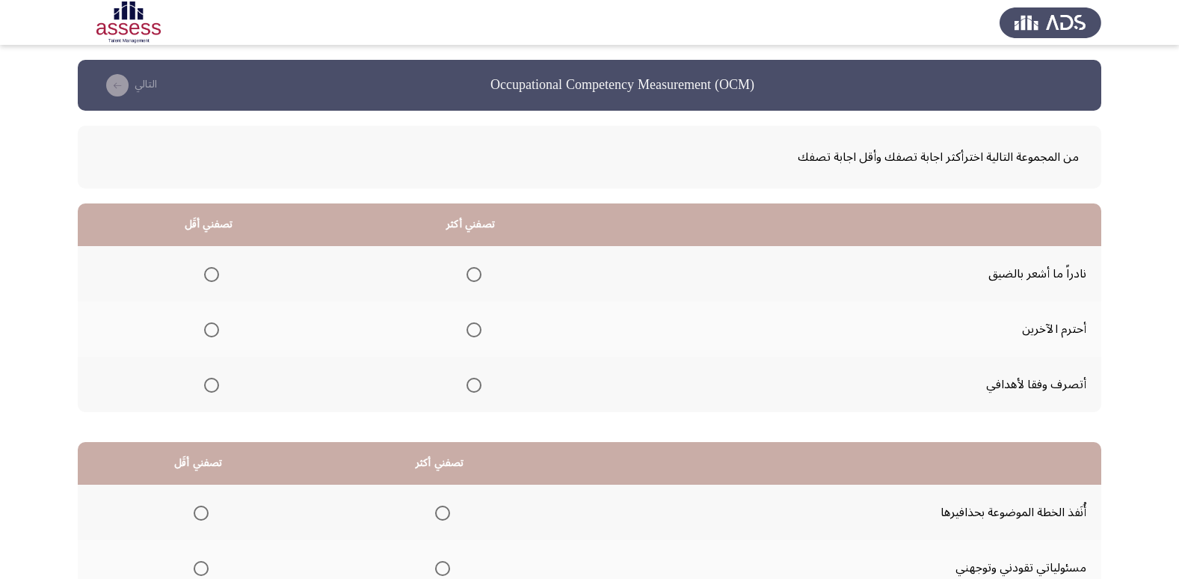
click at [469, 333] on span "Select an option" at bounding box center [474, 329] width 15 height 15
click at [469, 333] on input "Select an option" at bounding box center [474, 329] width 15 height 15
click at [200, 381] on label "Select an option" at bounding box center [208, 385] width 21 height 15
click at [204, 381] on input "Select an option" at bounding box center [211, 385] width 15 height 15
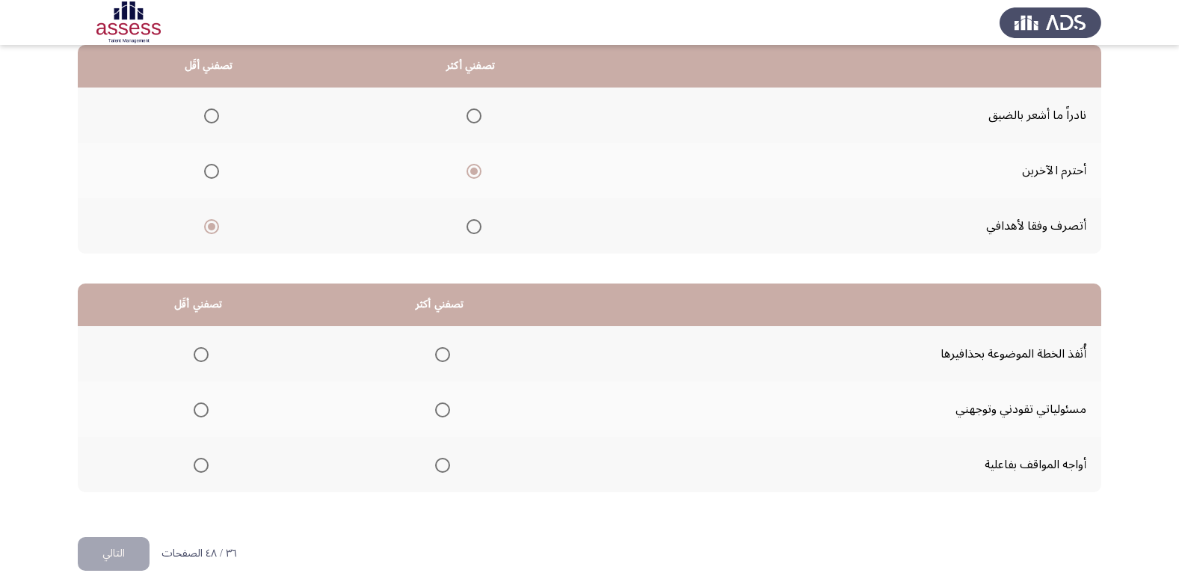
scroll to position [176, 0]
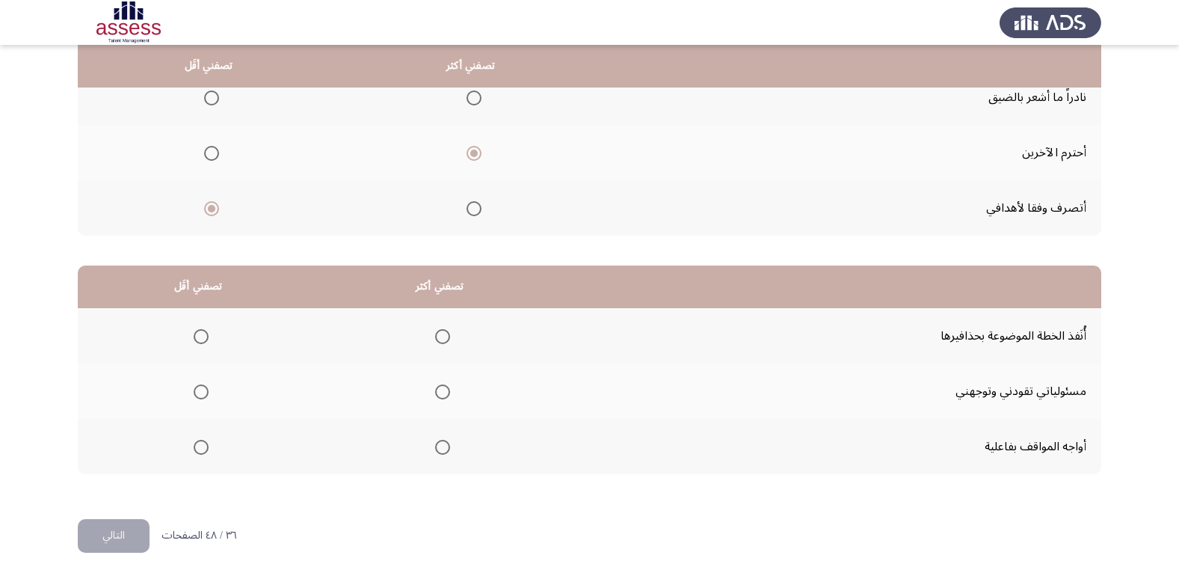
click at [443, 338] on span "Select an option" at bounding box center [442, 336] width 15 height 15
click at [443, 338] on input "Select an option" at bounding box center [442, 336] width 15 height 15
click at [198, 444] on span "Select an option" at bounding box center [201, 447] width 15 height 15
click at [198, 444] on input "Select an option" at bounding box center [201, 447] width 15 height 15
click at [123, 527] on button "التالي" at bounding box center [114, 536] width 72 height 34
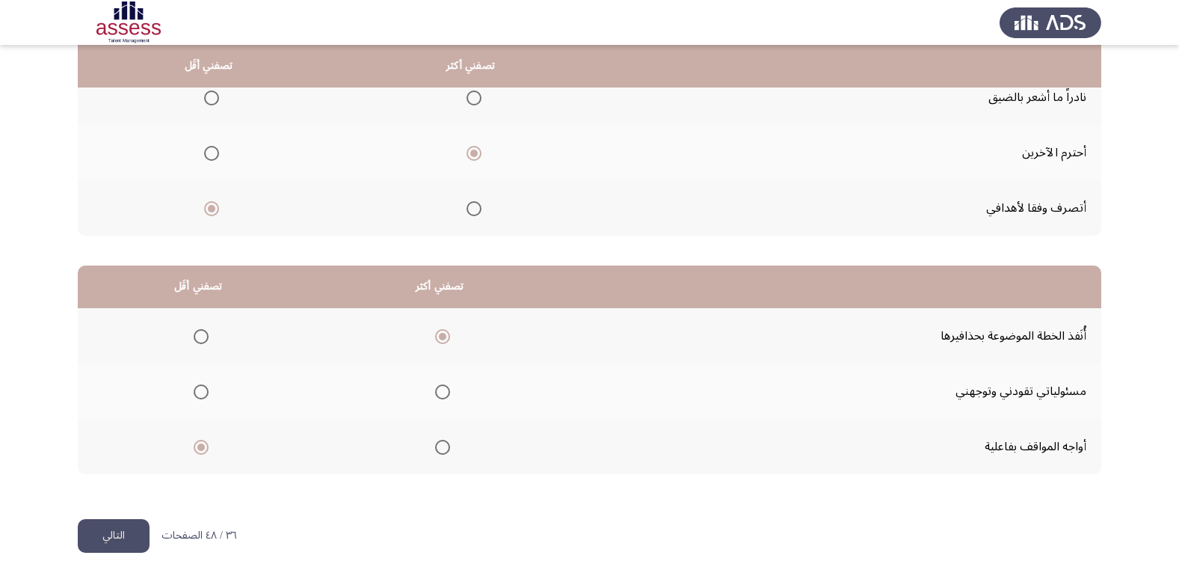
scroll to position [0, 0]
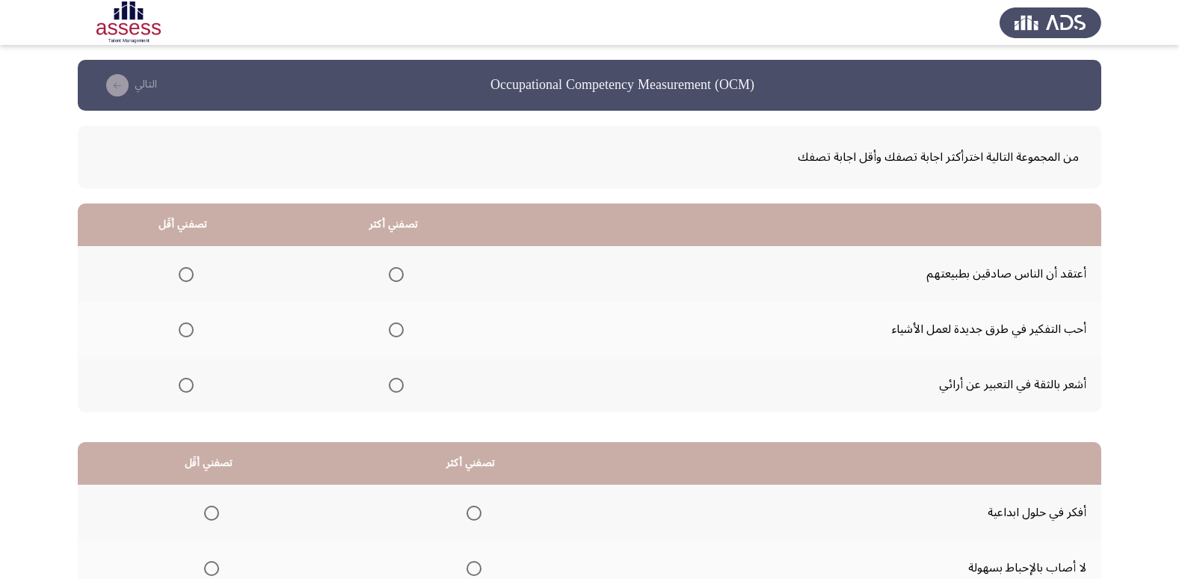
click at [397, 330] on span "Select an option" at bounding box center [396, 329] width 15 height 15
click at [397, 330] on input "Select an option" at bounding box center [396, 329] width 15 height 15
click at [188, 385] on span "Select an option" at bounding box center [186, 385] width 15 height 15
click at [188, 385] on input "Select an option" at bounding box center [186, 385] width 15 height 15
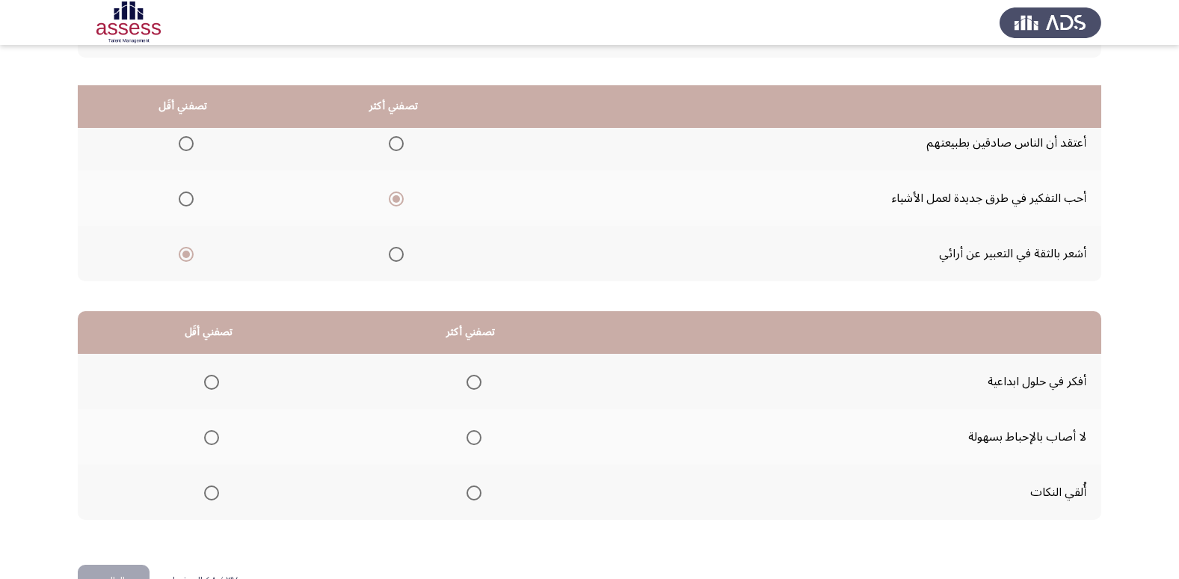
scroll to position [176, 0]
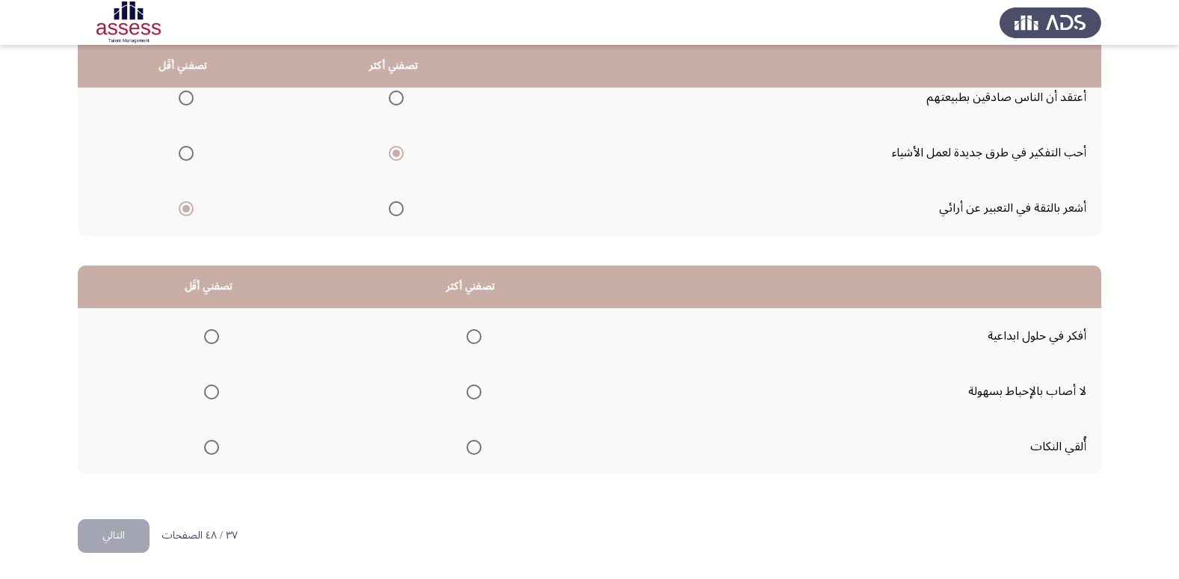
click at [468, 335] on span "Select an option" at bounding box center [474, 336] width 15 height 15
click at [468, 335] on input "Select an option" at bounding box center [474, 336] width 15 height 15
click at [209, 392] on span "Select an option" at bounding box center [211, 391] width 15 height 15
click at [209, 392] on input "Select an option" at bounding box center [211, 391] width 15 height 15
click at [111, 526] on button "التالي" at bounding box center [114, 536] width 72 height 34
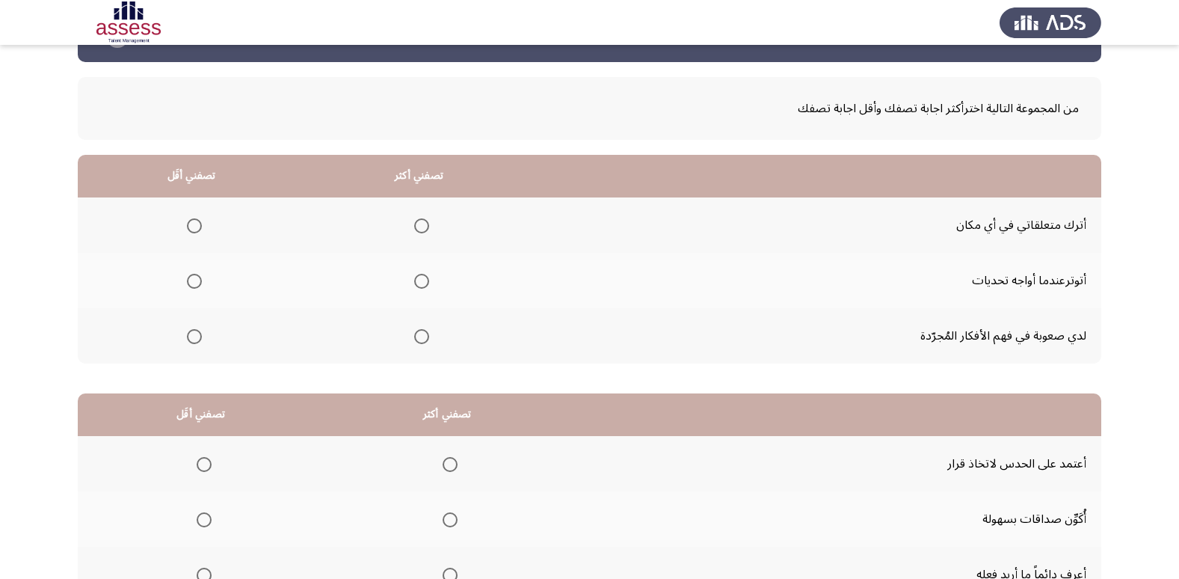
scroll to position [75, 0]
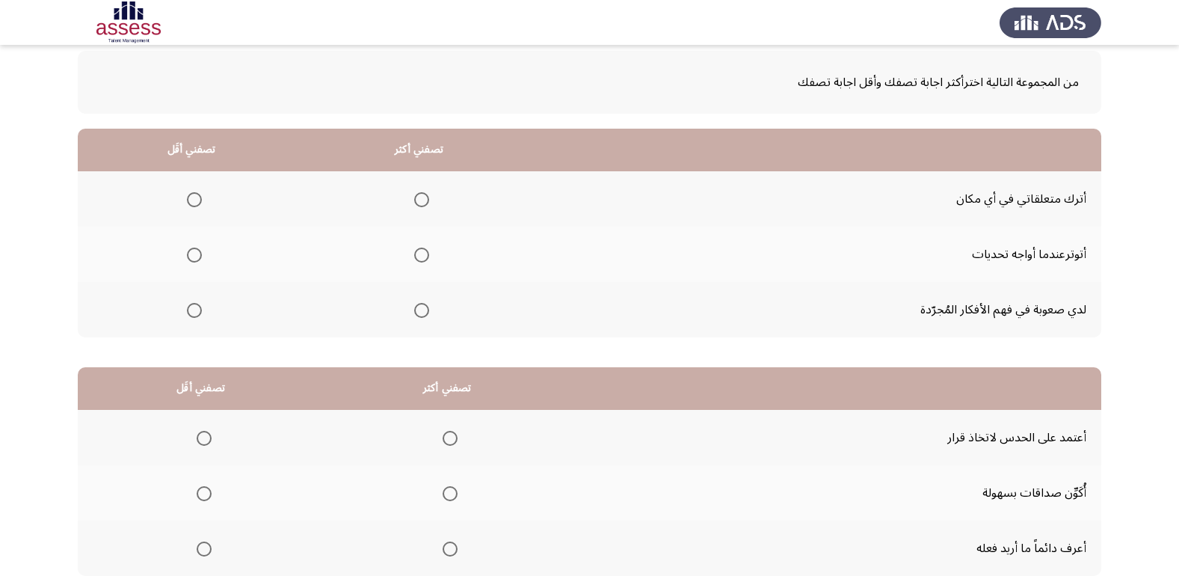
click at [196, 259] on span "Select an option" at bounding box center [194, 254] width 15 height 15
click at [196, 259] on input "Select an option" at bounding box center [194, 254] width 15 height 15
click at [190, 312] on span "Select an option" at bounding box center [194, 310] width 15 height 15
click at [190, 312] on input "Select an option" at bounding box center [194, 310] width 15 height 15
click at [191, 203] on span "Select an option" at bounding box center [194, 199] width 15 height 15
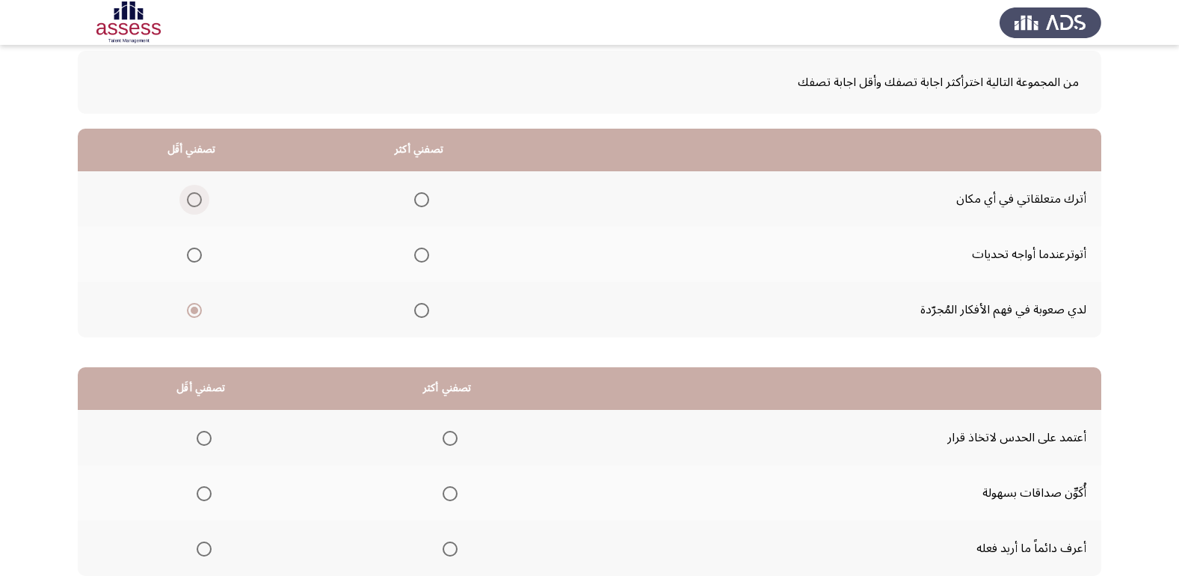
click at [191, 203] on input "Select an option" at bounding box center [194, 199] width 15 height 15
click at [415, 310] on span "Select an option" at bounding box center [421, 310] width 15 height 15
click at [415, 310] on input "Select an option" at bounding box center [421, 310] width 15 height 15
click at [419, 261] on span "Select an option" at bounding box center [421, 254] width 15 height 15
click at [419, 261] on input "Select an option" at bounding box center [421, 254] width 15 height 15
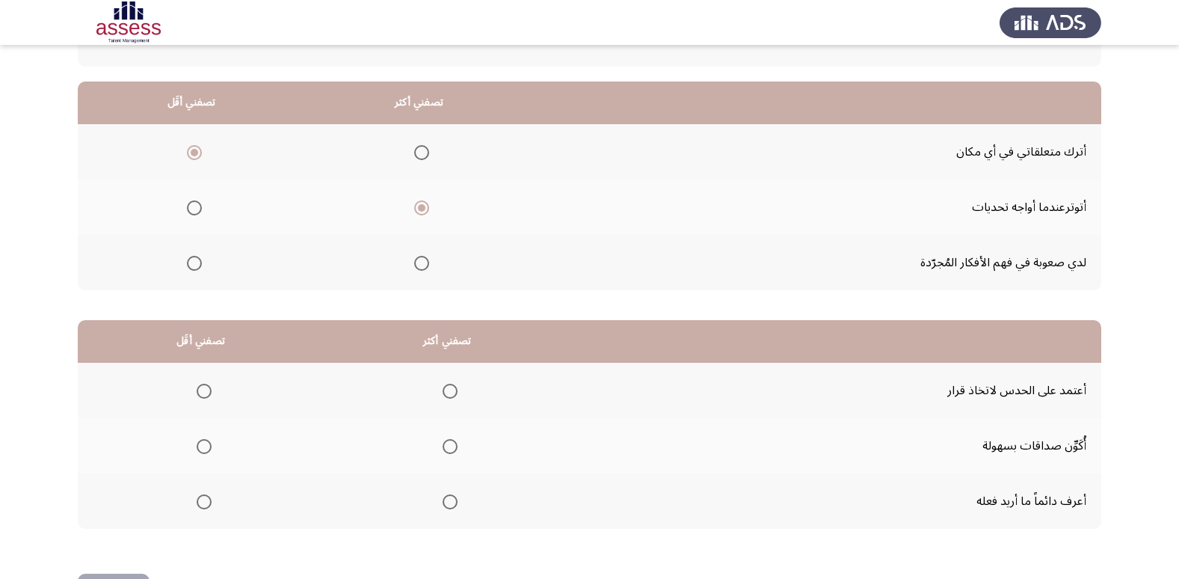
scroll to position [176, 0]
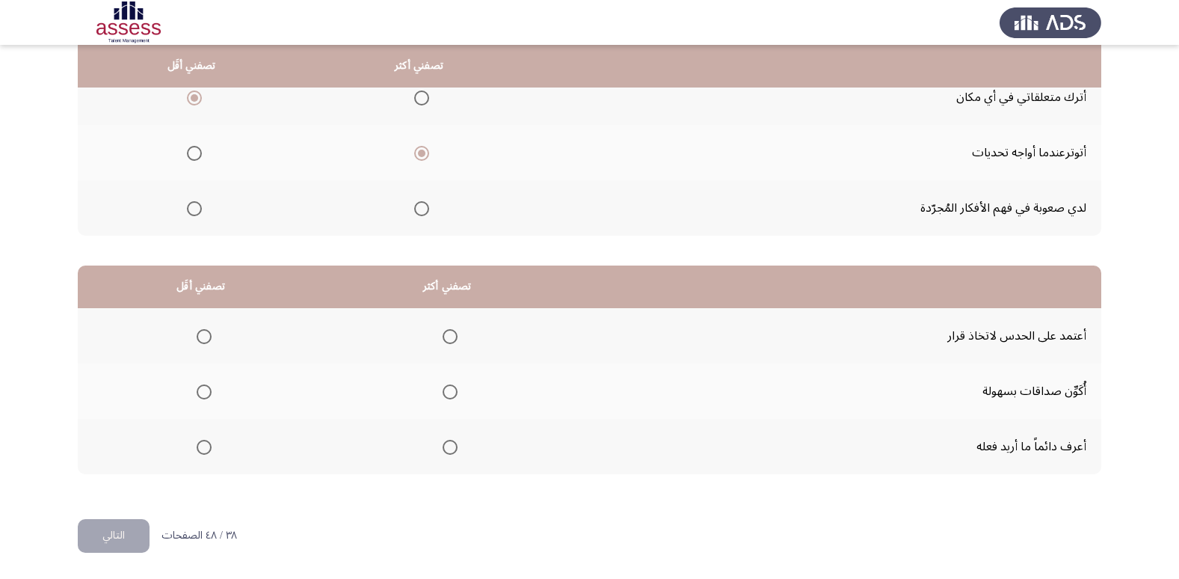
click at [453, 443] on span "Select an option" at bounding box center [450, 447] width 15 height 15
click at [453, 443] on input "Select an option" at bounding box center [450, 447] width 15 height 15
click at [197, 394] on span "Select an option" at bounding box center [204, 391] width 15 height 15
click at [197, 394] on input "Select an option" at bounding box center [204, 391] width 15 height 15
click at [125, 542] on button "التالي" at bounding box center [114, 536] width 72 height 34
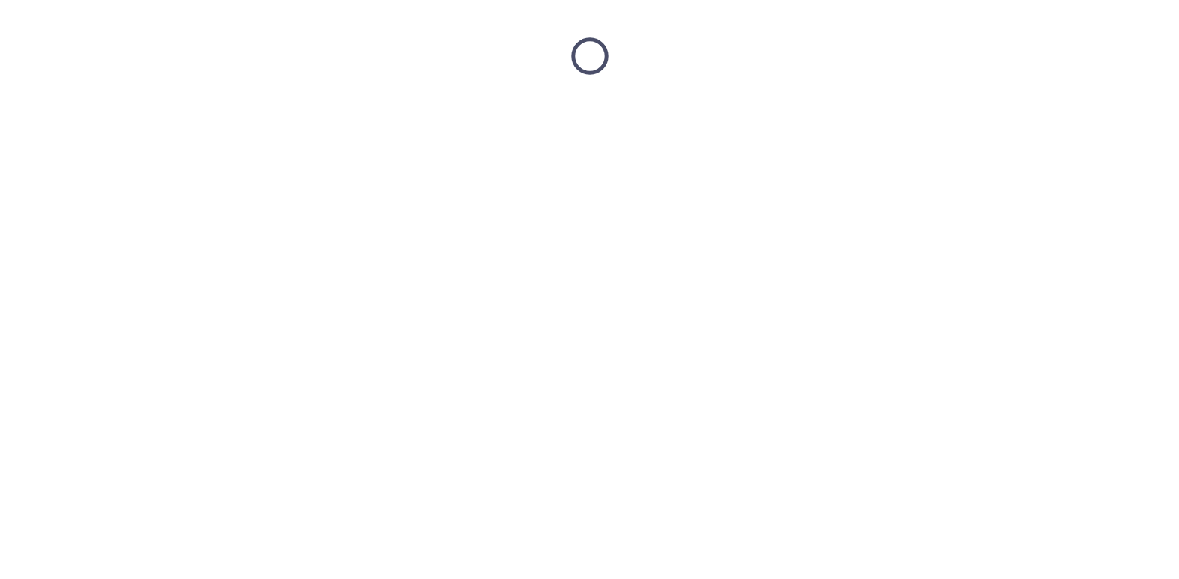
scroll to position [0, 0]
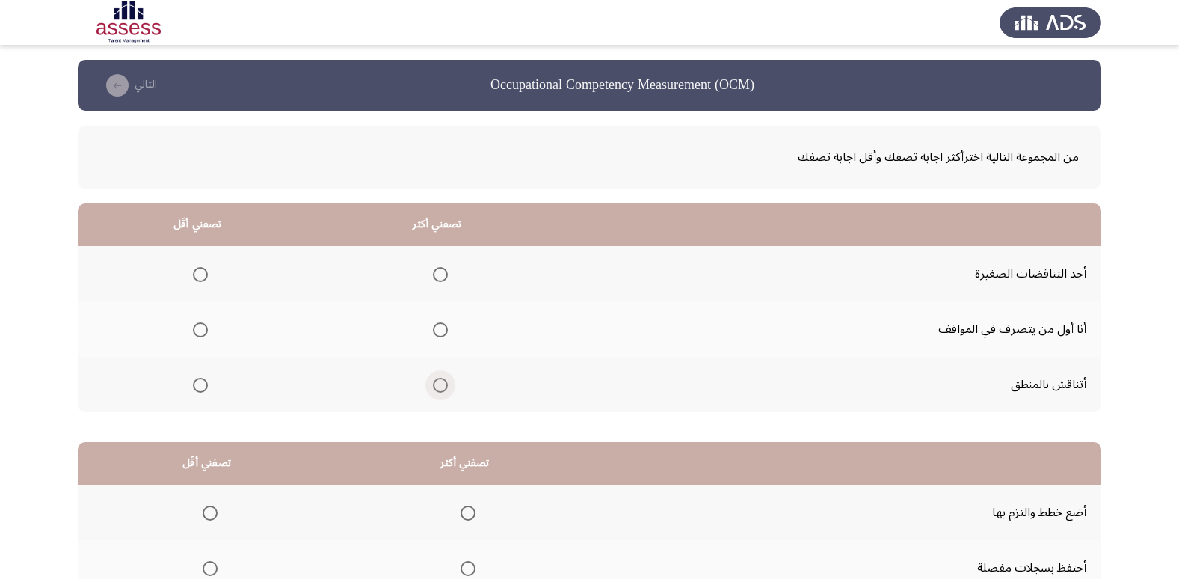
click at [435, 381] on span "Select an option" at bounding box center [440, 385] width 15 height 15
click at [435, 381] on input "Select an option" at bounding box center [440, 385] width 15 height 15
click at [197, 273] on span "Select an option" at bounding box center [200, 274] width 15 height 15
click at [197, 273] on input "Select an option" at bounding box center [200, 274] width 15 height 15
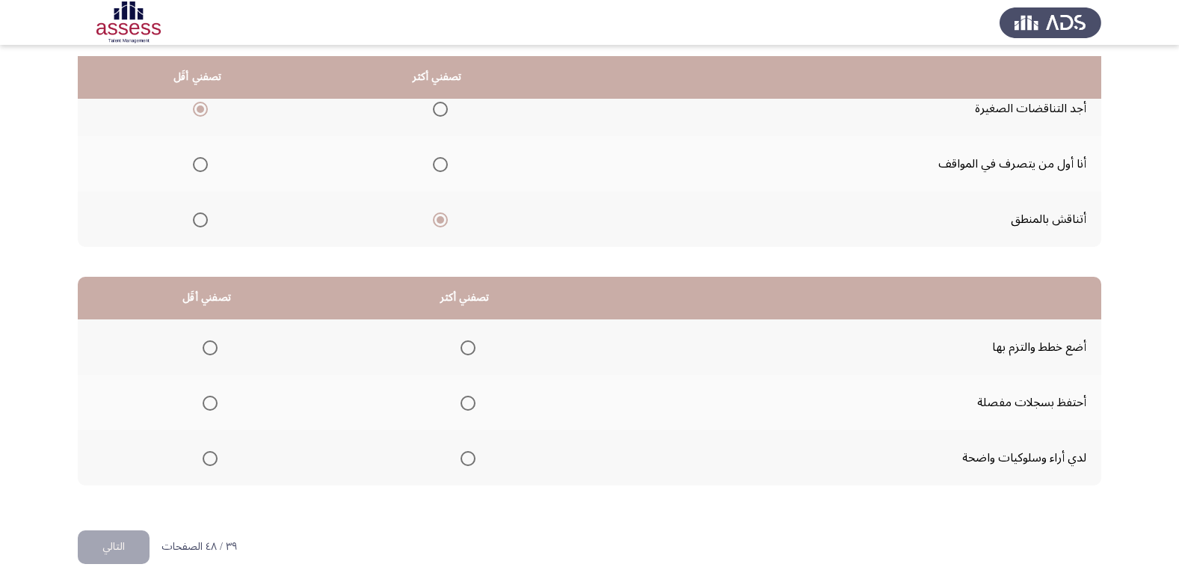
scroll to position [176, 0]
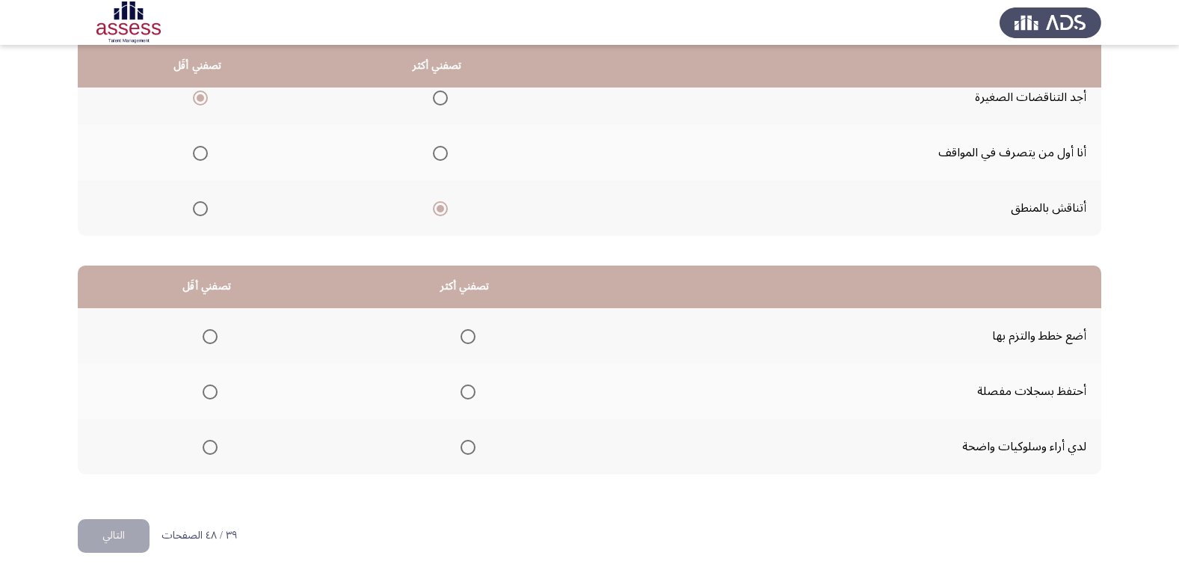
click at [461, 448] on span "Select an option" at bounding box center [468, 447] width 15 height 15
click at [461, 448] on input "Select an option" at bounding box center [468, 447] width 15 height 15
click at [213, 392] on span "Select an option" at bounding box center [210, 391] width 15 height 15
click at [213, 392] on input "Select an option" at bounding box center [210, 391] width 15 height 15
click at [141, 528] on button "التالي" at bounding box center [114, 536] width 72 height 34
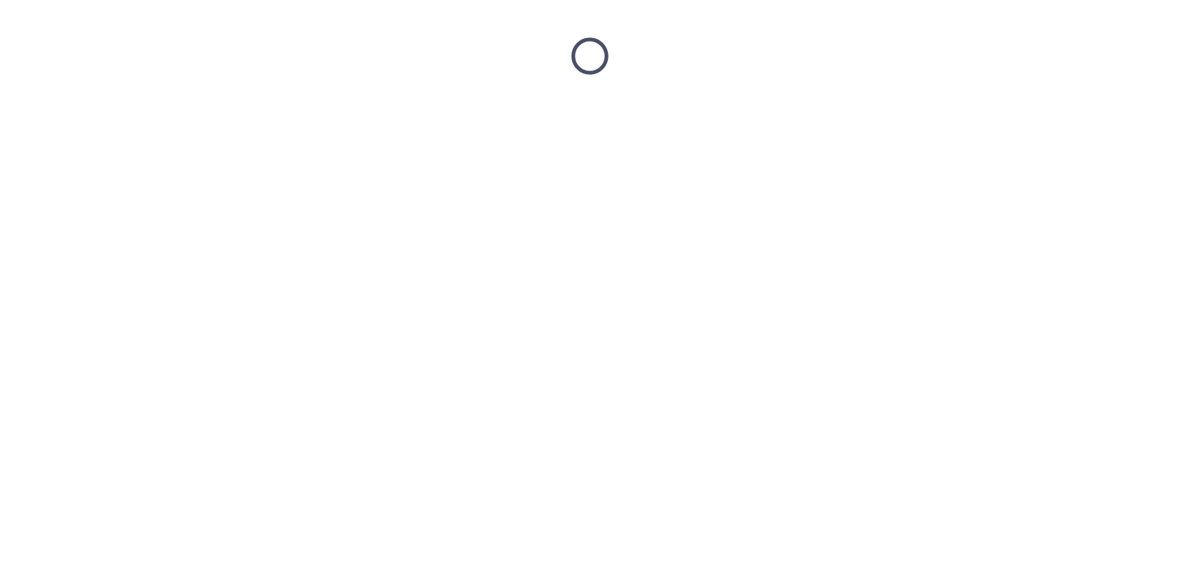
scroll to position [0, 0]
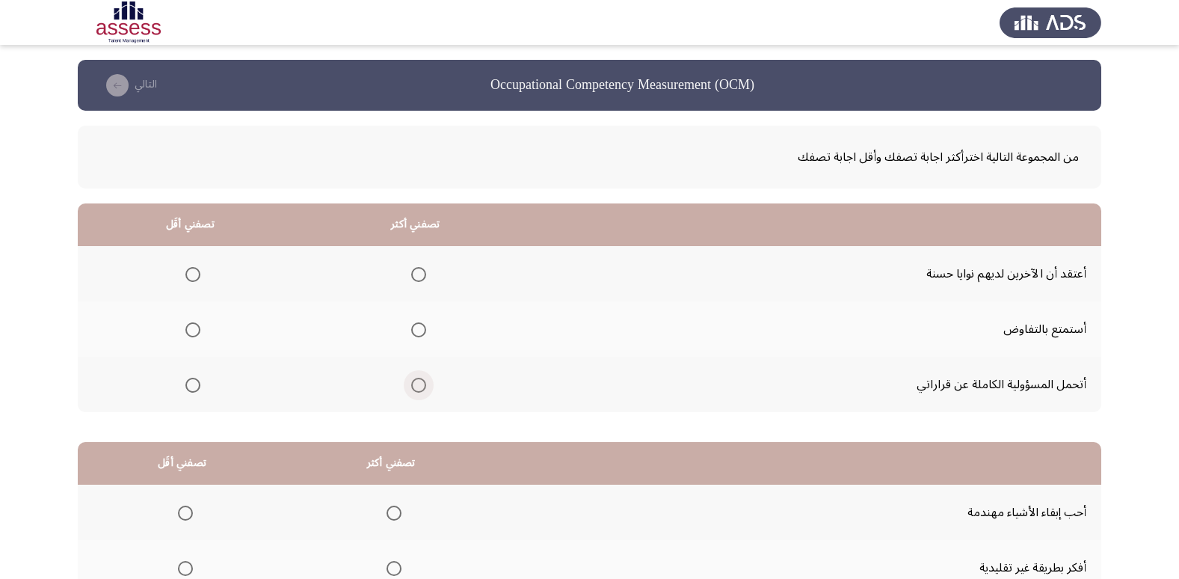
click at [407, 384] on label "Select an option" at bounding box center [415, 385] width 21 height 15
click at [411, 384] on input "Select an option" at bounding box center [418, 385] width 15 height 15
click at [193, 332] on span "Select an option" at bounding box center [192, 329] width 15 height 15
click at [193, 332] on input "Select an option" at bounding box center [192, 329] width 15 height 15
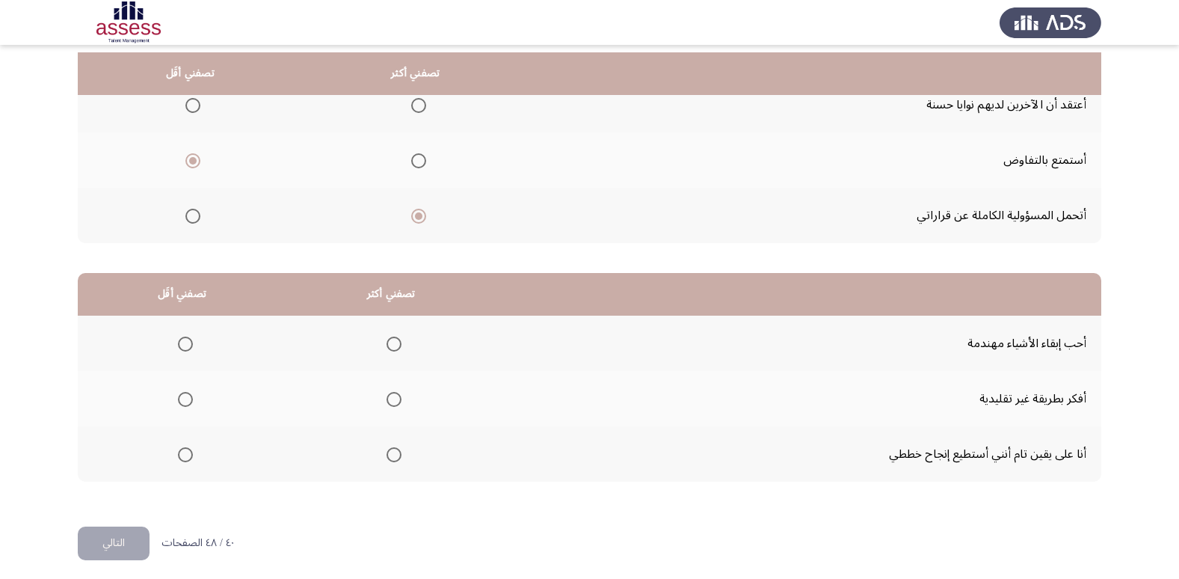
scroll to position [176, 0]
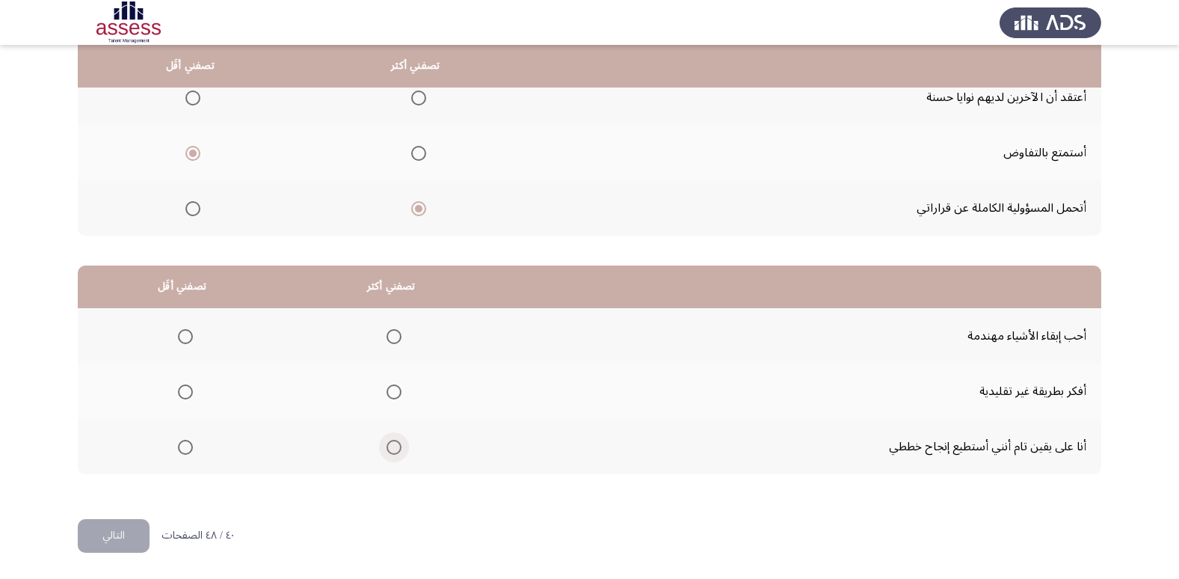
click at [387, 446] on span "Select an option" at bounding box center [394, 447] width 15 height 15
click at [387, 446] on input "Select an option" at bounding box center [394, 447] width 15 height 15
click at [181, 396] on span "Select an option" at bounding box center [185, 391] width 15 height 15
click at [181, 396] on input "Select an option" at bounding box center [185, 391] width 15 height 15
click at [98, 538] on button "التالي" at bounding box center [114, 536] width 72 height 34
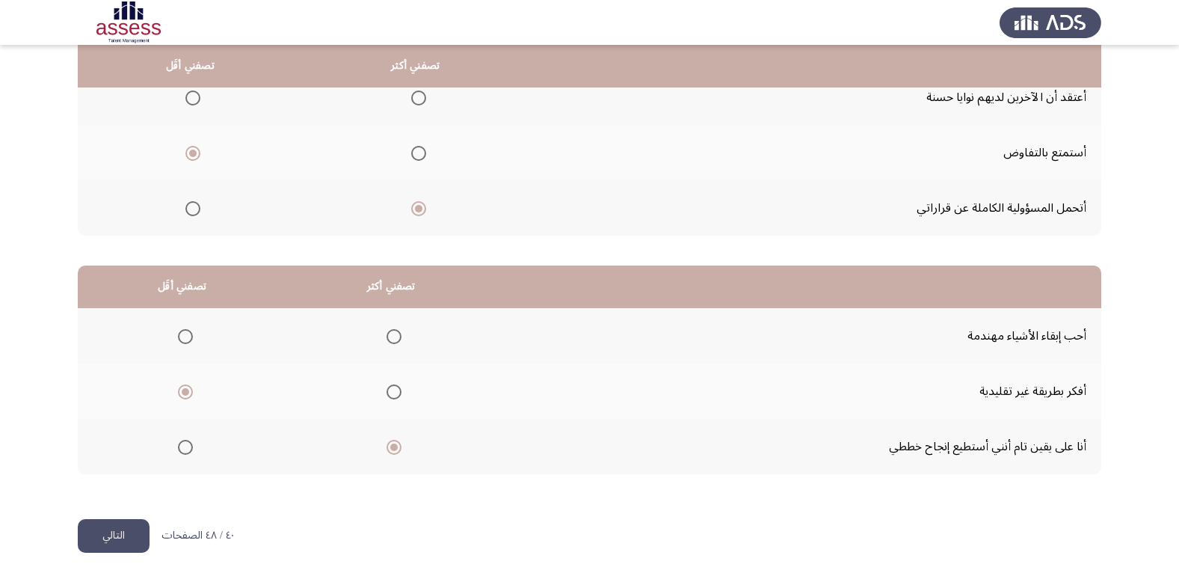
scroll to position [0, 0]
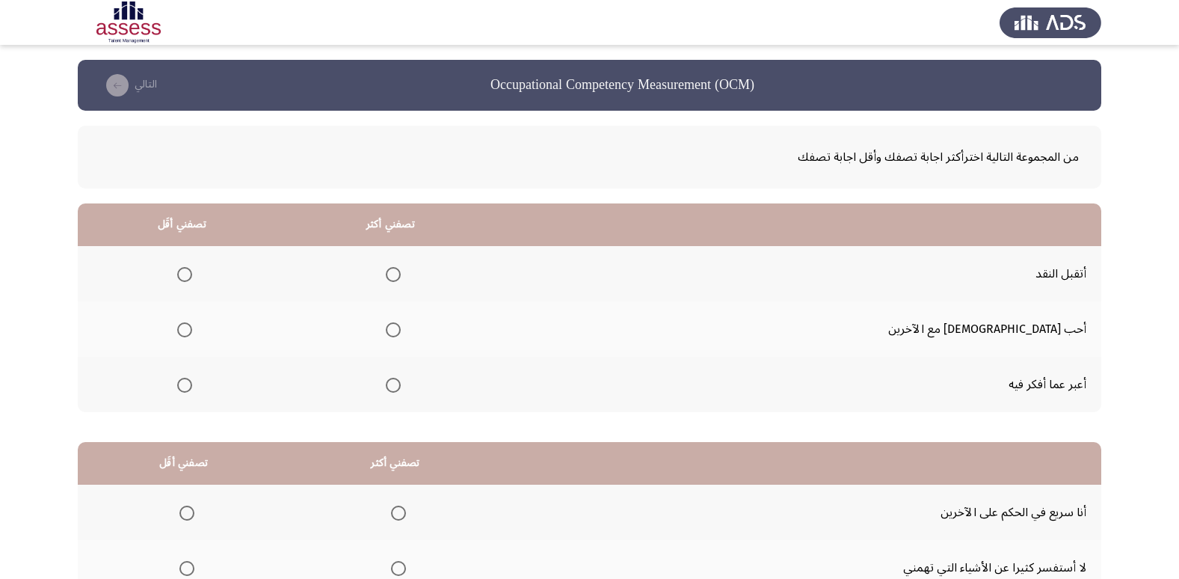
click at [401, 274] on span "Select an option" at bounding box center [393, 274] width 15 height 15
click at [401, 274] on input "Select an option" at bounding box center [393, 274] width 15 height 15
click at [192, 383] on span "Select an option" at bounding box center [184, 385] width 15 height 15
click at [192, 383] on input "Select an option" at bounding box center [184, 385] width 15 height 15
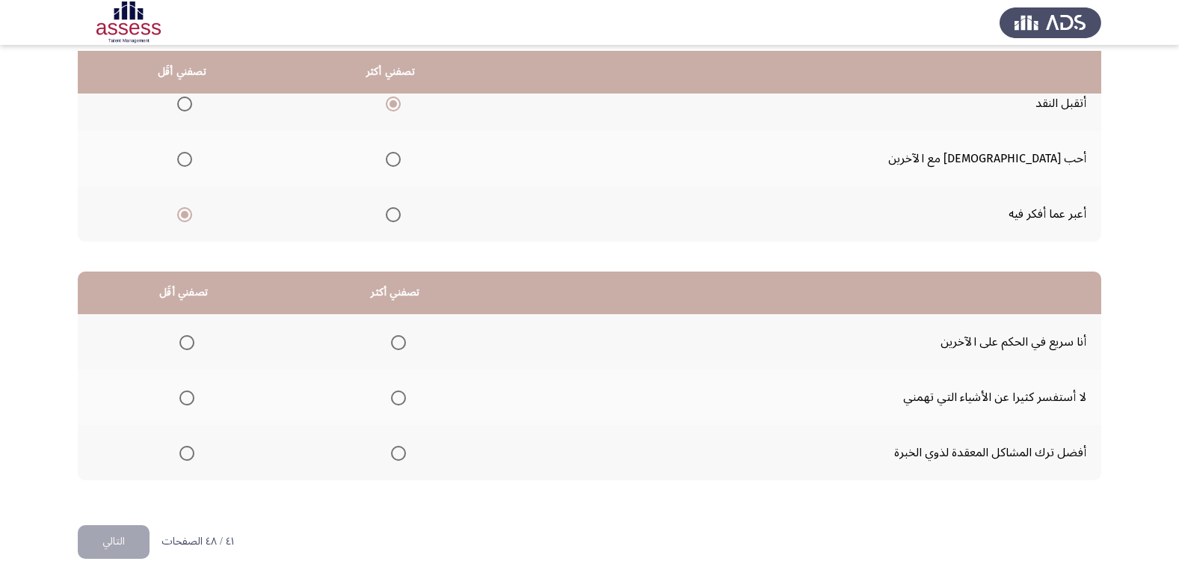
scroll to position [176, 0]
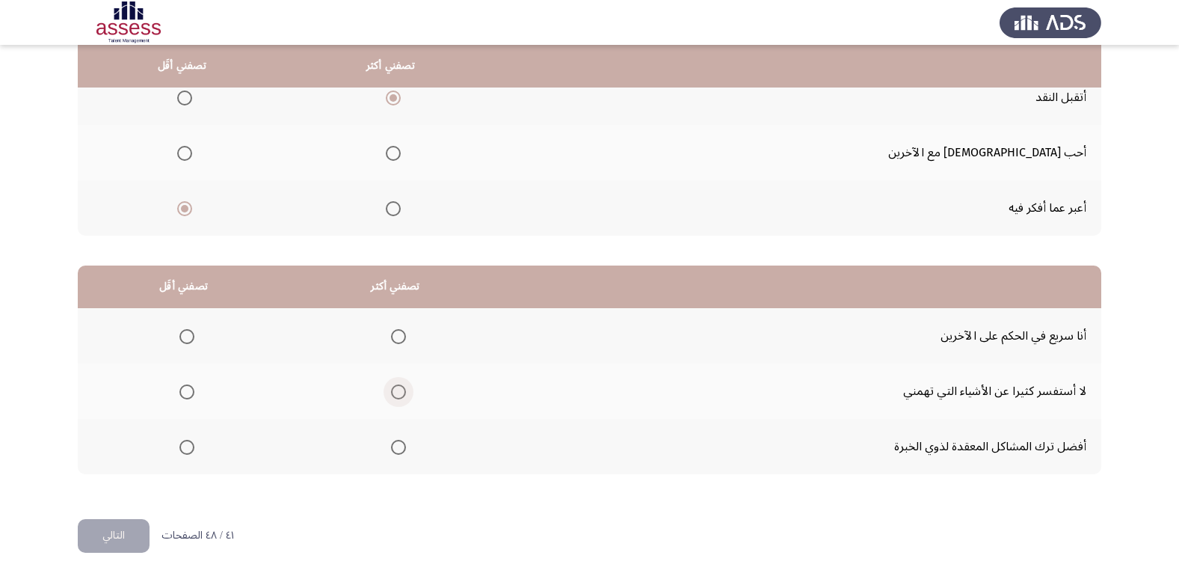
click at [398, 398] on span "Select an option" at bounding box center [398, 391] width 15 height 15
click at [398, 398] on input "Select an option" at bounding box center [398, 391] width 15 height 15
click at [193, 453] on span "Select an option" at bounding box center [186, 447] width 15 height 15
click at [193, 453] on input "Select an option" at bounding box center [186, 447] width 15 height 15
click at [121, 534] on button "التالي" at bounding box center [114, 536] width 72 height 34
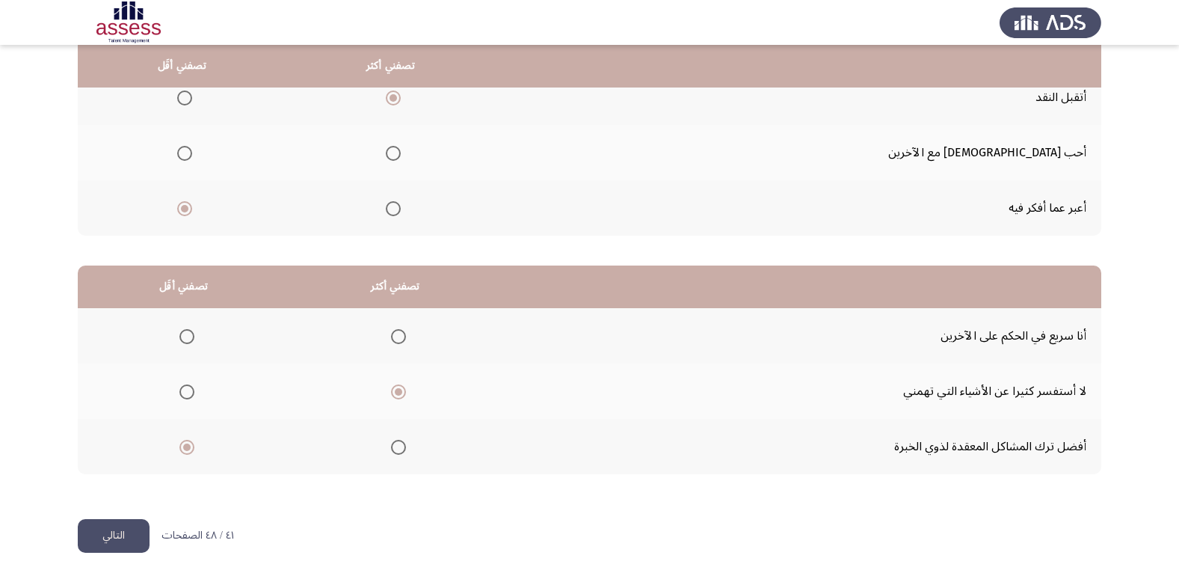
scroll to position [0, 0]
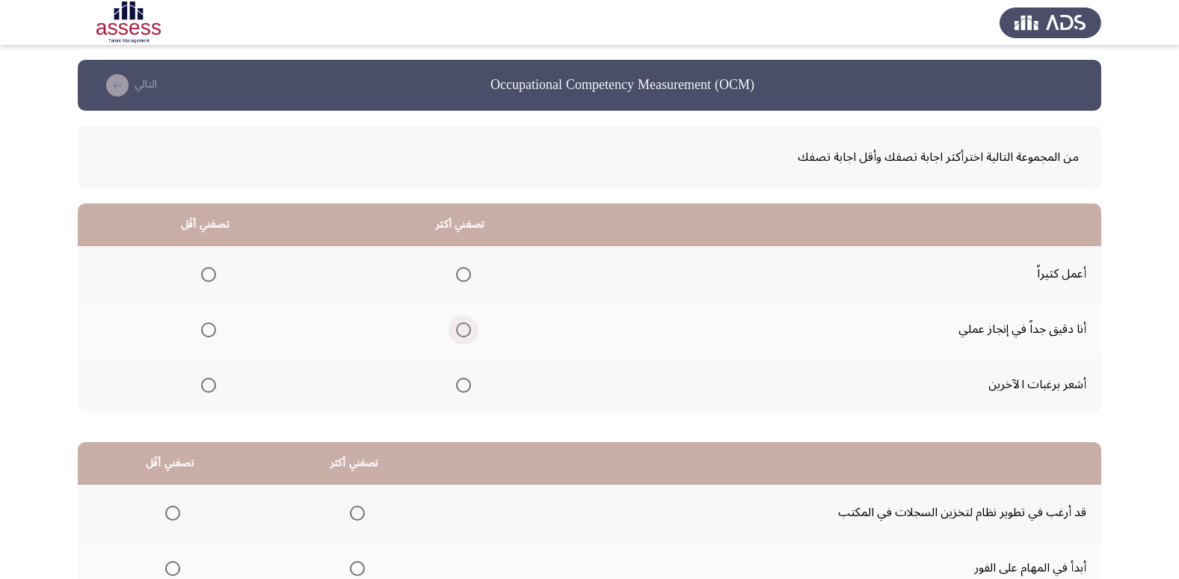
click at [464, 330] on span "Select an option" at bounding box center [464, 330] width 0 height 0
click at [460, 330] on input "Select an option" at bounding box center [463, 329] width 15 height 15
click at [208, 381] on span "Select an option" at bounding box center [208, 385] width 15 height 15
click at [208, 381] on input "Select an option" at bounding box center [208, 385] width 15 height 15
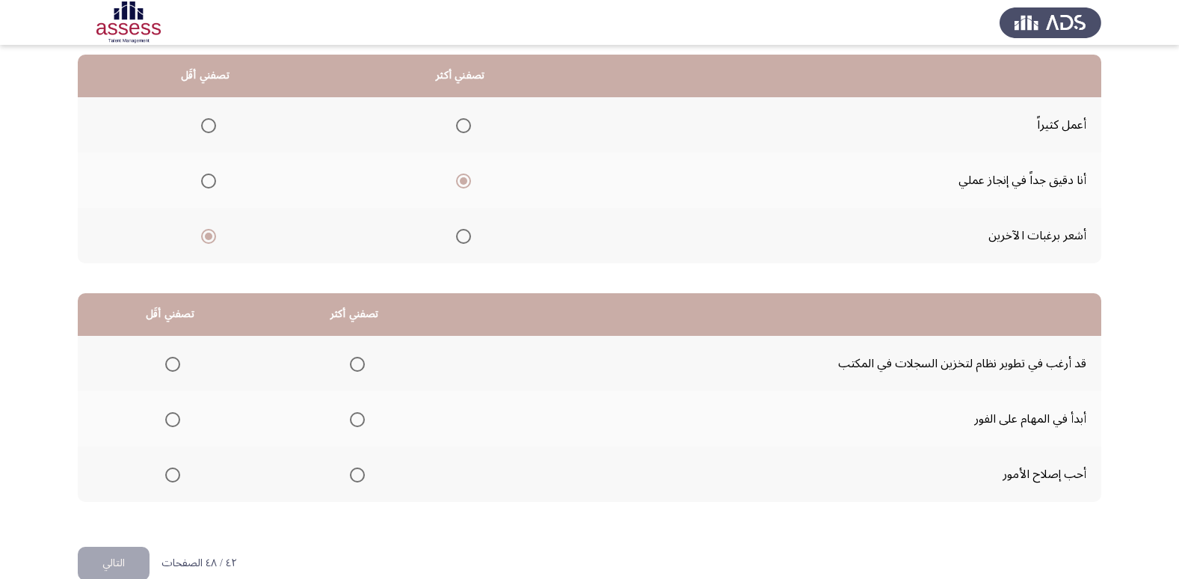
scroll to position [176, 0]
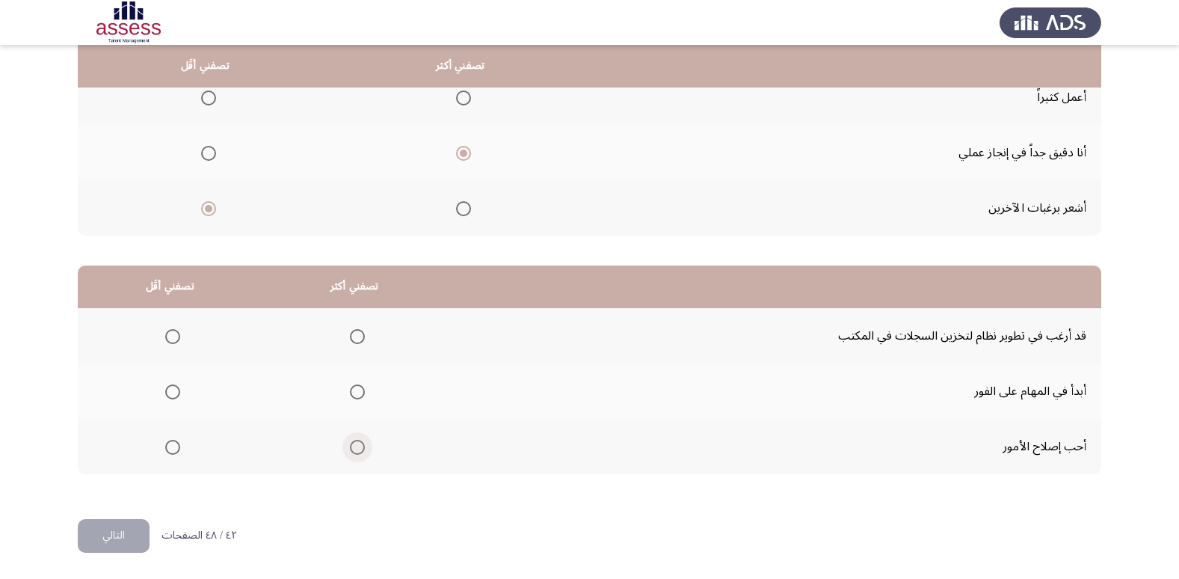
click at [355, 448] on span "Select an option" at bounding box center [357, 447] width 15 height 15
click at [355, 448] on input "Select an option" at bounding box center [357, 447] width 15 height 15
click at [175, 333] on span "Select an option" at bounding box center [172, 336] width 15 height 15
click at [175, 333] on input "Select an option" at bounding box center [172, 336] width 15 height 15
click at [142, 529] on button "التالي" at bounding box center [114, 536] width 72 height 34
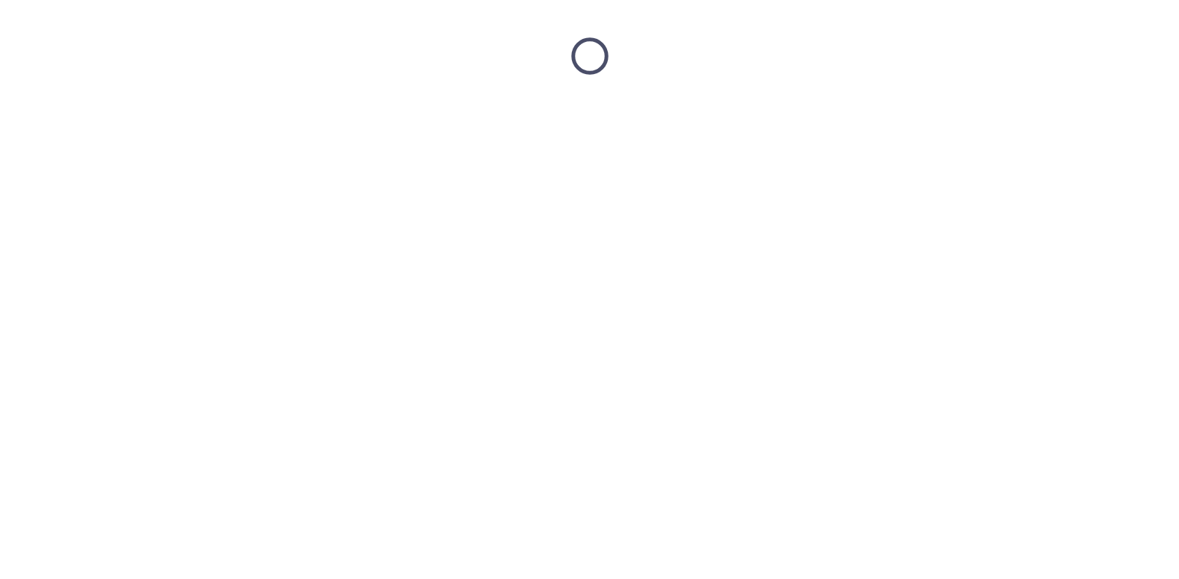
scroll to position [0, 0]
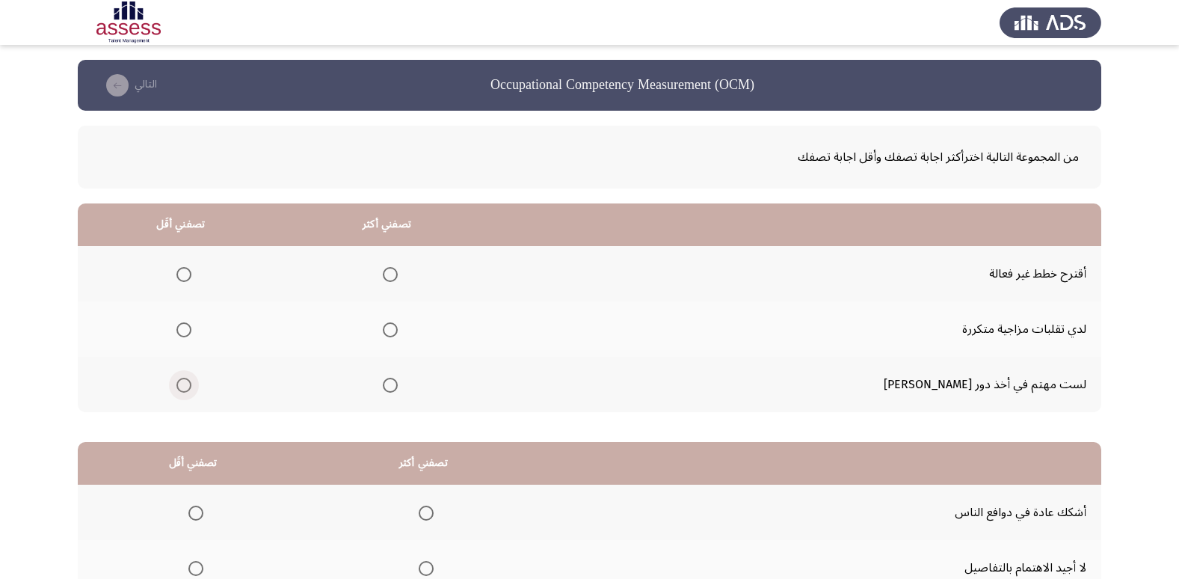
click at [191, 384] on span "Select an option" at bounding box center [183, 385] width 15 height 15
click at [191, 384] on input "Select an option" at bounding box center [183, 385] width 15 height 15
click at [446, 274] on th at bounding box center [387, 273] width 206 height 55
click at [398, 334] on span "Select an option" at bounding box center [390, 329] width 15 height 15
click at [398, 334] on input "Select an option" at bounding box center [390, 329] width 15 height 15
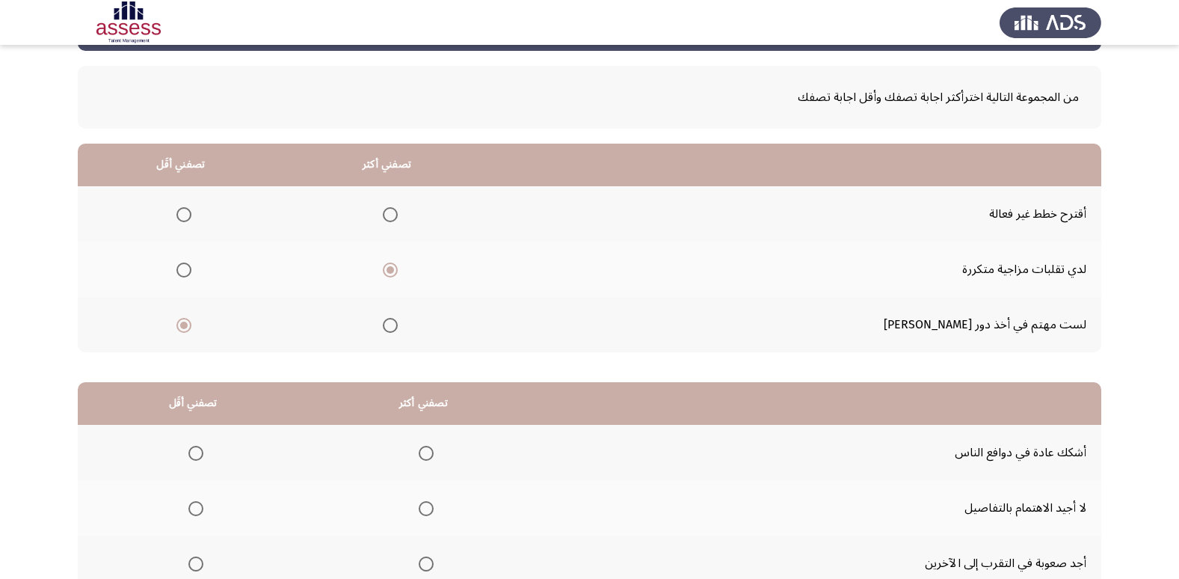
scroll to position [176, 0]
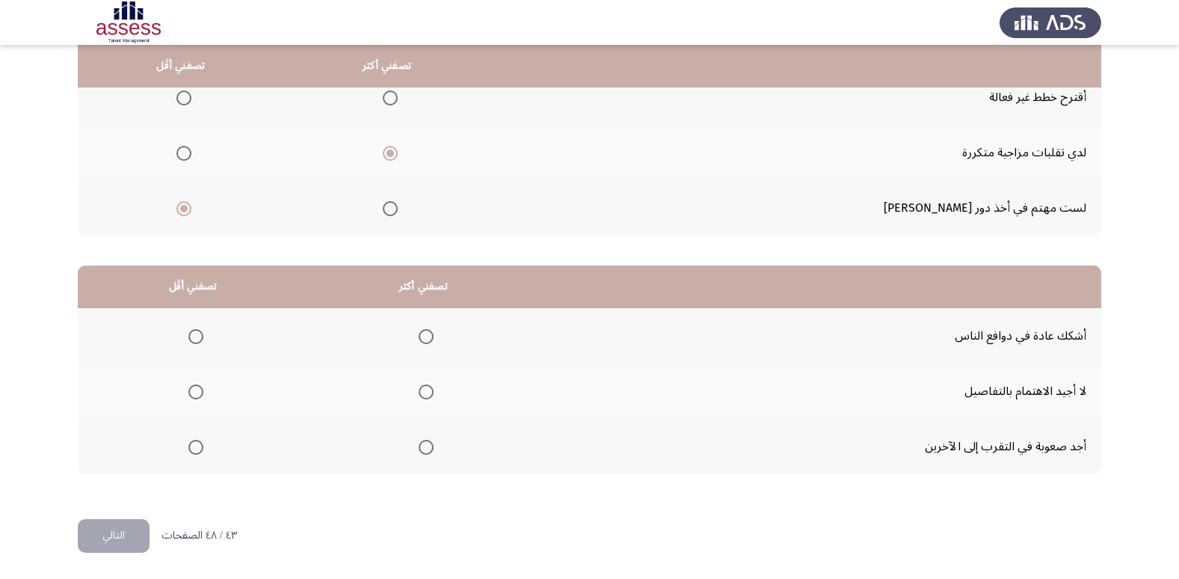
click at [422, 447] on span "Select an option" at bounding box center [426, 447] width 15 height 15
click at [422, 447] on input "Select an option" at bounding box center [426, 447] width 15 height 15
click at [202, 387] on span "Select an option" at bounding box center [195, 391] width 15 height 15
click at [202, 387] on input "Select an option" at bounding box center [195, 391] width 15 height 15
click at [133, 529] on button "التالي" at bounding box center [114, 536] width 72 height 34
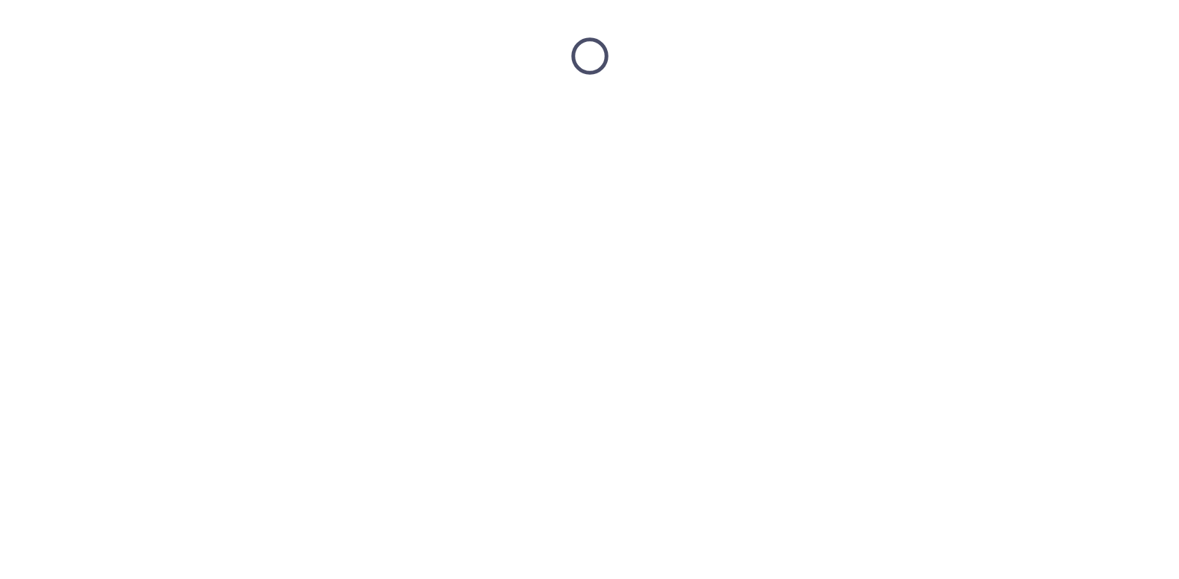
scroll to position [0, 0]
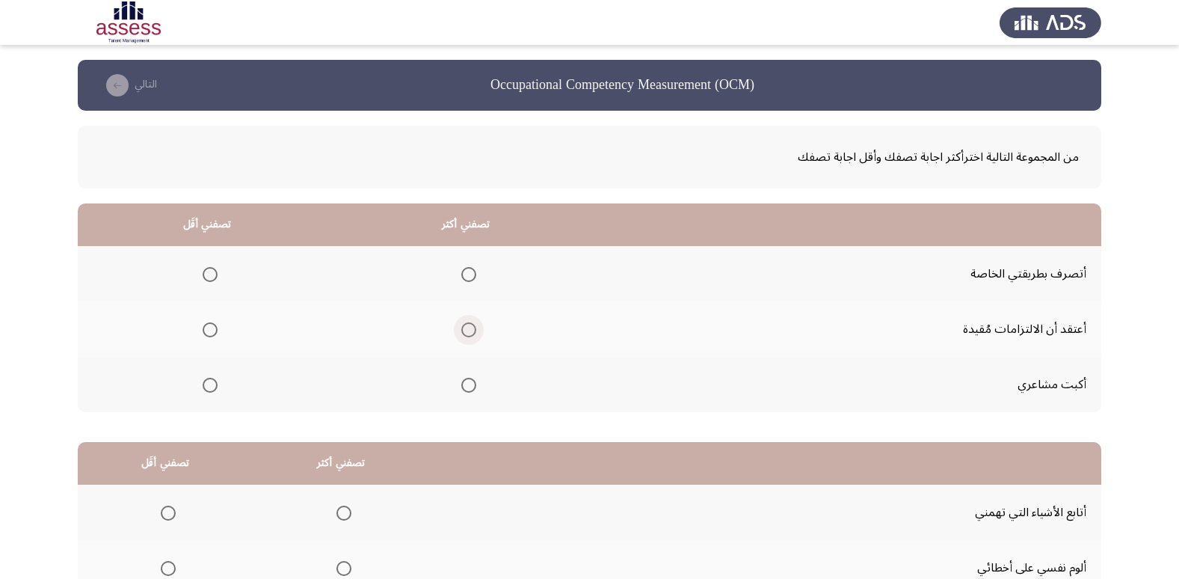
click at [465, 326] on span "Select an option" at bounding box center [468, 329] width 15 height 15
click at [465, 326] on input "Select an option" at bounding box center [468, 329] width 15 height 15
click at [211, 274] on span "Select an option" at bounding box center [210, 274] width 15 height 15
click at [211, 274] on input "Select an option" at bounding box center [210, 274] width 15 height 15
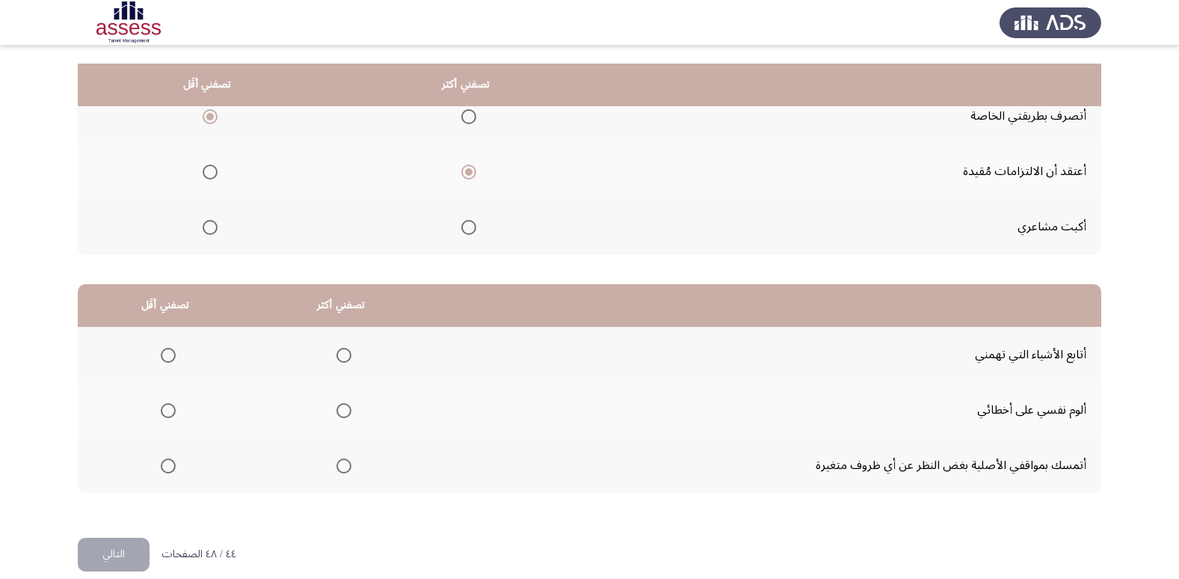
scroll to position [176, 0]
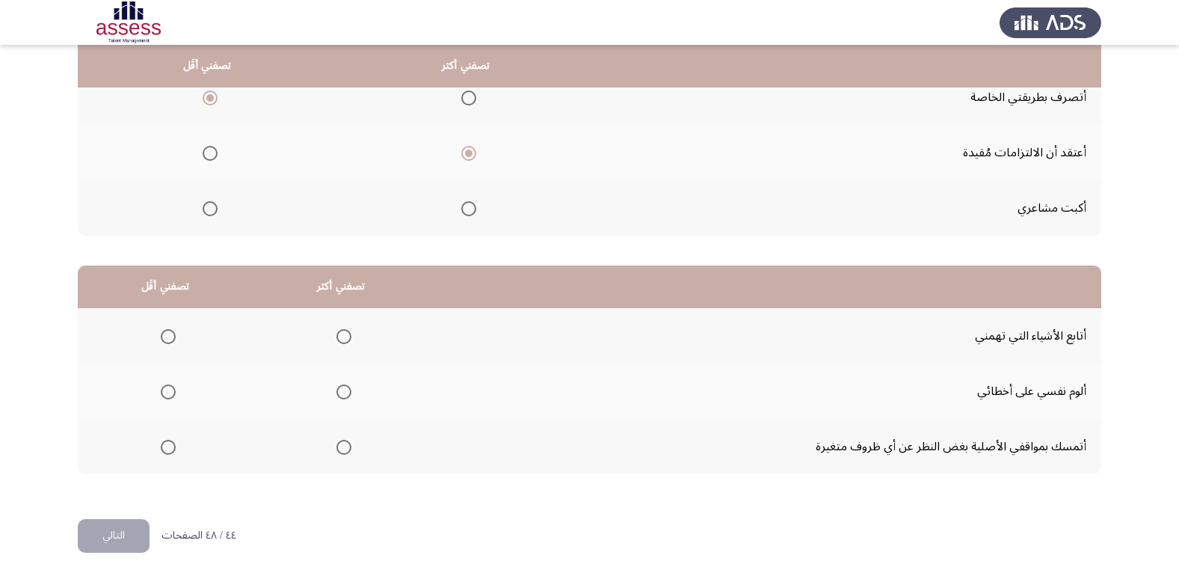
click at [348, 339] on span "Select an option" at bounding box center [343, 336] width 15 height 15
click at [348, 339] on input "Select an option" at bounding box center [343, 336] width 15 height 15
click at [175, 452] on span "Select an option" at bounding box center [168, 447] width 15 height 15
click at [175, 452] on input "Select an option" at bounding box center [168, 447] width 15 height 15
click at [138, 544] on button "التالي" at bounding box center [114, 536] width 72 height 34
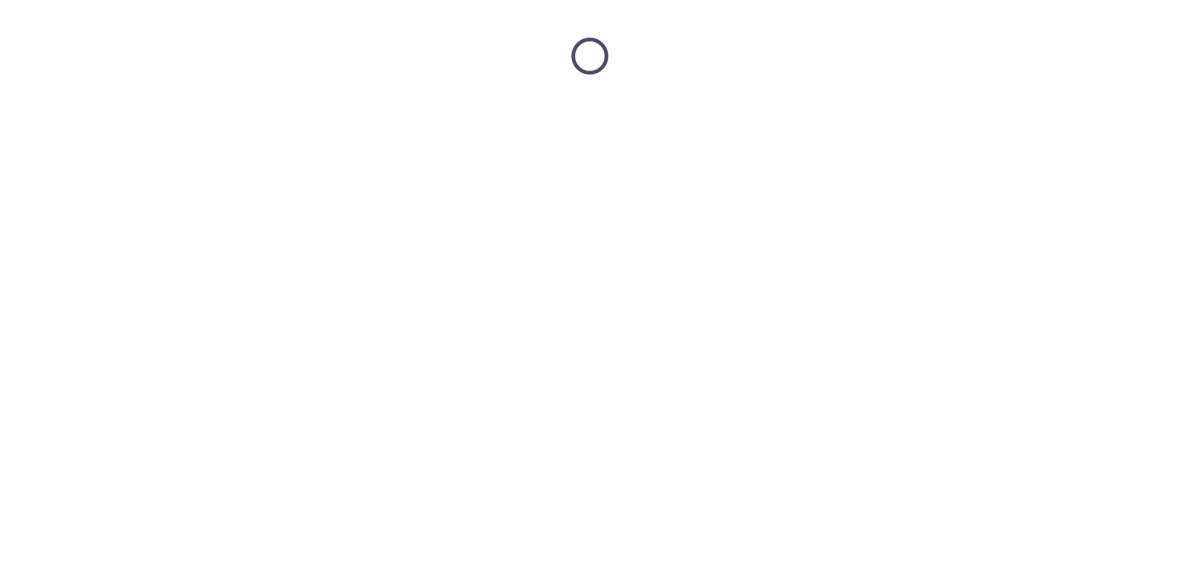
scroll to position [0, 0]
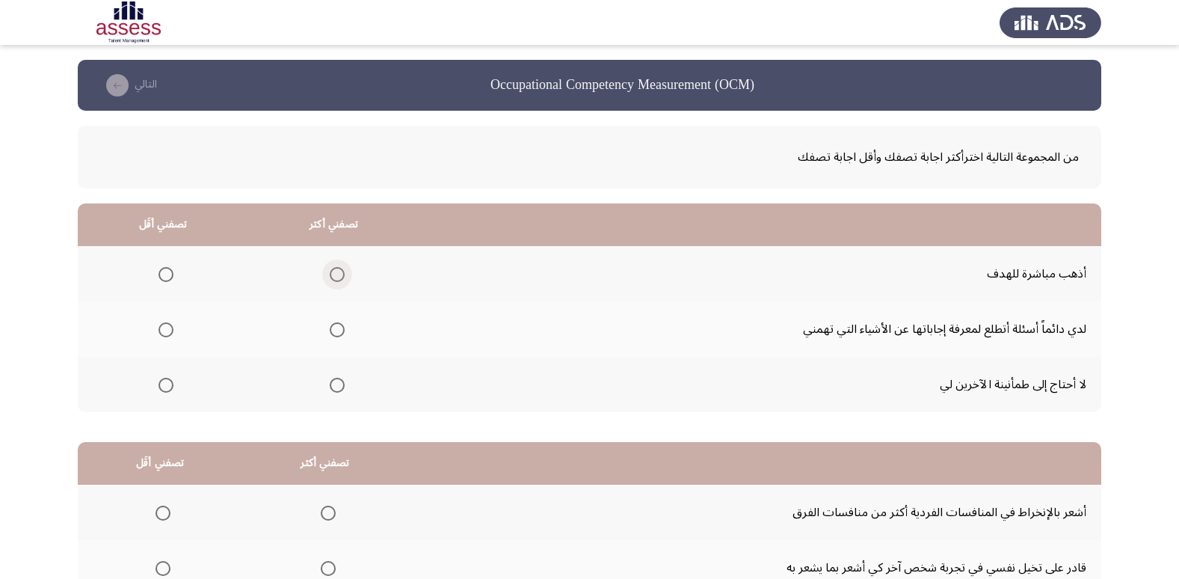
click at [336, 274] on span "Select an option" at bounding box center [336, 274] width 0 height 0
click at [335, 274] on input "Select an option" at bounding box center [337, 274] width 15 height 15
click at [169, 378] on span "Select an option" at bounding box center [165, 385] width 15 height 15
click at [169, 378] on input "Select an option" at bounding box center [165, 385] width 15 height 15
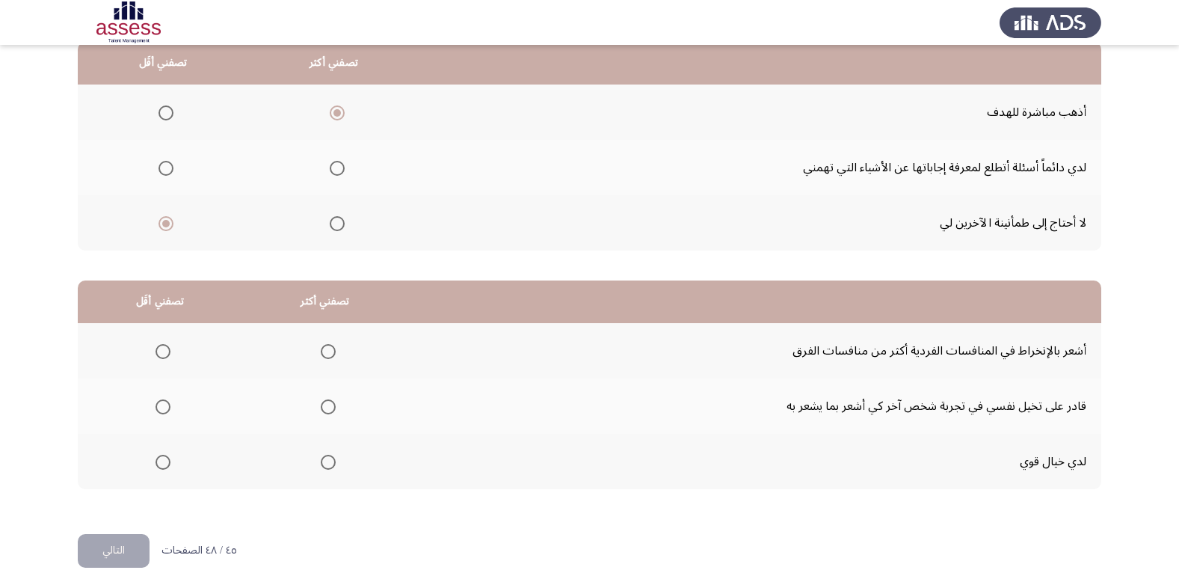
scroll to position [176, 0]
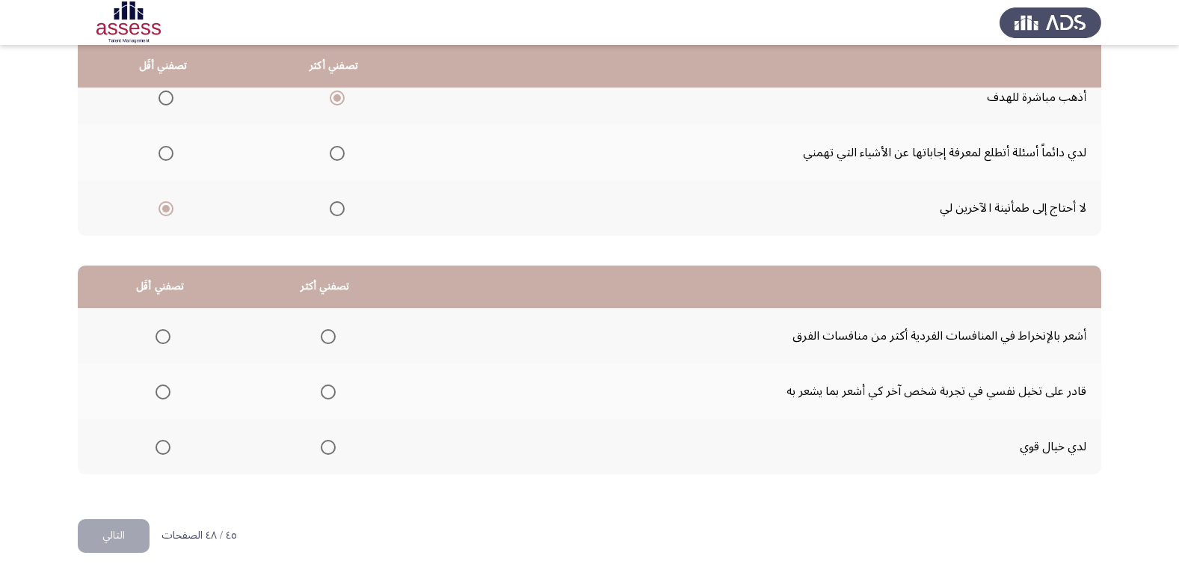
click at [335, 330] on th at bounding box center [325, 335] width 165 height 55
click at [324, 332] on span "Select an option" at bounding box center [328, 336] width 15 height 15
click at [324, 332] on input "Select an option" at bounding box center [328, 336] width 15 height 15
click at [158, 391] on span "Select an option" at bounding box center [163, 391] width 15 height 15
click at [158, 391] on input "Select an option" at bounding box center [163, 391] width 15 height 15
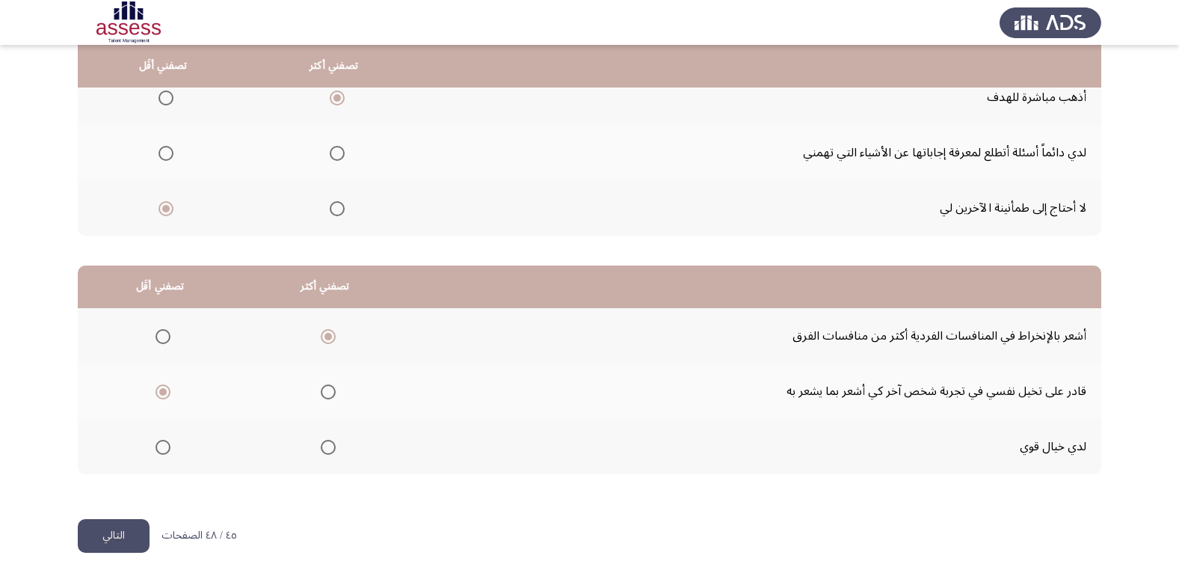
click at [107, 536] on button "التالي" at bounding box center [114, 536] width 72 height 34
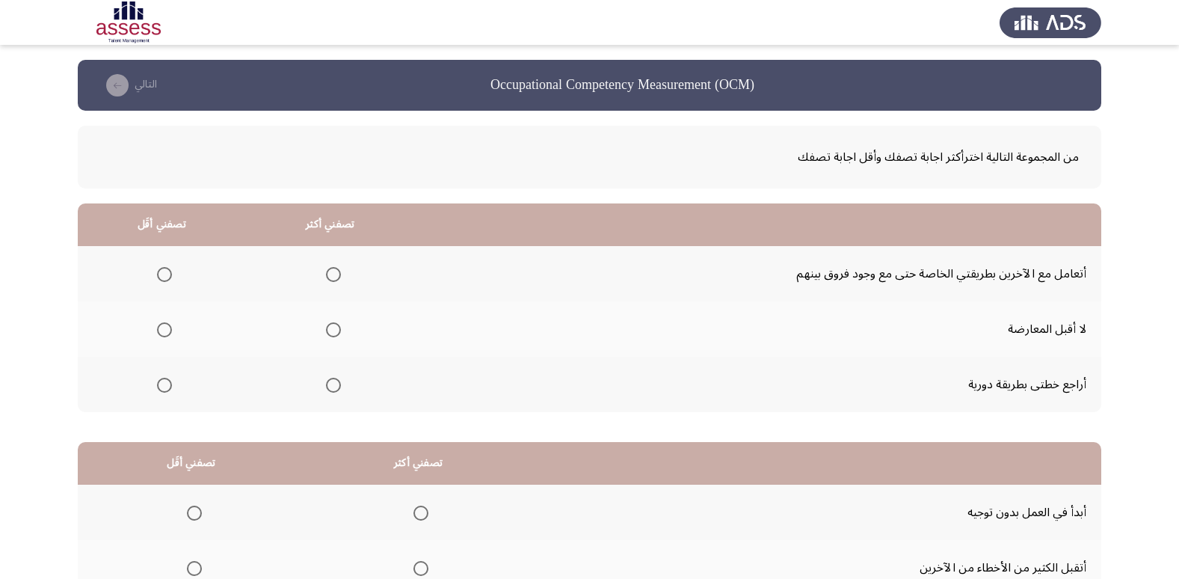
click at [345, 272] on th at bounding box center [330, 273] width 168 height 55
click at [324, 276] on label "Select an option" at bounding box center [330, 274] width 21 height 15
click at [326, 276] on input "Select an option" at bounding box center [333, 274] width 15 height 15
click at [160, 387] on span "Select an option" at bounding box center [164, 385] width 15 height 15
click at [160, 387] on input "Select an option" at bounding box center [164, 385] width 15 height 15
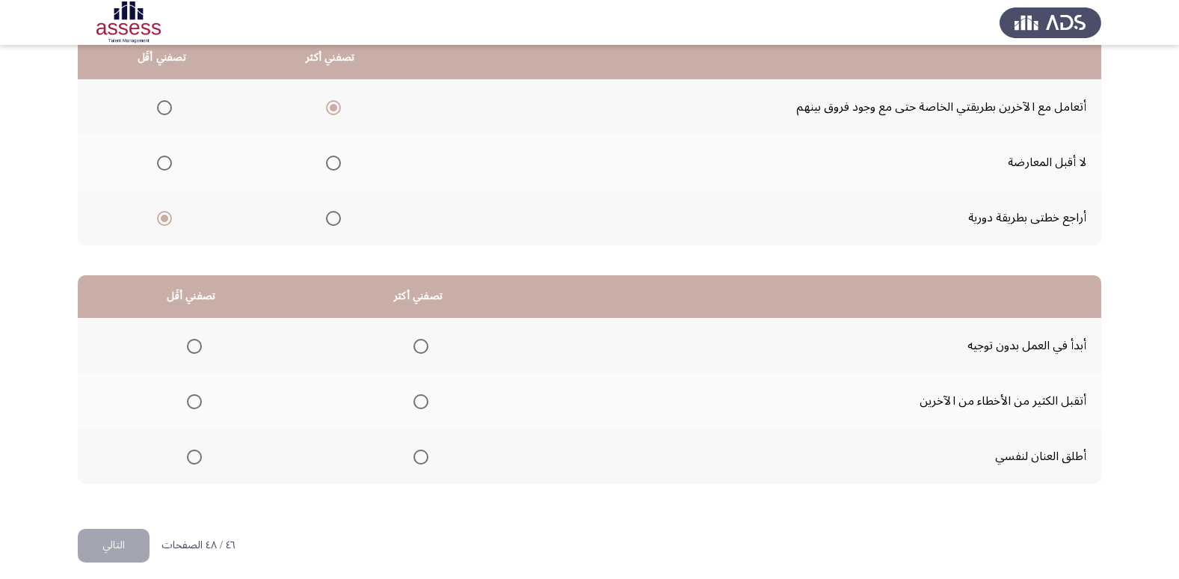
scroll to position [176, 0]
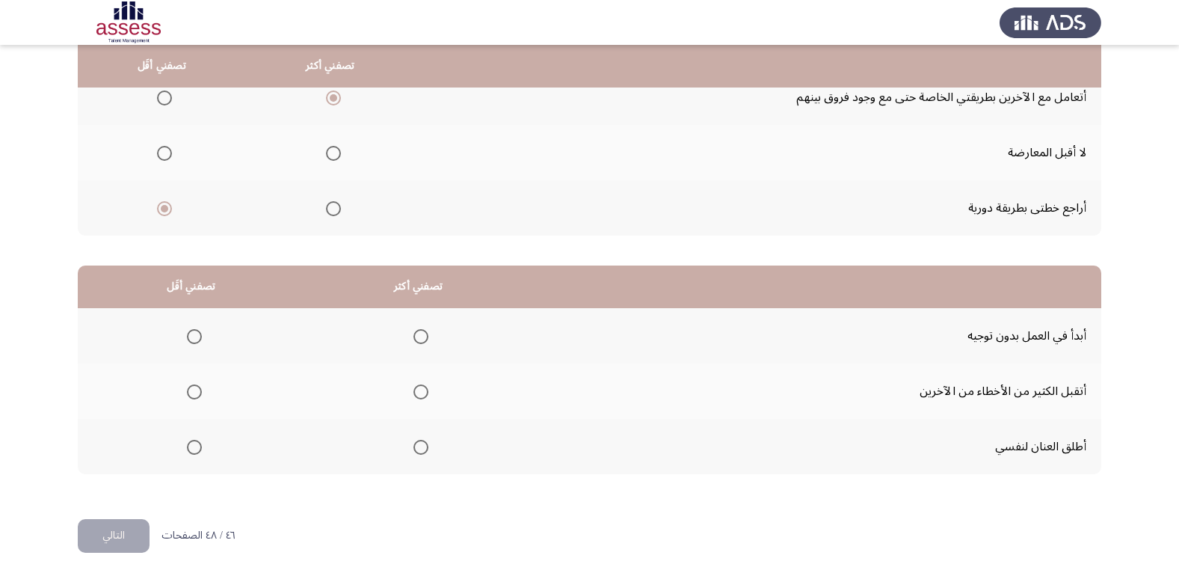
click at [420, 335] on span "Select an option" at bounding box center [420, 336] width 15 height 15
click at [420, 335] on input "Select an option" at bounding box center [420, 336] width 15 height 15
click at [200, 395] on span "Select an option" at bounding box center [194, 391] width 15 height 15
click at [200, 395] on input "Select an option" at bounding box center [194, 391] width 15 height 15
click at [110, 525] on button "التالي" at bounding box center [114, 536] width 72 height 34
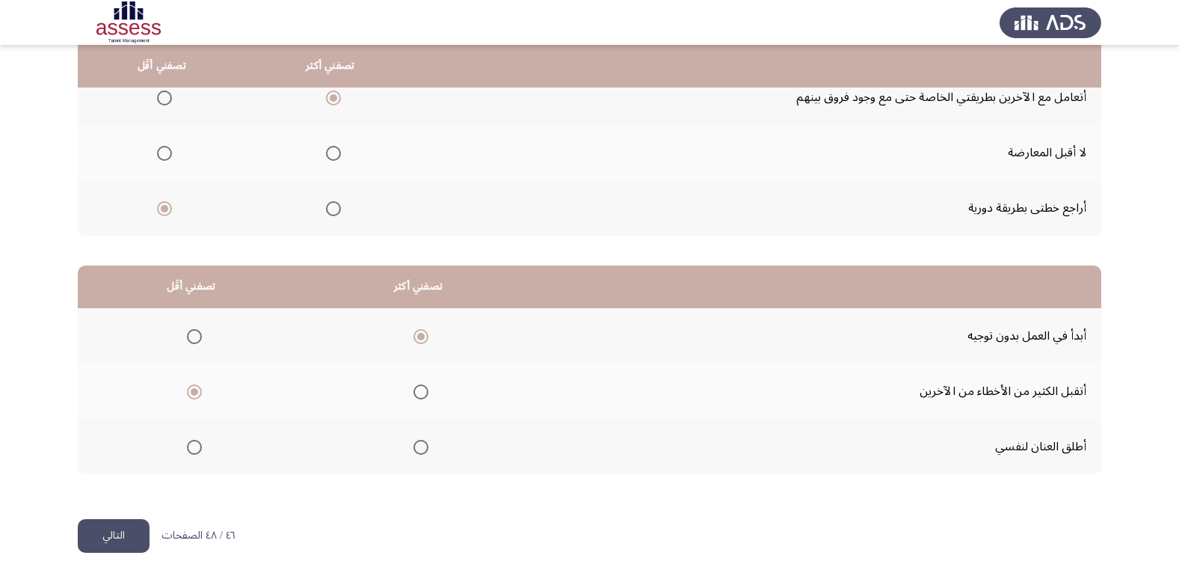
scroll to position [0, 0]
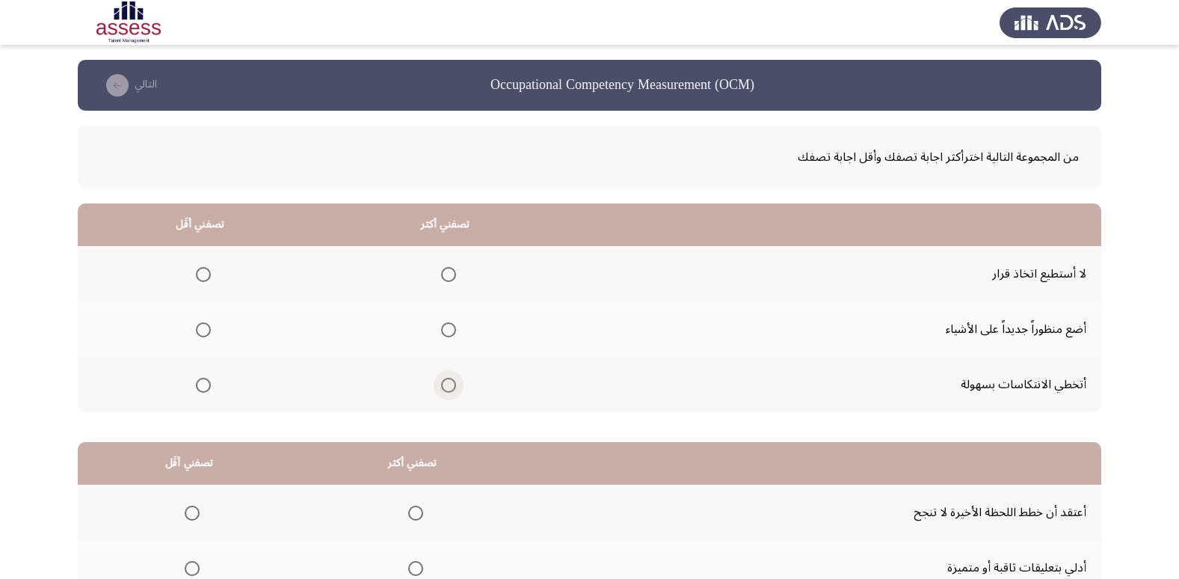
click at [442, 388] on span "Select an option" at bounding box center [448, 385] width 15 height 15
click at [442, 388] on input "Select an option" at bounding box center [448, 385] width 15 height 15
click at [208, 325] on span "Select an option" at bounding box center [203, 329] width 15 height 15
click at [208, 325] on input "Select an option" at bounding box center [203, 329] width 15 height 15
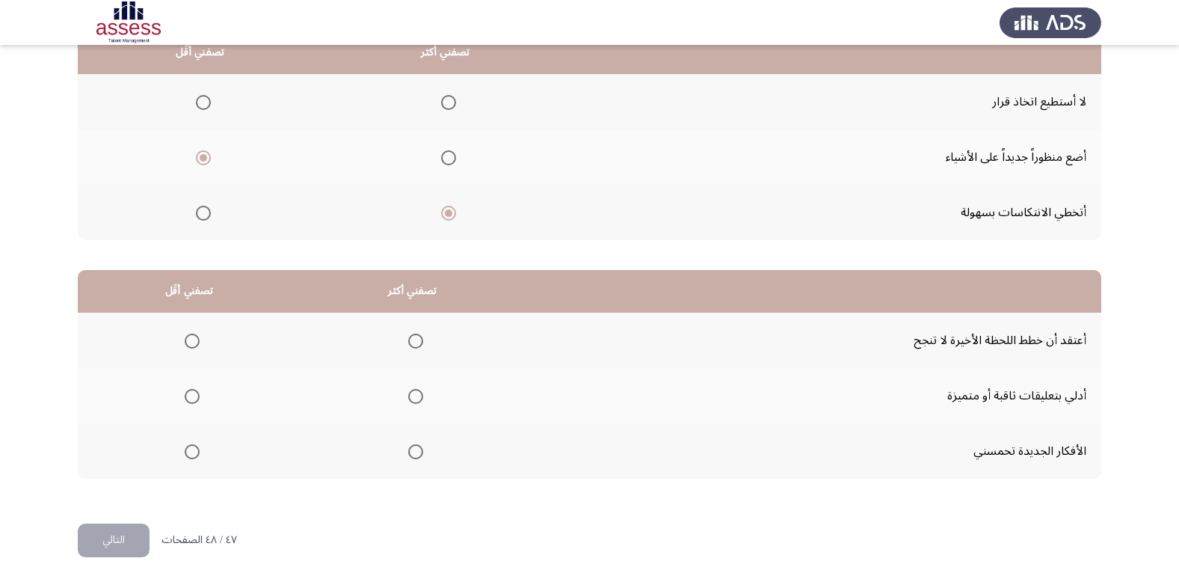
scroll to position [176, 0]
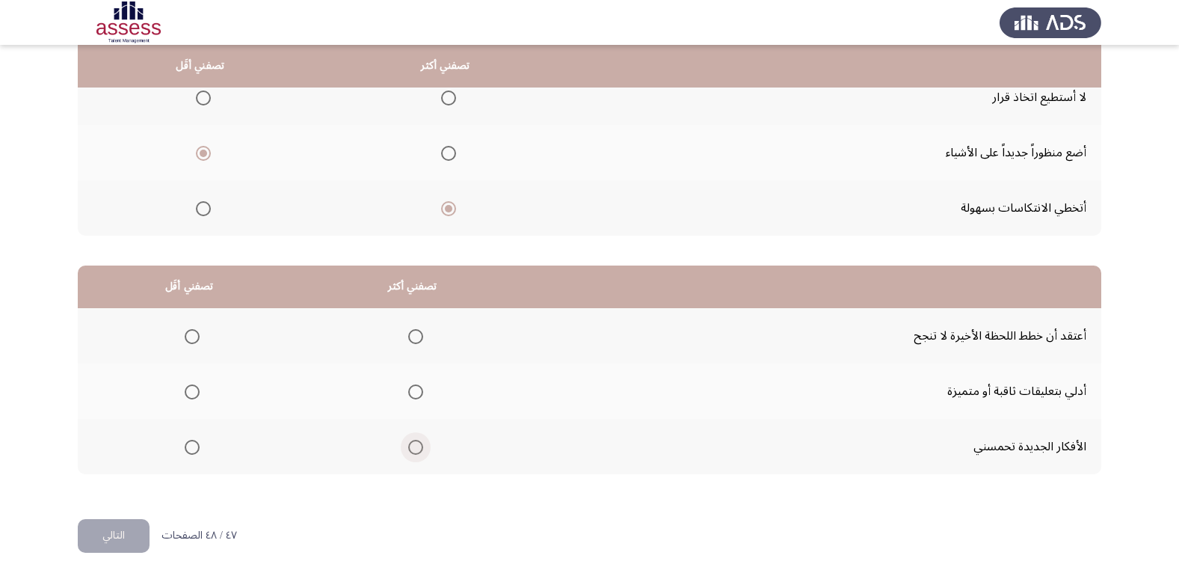
click at [416, 449] on span "Select an option" at bounding box center [415, 447] width 15 height 15
click at [416, 449] on input "Select an option" at bounding box center [415, 447] width 15 height 15
click at [196, 388] on span "Select an option" at bounding box center [192, 391] width 15 height 15
click at [196, 388] on input "Select an option" at bounding box center [192, 391] width 15 height 15
click at [144, 541] on button "التالي" at bounding box center [114, 536] width 72 height 34
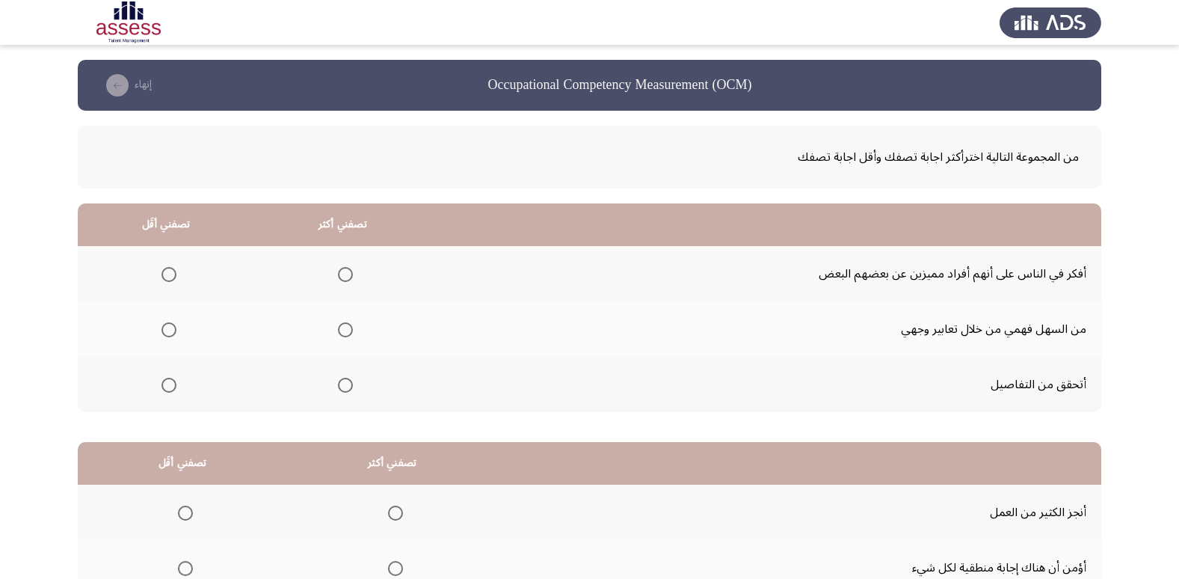
scroll to position [75, 0]
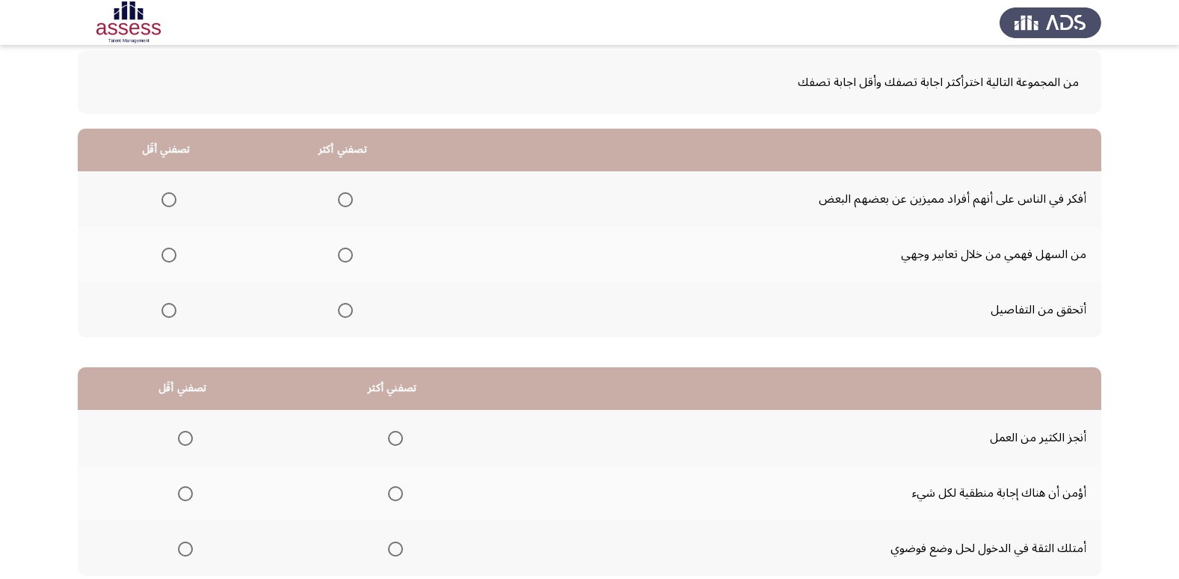
click at [349, 306] on span "Select an option" at bounding box center [345, 310] width 15 height 15
click at [349, 306] on input "Select an option" at bounding box center [345, 310] width 15 height 15
click at [175, 200] on span "Select an option" at bounding box center [168, 199] width 15 height 15
click at [175, 200] on input "Select an option" at bounding box center [168, 199] width 15 height 15
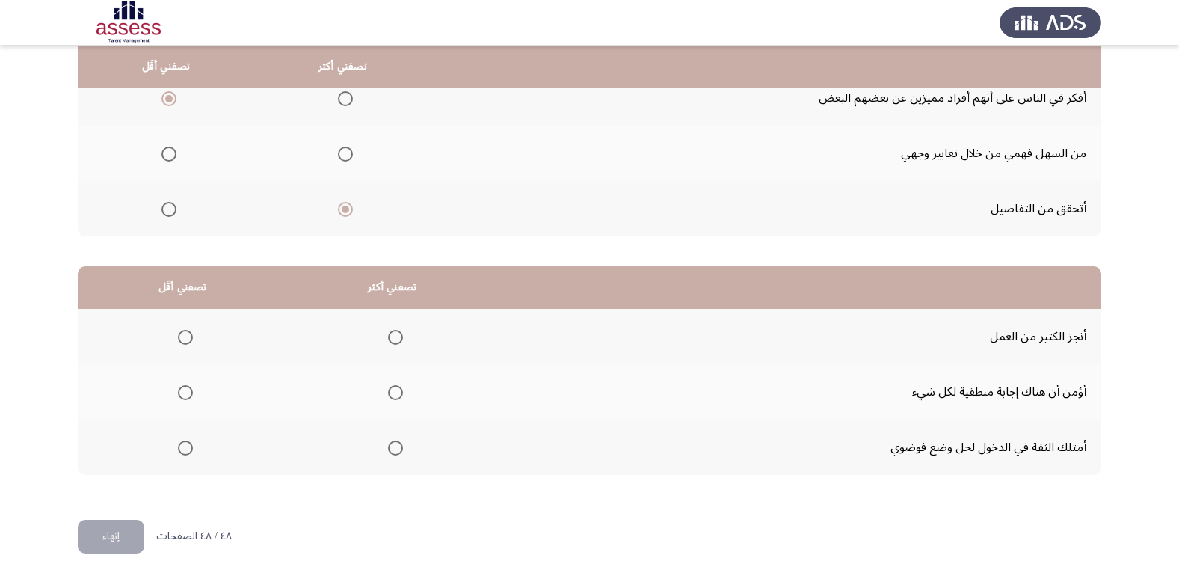
scroll to position [176, 0]
click at [396, 339] on span "Select an option" at bounding box center [395, 336] width 15 height 15
click at [396, 339] on input "Select an option" at bounding box center [395, 336] width 15 height 15
click at [178, 389] on span "Select an option" at bounding box center [185, 391] width 15 height 15
click at [178, 389] on input "Select an option" at bounding box center [185, 391] width 15 height 15
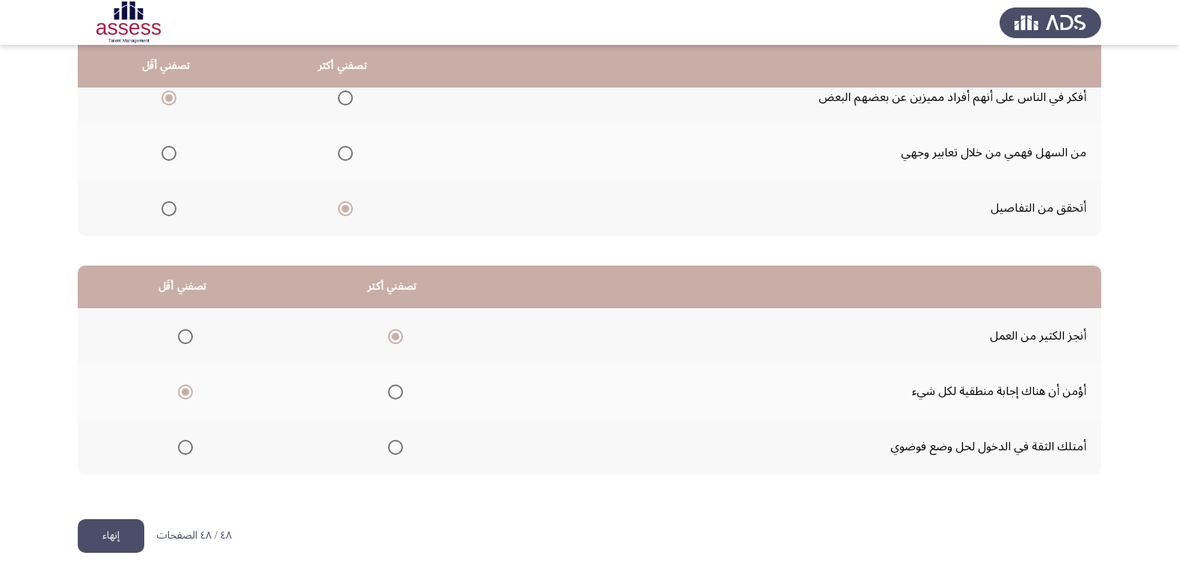
click at [120, 535] on button "إنهاء" at bounding box center [111, 536] width 67 height 34
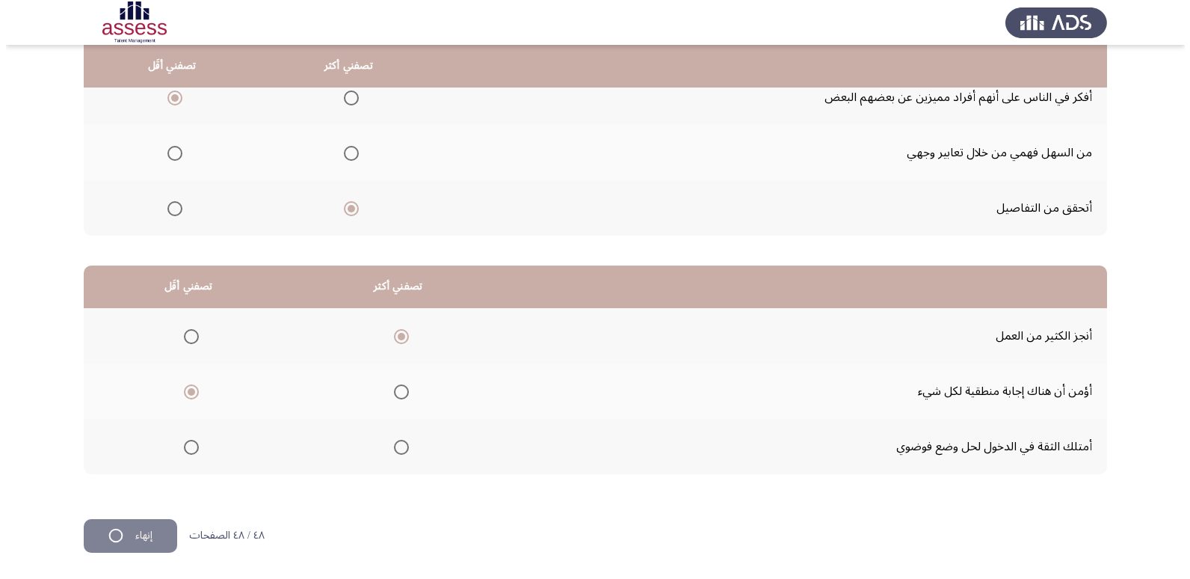
scroll to position [0, 0]
